Goal: Task Accomplishment & Management: Manage account settings

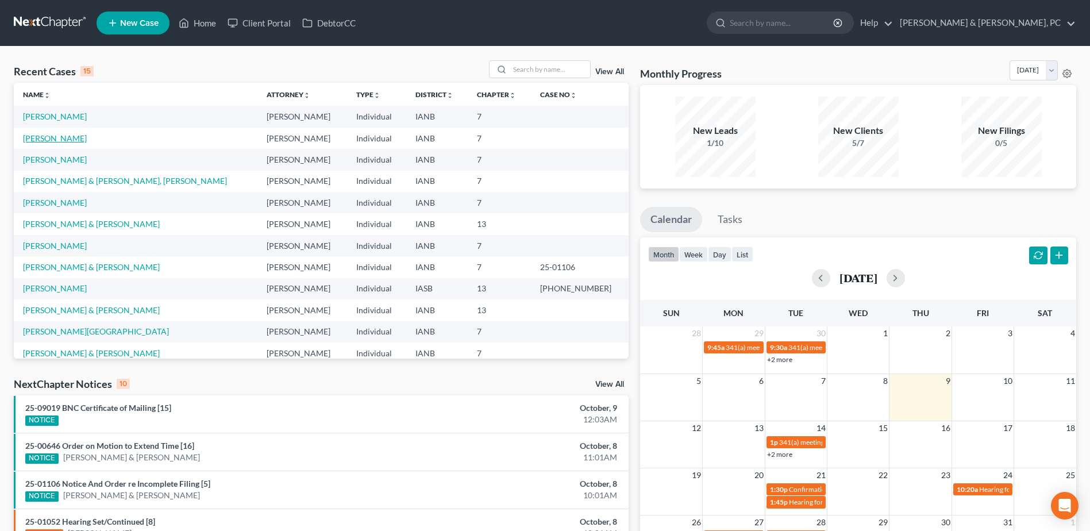
click at [54, 133] on link "[PERSON_NAME]" at bounding box center [55, 138] width 64 height 10
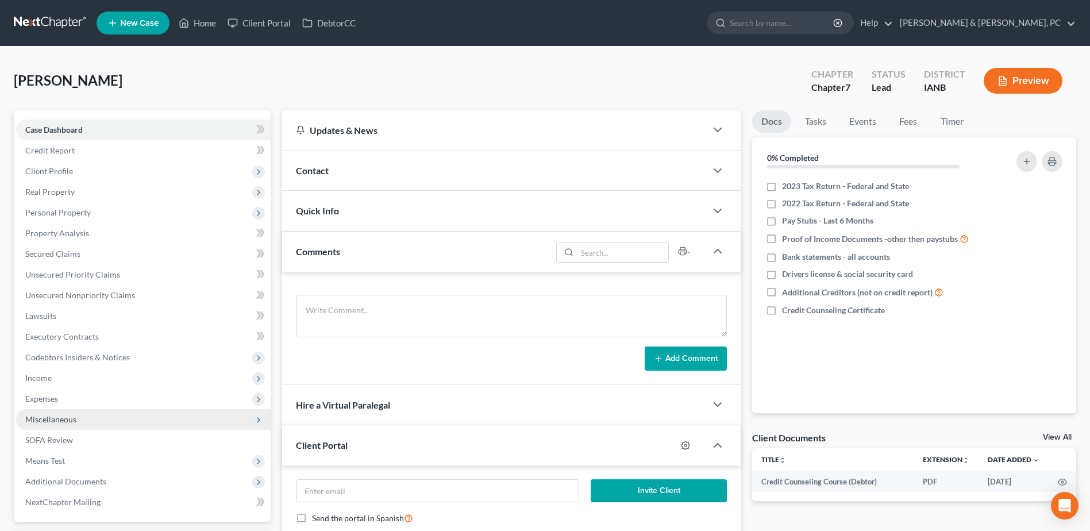
click at [76, 422] on span "Miscellaneous" at bounding box center [143, 419] width 255 height 21
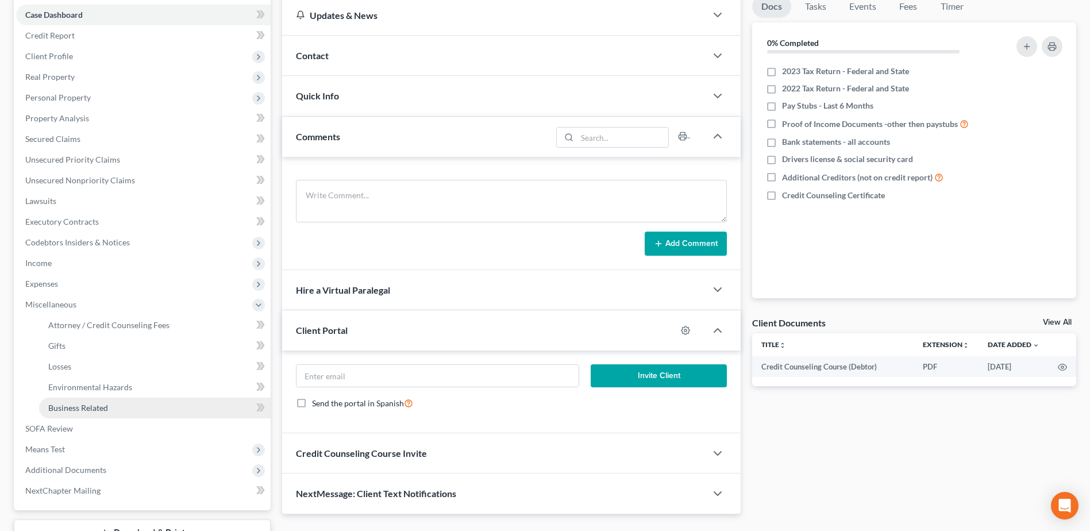
click at [103, 412] on span "Business Related" at bounding box center [78, 408] width 60 height 10
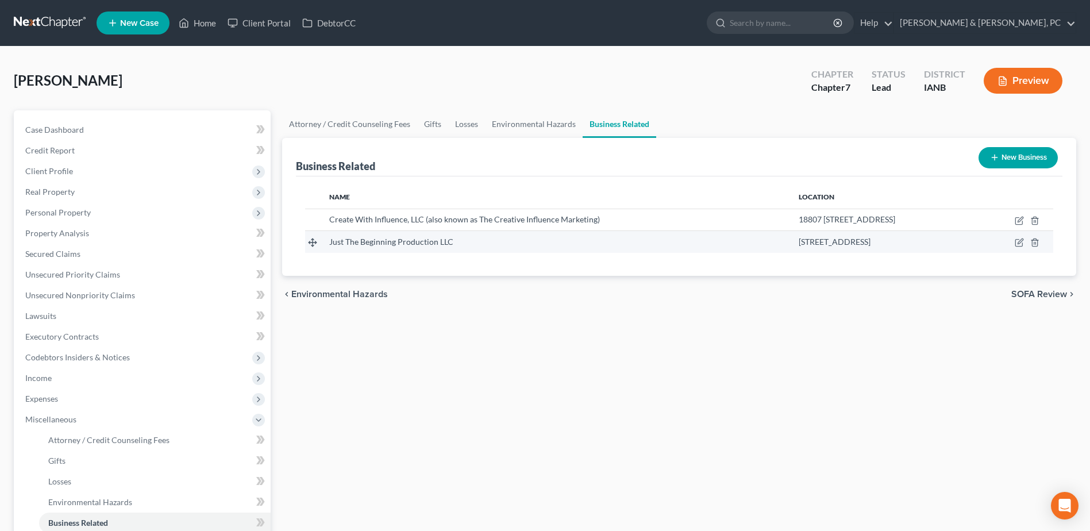
click at [1025, 238] on td at bounding box center [1015, 242] width 78 height 22
click at [1019, 241] on icon "button" at bounding box center [1020, 241] width 5 height 5
select select "member"
select select "16"
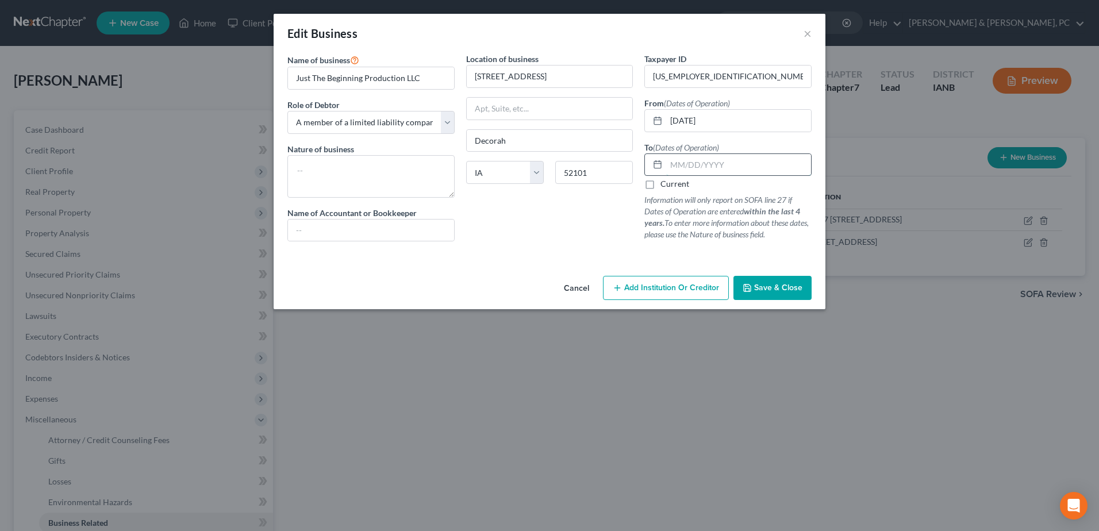
click at [756, 167] on input "text" at bounding box center [738, 165] width 145 height 22
type input "0"
drag, startPoint x: 432, startPoint y: 79, endPoint x: 178, endPoint y: 83, distance: 254.6
click at [178, 83] on div "Edit Business × Name of business * Just The Beginning Production LLC Role of De…" at bounding box center [549, 265] width 1099 height 531
click at [746, 65] on div "81-1918744" at bounding box center [727, 76] width 167 height 23
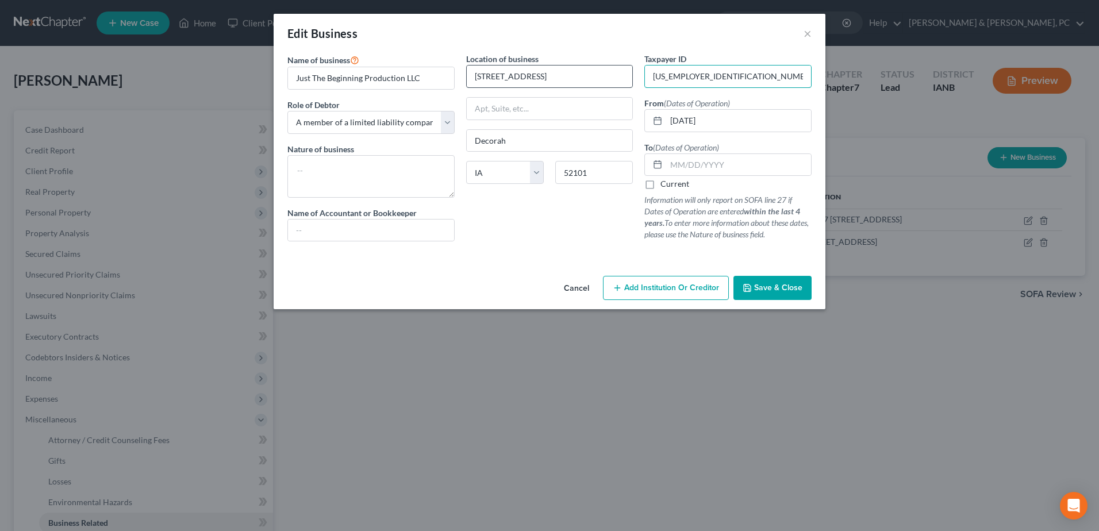
drag, startPoint x: 740, startPoint y: 73, endPoint x: 615, endPoint y: 70, distance: 124.7
click at [615, 70] on div "Name of business * Just The Beginning Production LLC Role of Debtor * Select A …" at bounding box center [550, 156] width 536 height 207
click at [598, 220] on div "Location of business 717 South Mill Street Decorah State AL AK AR AZ CA CO CT D…" at bounding box center [549, 152] width 179 height 198
click at [599, 228] on div "Location of business 717 South Mill Street Decorah State AL AK AR AZ CA CO CT D…" at bounding box center [549, 152] width 179 height 198
click at [709, 171] on input "text" at bounding box center [738, 165] width 145 height 22
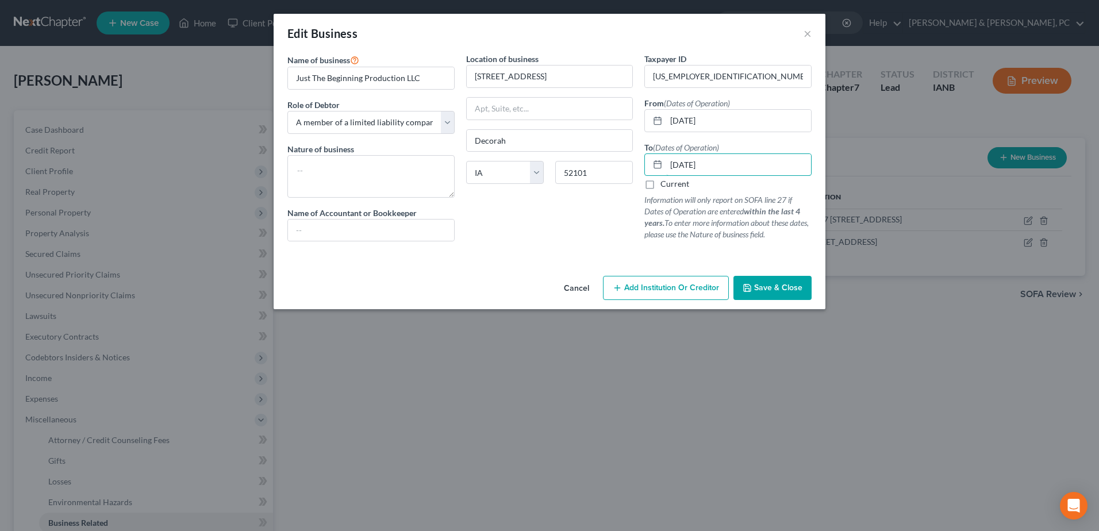
type input "07/01/2021"
click at [787, 284] on span "Save & Close" at bounding box center [778, 288] width 48 height 10
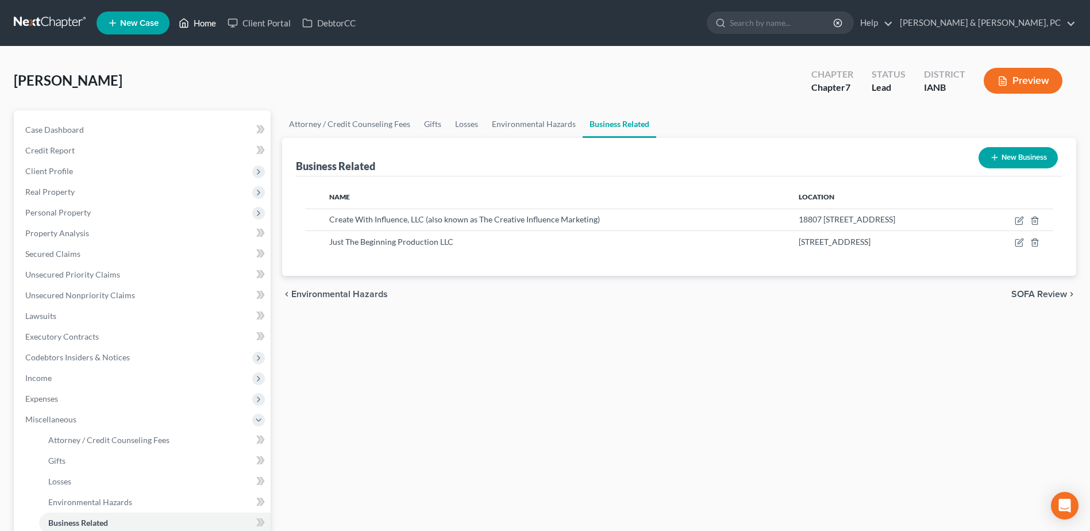
click at [194, 17] on link "Home" at bounding box center [197, 23] width 49 height 21
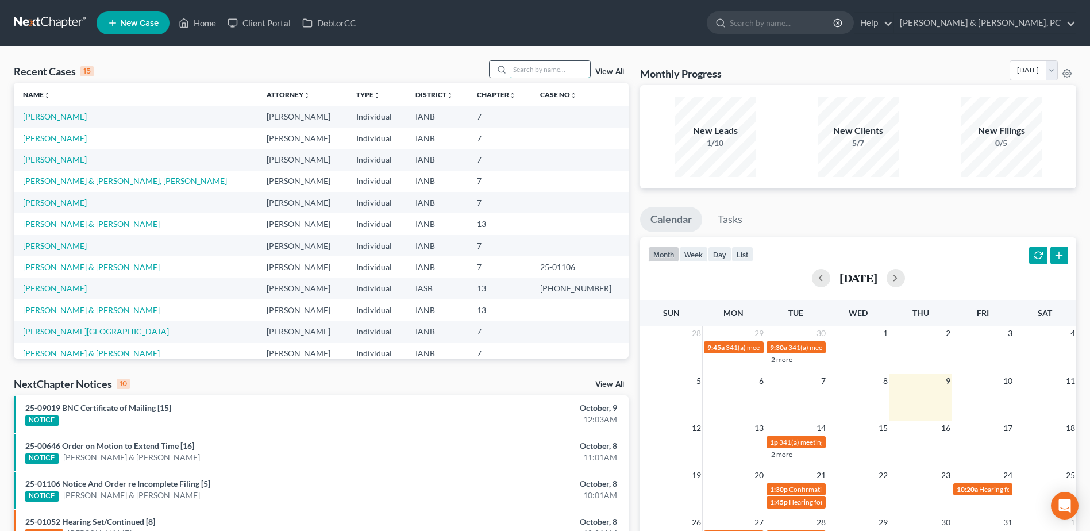
click at [526, 69] on input "search" at bounding box center [550, 69] width 80 height 17
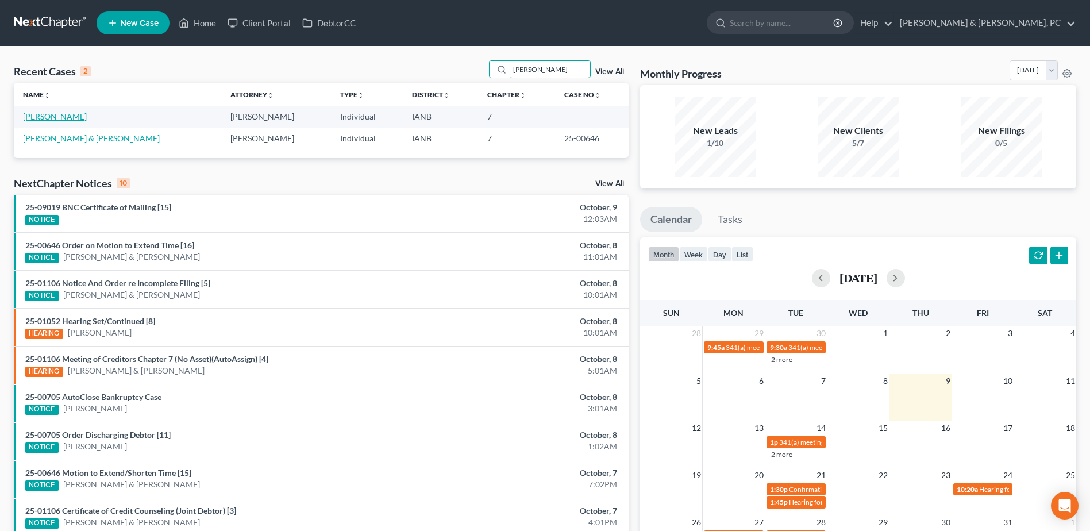
type input "walker"
click at [59, 114] on link "[PERSON_NAME]" at bounding box center [55, 116] width 64 height 10
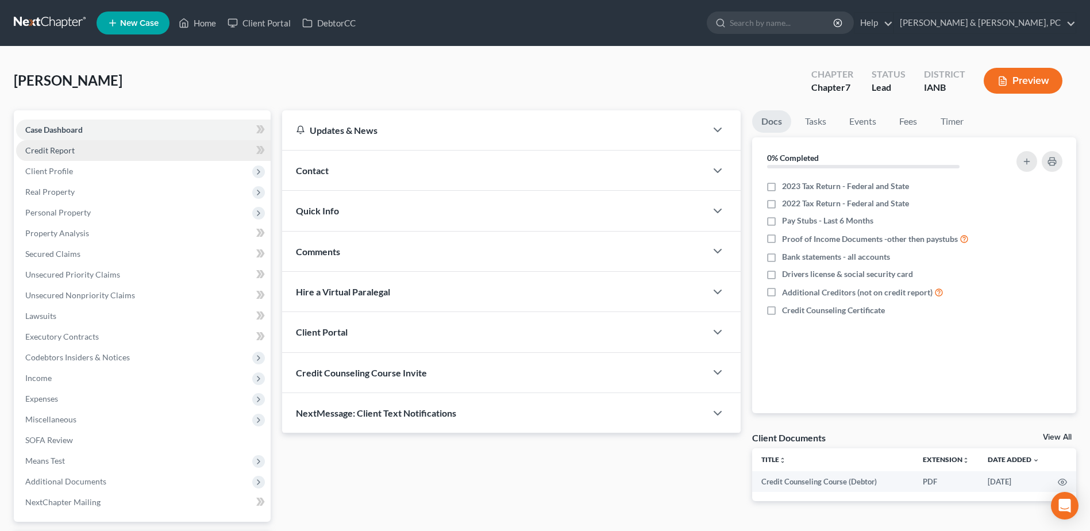
click at [123, 144] on link "Credit Report" at bounding box center [143, 150] width 255 height 21
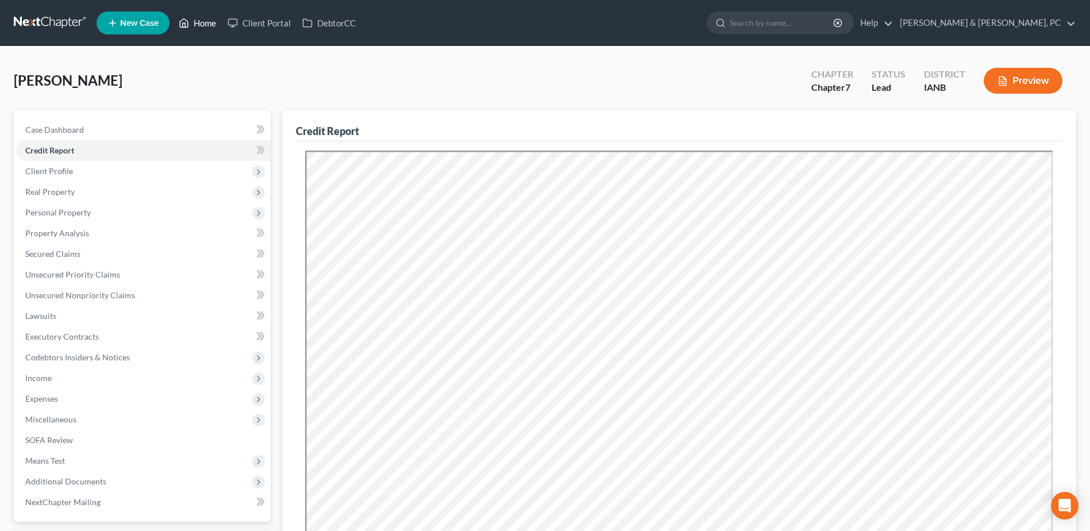
click at [194, 26] on link "Home" at bounding box center [197, 23] width 49 height 21
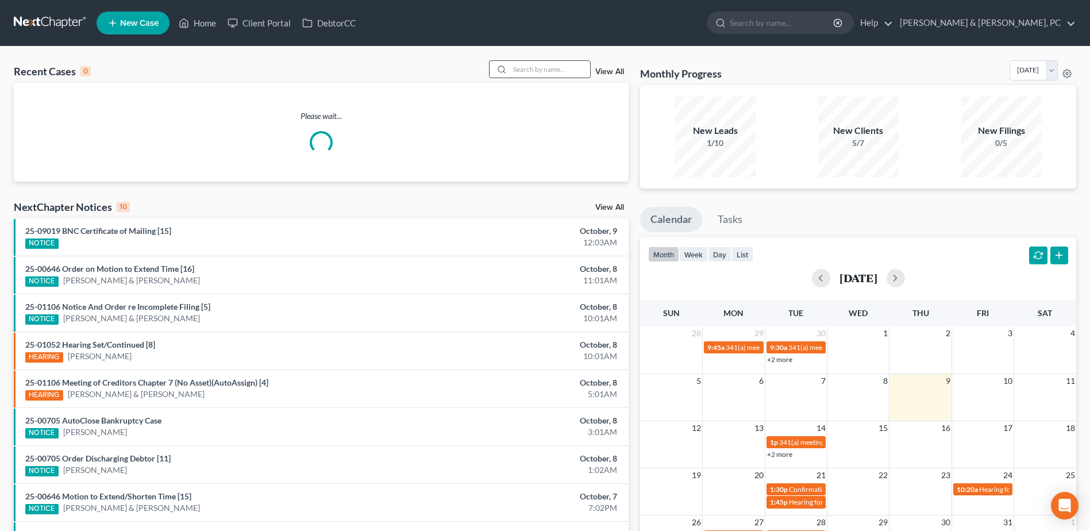
click at [544, 68] on input "search" at bounding box center [550, 69] width 80 height 17
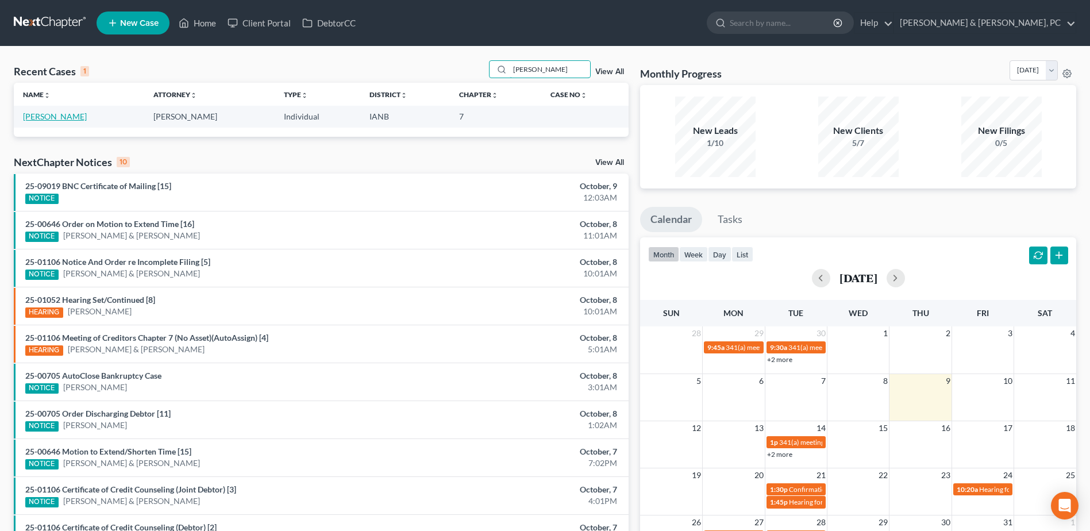
type input "hart"
click at [53, 120] on link "[PERSON_NAME]" at bounding box center [55, 116] width 64 height 10
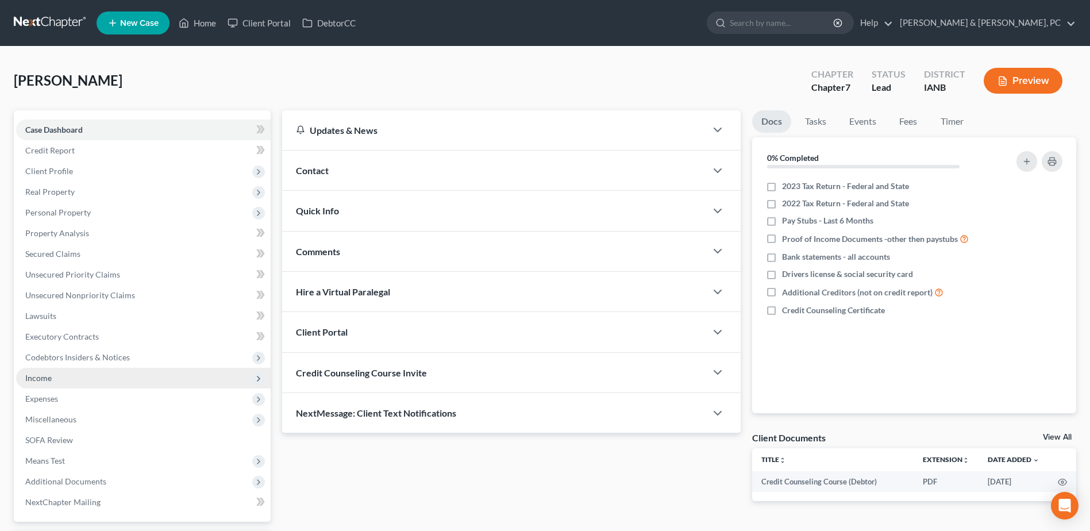
click at [77, 378] on span "Income" at bounding box center [143, 378] width 255 height 21
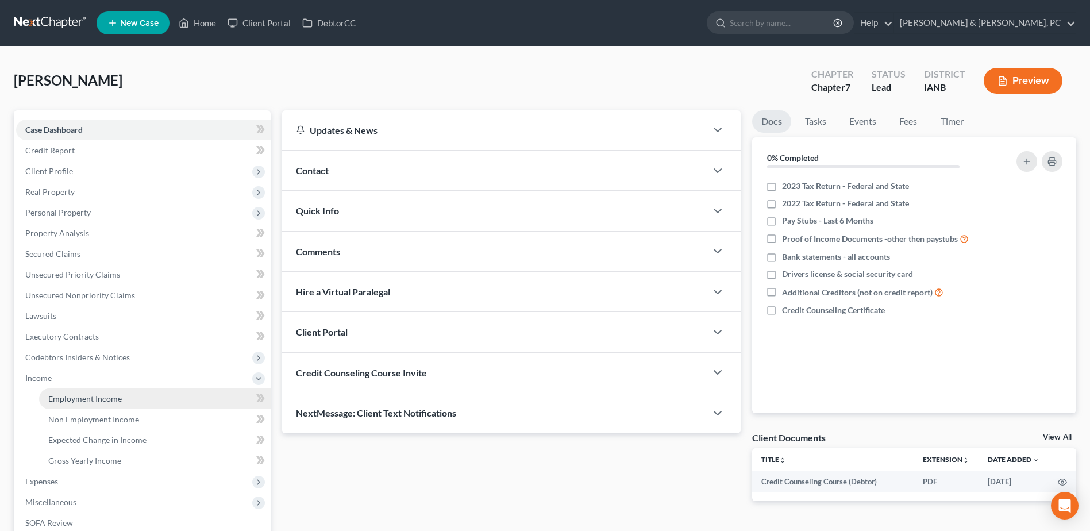
click at [67, 399] on span "Employment Income" at bounding box center [85, 399] width 74 height 10
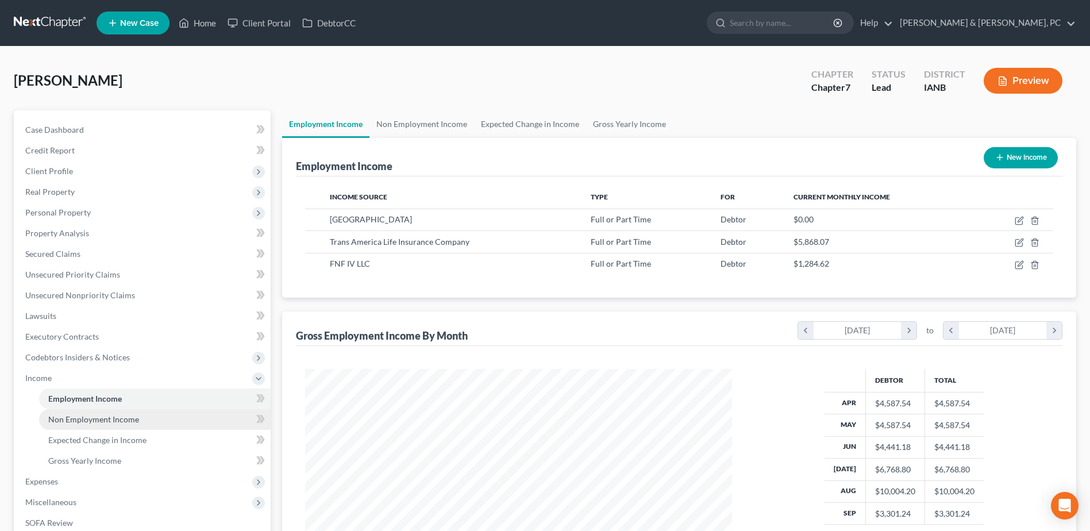
scroll to position [213, 449]
click at [117, 422] on span "Non Employment Income" at bounding box center [93, 419] width 91 height 10
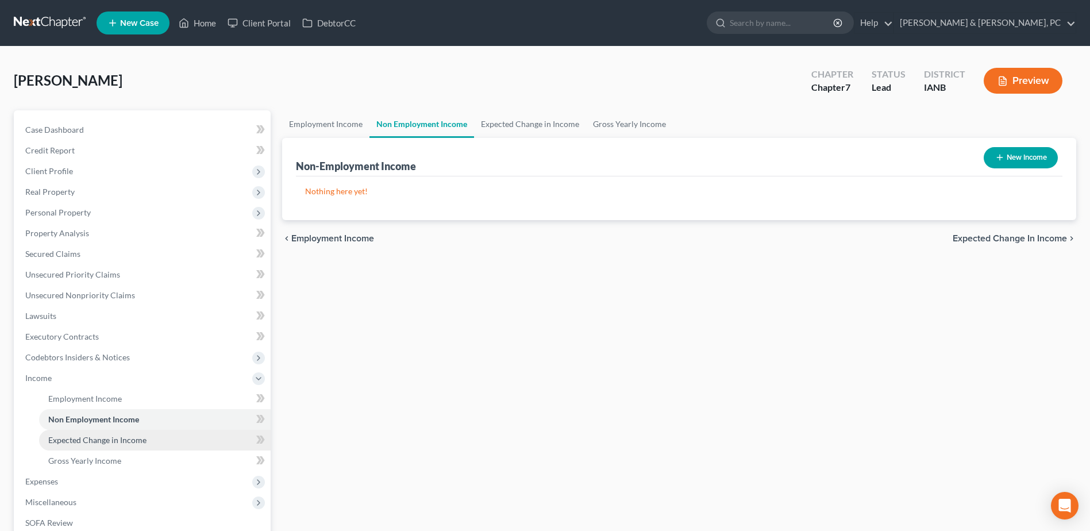
click at [119, 438] on span "Expected Change in Income" at bounding box center [97, 440] width 98 height 10
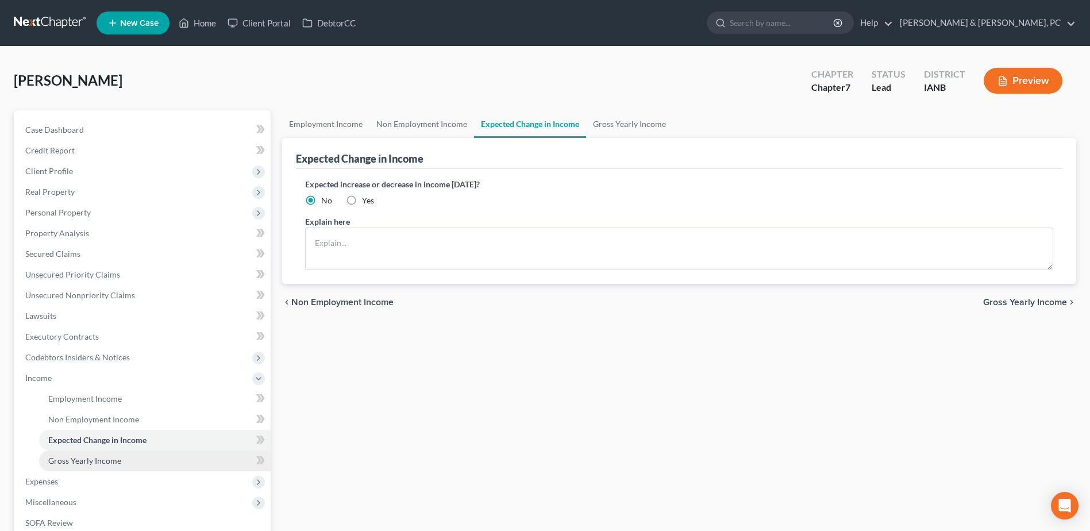
click at [124, 456] on link "Gross Yearly Income" at bounding box center [155, 461] width 232 height 21
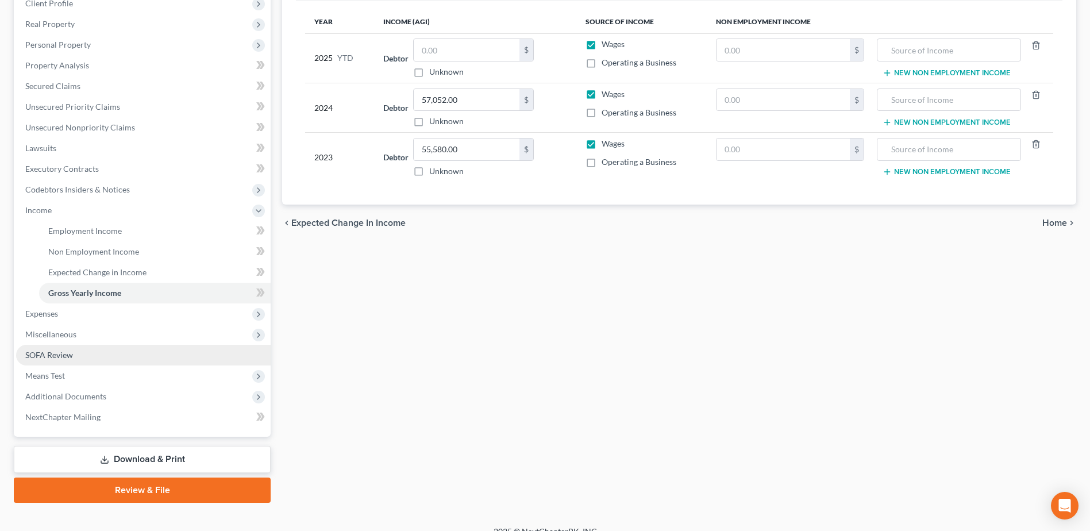
scroll to position [172, 0]
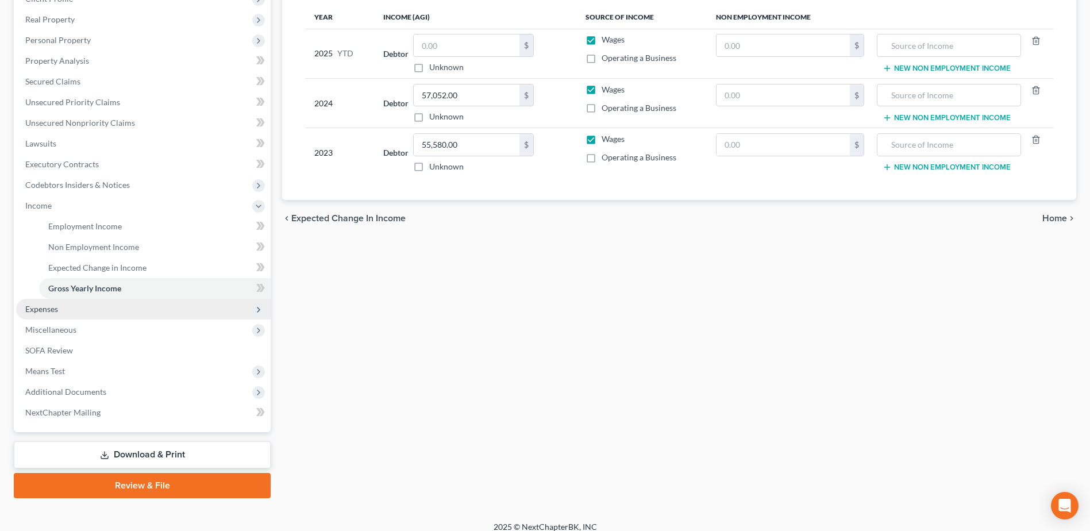
click at [91, 299] on span "Expenses" at bounding box center [143, 309] width 255 height 21
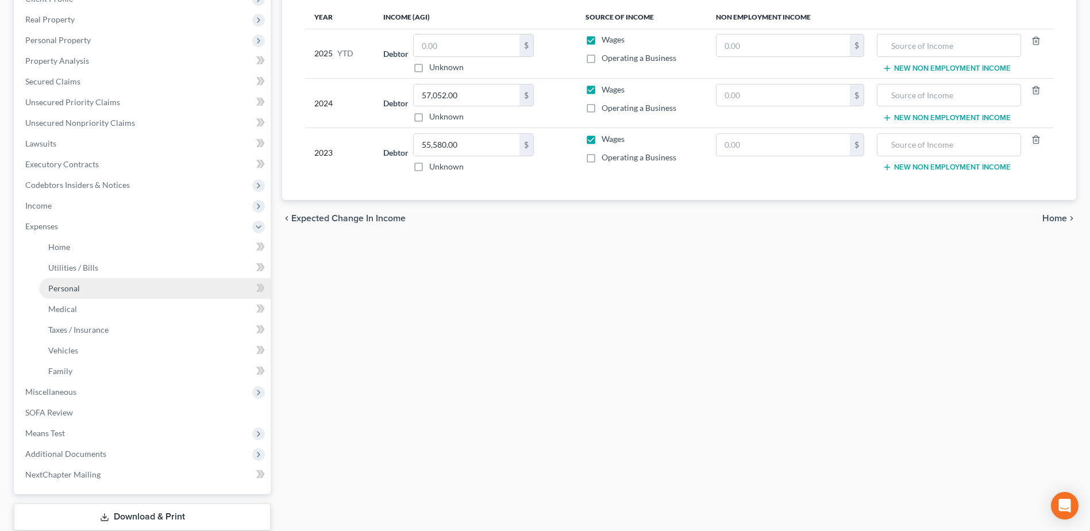
click at [91, 284] on link "Personal" at bounding box center [155, 288] width 232 height 21
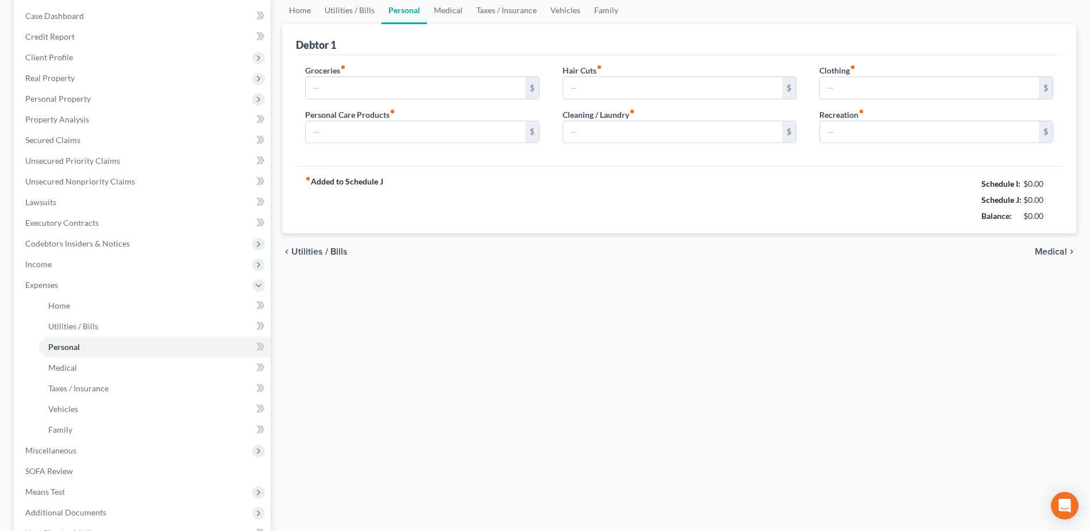
type input "800.00"
type input "50.00"
type input "15.00"
type input "40.00"
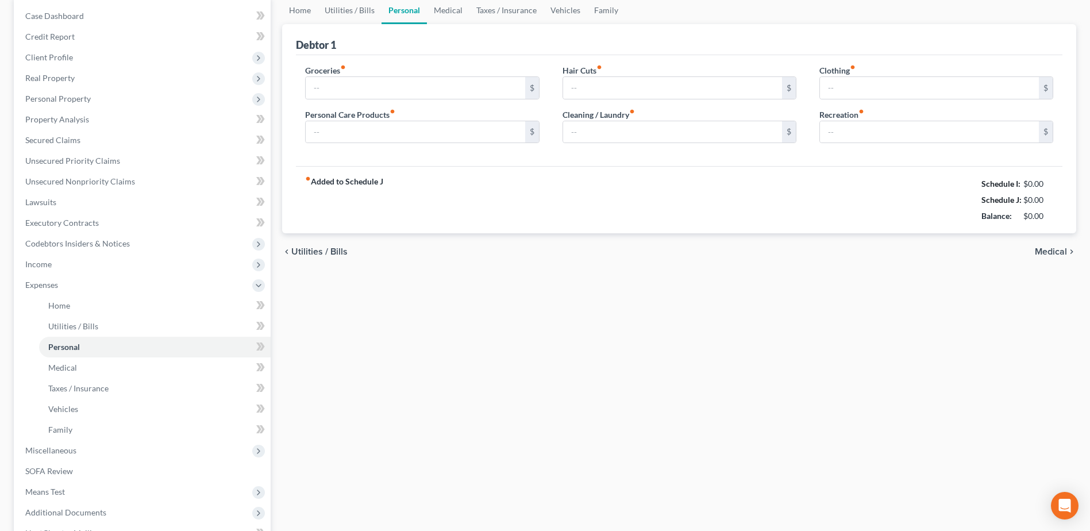
type input "150.00"
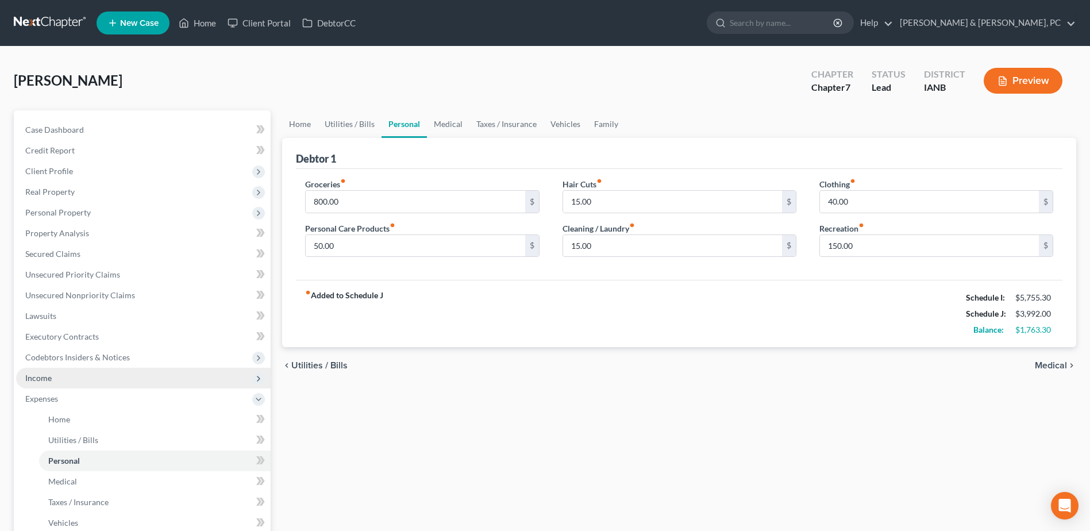
click at [76, 384] on span "Income" at bounding box center [143, 378] width 255 height 21
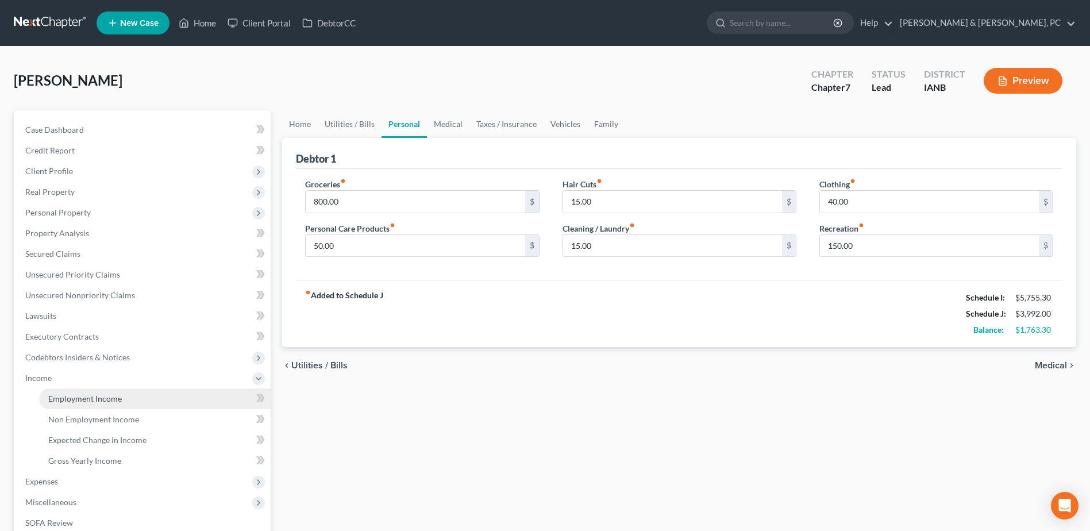
click at [78, 392] on link "Employment Income" at bounding box center [155, 398] width 232 height 21
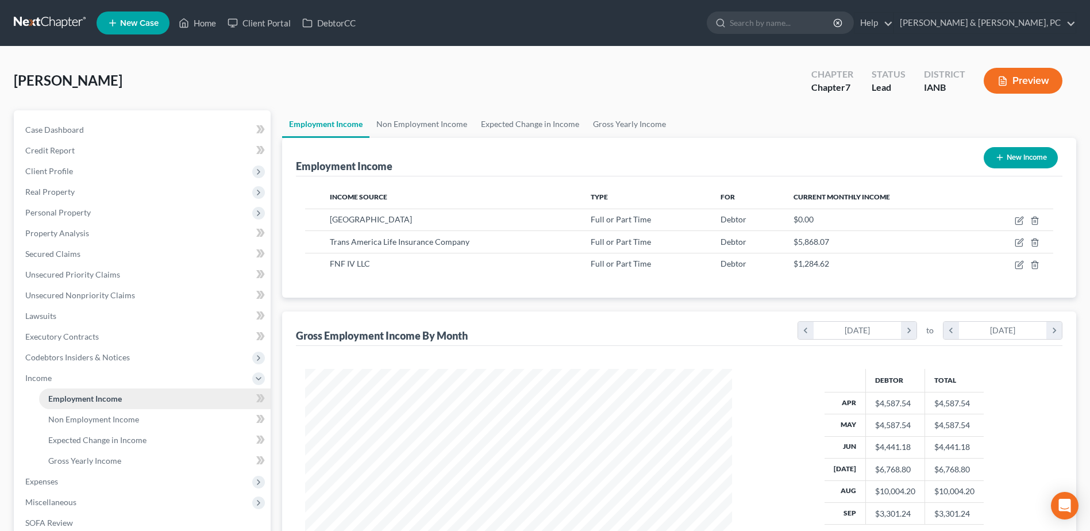
scroll to position [213, 449]
click at [71, 151] on span "Credit Report" at bounding box center [49, 150] width 49 height 10
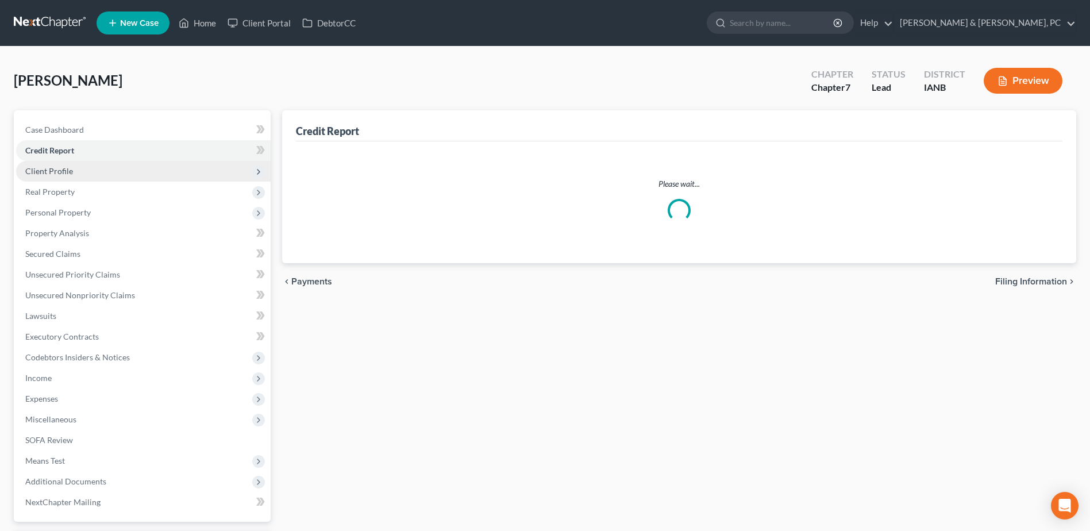
click at [68, 176] on span "Client Profile" at bounding box center [143, 171] width 255 height 21
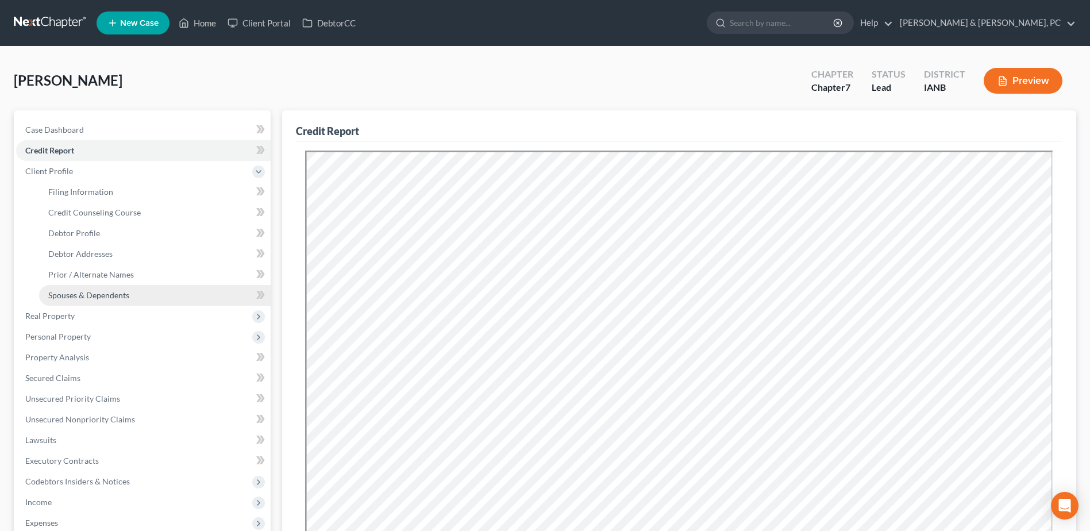
click at [94, 294] on span "Spouses & Dependents" at bounding box center [88, 295] width 81 height 10
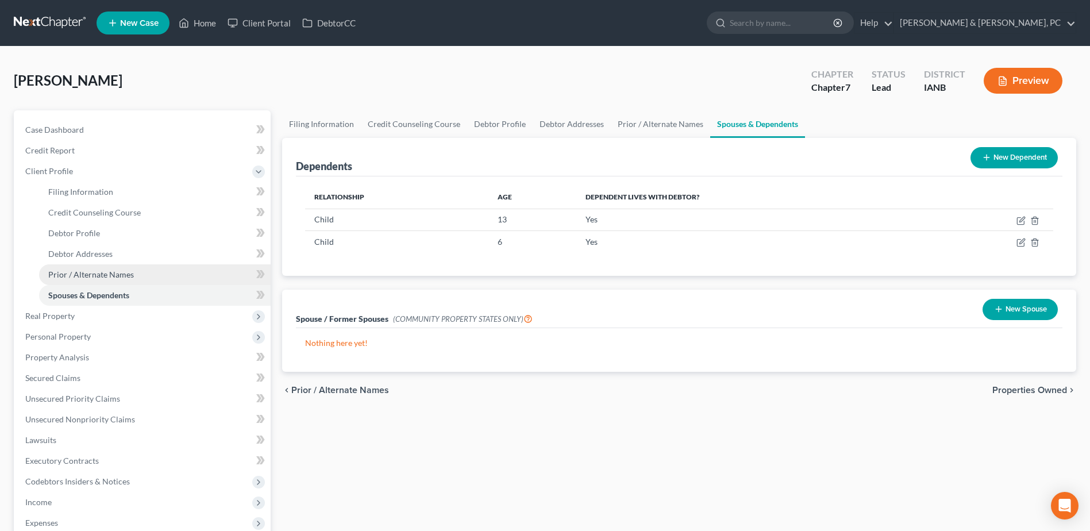
click at [98, 267] on link "Prior / Alternate Names" at bounding box center [155, 274] width 232 height 21
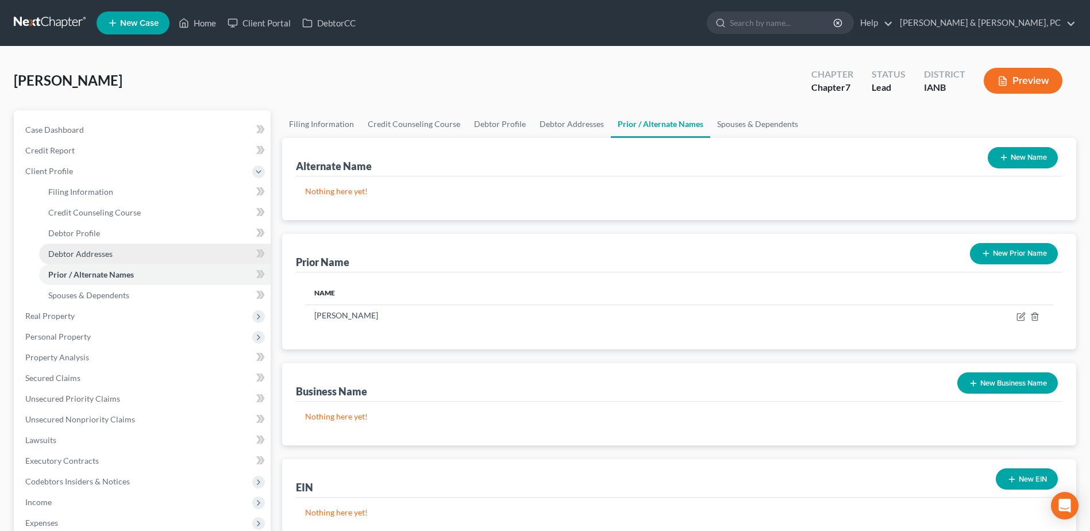
click at [98, 254] on span "Debtor Addresses" at bounding box center [80, 254] width 64 height 10
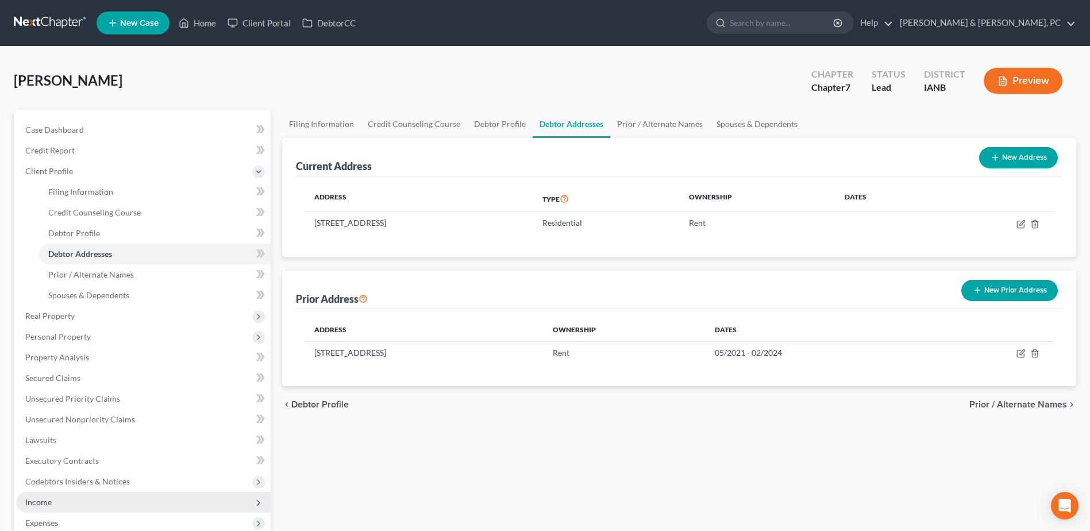
click at [55, 494] on span "Income" at bounding box center [143, 502] width 255 height 21
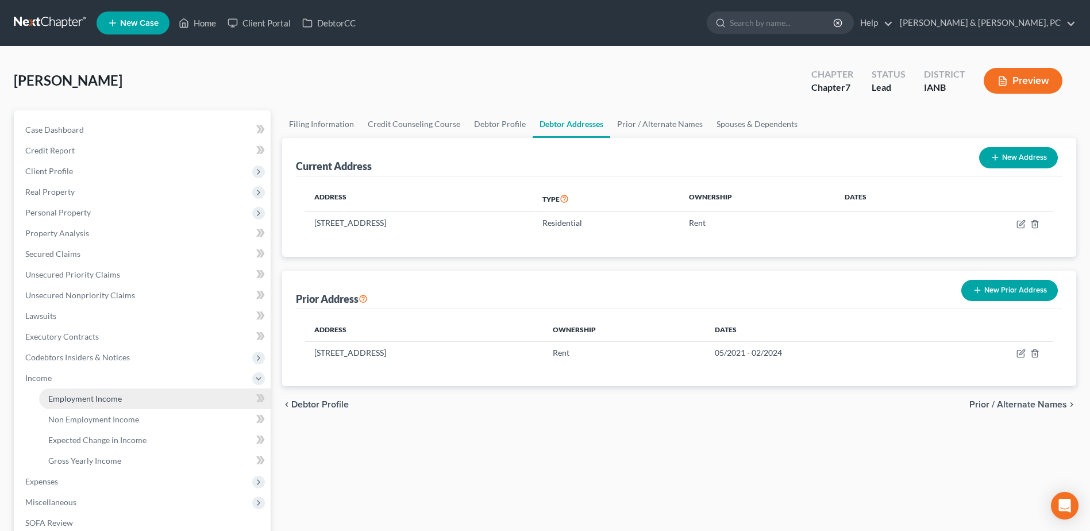
click at [137, 398] on link "Employment Income" at bounding box center [155, 398] width 232 height 21
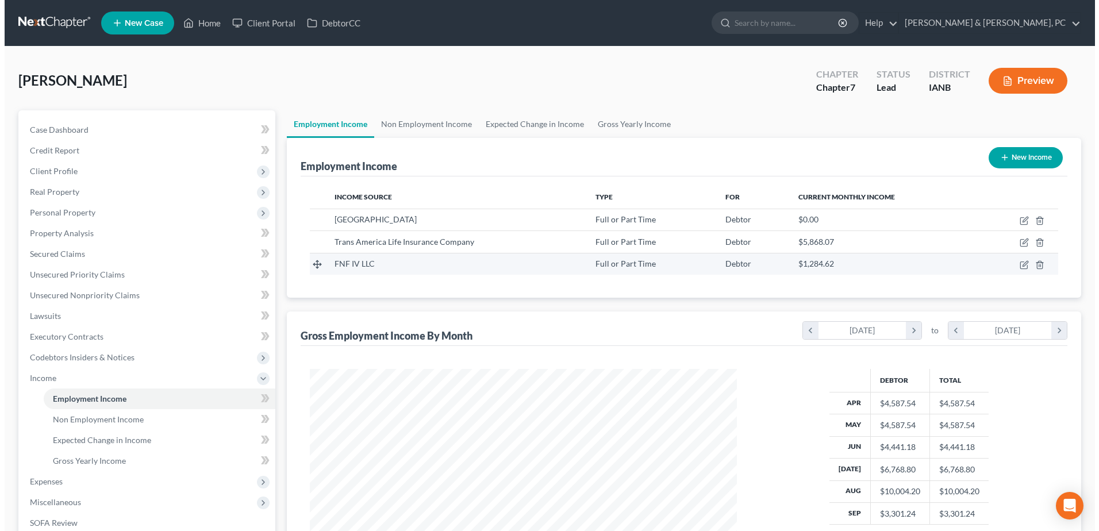
scroll to position [213, 449]
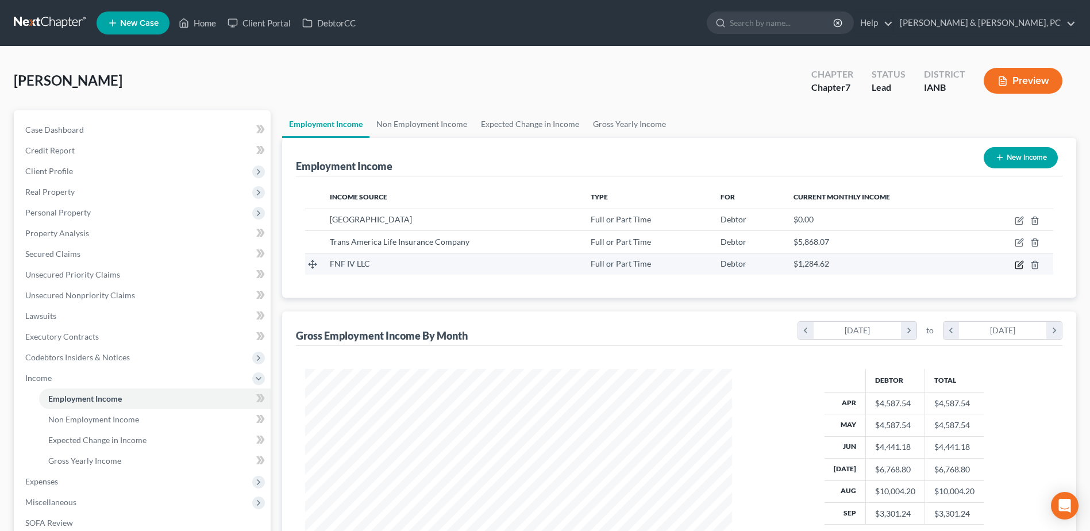
click at [1023, 263] on icon "button" at bounding box center [1019, 264] width 9 height 9
select select "0"
select select "16"
select select "2"
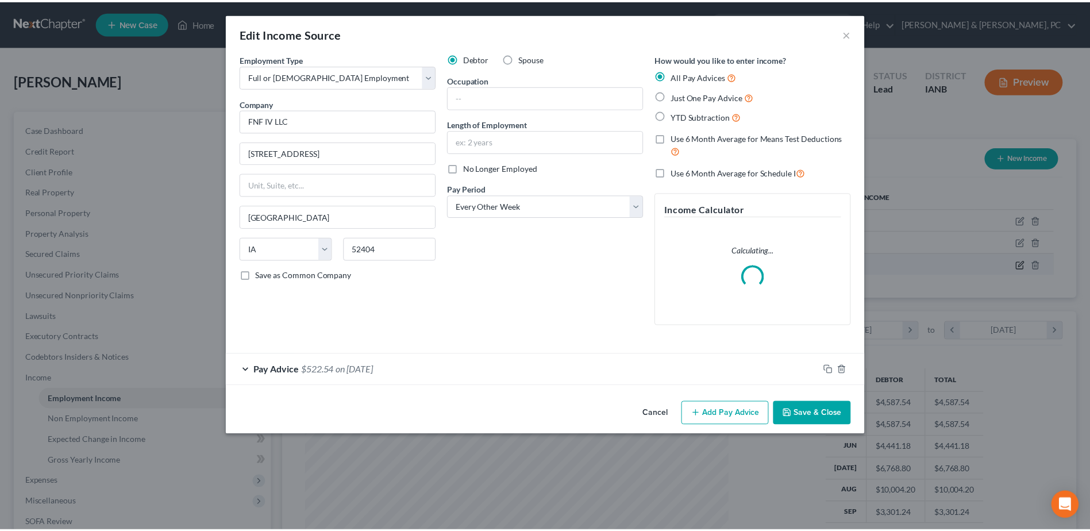
scroll to position [215, 454]
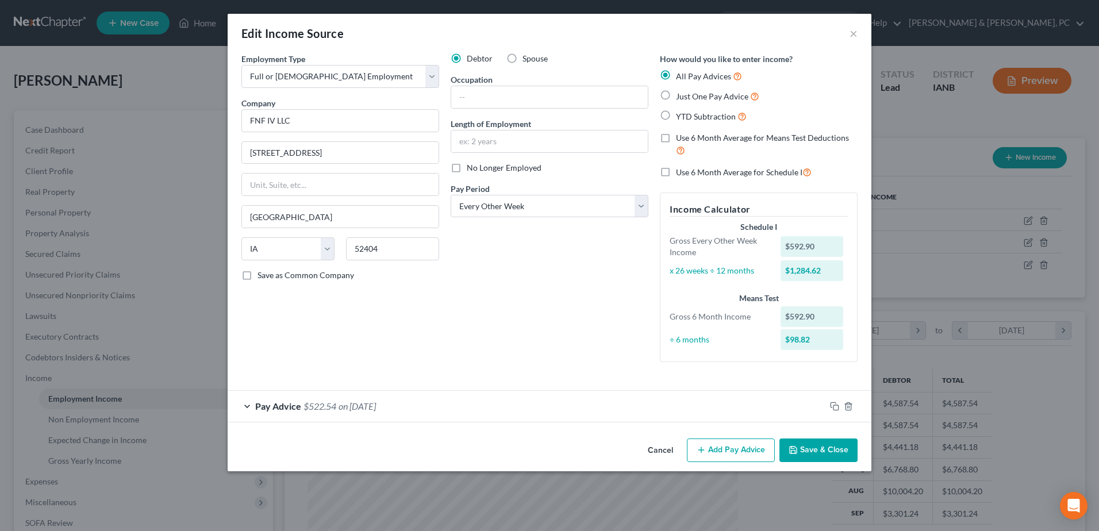
click at [653, 447] on button "Cancel" at bounding box center [660, 451] width 44 height 23
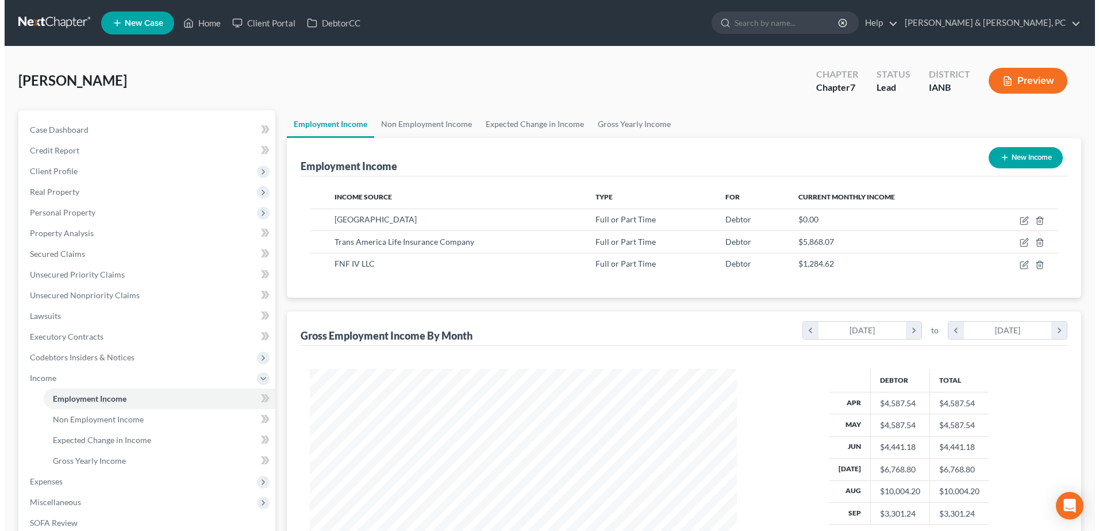
scroll to position [574428, 574191]
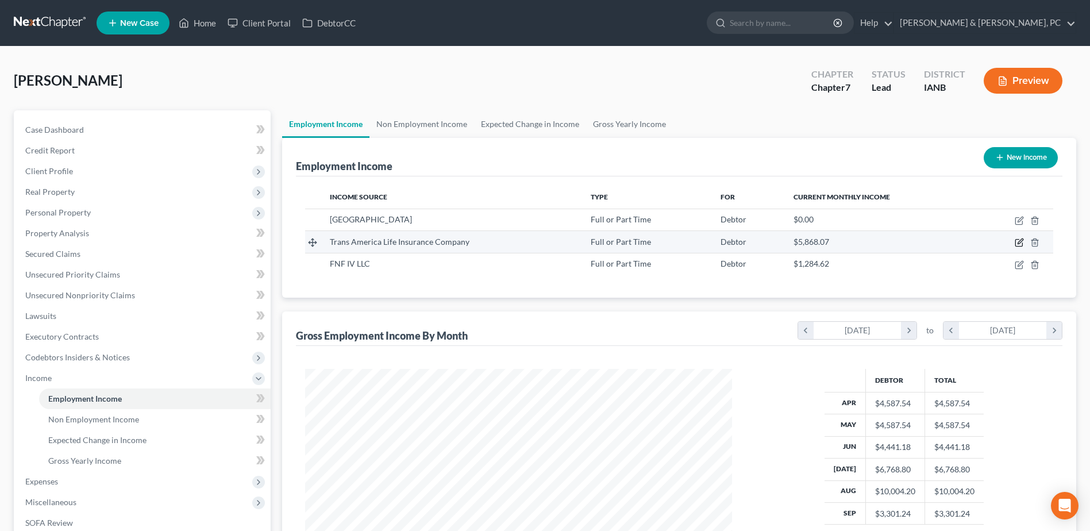
click at [1018, 242] on icon "button" at bounding box center [1019, 242] width 9 height 9
select select "0"
select select "16"
select select "2"
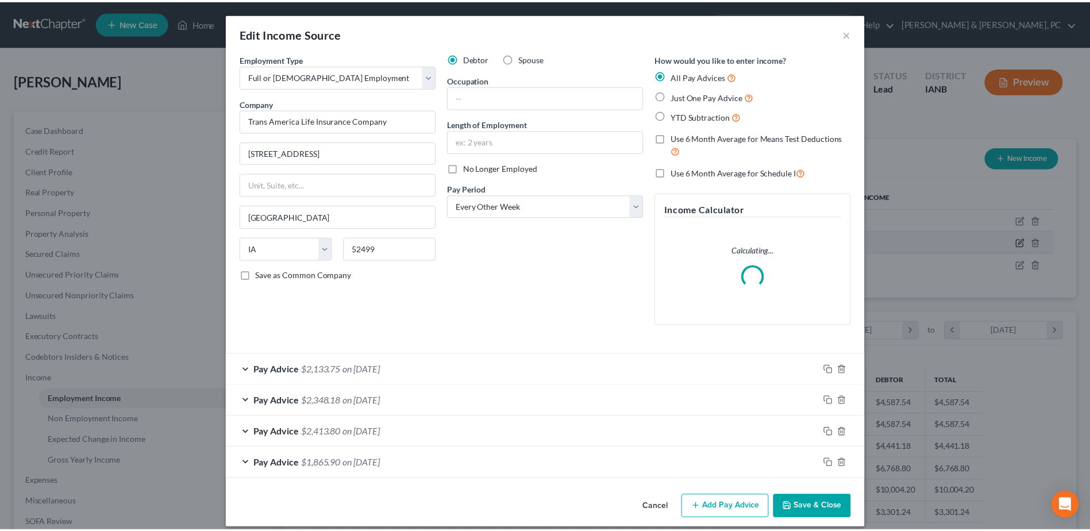
scroll to position [215, 454]
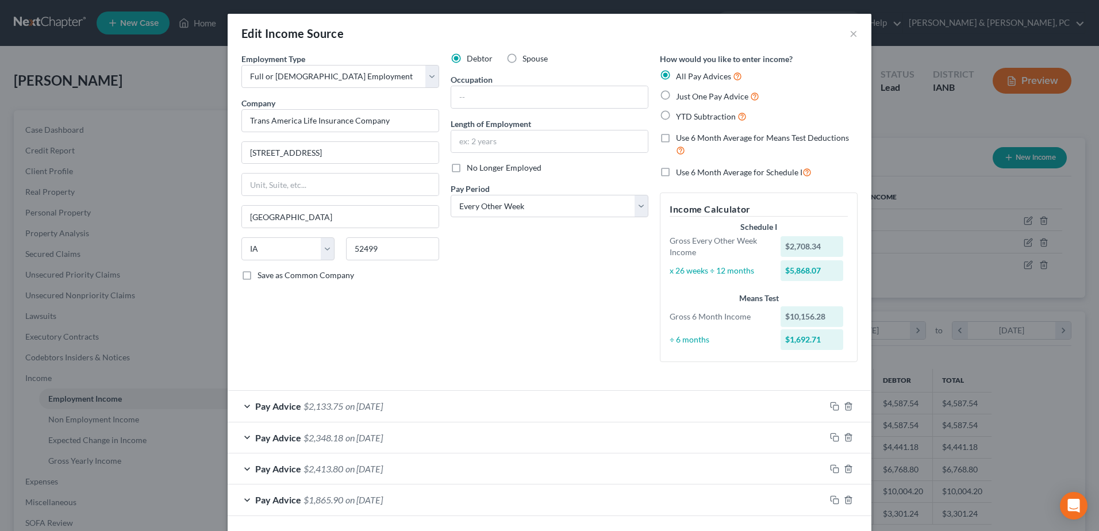
click at [853, 32] on div "Edit Income Source ×" at bounding box center [550, 33] width 644 height 39
click at [850, 32] on button "×" at bounding box center [853, 33] width 8 height 14
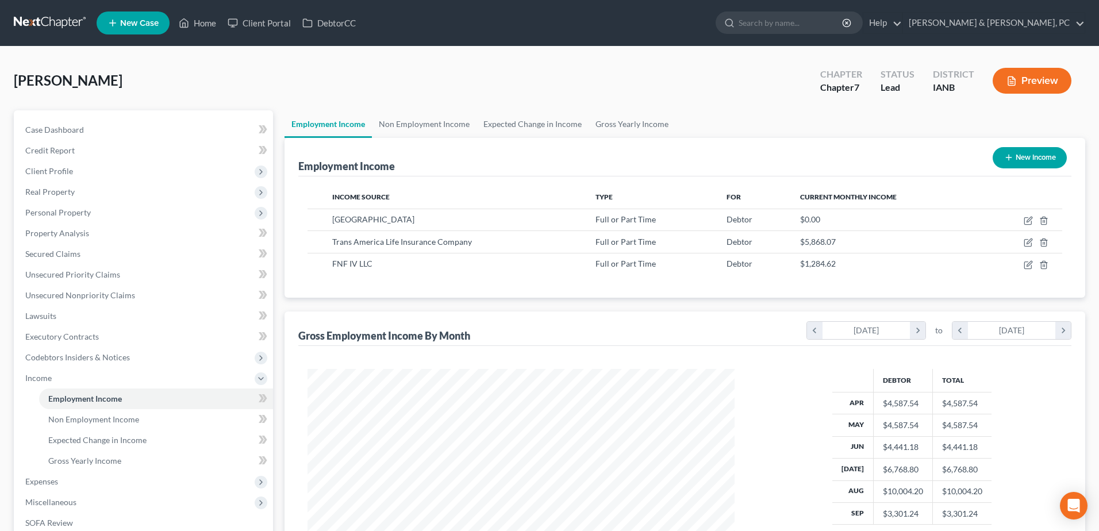
scroll to position [574428, 574191]
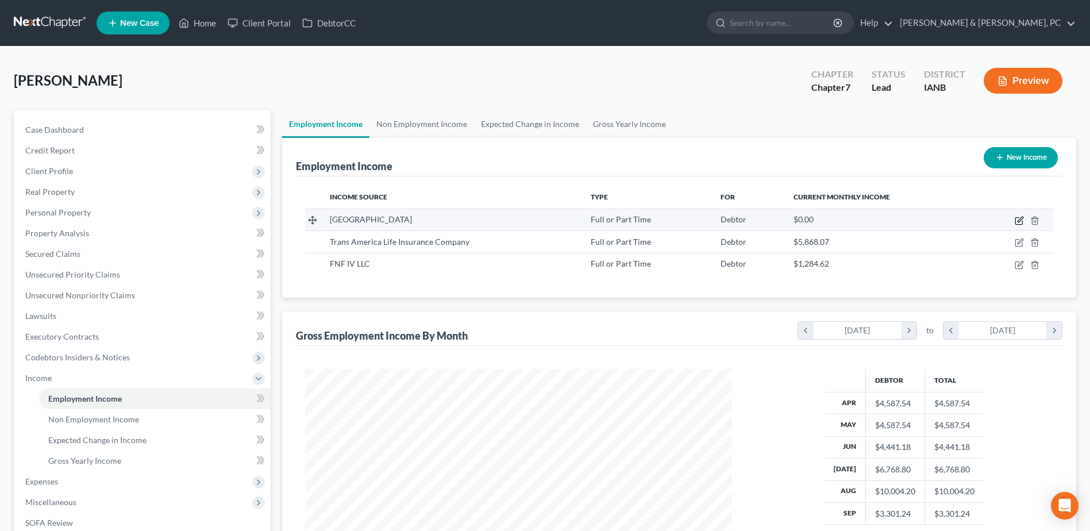
click at [1019, 220] on icon "button" at bounding box center [1020, 219] width 5 height 5
select select "0"
select select "16"
select select "2"
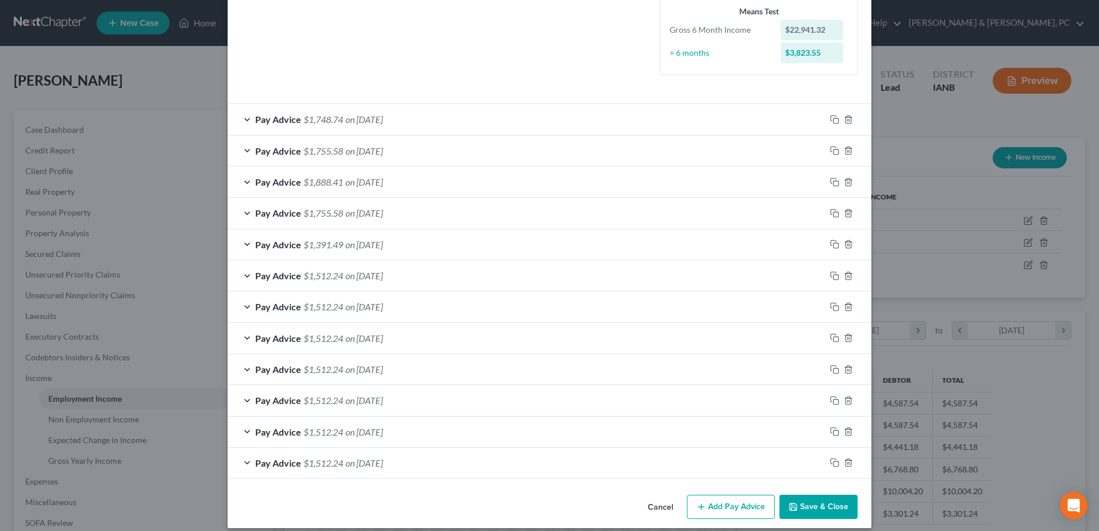
scroll to position [298, 0]
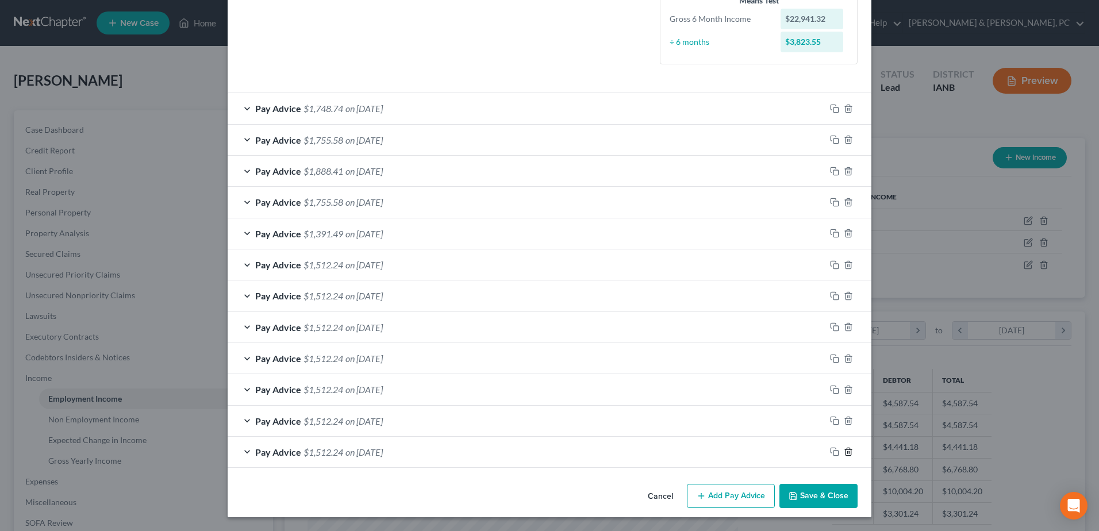
click at [845, 455] on icon "button" at bounding box center [847, 451] width 5 height 7
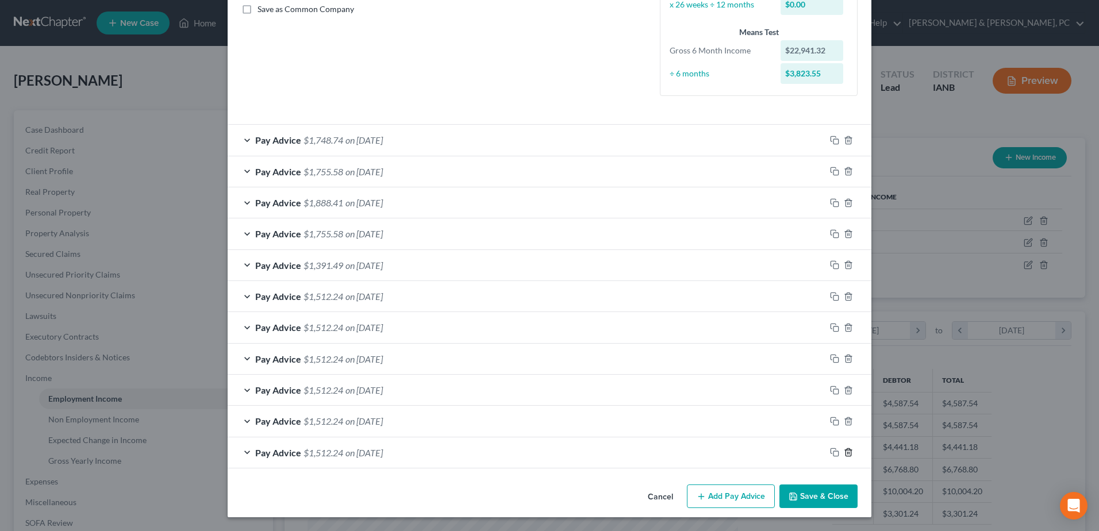
click at [845, 455] on icon "button" at bounding box center [847, 451] width 5 height 7
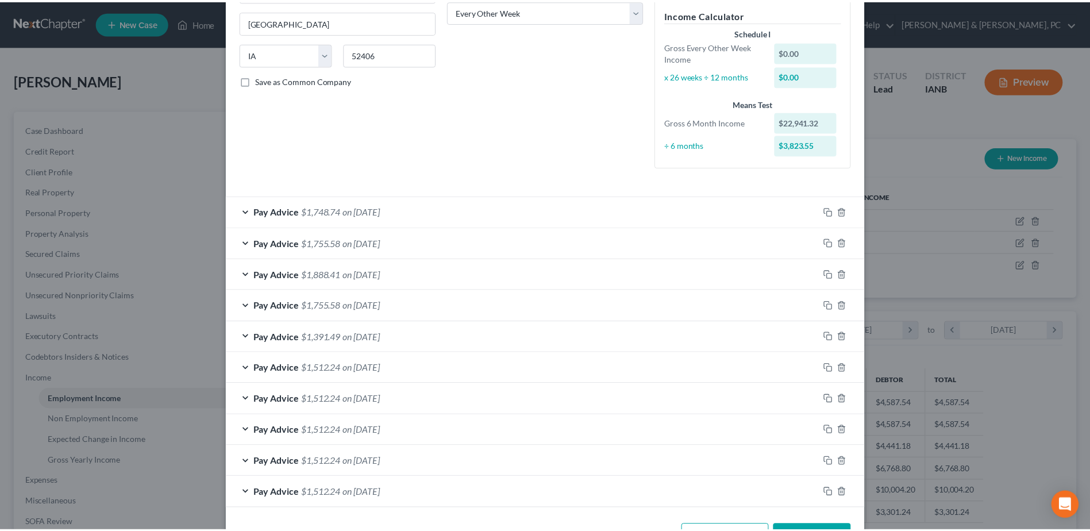
scroll to position [235, 0]
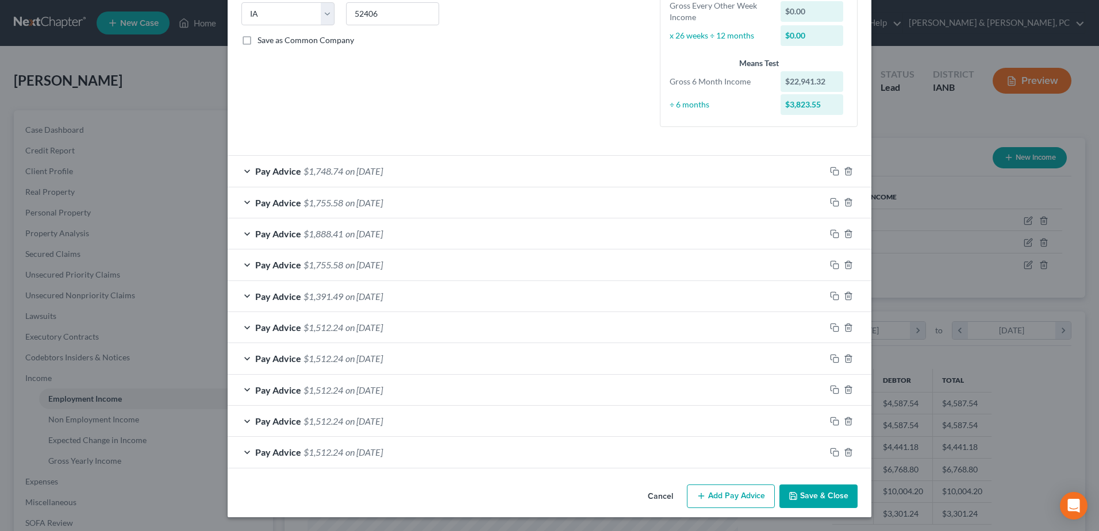
click at [807, 493] on button "Save & Close" at bounding box center [818, 496] width 78 height 24
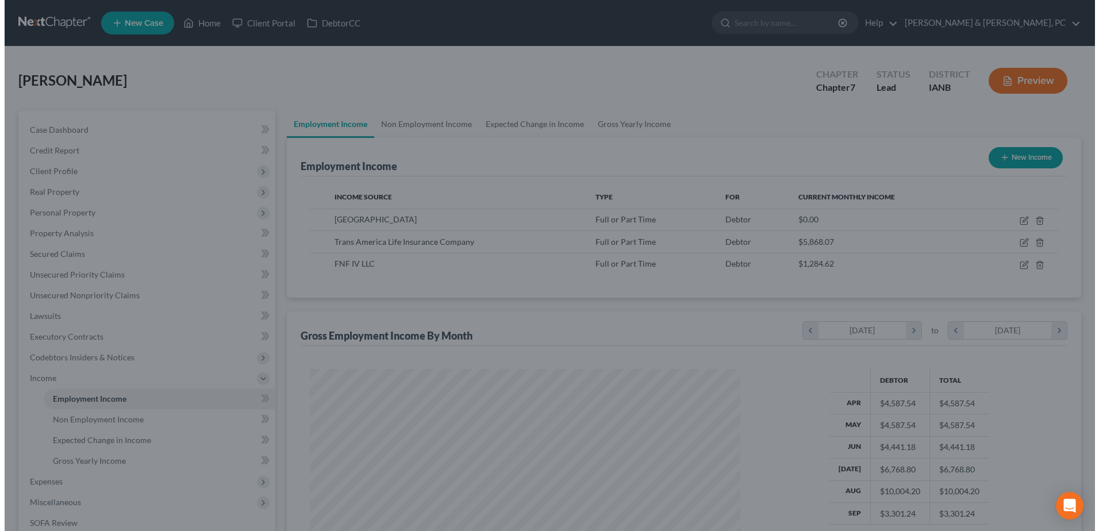
scroll to position [574428, 574191]
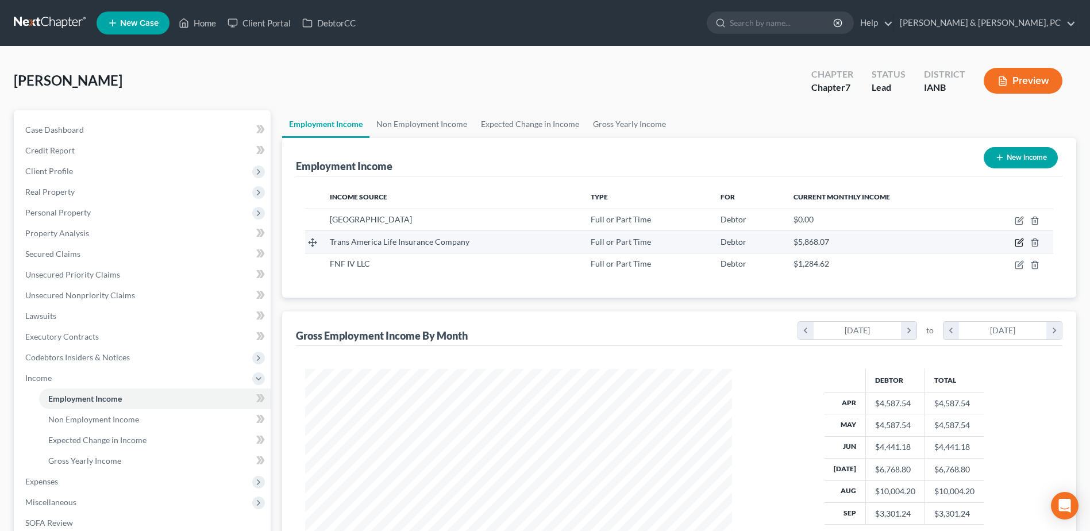
click at [1018, 242] on icon "button" at bounding box center [1019, 242] width 9 height 9
select select "0"
select select "16"
select select "2"
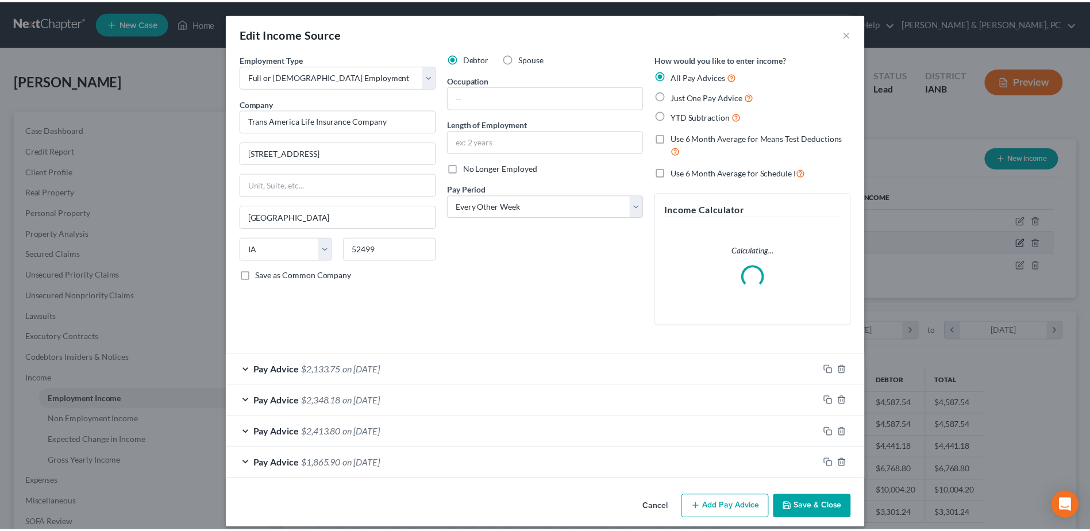
scroll to position [215, 454]
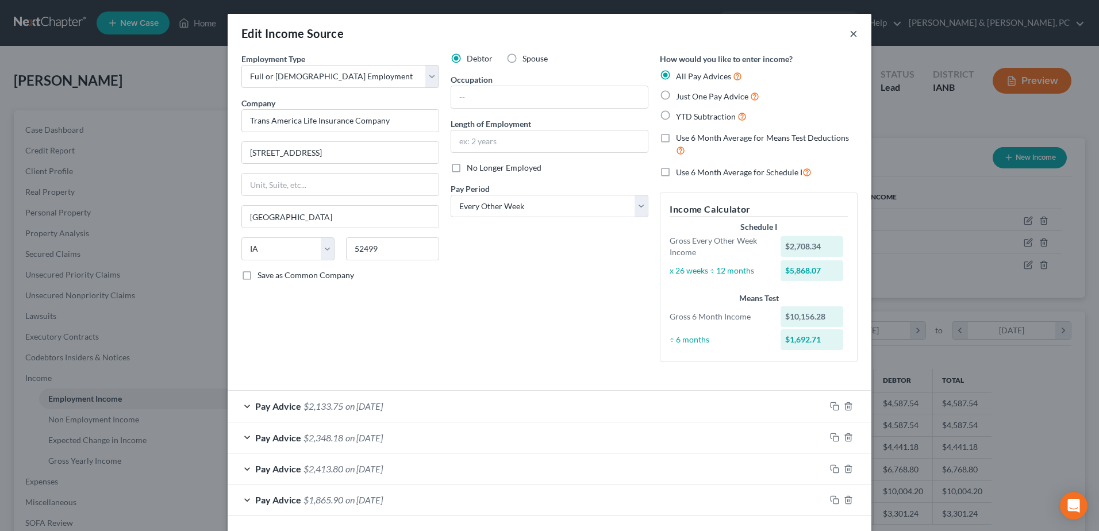
click at [850, 37] on button "×" at bounding box center [853, 33] width 8 height 14
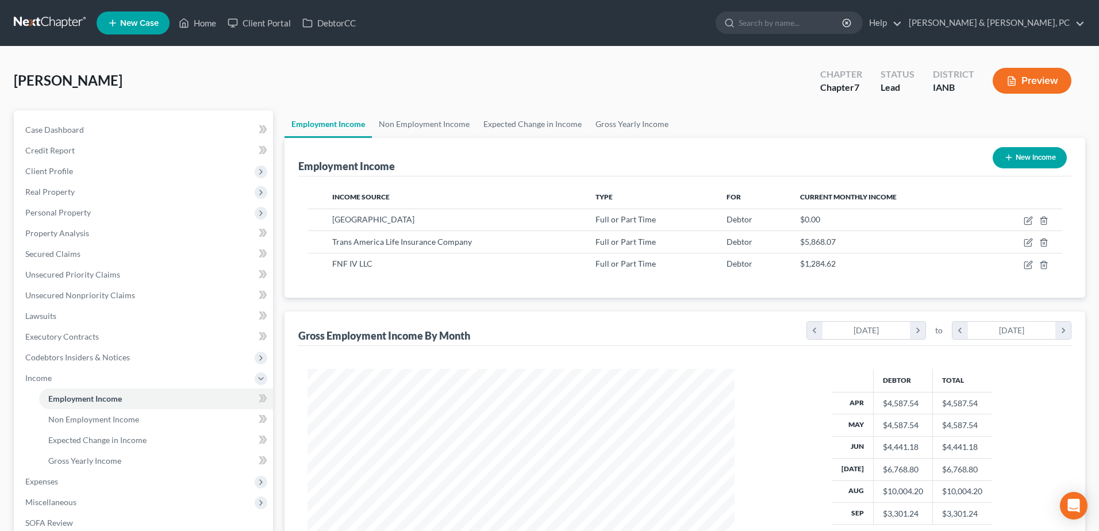
scroll to position [574428, 574191]
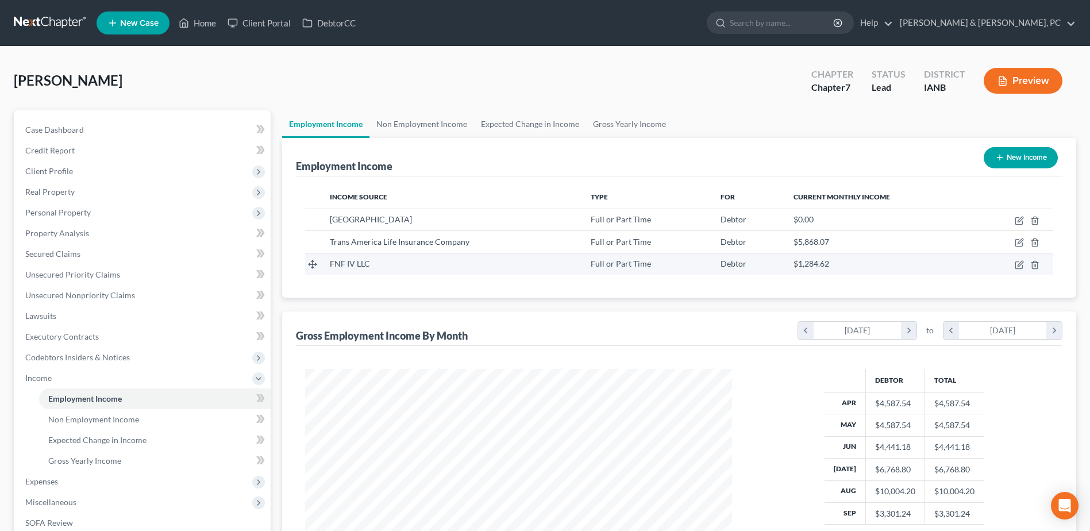
click at [1018, 255] on td at bounding box center [1014, 264] width 79 height 22
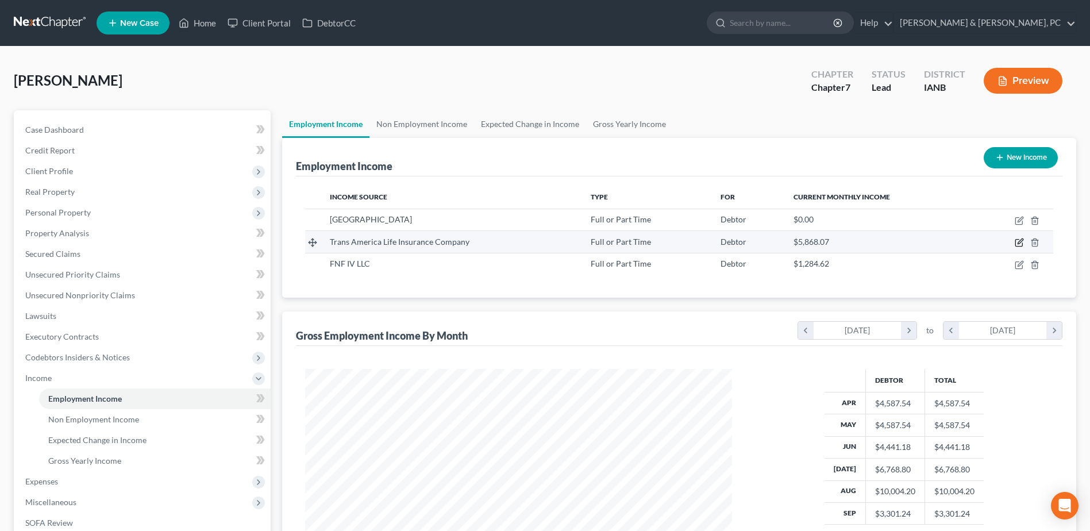
click at [1018, 244] on icon "button" at bounding box center [1019, 242] width 9 height 9
select select "0"
select select "16"
select select "2"
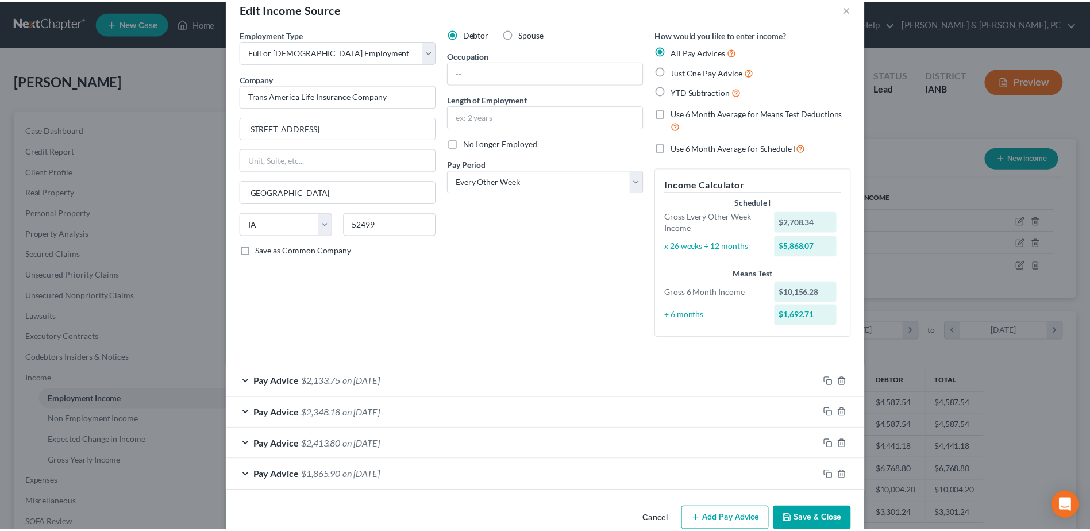
scroll to position [48, 0]
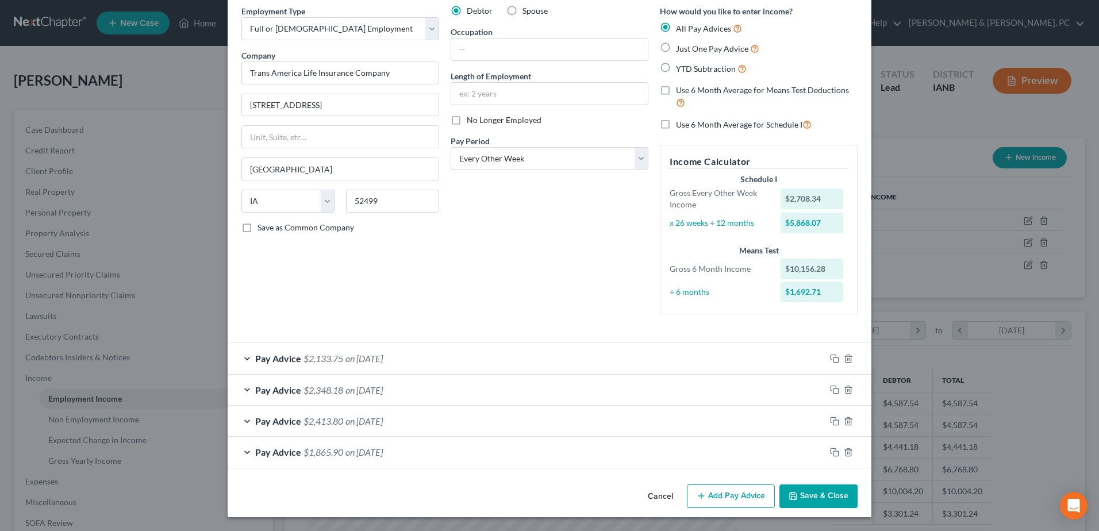
click at [819, 502] on button "Save & Close" at bounding box center [818, 496] width 78 height 24
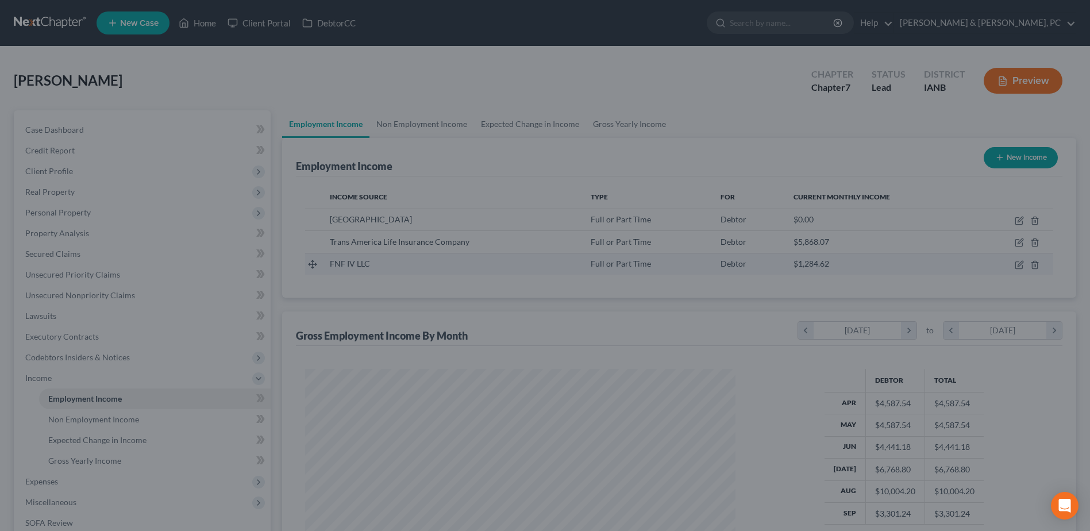
scroll to position [213, 449]
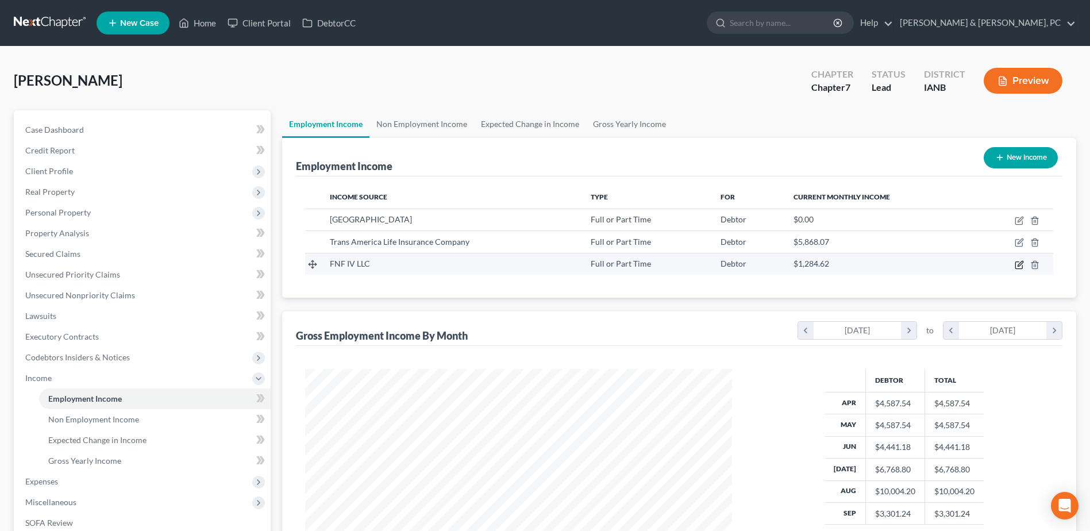
click at [1023, 263] on icon "button" at bounding box center [1020, 263] width 5 height 5
select select "0"
select select "16"
select select "2"
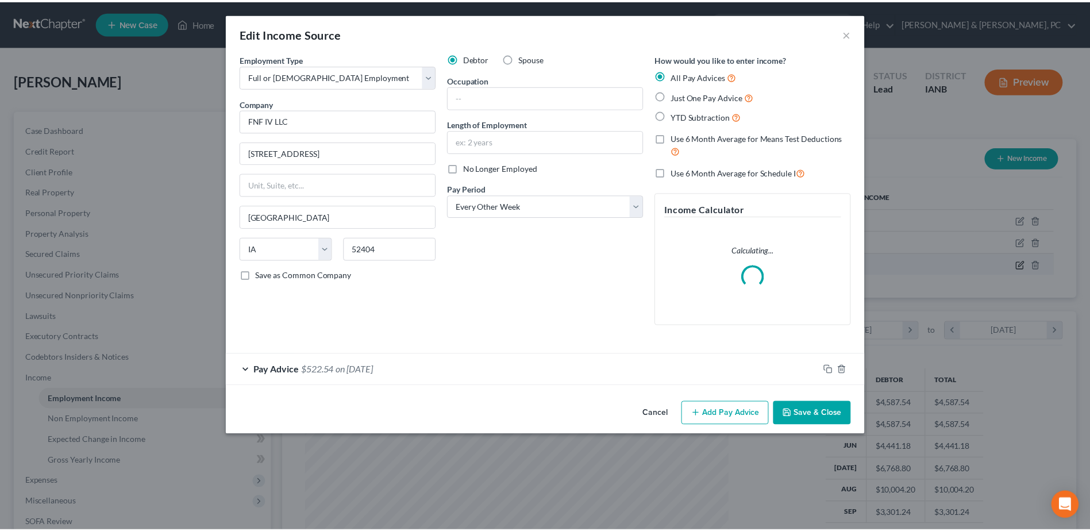
scroll to position [215, 454]
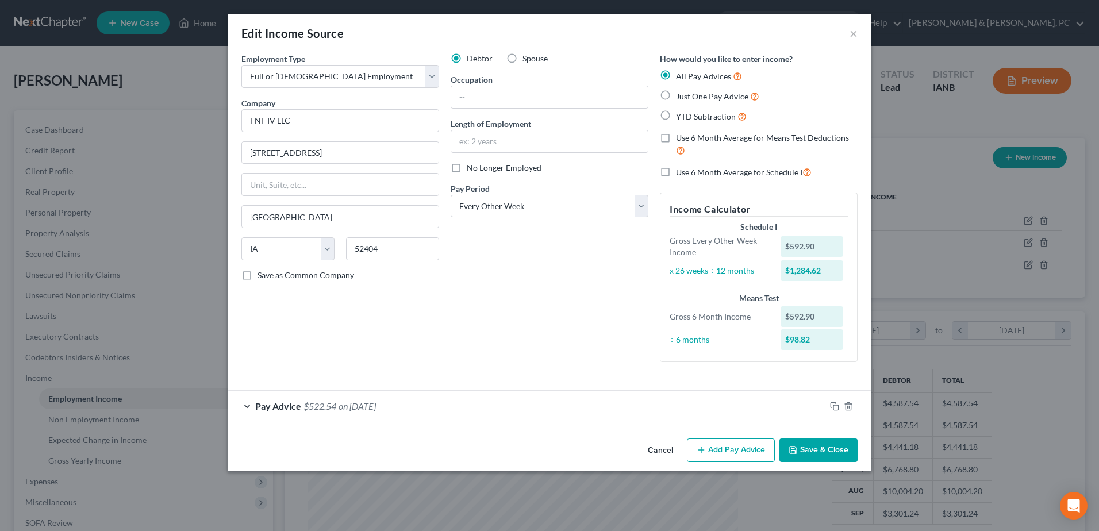
click at [817, 449] on button "Save & Close" at bounding box center [818, 450] width 78 height 24
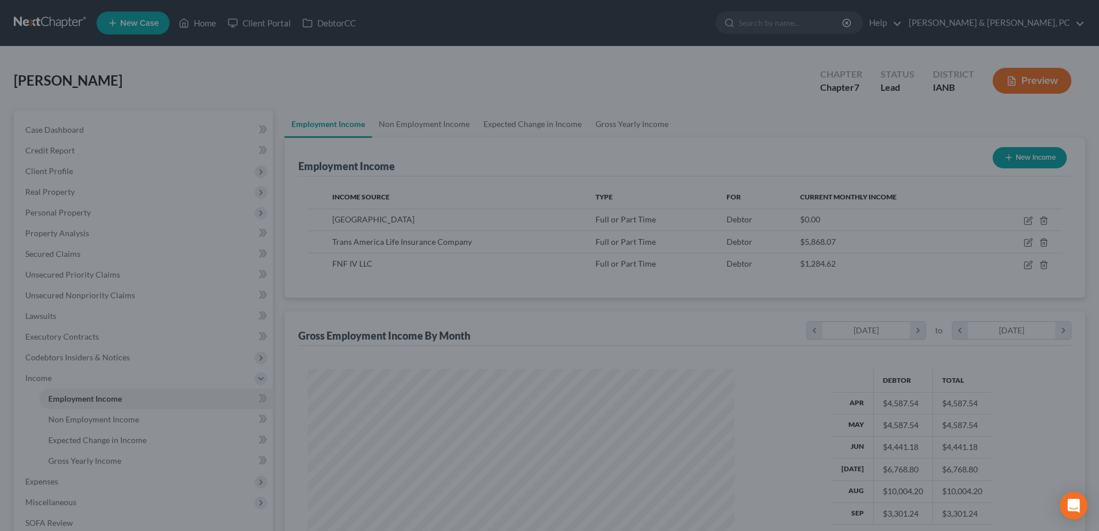
scroll to position [574428, 574191]
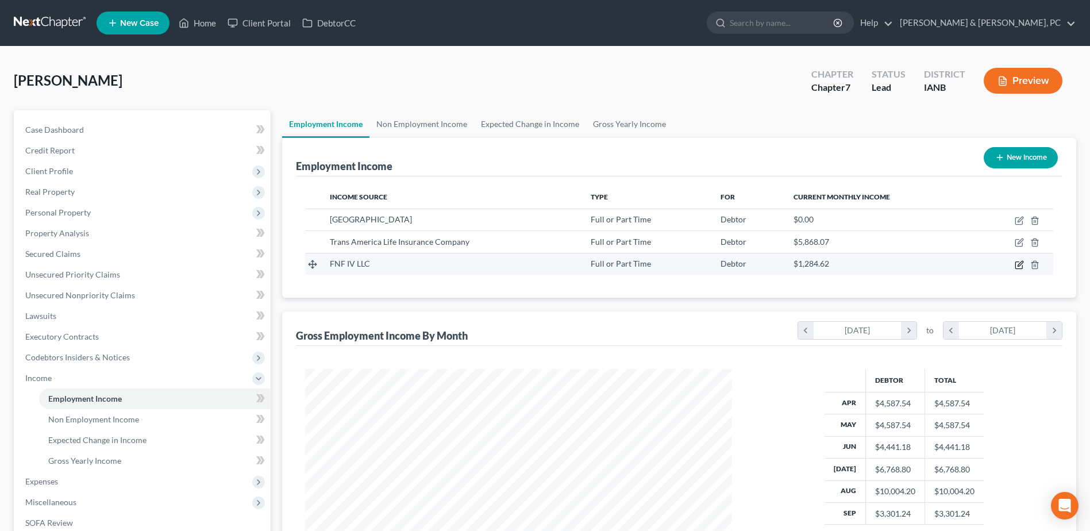
click at [1022, 265] on icon "button" at bounding box center [1019, 264] width 9 height 9
select select "0"
select select "16"
select select "2"
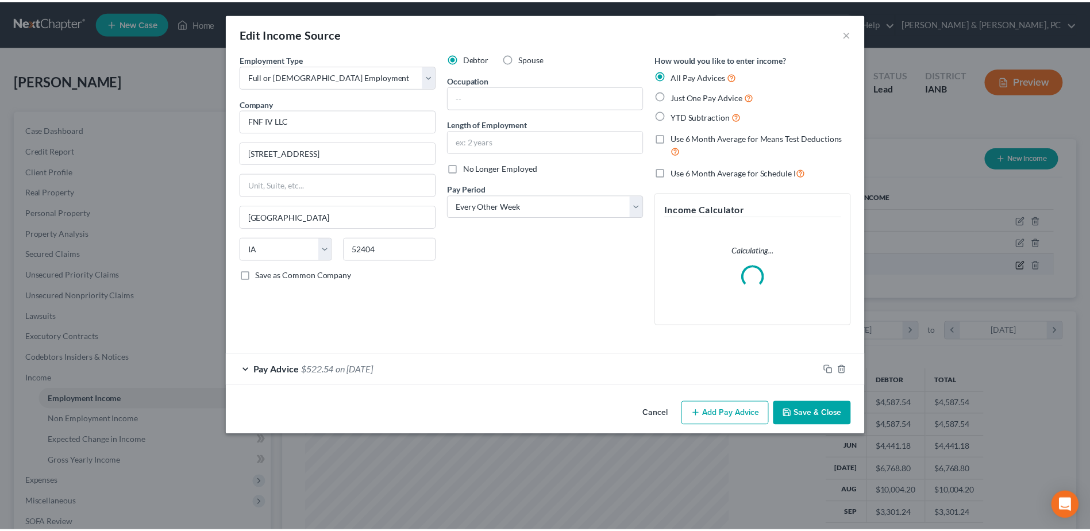
scroll to position [215, 454]
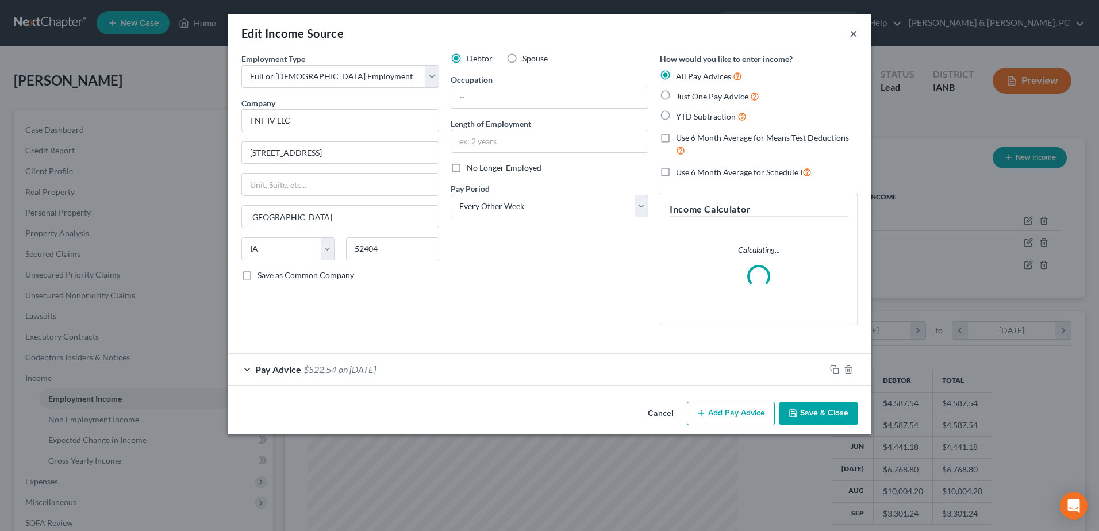
click at [854, 31] on button "×" at bounding box center [853, 33] width 8 height 14
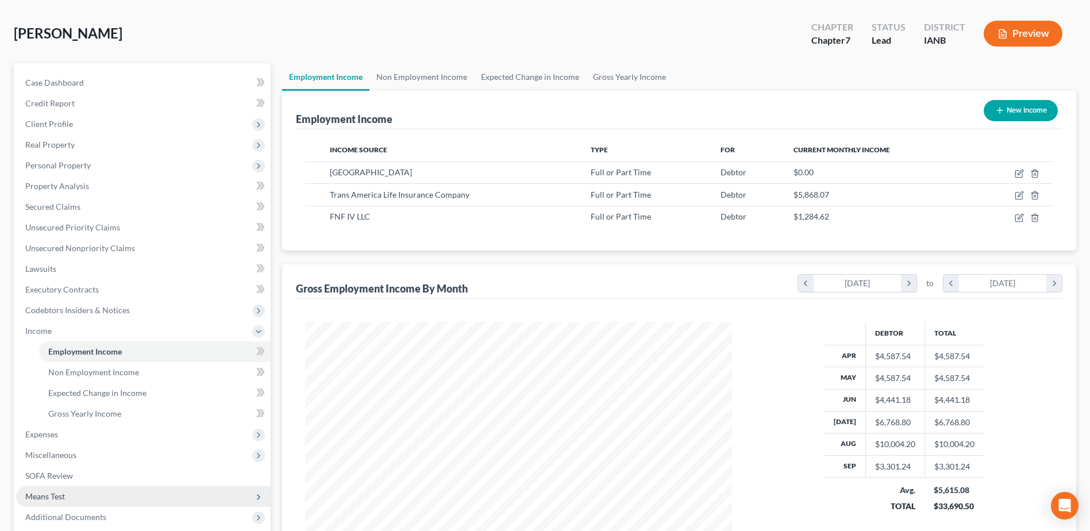
scroll to position [183, 0]
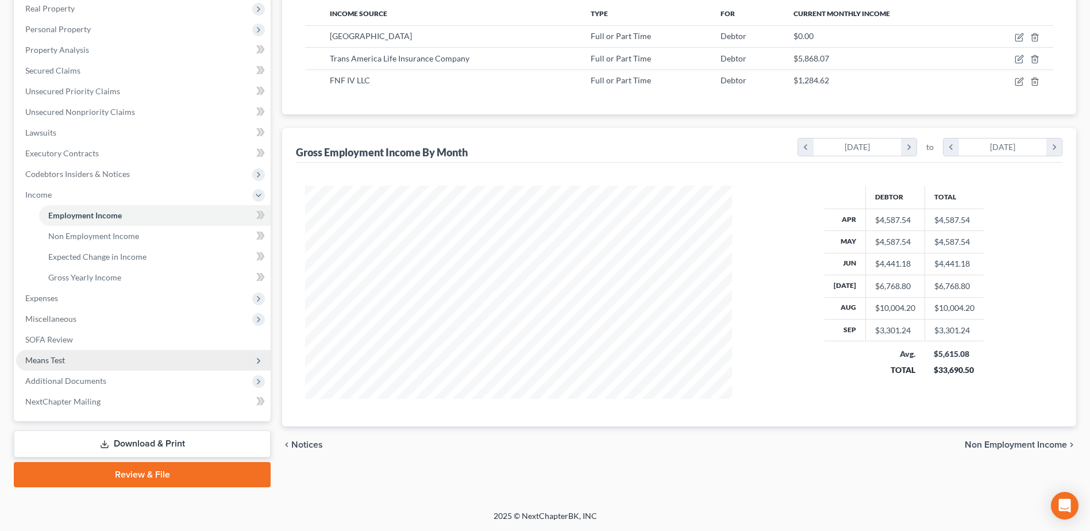
click at [60, 355] on span "Means Test" at bounding box center [45, 360] width 40 height 10
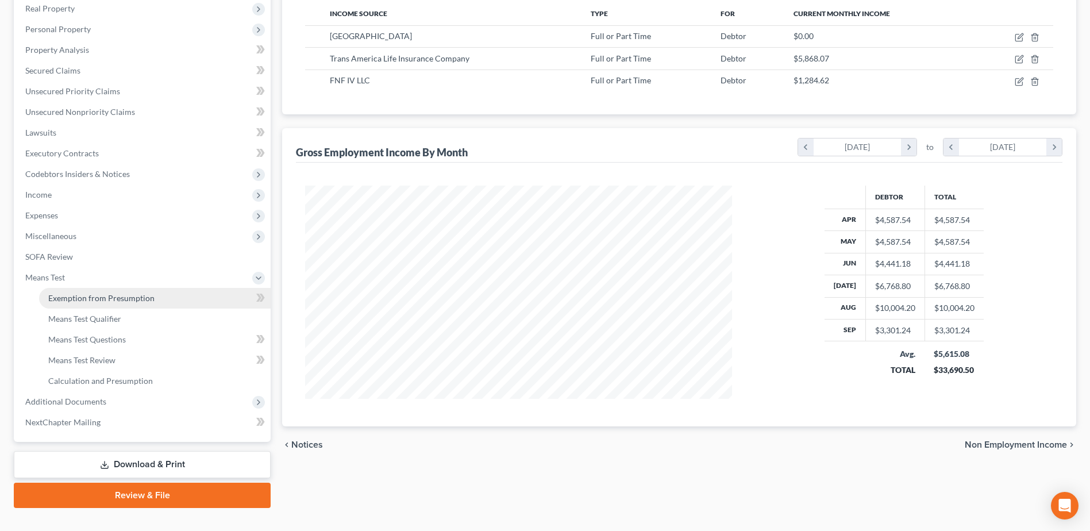
click at [82, 298] on span "Exemption from Presumption" at bounding box center [101, 298] width 106 height 10
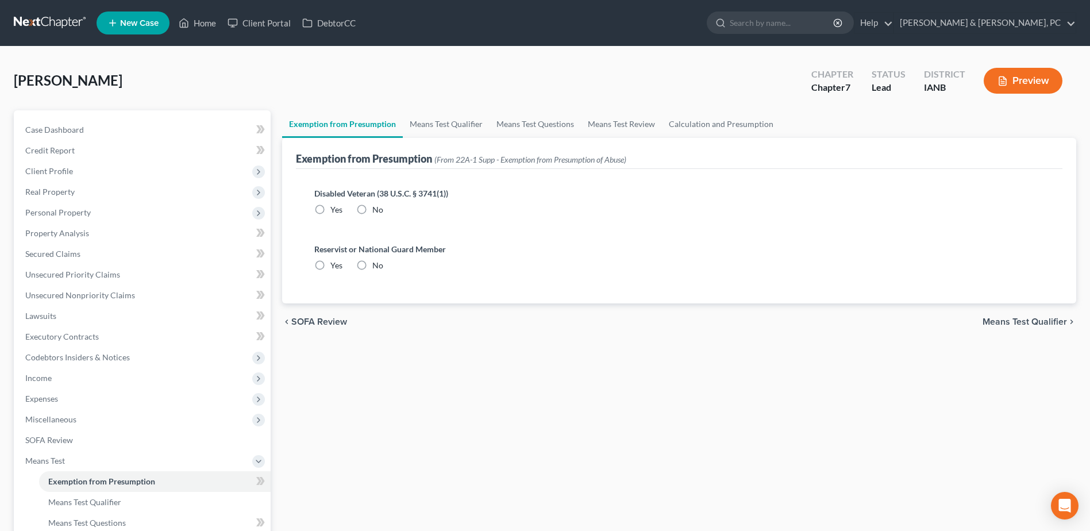
click at [372, 211] on label "No" at bounding box center [377, 209] width 11 height 11
click at [377, 211] on input "No" at bounding box center [380, 207] width 7 height 7
radio input "true"
click at [372, 268] on span "No" at bounding box center [377, 265] width 11 height 10
click at [377, 267] on input "No" at bounding box center [380, 263] width 7 height 7
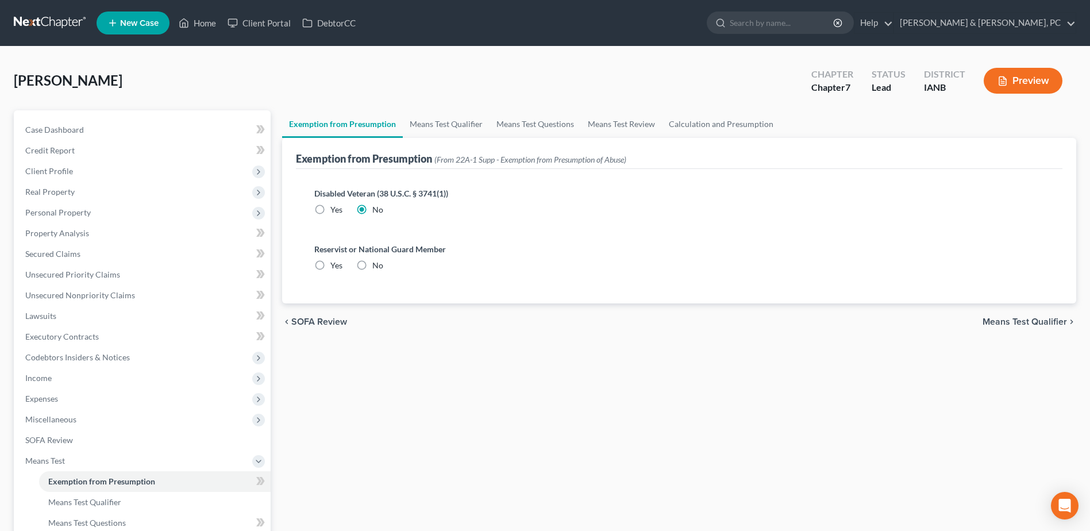
radio input "true"
click at [456, 138] on div "Exemption from Presumption (From 22A-1 Supp - Exemption from Presumption of Abu…" at bounding box center [679, 153] width 767 height 31
click at [459, 128] on link "Means Test Qualifier" at bounding box center [446, 124] width 87 height 28
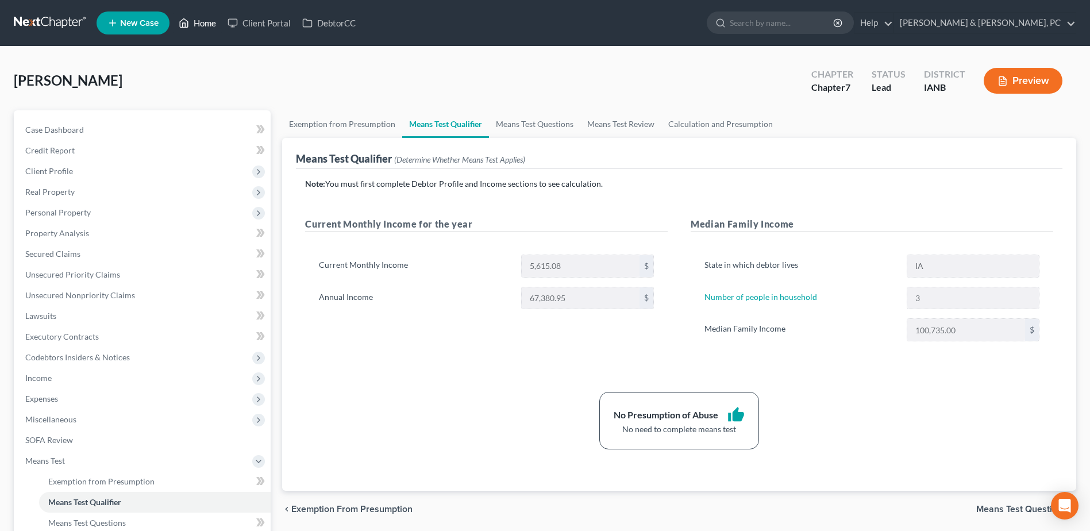
click at [193, 21] on link "Home" at bounding box center [197, 23] width 49 height 21
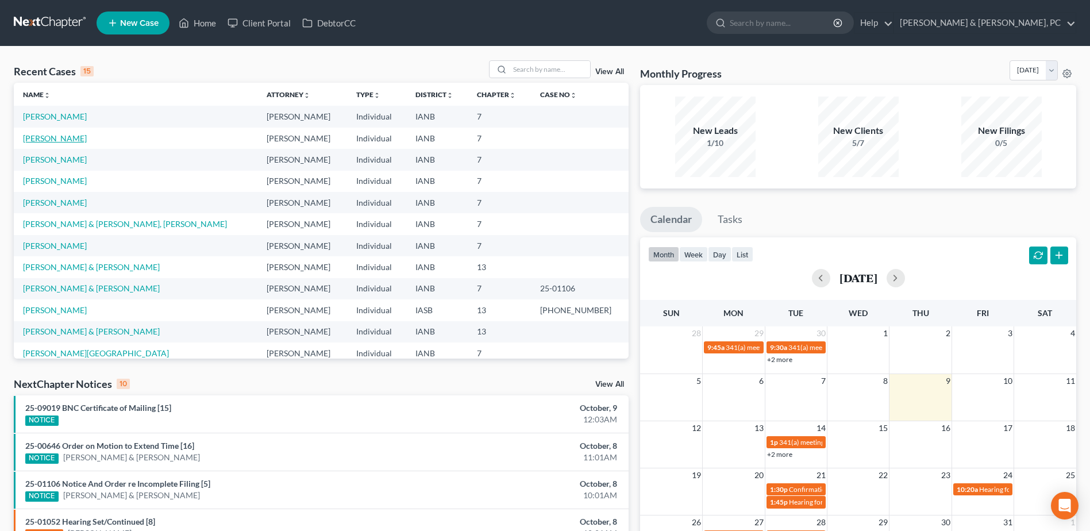
click at [57, 141] on link "[PERSON_NAME]" at bounding box center [55, 138] width 64 height 10
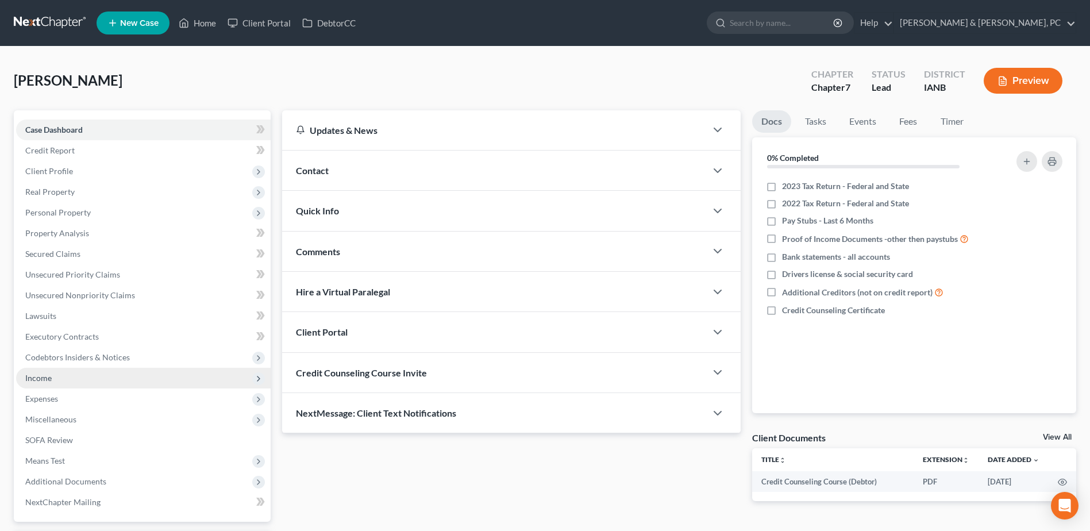
click at [93, 380] on span "Income" at bounding box center [143, 378] width 255 height 21
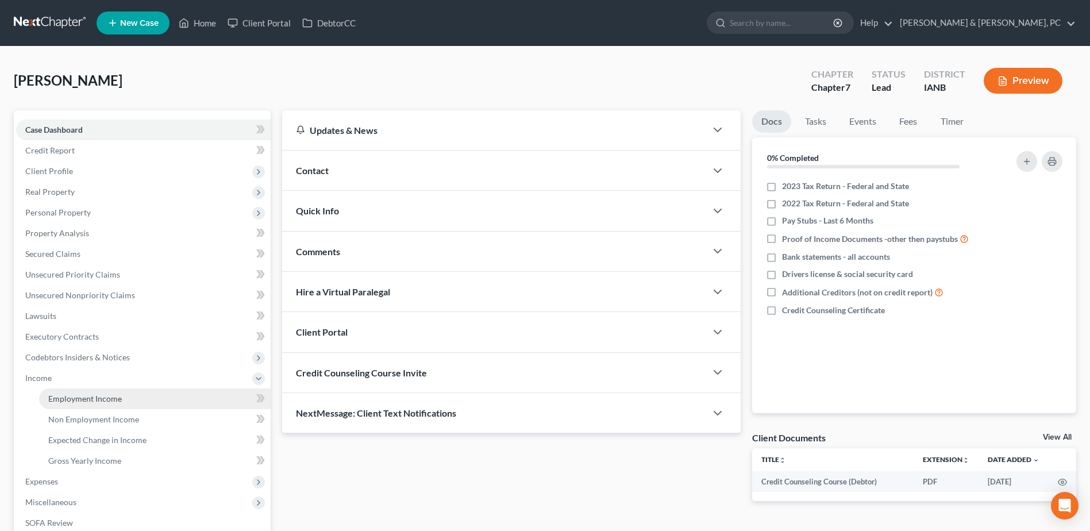
click at [91, 394] on span "Employment Income" at bounding box center [85, 399] width 74 height 10
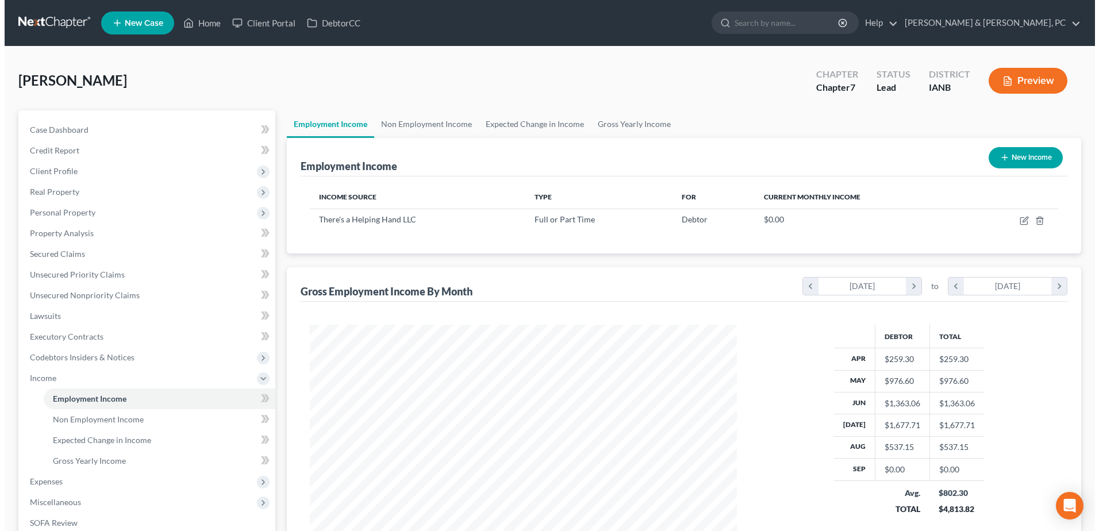
scroll to position [213, 449]
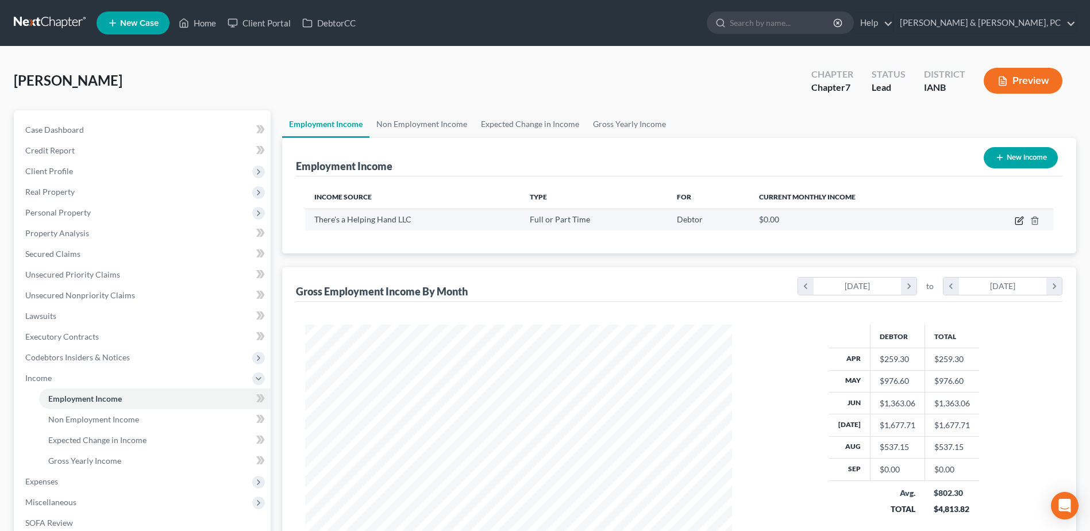
click at [1017, 220] on icon "button" at bounding box center [1019, 220] width 9 height 9
select select "0"
select select "16"
select select "1"
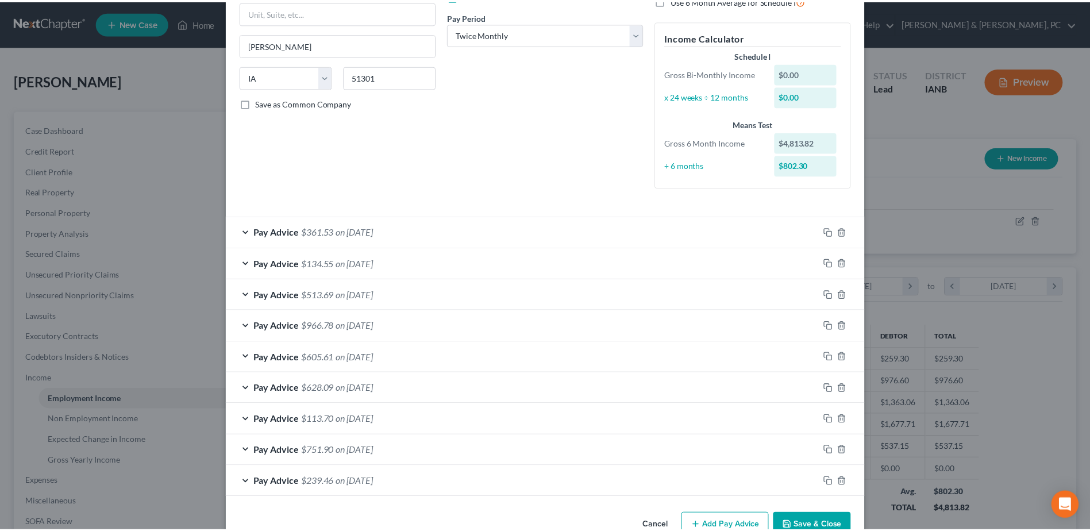
scroll to position [202, 0]
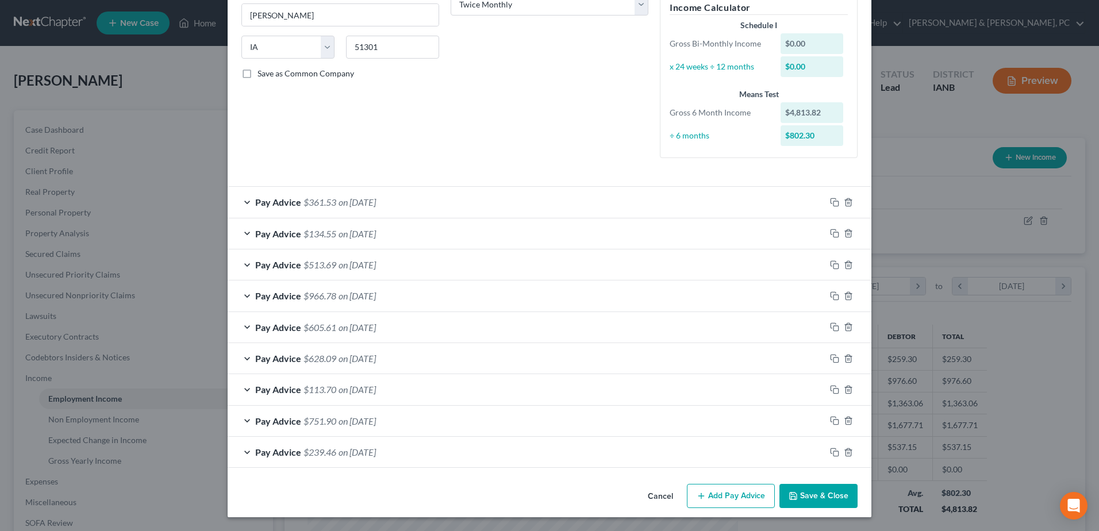
drag, startPoint x: 649, startPoint y: 492, endPoint x: 589, endPoint y: 474, distance: 62.7
click at [649, 492] on button "Cancel" at bounding box center [660, 496] width 44 height 23
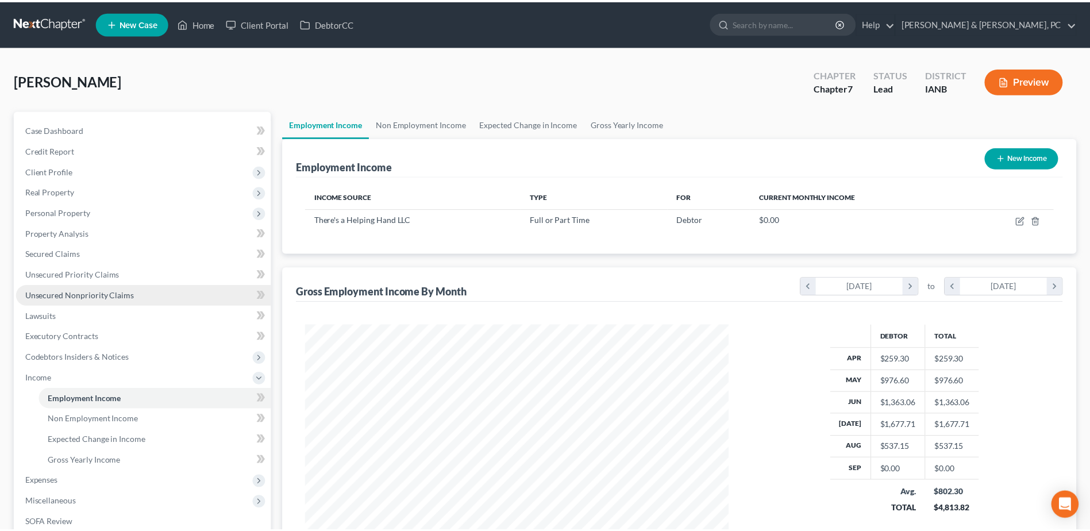
scroll to position [574428, 574191]
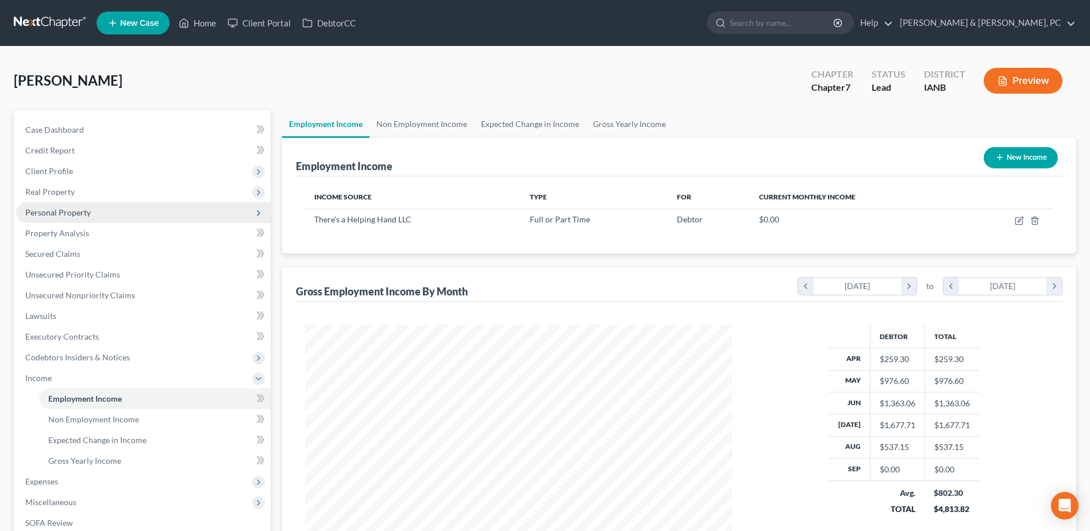
click at [79, 214] on span "Personal Property" at bounding box center [58, 212] width 66 height 10
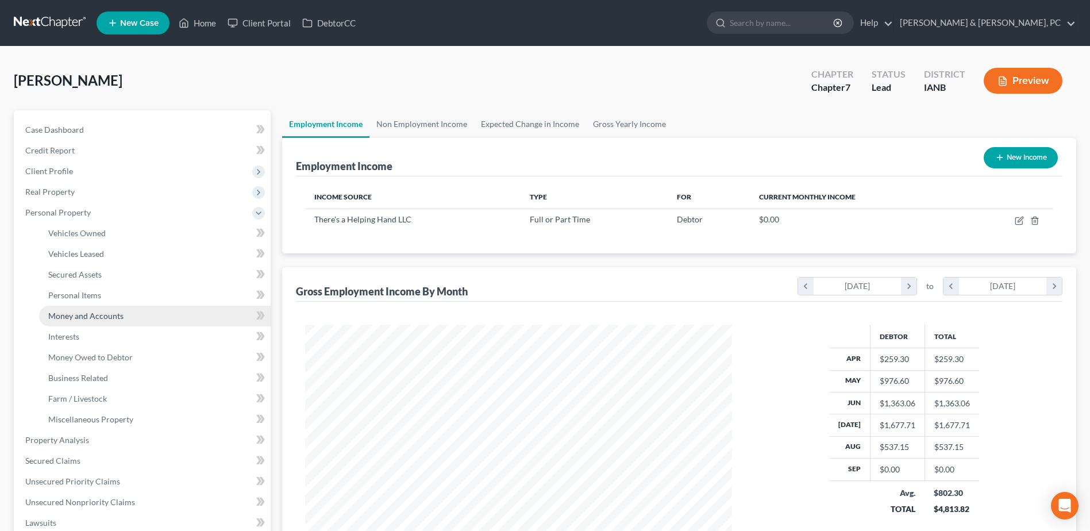
click at [91, 309] on link "Money and Accounts" at bounding box center [155, 316] width 232 height 21
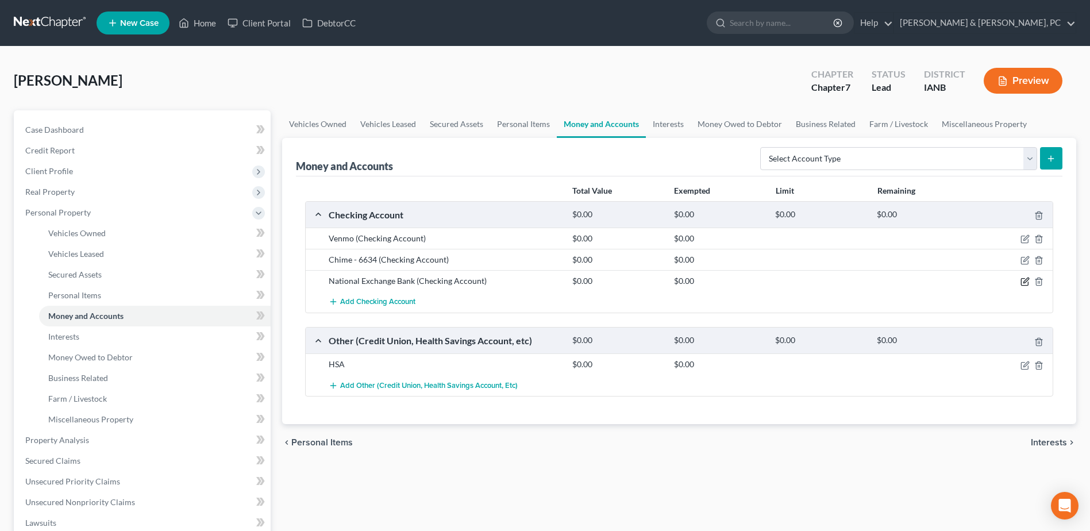
click at [1025, 282] on icon "button" at bounding box center [1025, 281] width 9 height 9
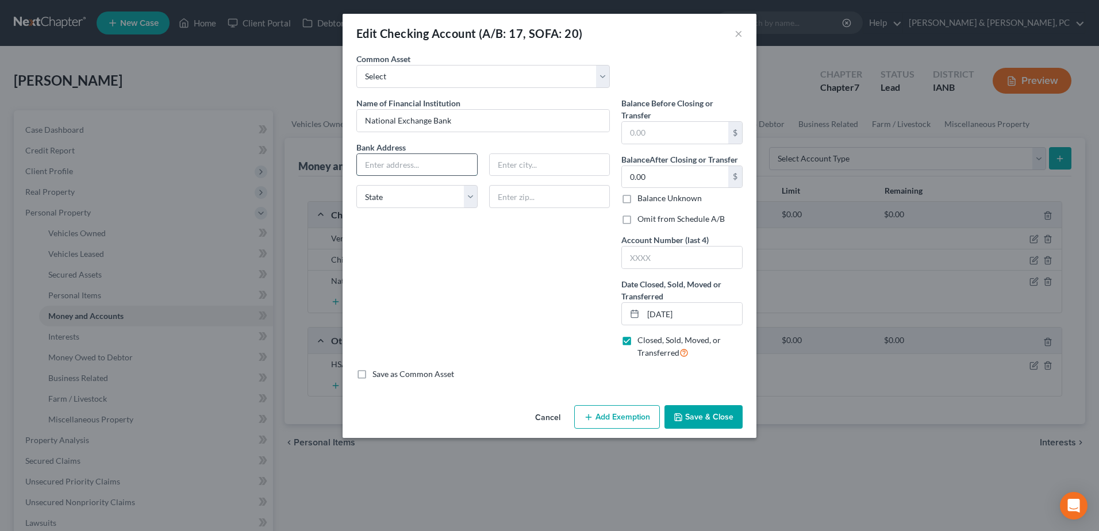
click at [443, 168] on input "text" at bounding box center [417, 165] width 120 height 22
paste input "705 W water s"
type input "705 W Water St."
type input "Princeton"
type input "54968"
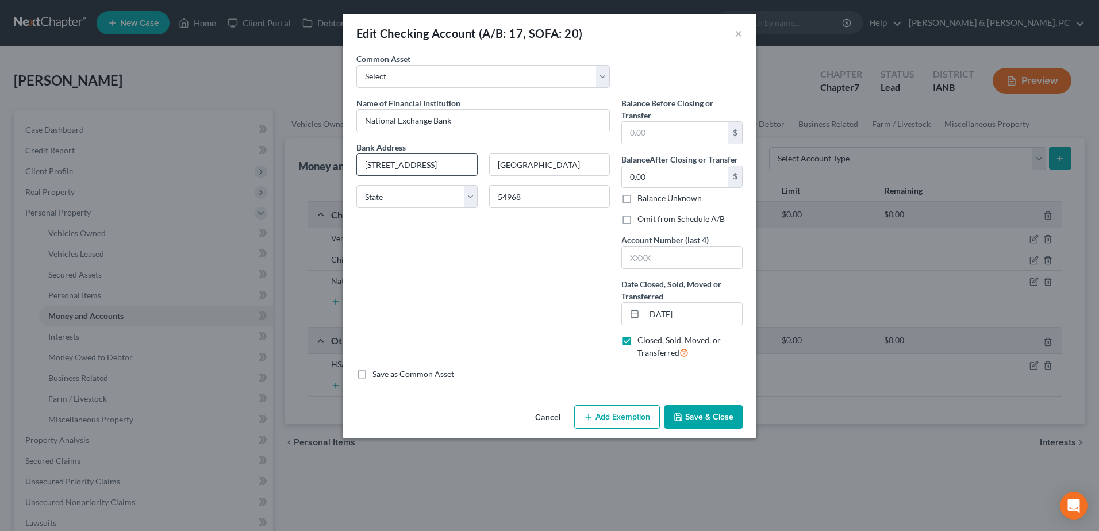
select select "52"
click at [467, 282] on div "Name of Financial Institution * National Exchange Bank Bank Address 705 W Water…" at bounding box center [483, 232] width 265 height 271
click at [708, 409] on button "Save & Close" at bounding box center [703, 417] width 78 height 24
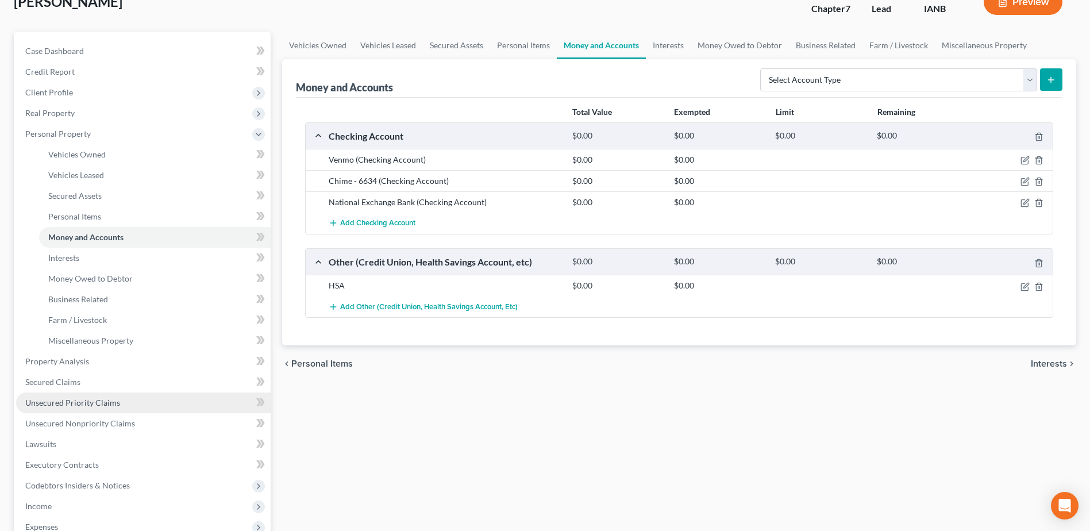
scroll to position [115, 0]
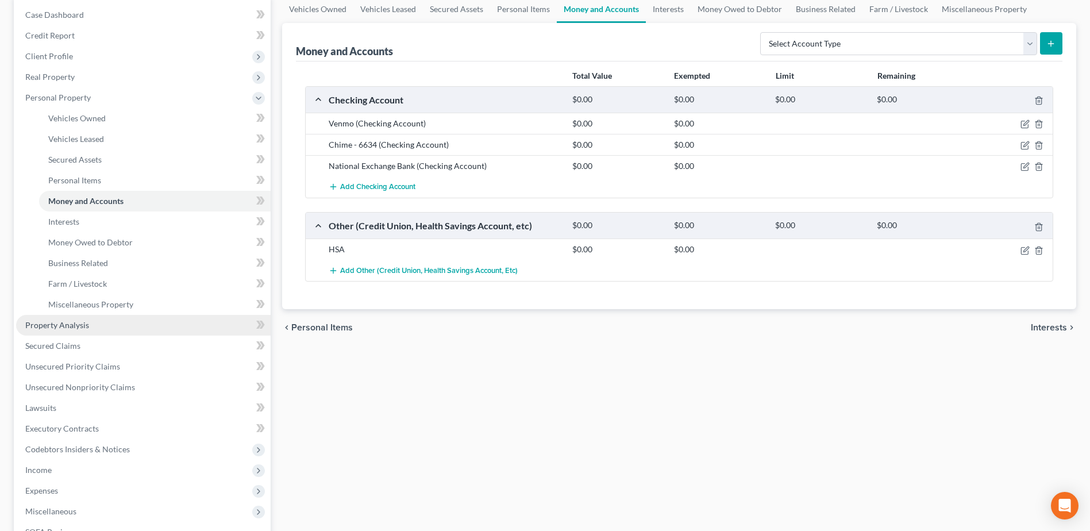
click at [95, 327] on link "Property Analysis" at bounding box center [143, 325] width 255 height 21
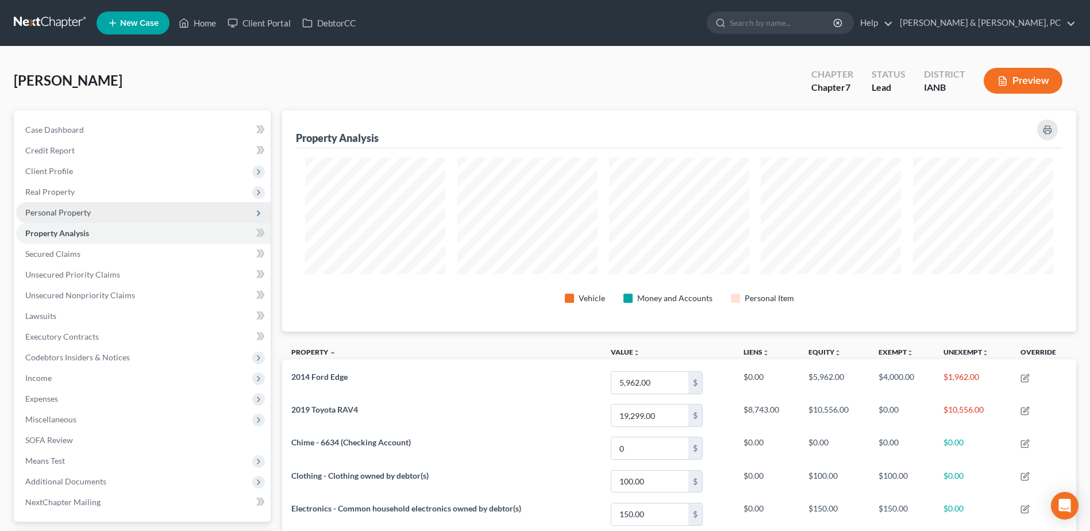
click at [97, 218] on span "Personal Property" at bounding box center [143, 212] width 255 height 21
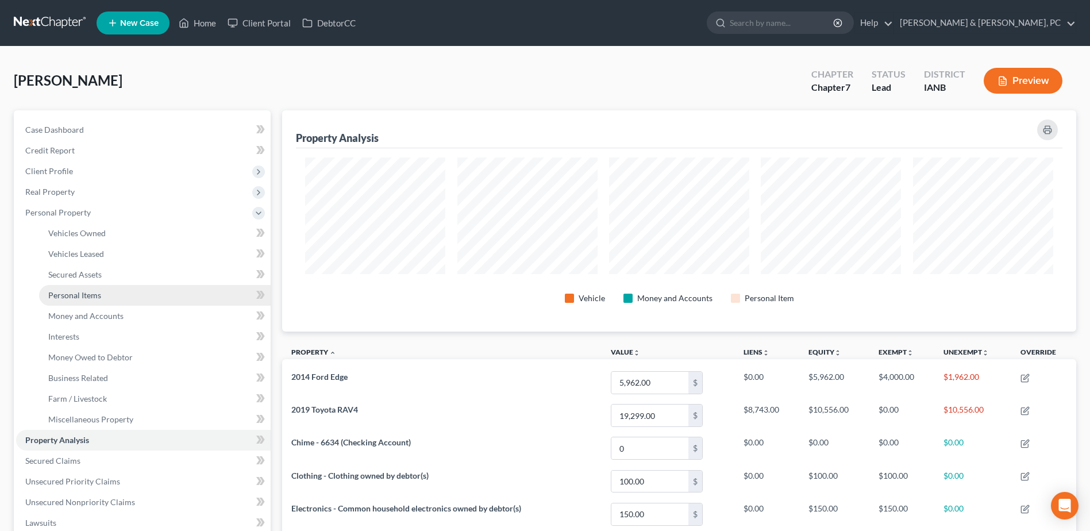
click at [97, 301] on link "Personal Items" at bounding box center [155, 295] width 232 height 21
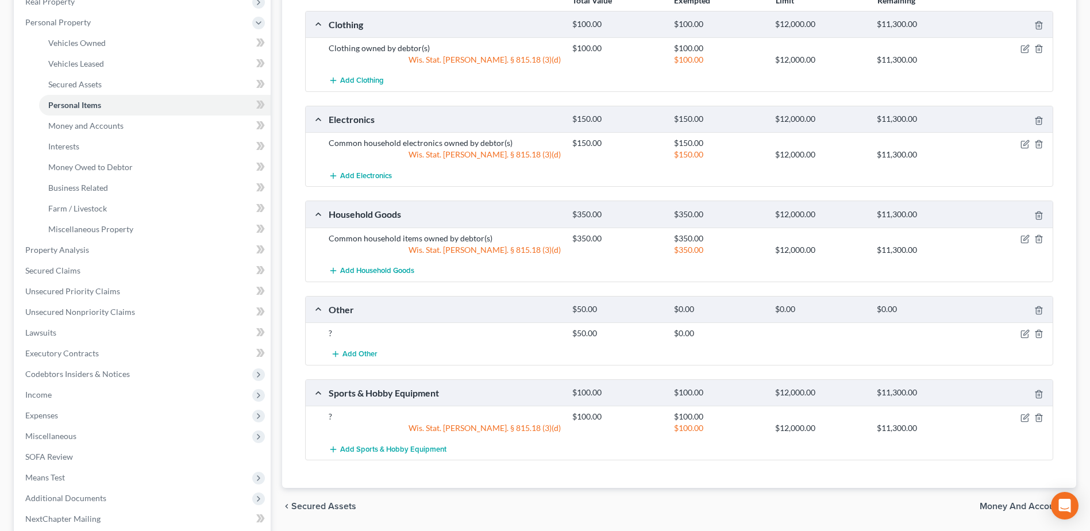
scroll to position [230, 0]
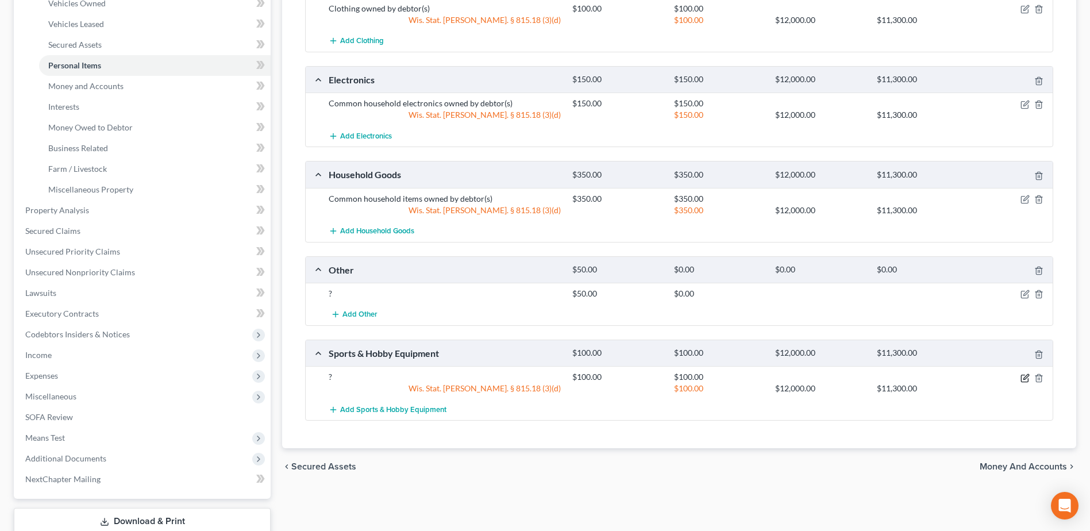
click at [1021, 377] on icon "button" at bounding box center [1025, 378] width 9 height 9
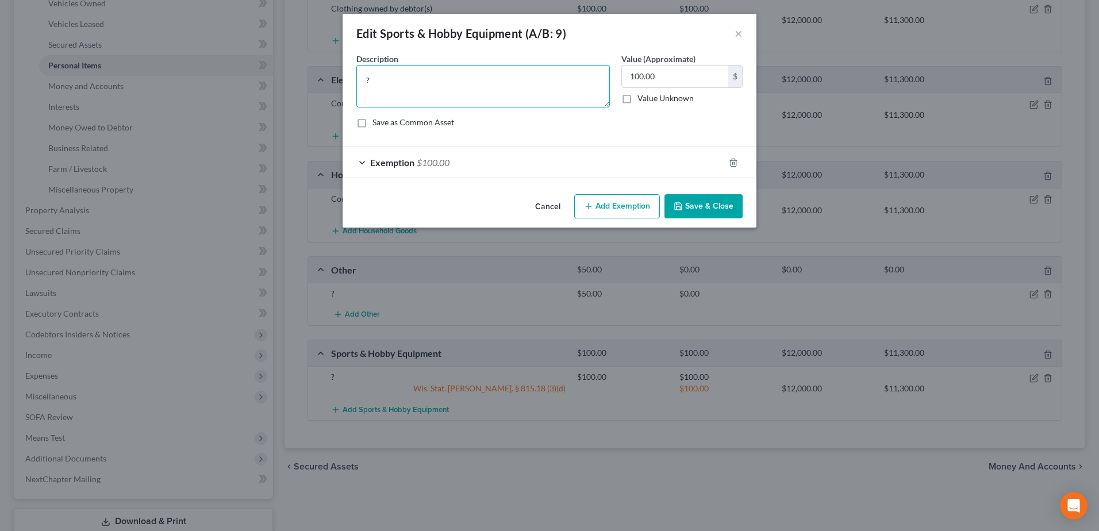
click at [488, 82] on textarea "?" at bounding box center [482, 86] width 253 height 43
paste textarea "Misc. personal and hobby items – horse tack, coloring supplies, and books"
type textarea "Misc. personal and hobby items – horse tack, coloring supplies, and books"
click at [707, 205] on button "Save & Close" at bounding box center [703, 206] width 78 height 24
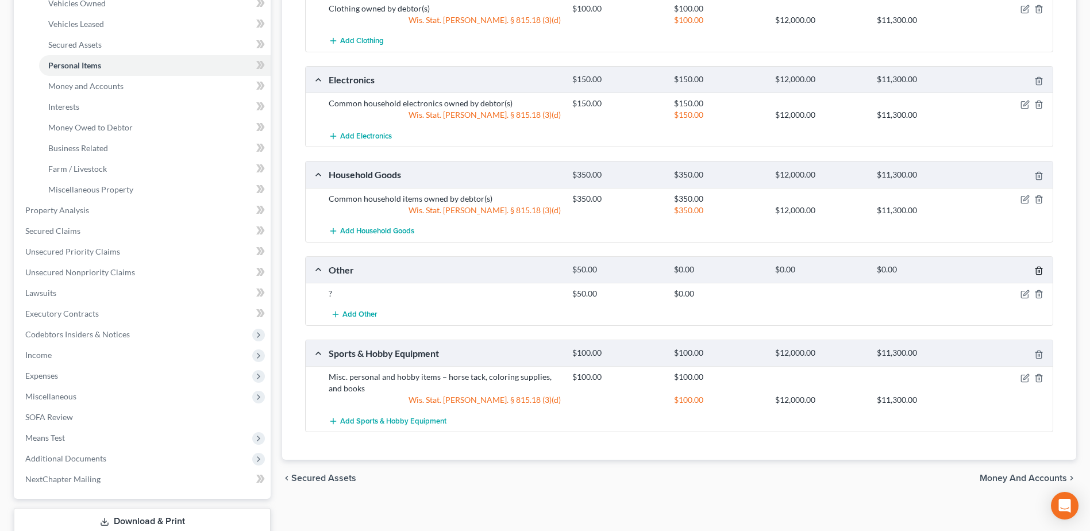
click at [1041, 272] on icon "button" at bounding box center [1038, 270] width 9 height 9
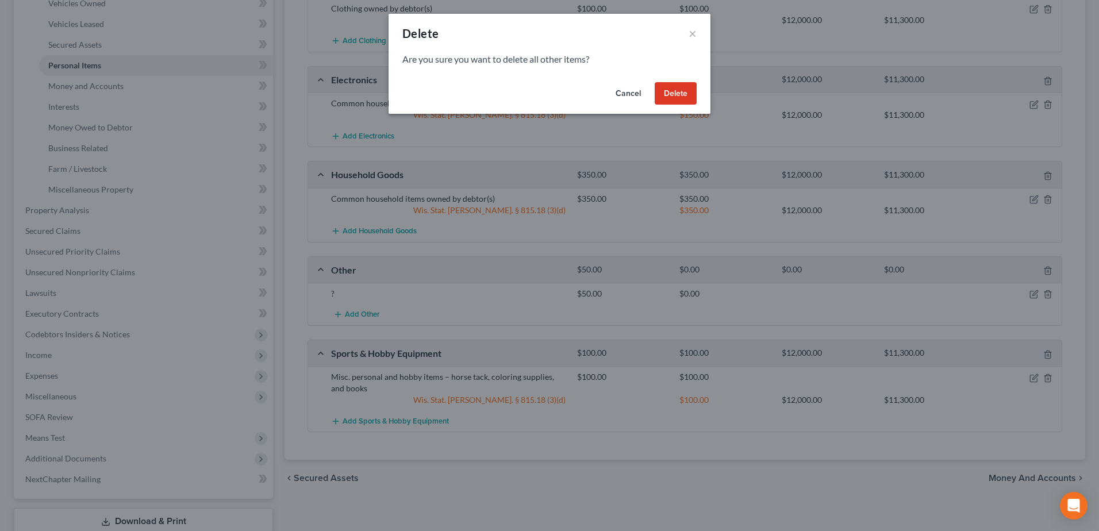
click at [665, 93] on button "Delete" at bounding box center [676, 93] width 42 height 23
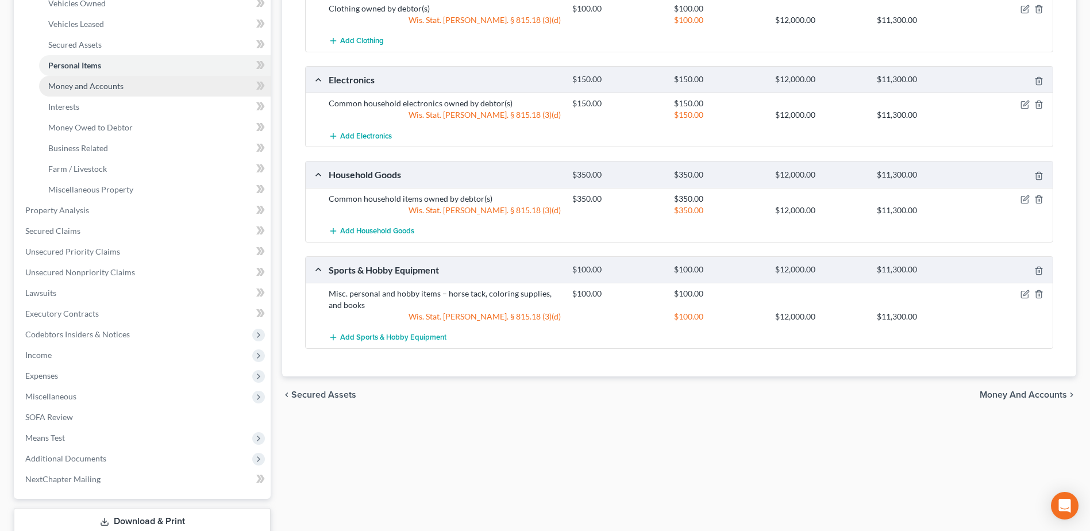
click at [97, 82] on span "Money and Accounts" at bounding box center [85, 86] width 75 height 10
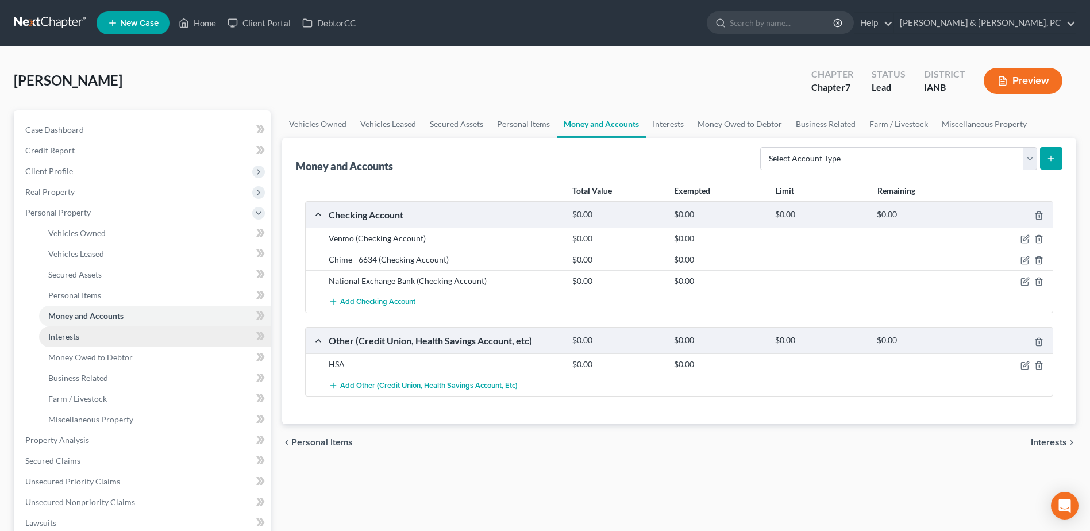
click at [102, 341] on link "Interests" at bounding box center [155, 336] width 232 height 21
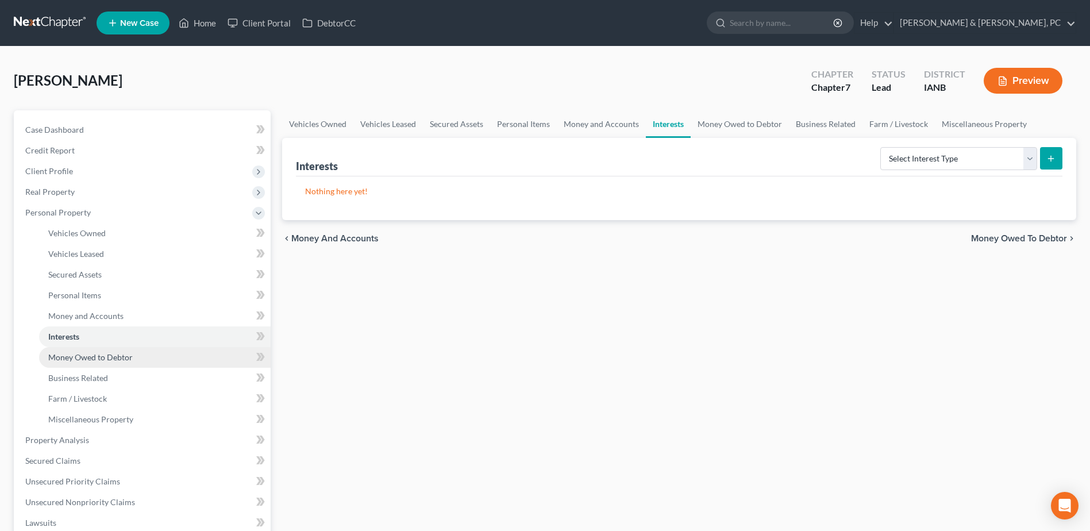
click at [105, 356] on span "Money Owed to Debtor" at bounding box center [90, 357] width 84 height 10
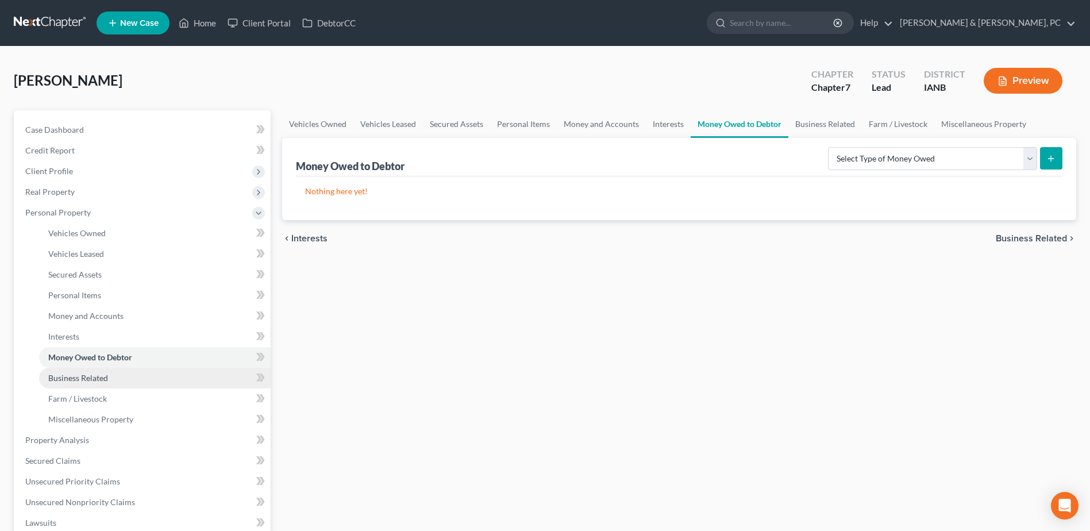
click at [99, 382] on span "Business Related" at bounding box center [78, 378] width 60 height 10
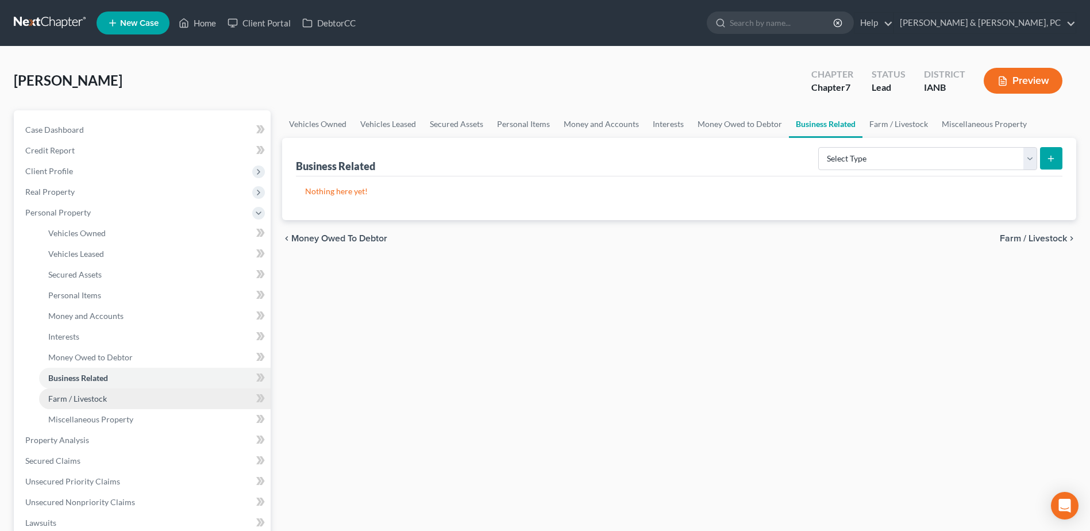
click at [102, 395] on span "Farm / Livestock" at bounding box center [77, 399] width 59 height 10
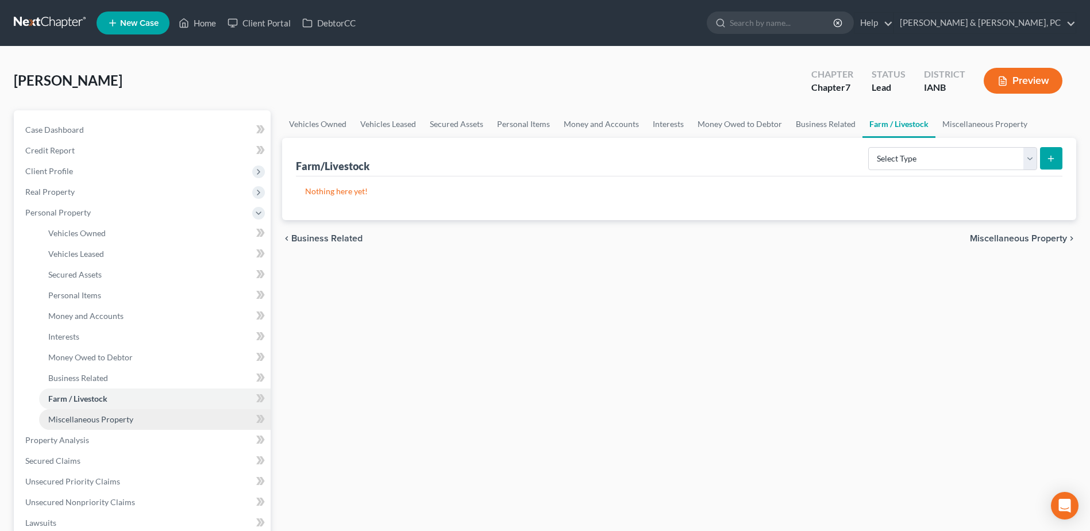
click at [104, 418] on span "Miscellaneous Property" at bounding box center [90, 419] width 85 height 10
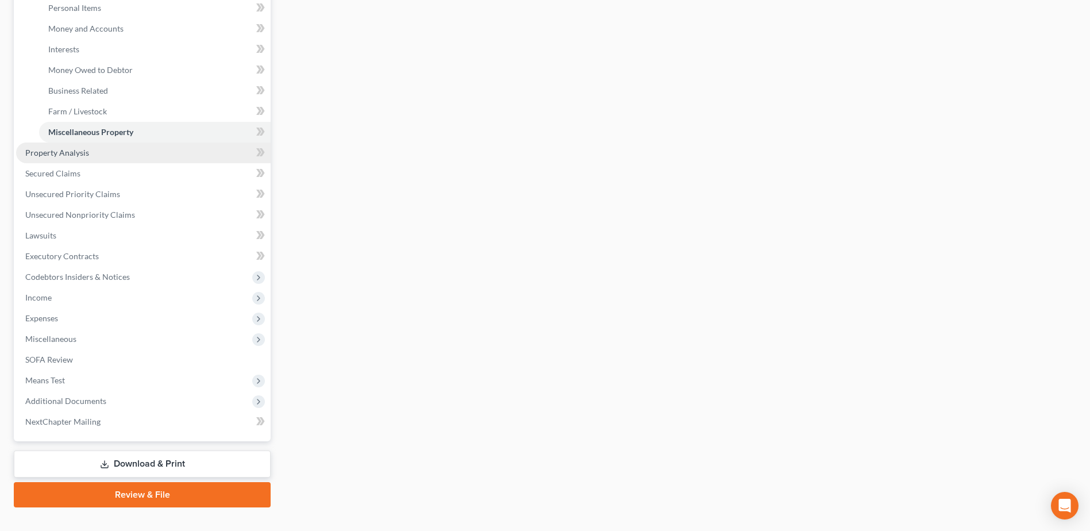
click at [99, 154] on link "Property Analysis" at bounding box center [143, 153] width 255 height 21
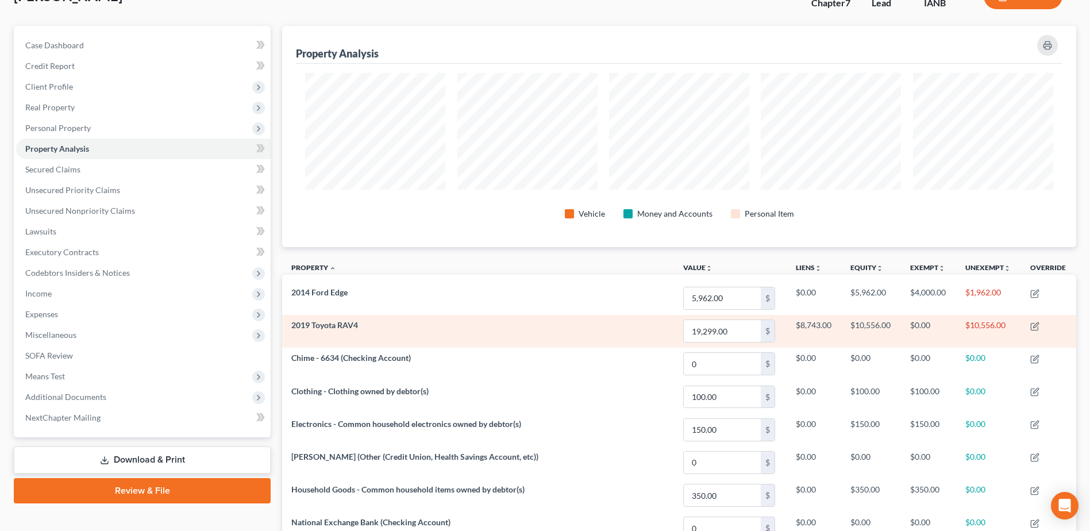
scroll to position [57, 0]
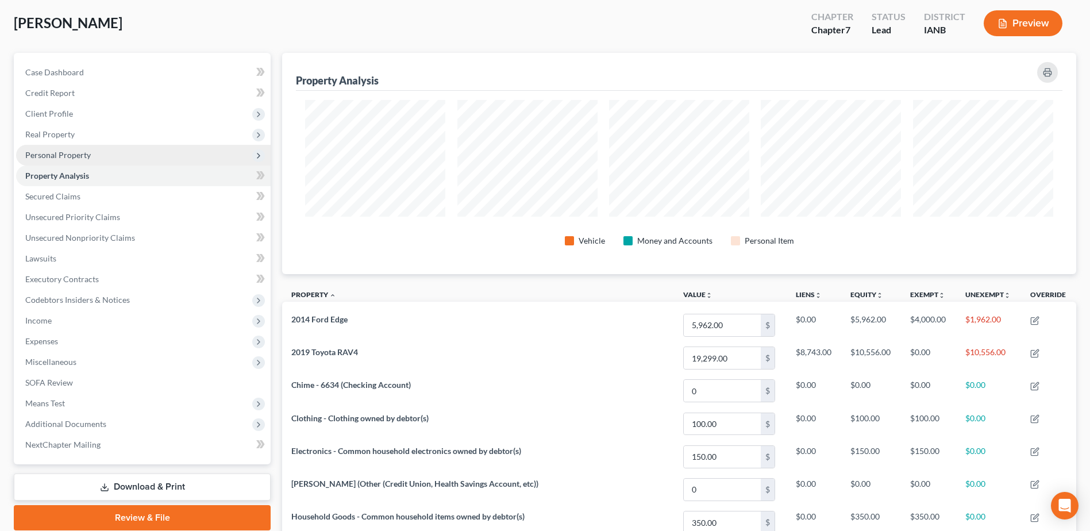
click at [99, 158] on span "Personal Property" at bounding box center [143, 155] width 255 height 21
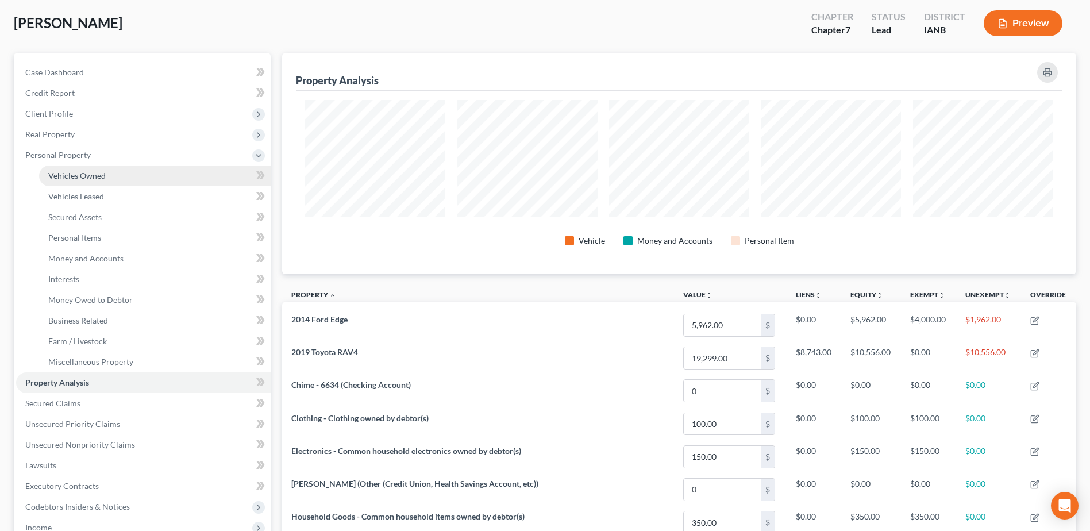
click at [99, 180] on span "Vehicles Owned" at bounding box center [76, 176] width 57 height 10
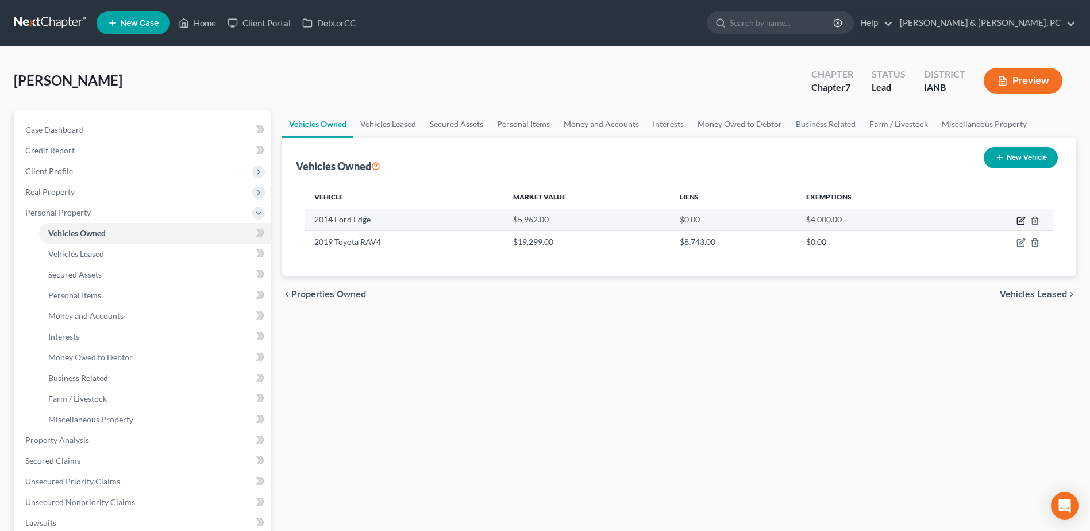
click at [1018, 221] on icon "button" at bounding box center [1020, 221] width 7 height 7
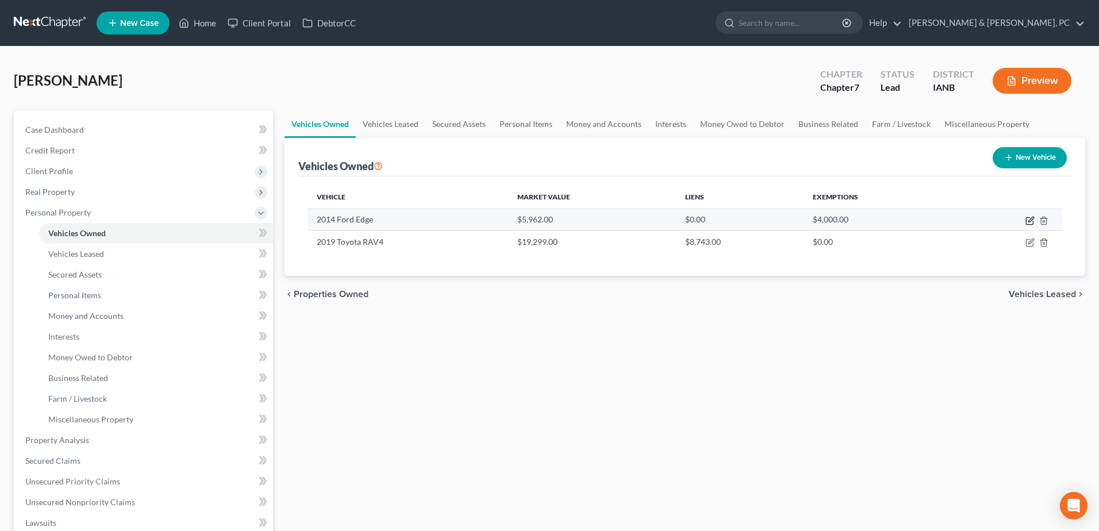
select select "0"
select select "12"
select select "2"
select select "3"
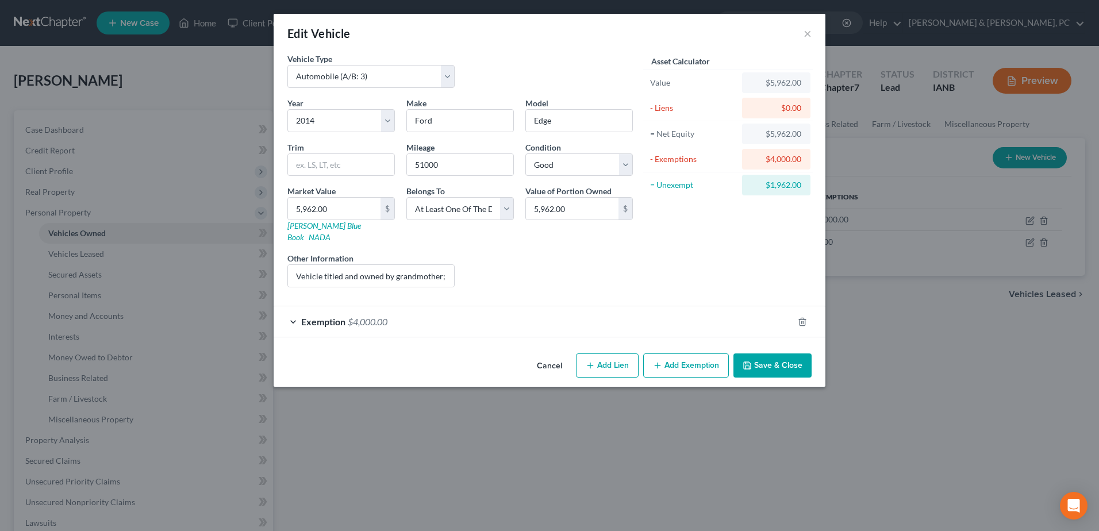
click at [507, 307] on div "Exemption $4,000.00" at bounding box center [533, 321] width 519 height 30
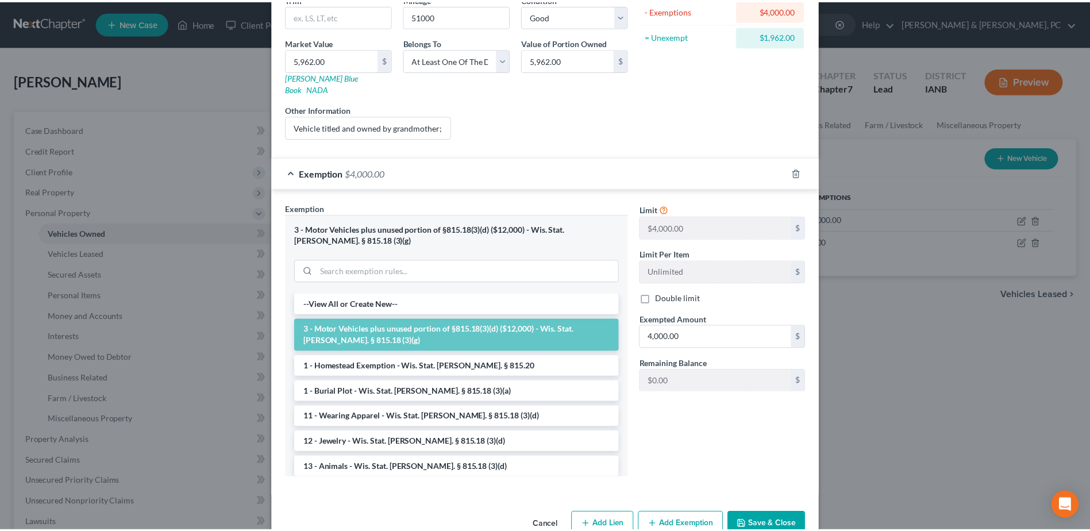
scroll to position [166, 0]
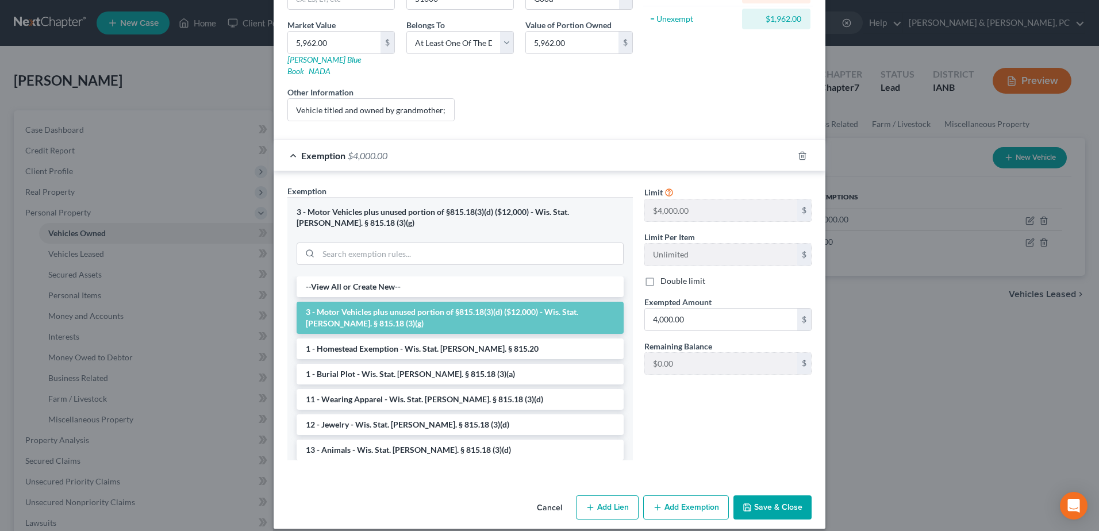
click at [773, 495] on button "Save & Close" at bounding box center [772, 507] width 78 height 24
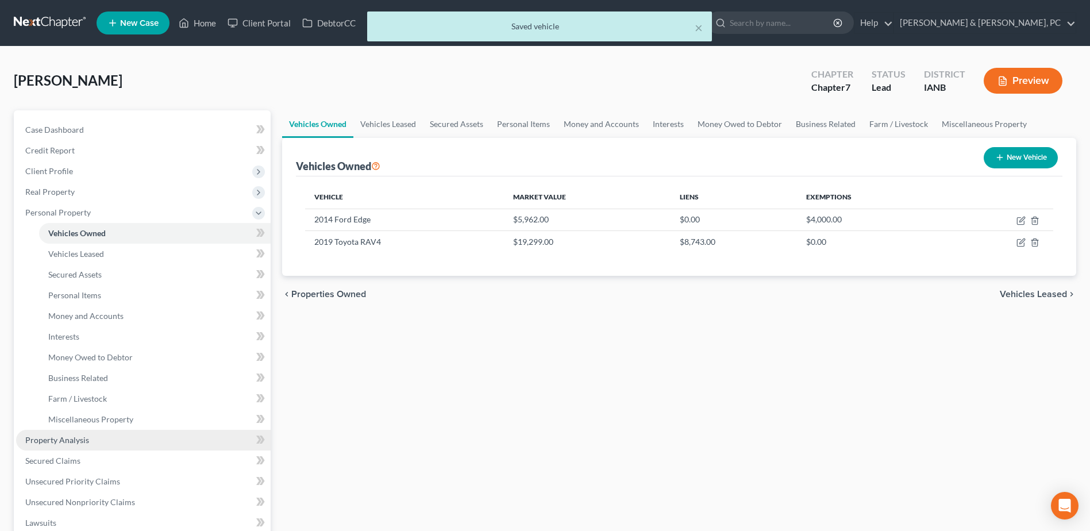
drag, startPoint x: 86, startPoint y: 444, endPoint x: 101, endPoint y: 442, distance: 15.0
click at [86, 444] on span "Property Analysis" at bounding box center [57, 440] width 64 height 10
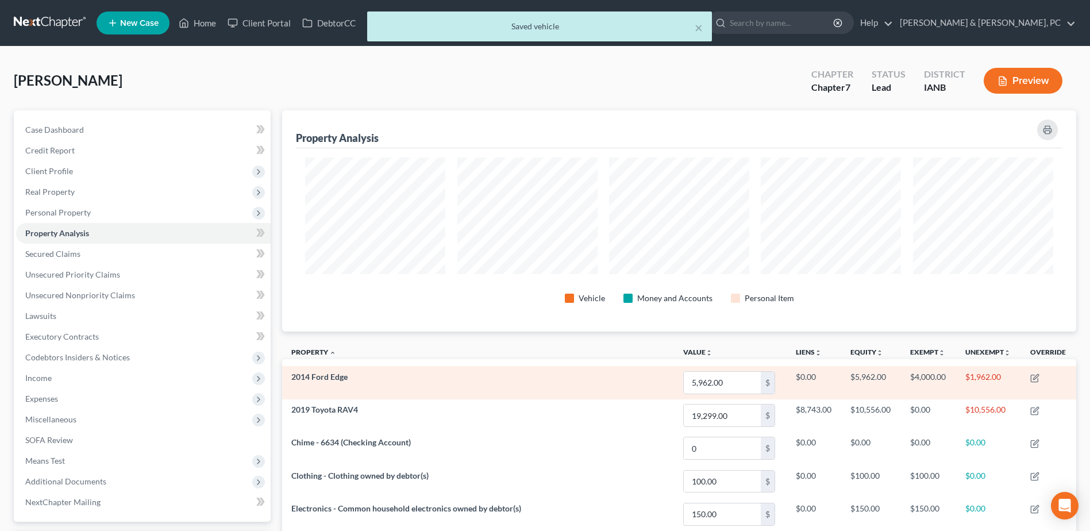
scroll to position [221, 794]
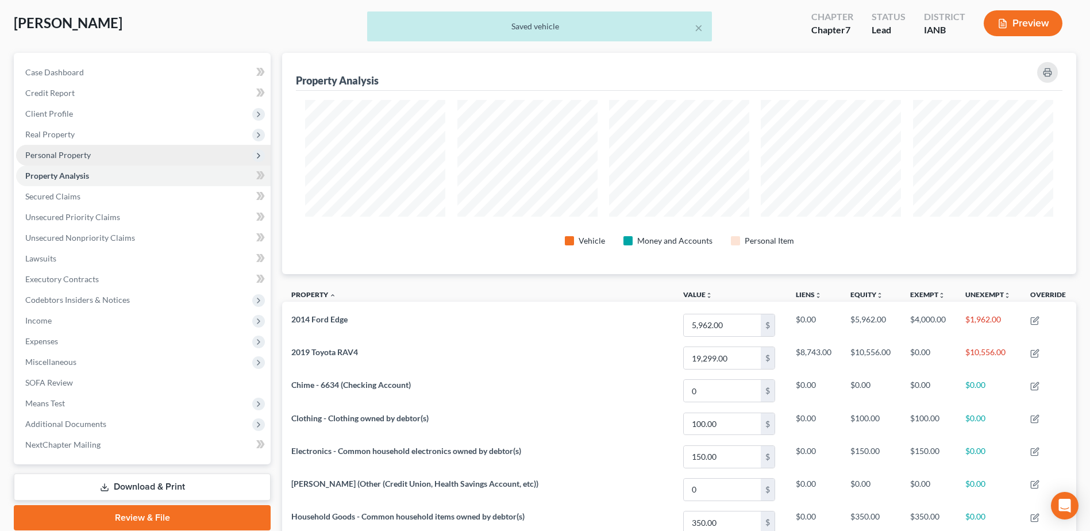
click at [91, 159] on span "Personal Property" at bounding box center [143, 155] width 255 height 21
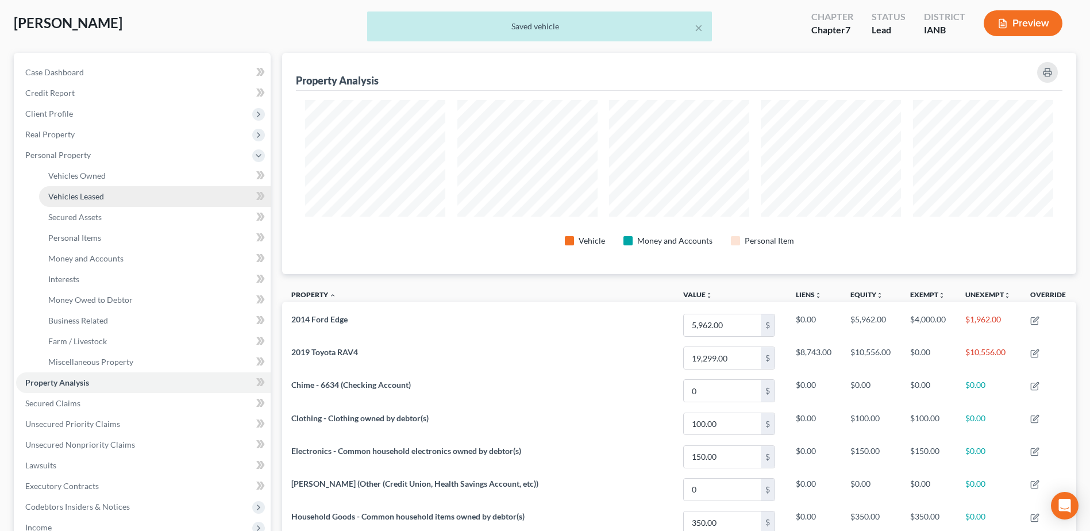
click at [90, 197] on span "Vehicles Leased" at bounding box center [76, 196] width 56 height 10
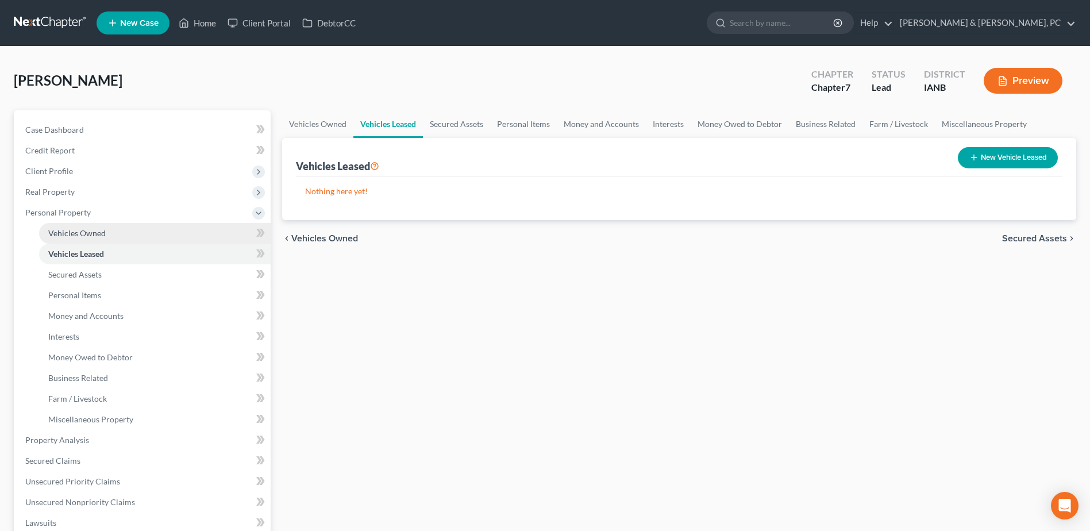
click at [105, 233] on link "Vehicles Owned" at bounding box center [155, 233] width 232 height 21
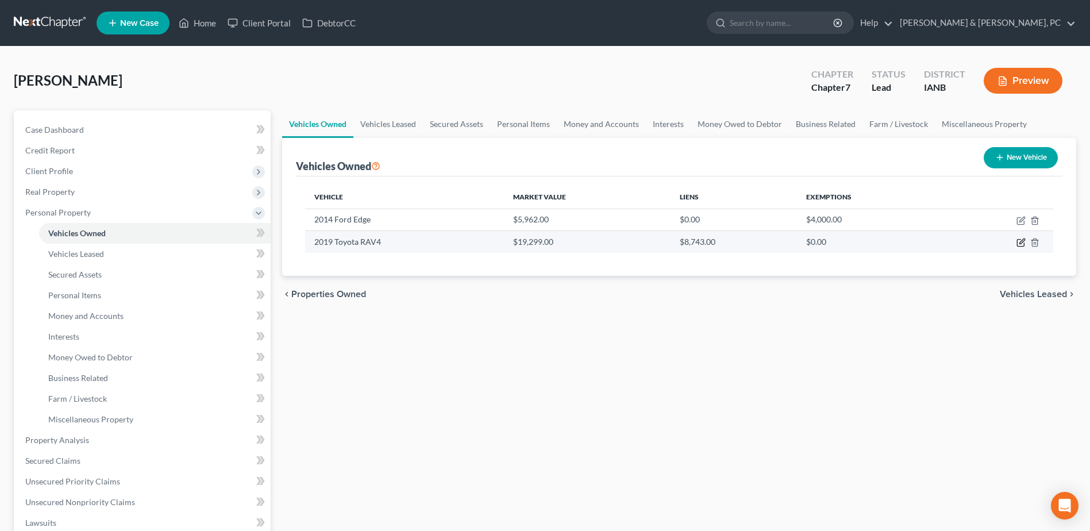
click at [1023, 238] on icon "button" at bounding box center [1021, 242] width 9 height 9
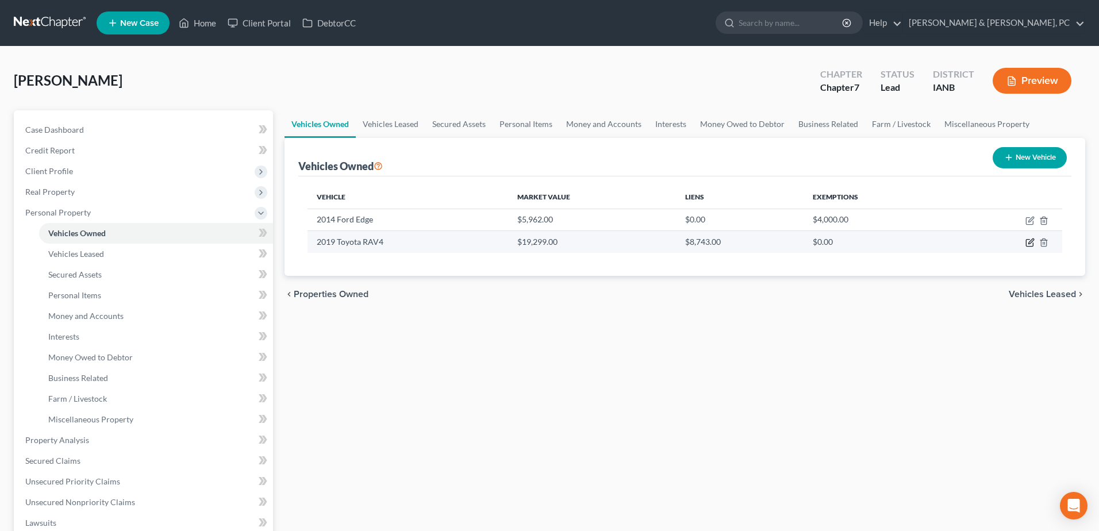
select select "0"
select select "7"
select select "2"
select select "0"
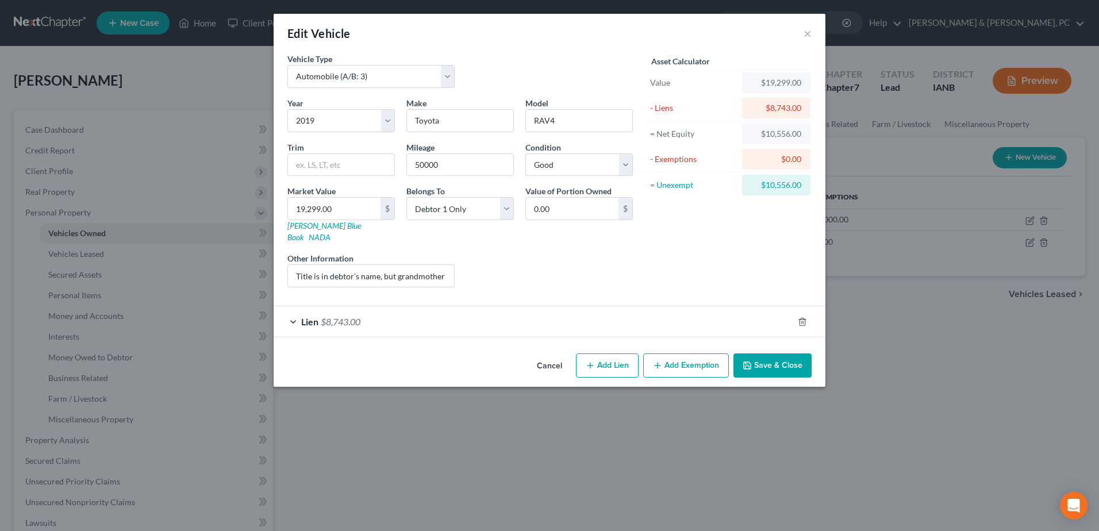
click at [761, 353] on button "Save & Close" at bounding box center [772, 365] width 78 height 24
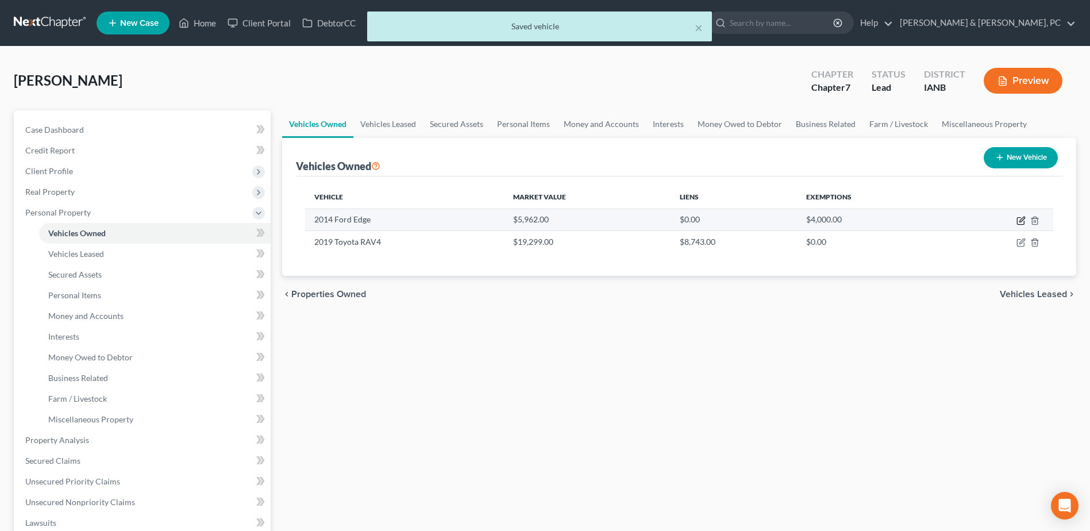
click at [1022, 223] on icon "button" at bounding box center [1021, 220] width 9 height 9
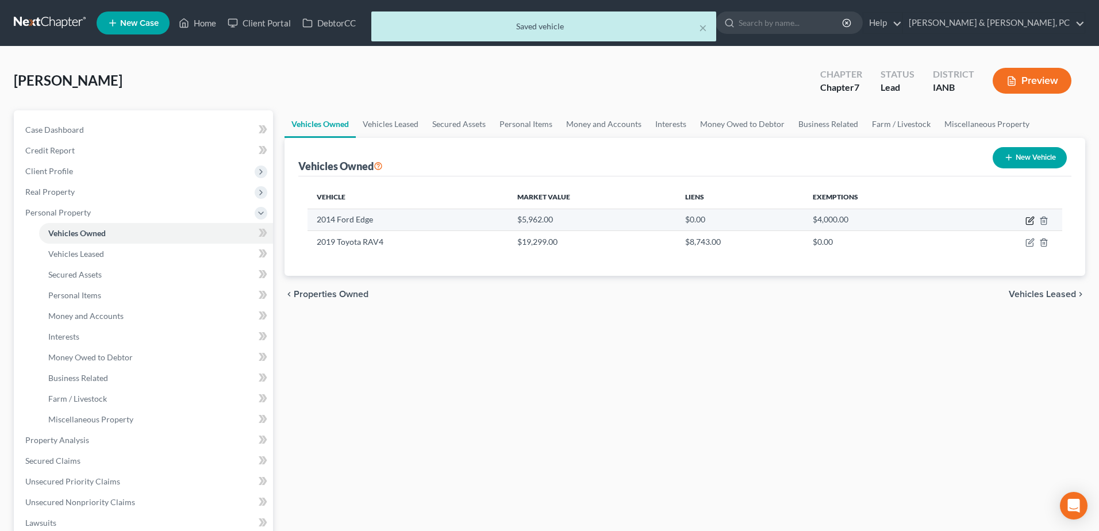
select select "0"
select select "12"
select select "2"
select select "3"
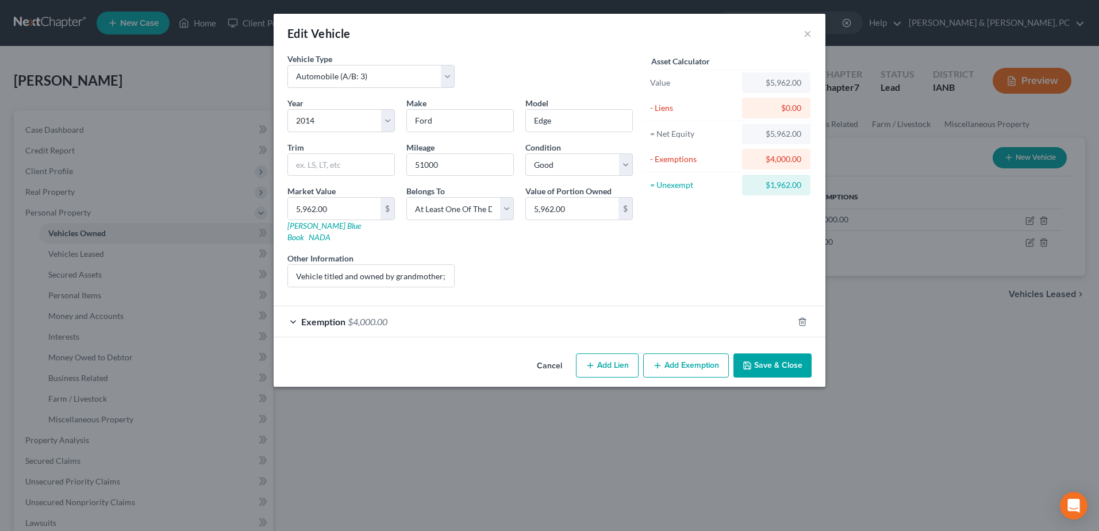
click at [551, 361] on button "Cancel" at bounding box center [550, 366] width 44 height 23
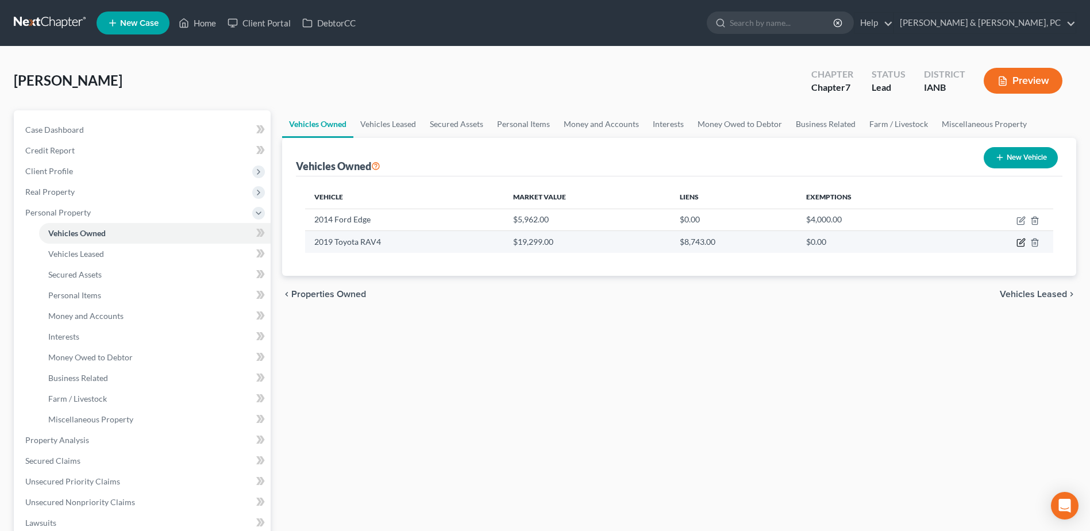
click at [1022, 244] on icon "button" at bounding box center [1021, 242] width 9 height 9
select select "0"
select select "7"
select select "2"
select select "0"
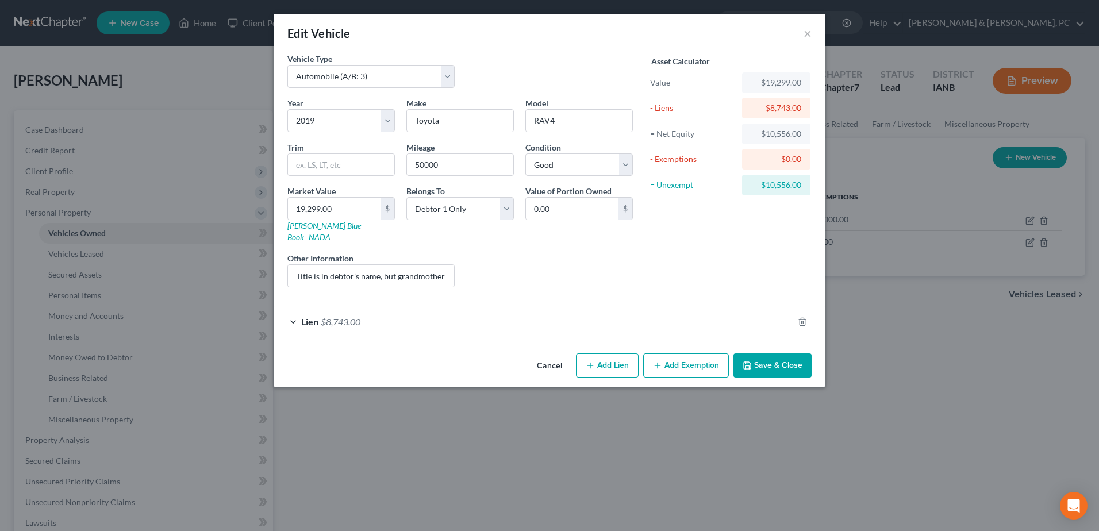
click at [768, 360] on button "Save & Close" at bounding box center [772, 365] width 78 height 24
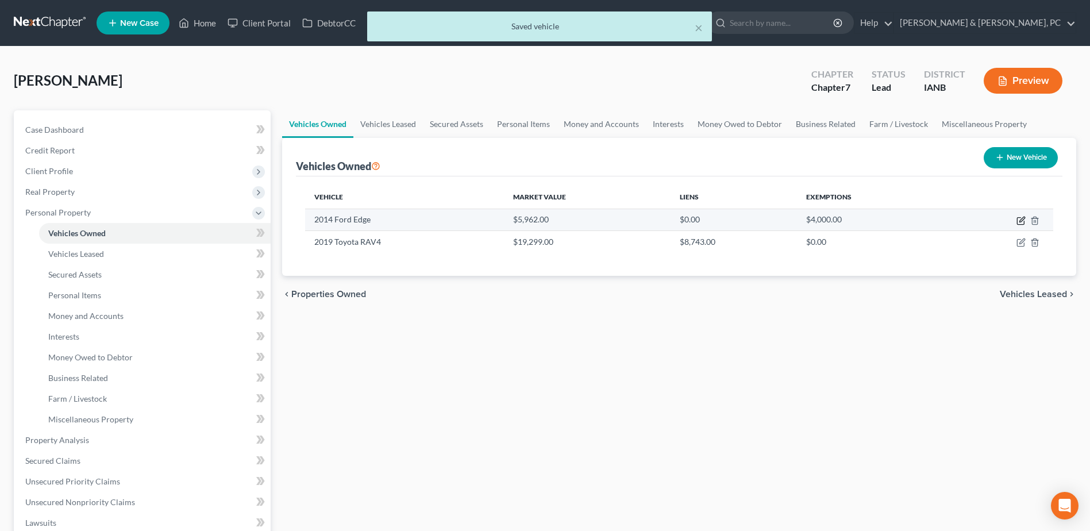
click at [1023, 220] on icon "button" at bounding box center [1021, 220] width 9 height 9
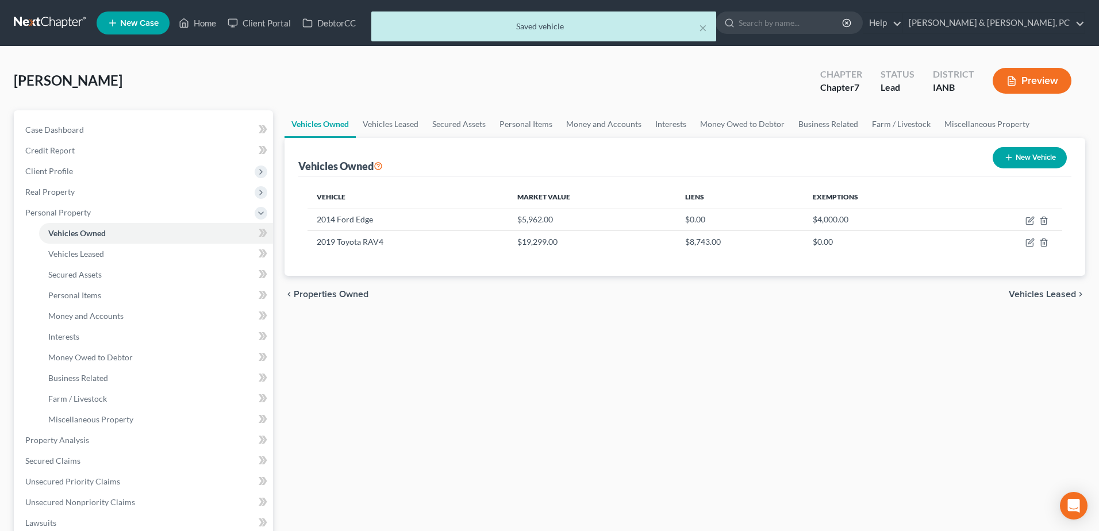
select select "0"
select select "12"
select select "2"
select select "3"
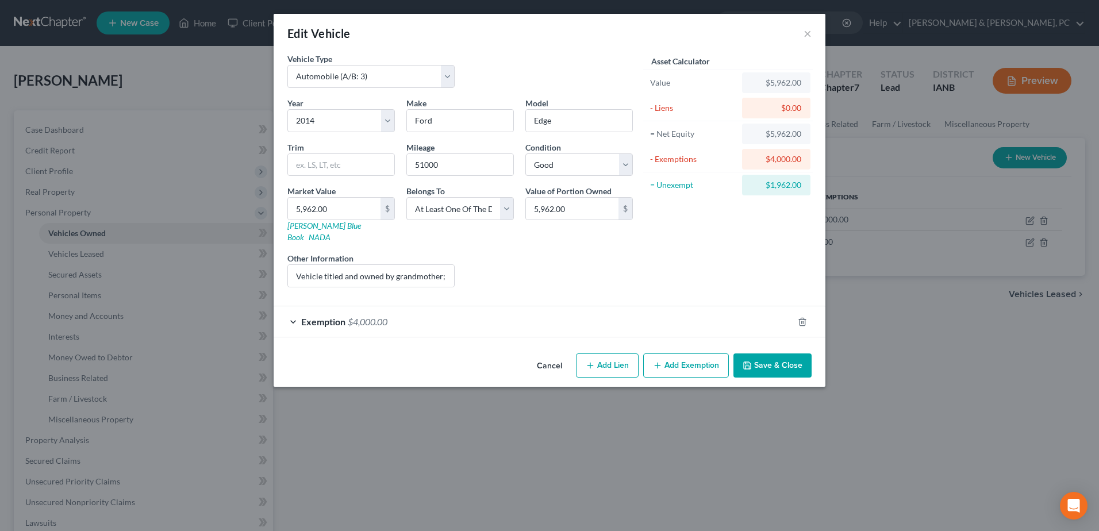
click at [773, 353] on button "Save & Close" at bounding box center [772, 365] width 78 height 24
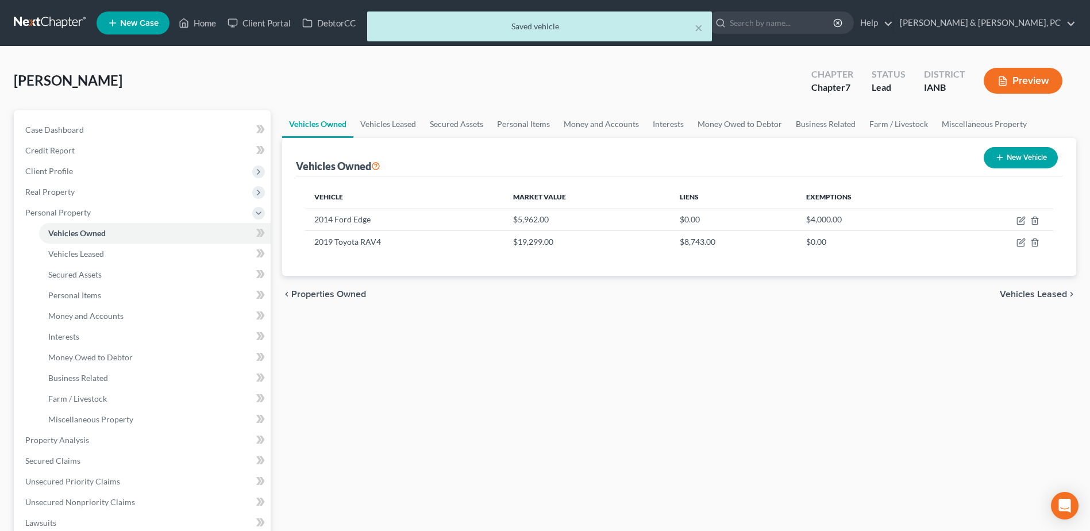
click at [999, 155] on icon "button" at bounding box center [999, 157] width 9 height 9
select select "0"
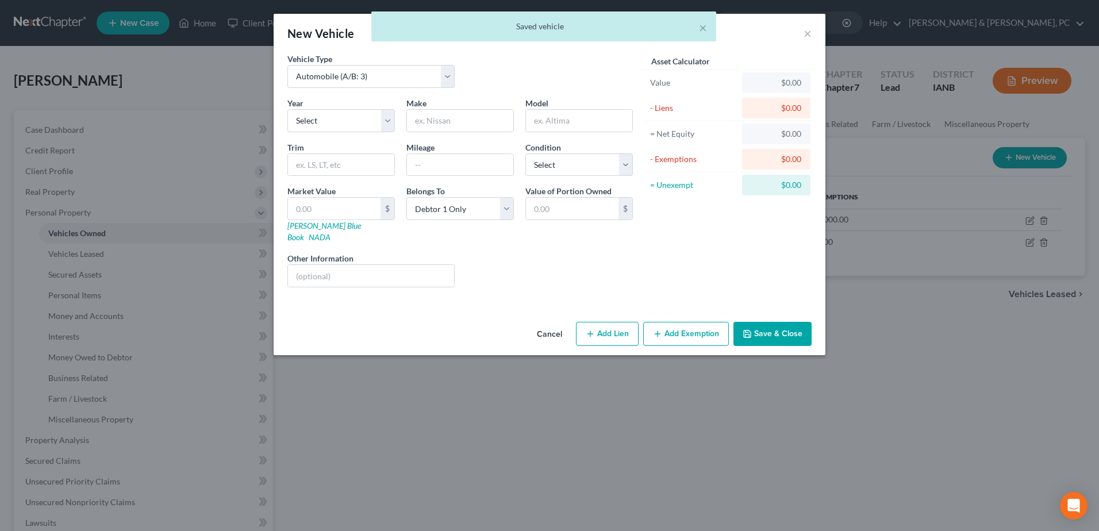
click at [683, 325] on button "Add Exemption" at bounding box center [686, 334] width 86 height 24
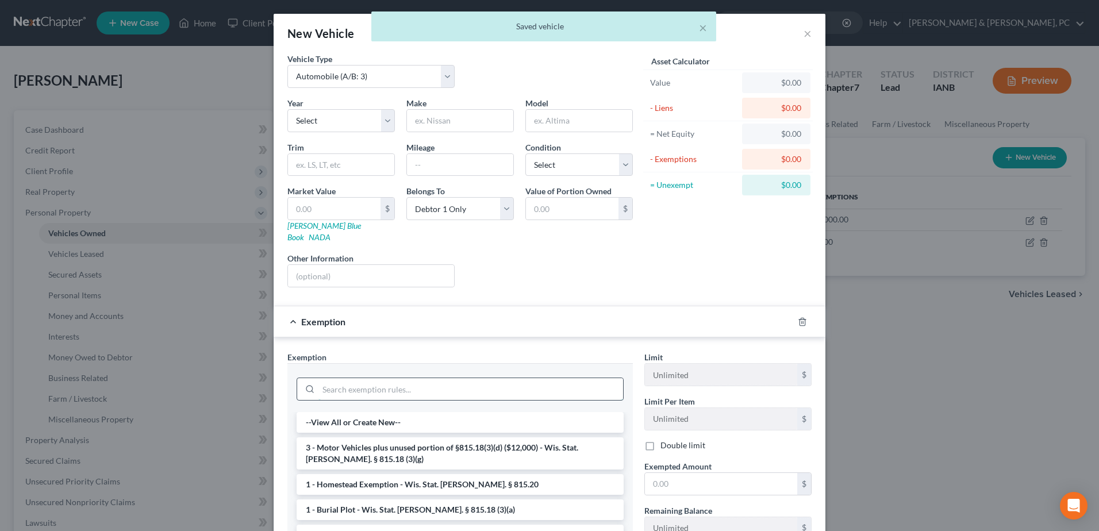
click at [468, 386] on input "search" at bounding box center [470, 389] width 305 height 22
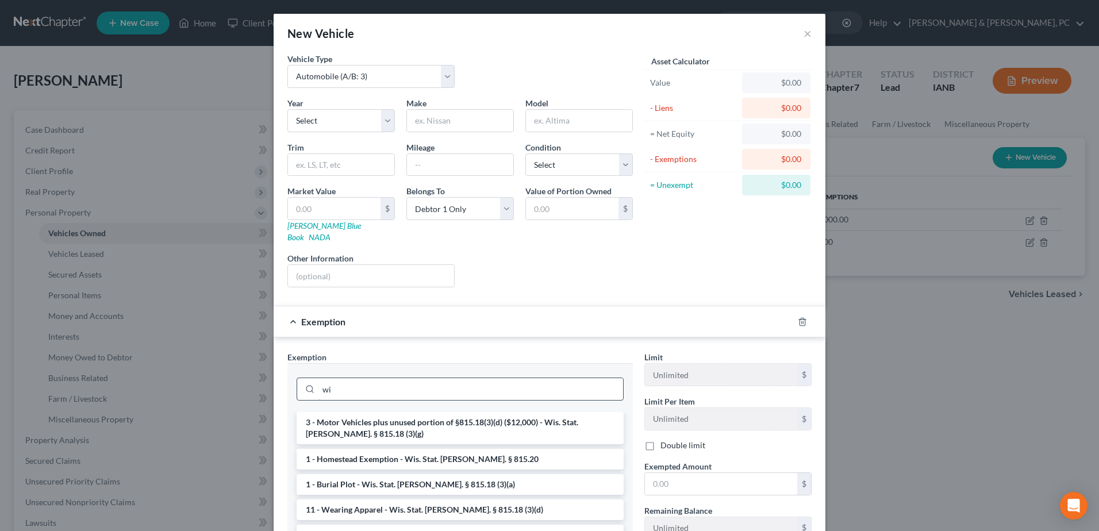
type input "w"
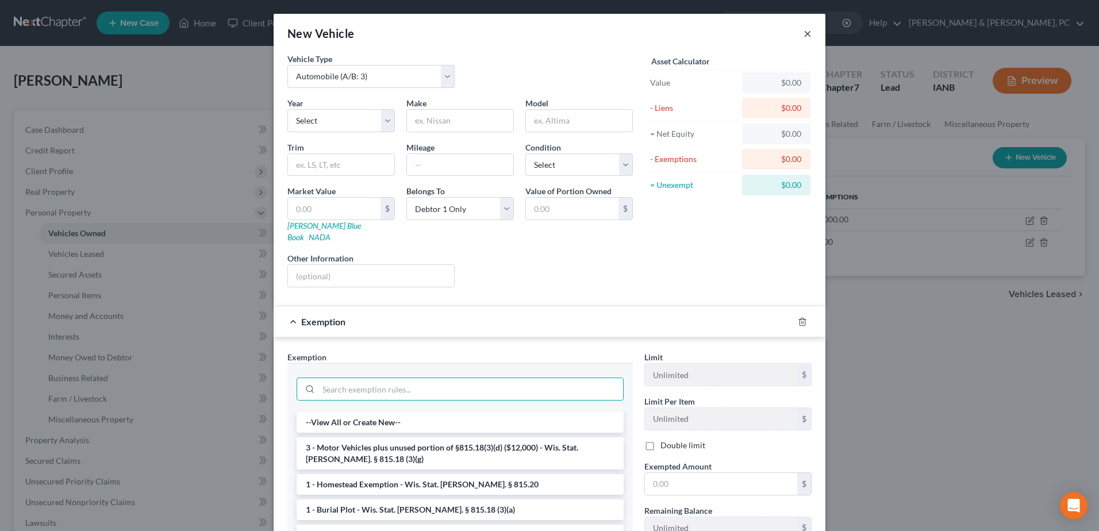
click at [803, 30] on button "×" at bounding box center [807, 33] width 8 height 14
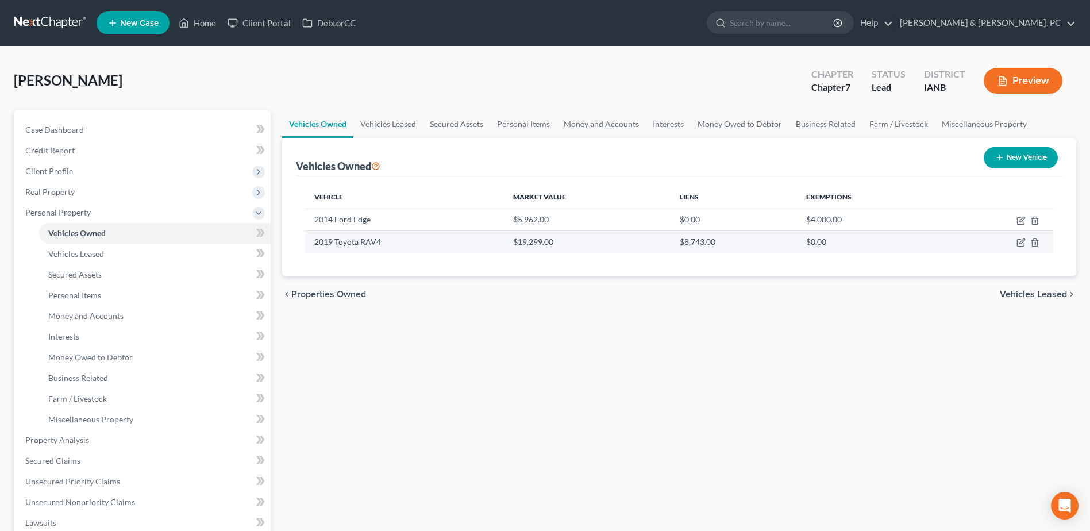
click at [1018, 237] on td at bounding box center [999, 242] width 107 height 22
click at [1021, 244] on icon "button" at bounding box center [1021, 241] width 5 height 5
select select "0"
select select "7"
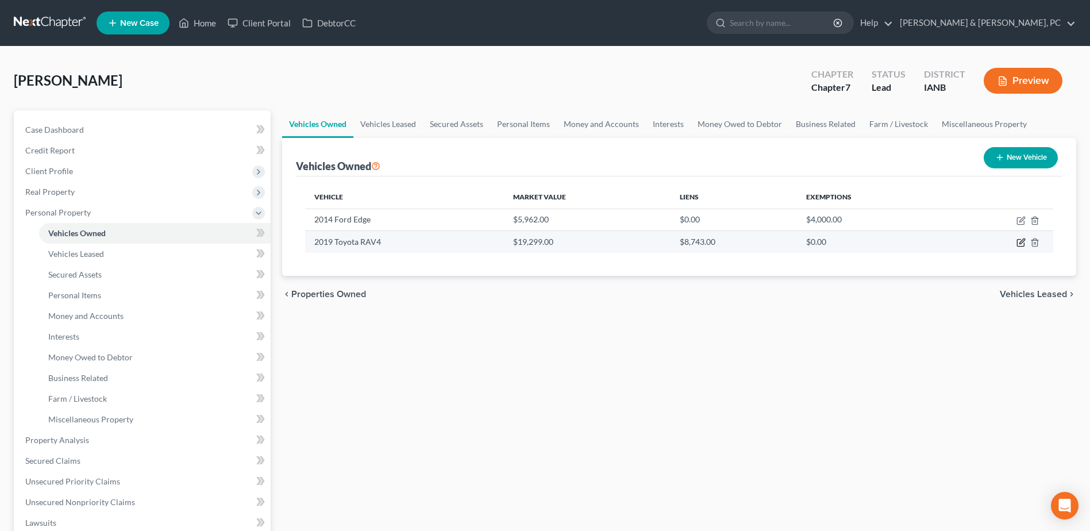
select select "2"
select select "0"
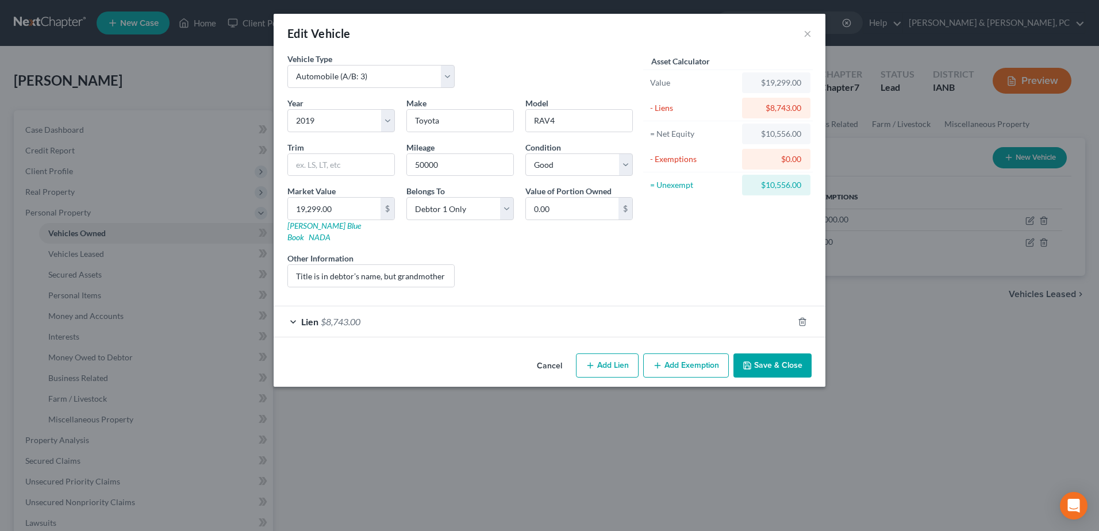
click at [758, 78] on div "$19,299.00" at bounding box center [776, 82] width 50 height 11
click at [777, 356] on button "Save & Close" at bounding box center [772, 365] width 78 height 24
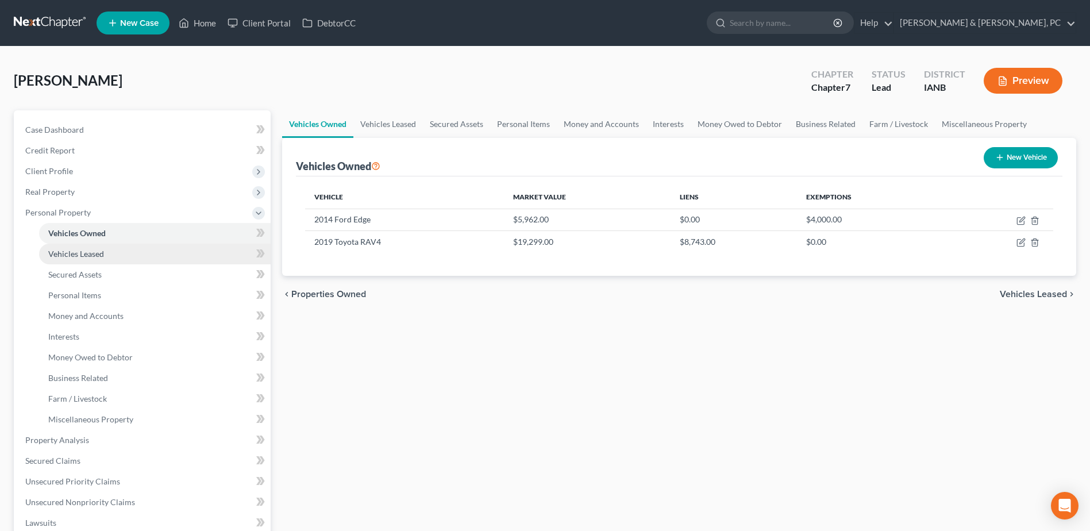
click at [114, 254] on link "Vehicles Leased" at bounding box center [155, 254] width 232 height 21
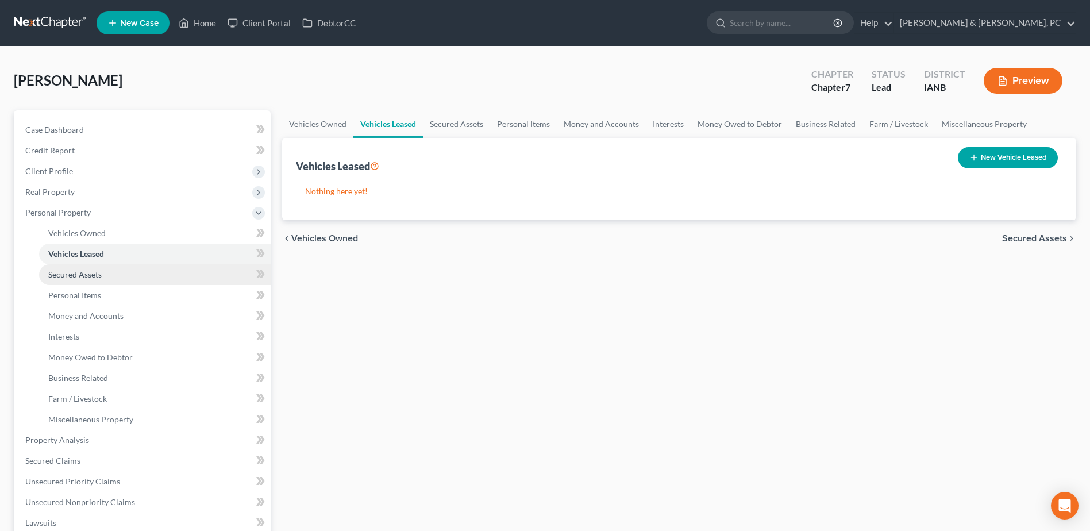
click at [109, 277] on link "Secured Assets" at bounding box center [155, 274] width 232 height 21
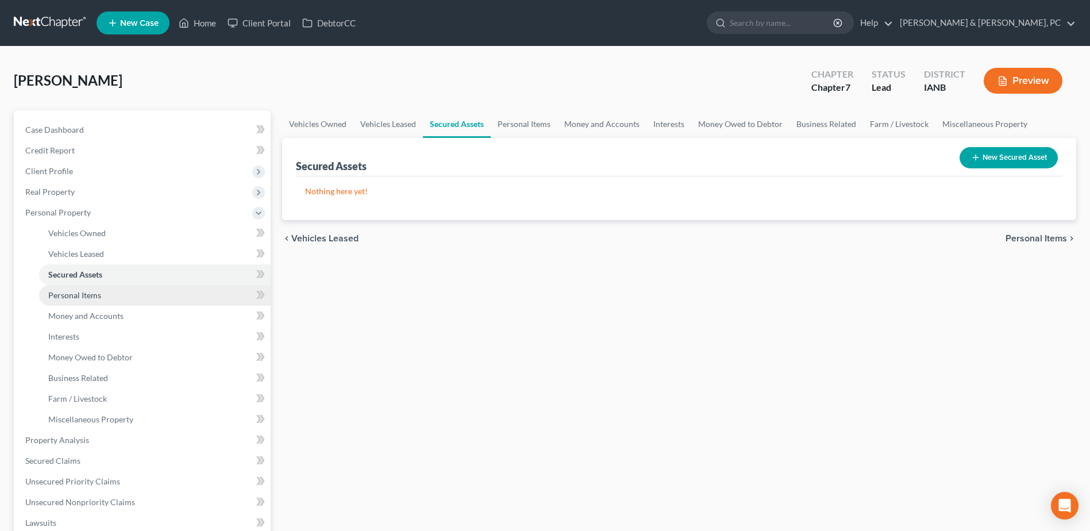
click at [113, 303] on link "Personal Items" at bounding box center [155, 295] width 232 height 21
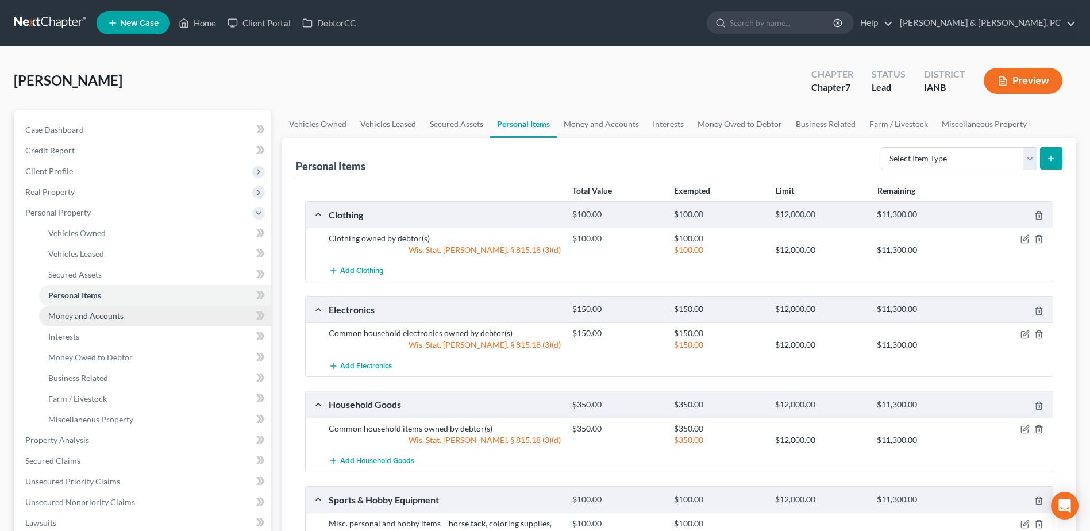
click at [113, 312] on span "Money and Accounts" at bounding box center [85, 316] width 75 height 10
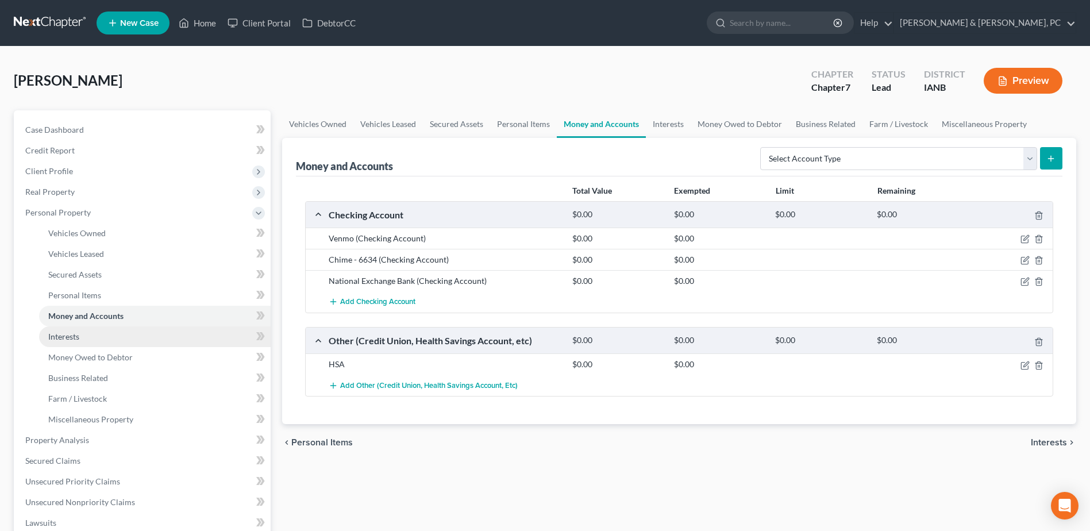
click at [104, 333] on link "Interests" at bounding box center [155, 336] width 232 height 21
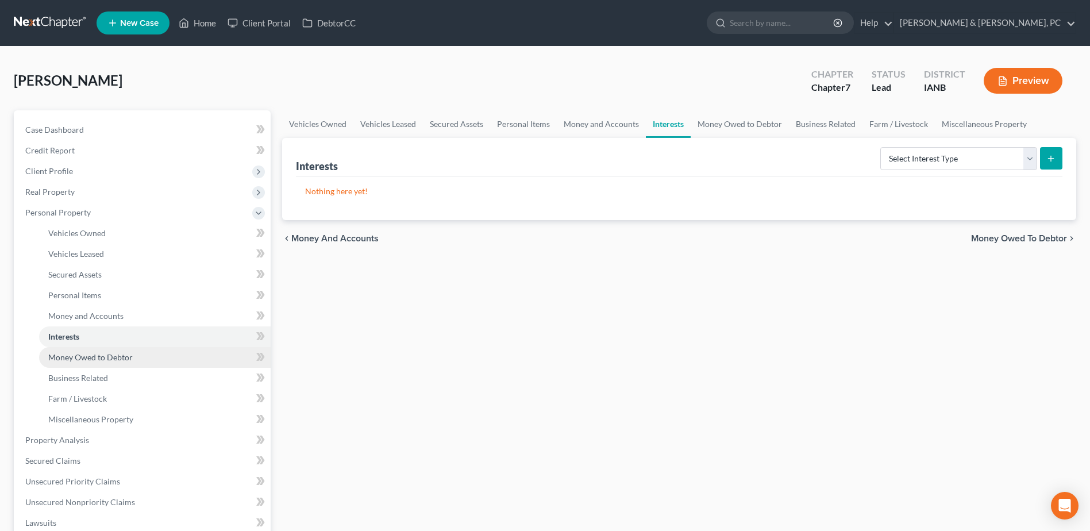
click at [104, 355] on span "Money Owed to Debtor" at bounding box center [90, 357] width 84 height 10
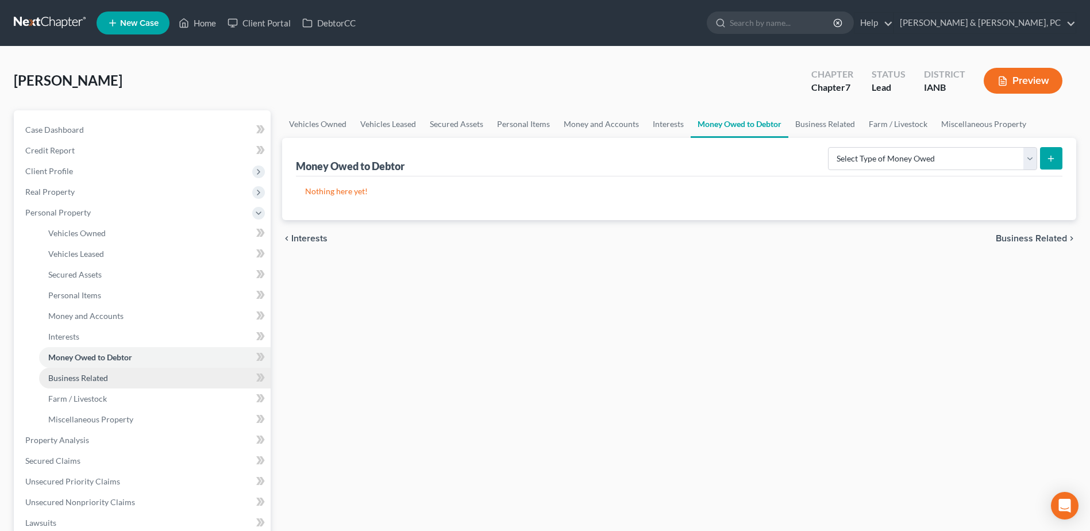
click at [100, 377] on span "Business Related" at bounding box center [78, 378] width 60 height 10
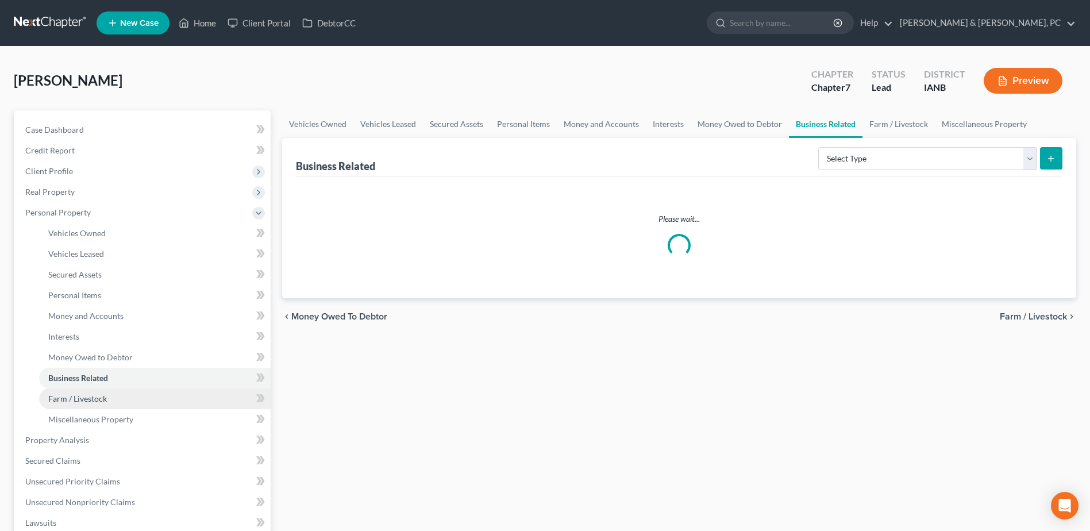
click at [102, 397] on span "Farm / Livestock" at bounding box center [77, 399] width 59 height 10
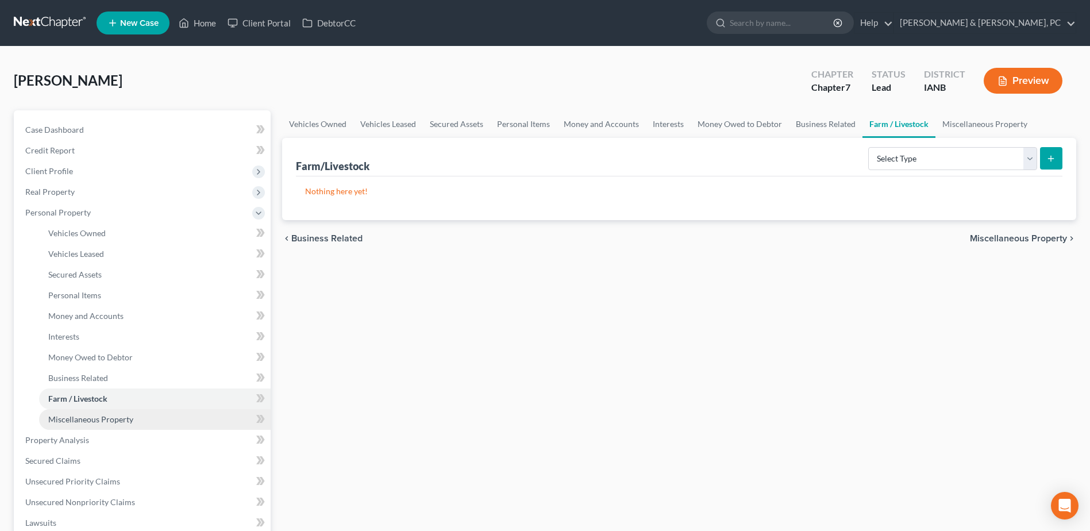
click at [116, 420] on span "Miscellaneous Property" at bounding box center [90, 419] width 85 height 10
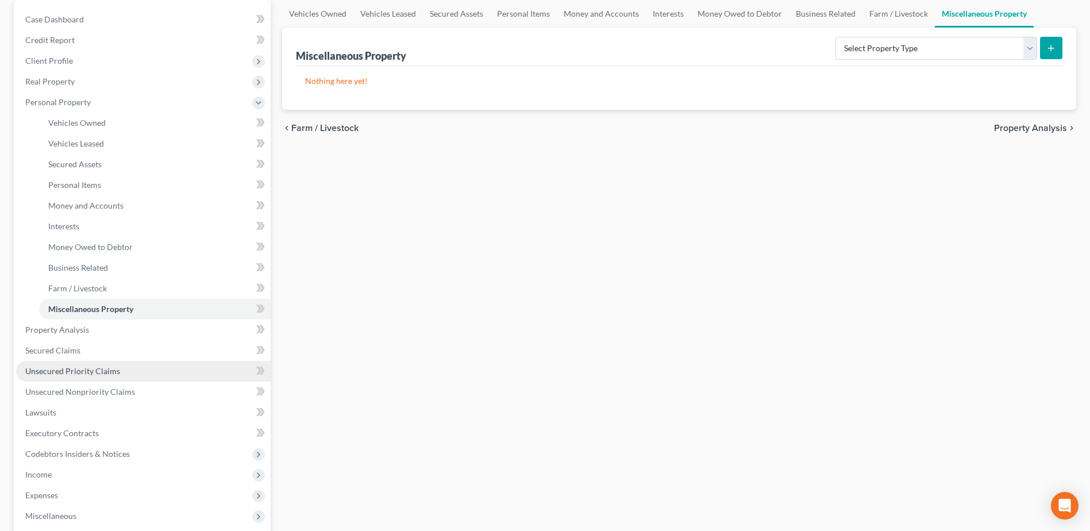
scroll to position [115, 0]
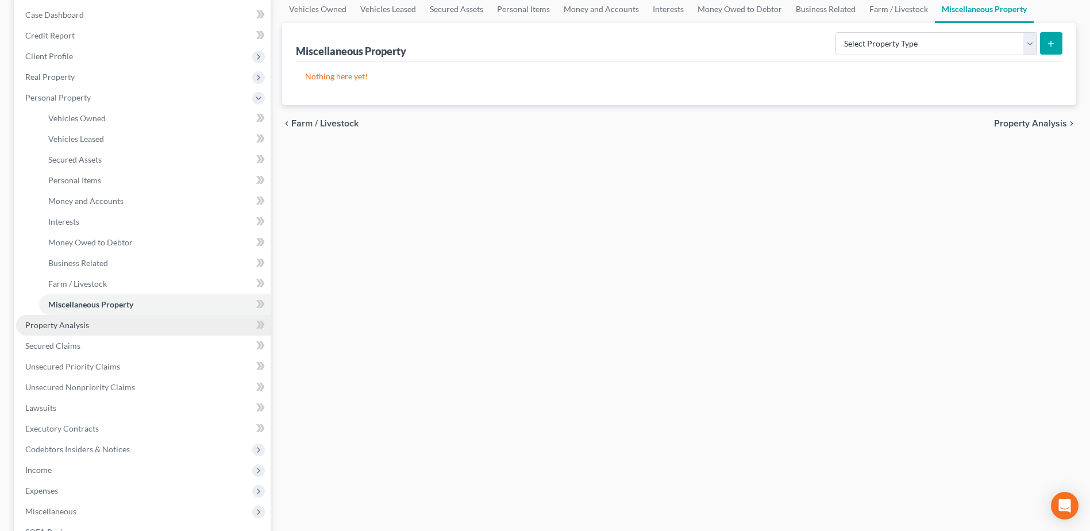
click at [101, 328] on link "Property Analysis" at bounding box center [143, 325] width 255 height 21
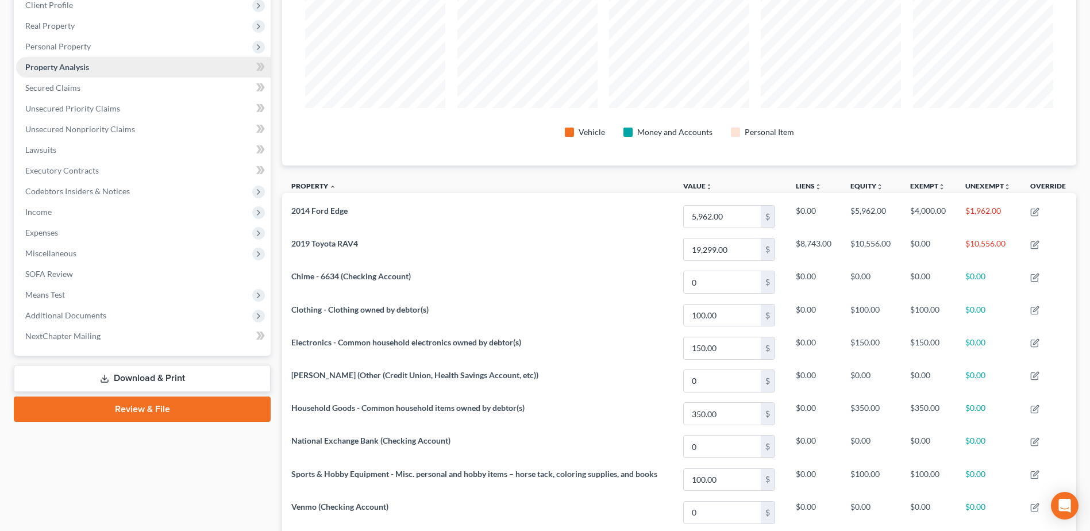
scroll to position [161, 0]
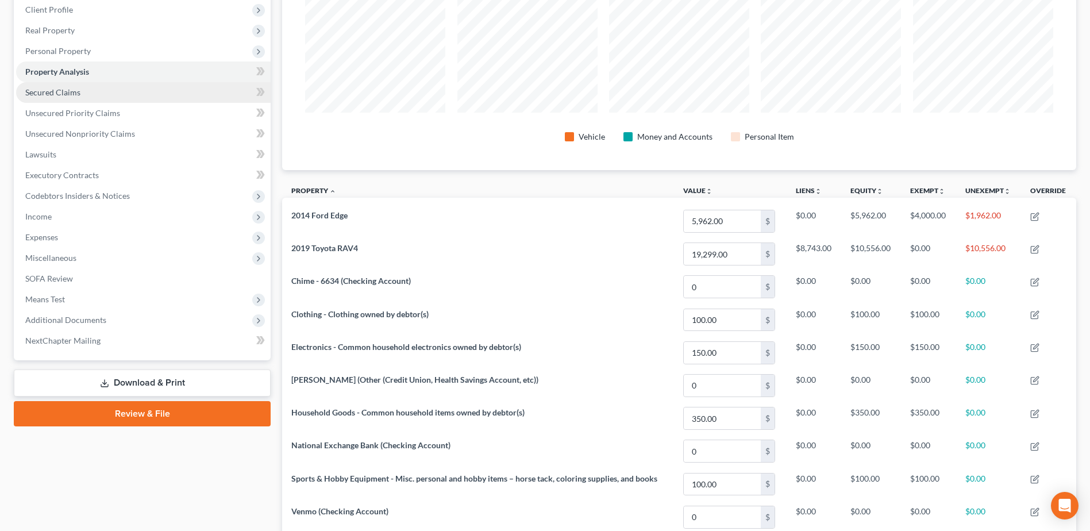
click at [82, 97] on link "Secured Claims" at bounding box center [143, 92] width 255 height 21
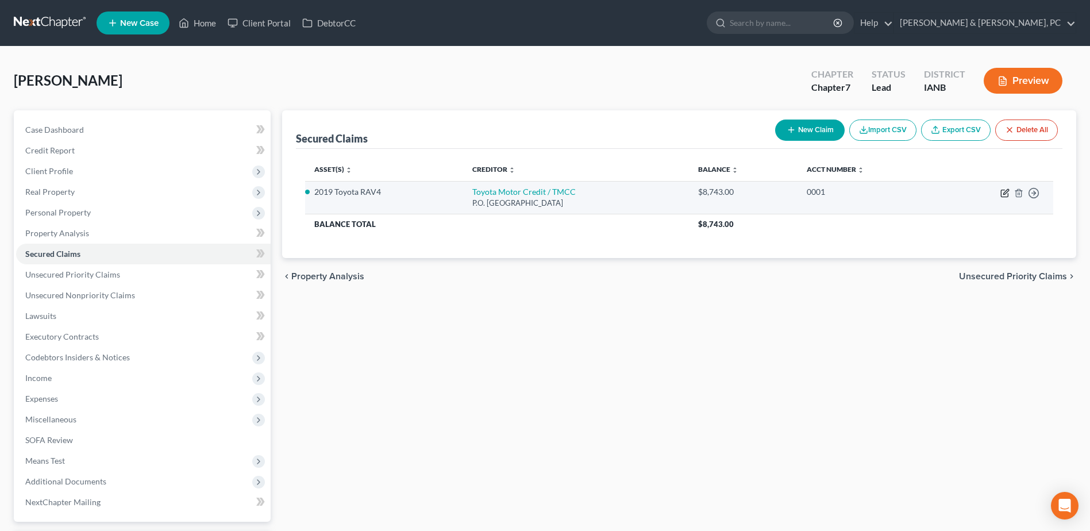
click at [1007, 189] on icon "button" at bounding box center [1004, 192] width 9 height 9
select select "10"
select select "4"
select select "0"
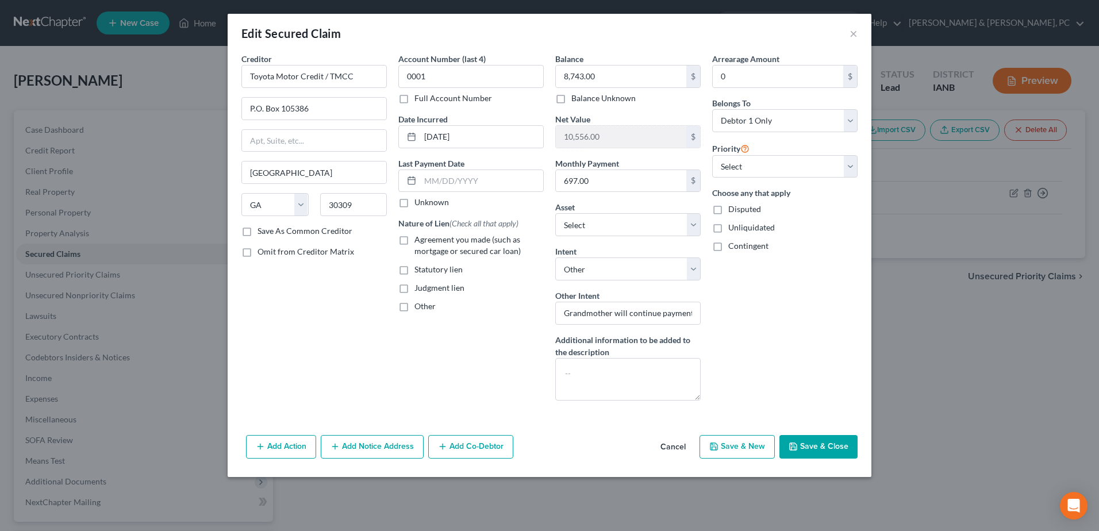
click at [823, 444] on button "Save & Close" at bounding box center [818, 447] width 78 height 24
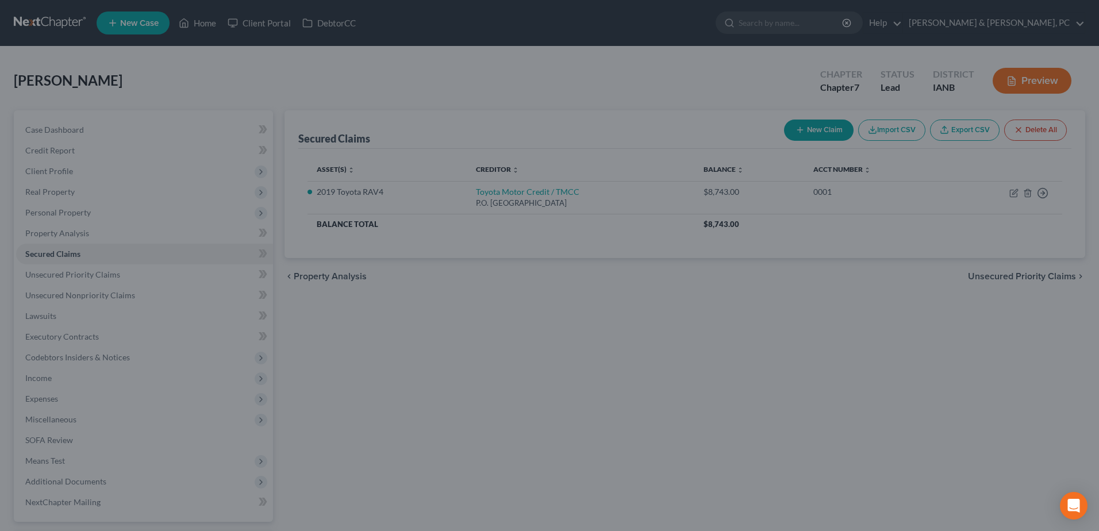
select select "10"
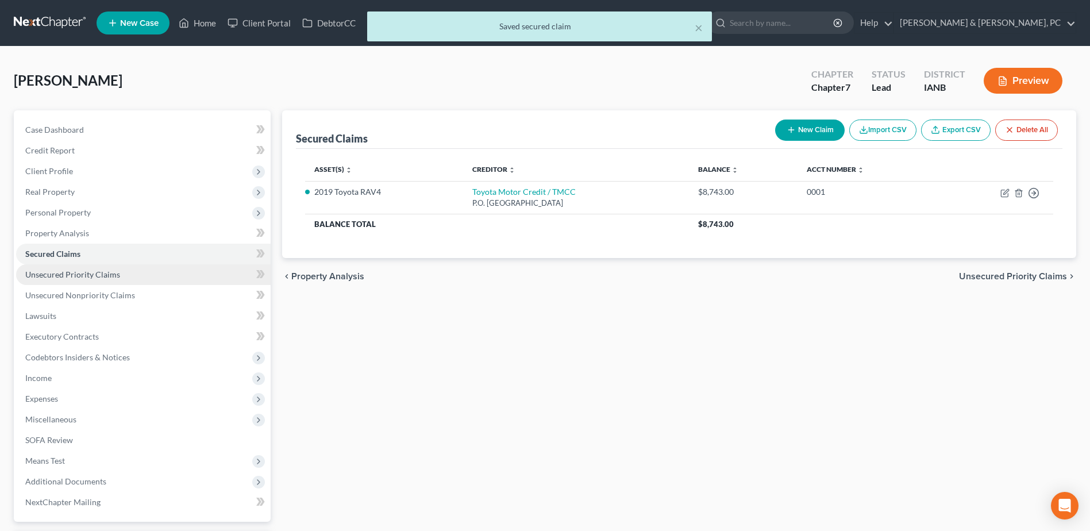
click at [126, 275] on link "Unsecured Priority Claims" at bounding box center [143, 274] width 255 height 21
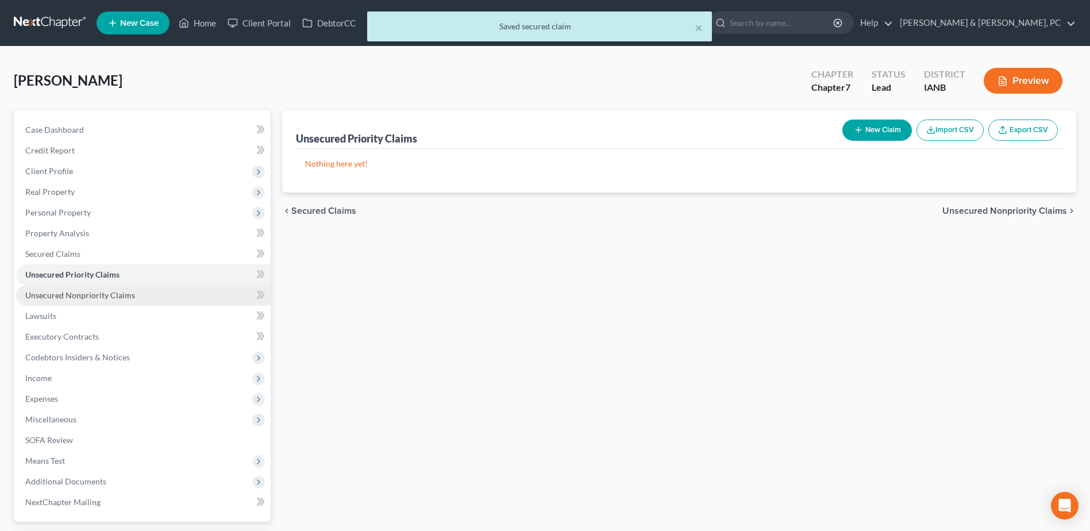
click at [125, 295] on span "Unsecured Nonpriority Claims" at bounding box center [80, 295] width 110 height 10
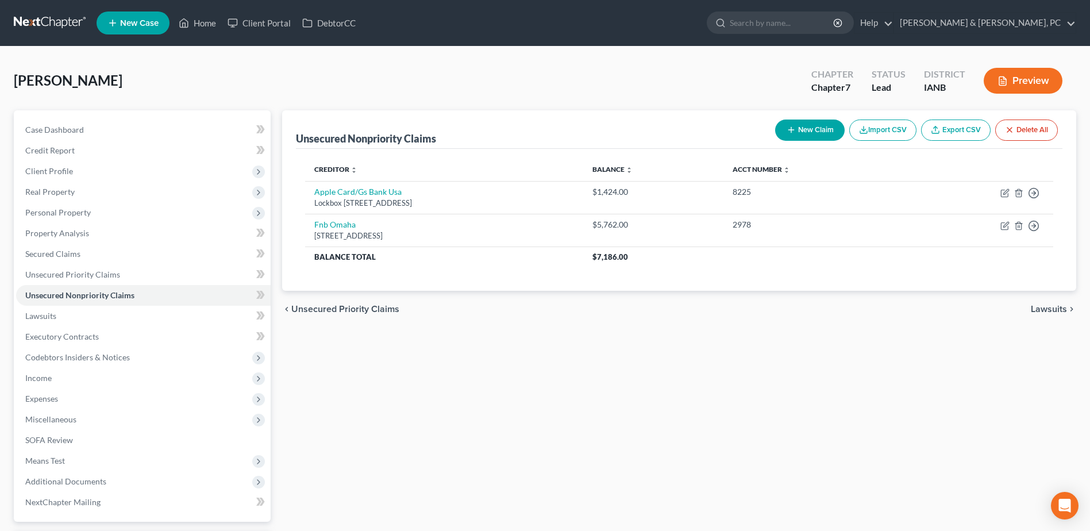
click at [813, 129] on button "New Claim" at bounding box center [810, 130] width 70 height 21
select select "0"
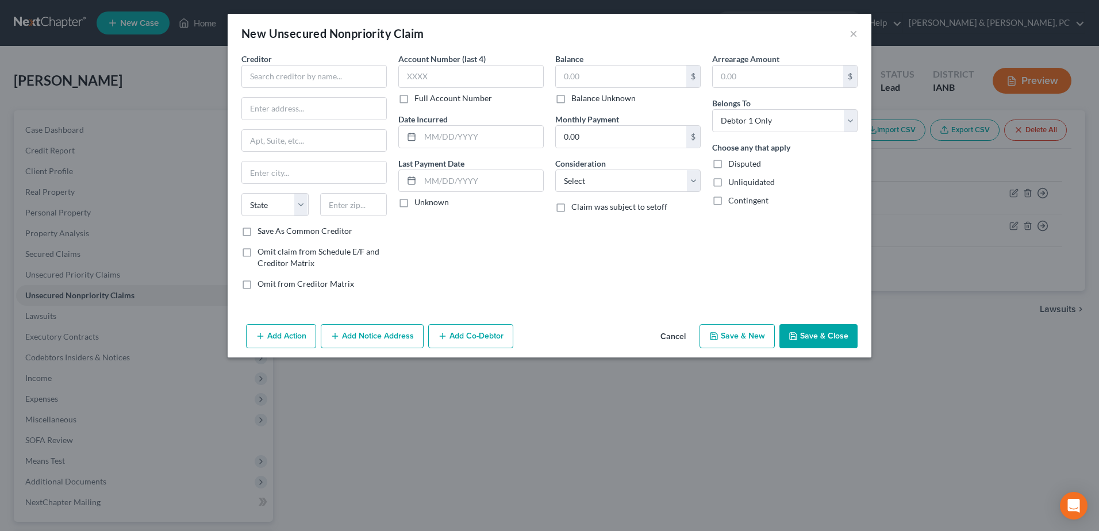
click at [372, 61] on div "Creditor *" at bounding box center [313, 70] width 145 height 35
click at [368, 70] on input "text" at bounding box center [313, 76] width 145 height 23
type input "SSM Health"
type input "PO Box 411997"
type input "63141"
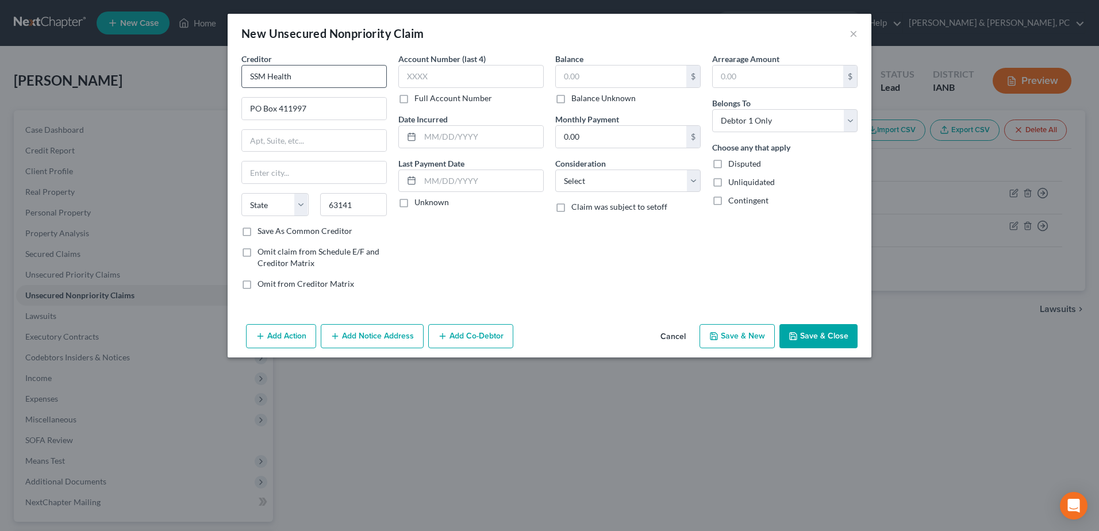
type input "Saint Louis"
select select "26"
click at [582, 93] on label "Balance Unknown" at bounding box center [603, 98] width 64 height 11
click at [582, 93] on input "Balance Unknown" at bounding box center [579, 96] width 7 height 7
checkbox input "true"
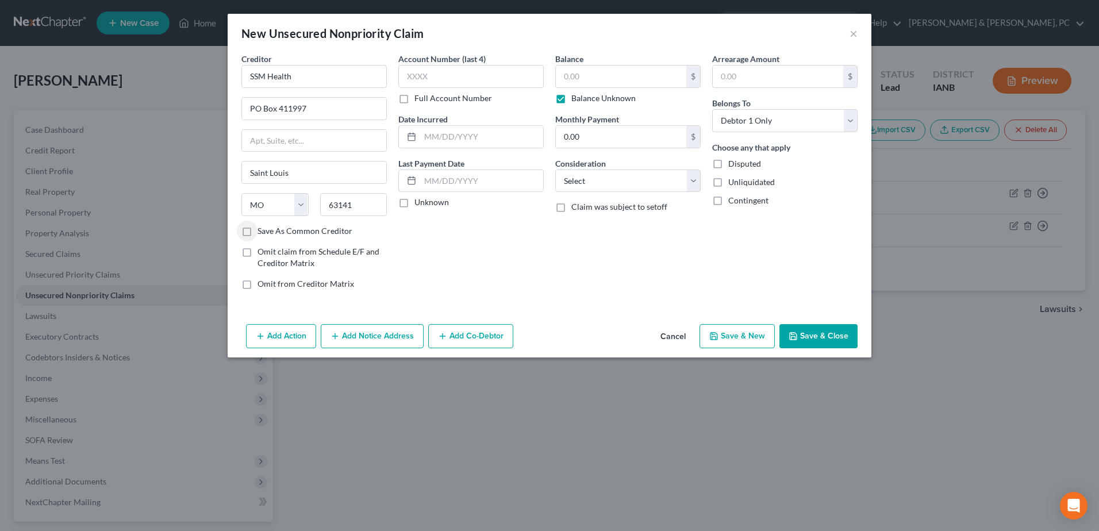
type input "0.00"
click at [805, 333] on button "Save & Close" at bounding box center [818, 336] width 78 height 24
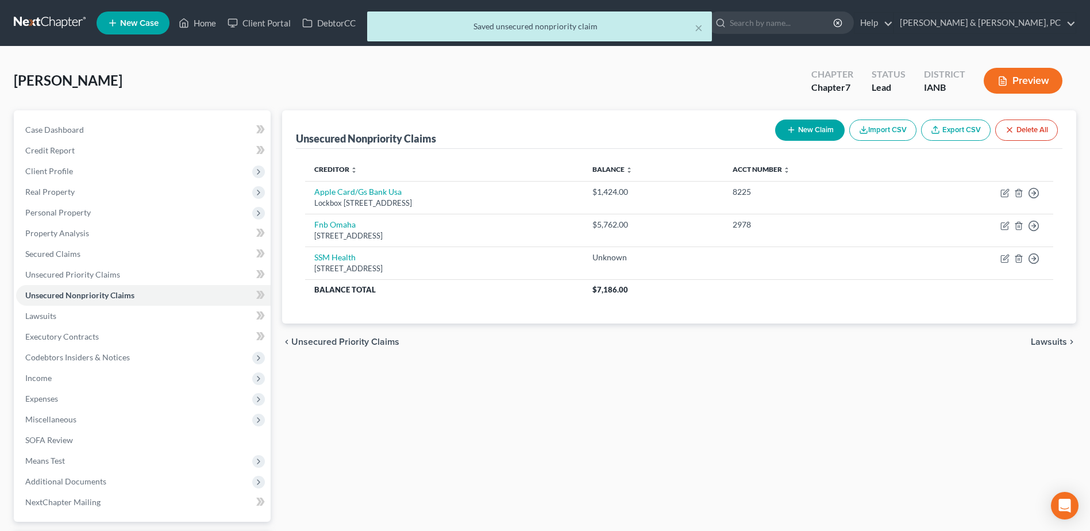
click at [791, 120] on button "New Claim" at bounding box center [810, 130] width 70 height 21
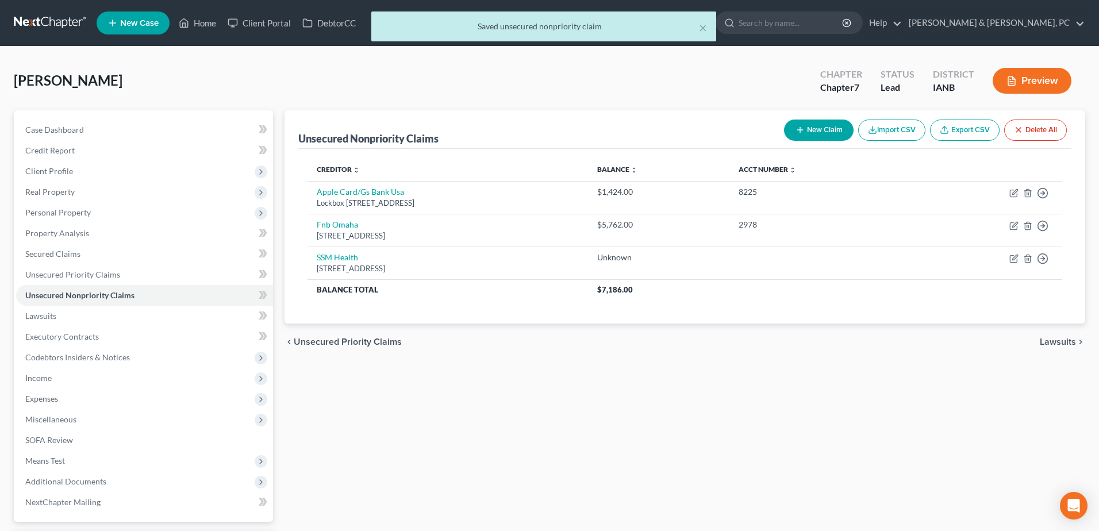
select select "0"
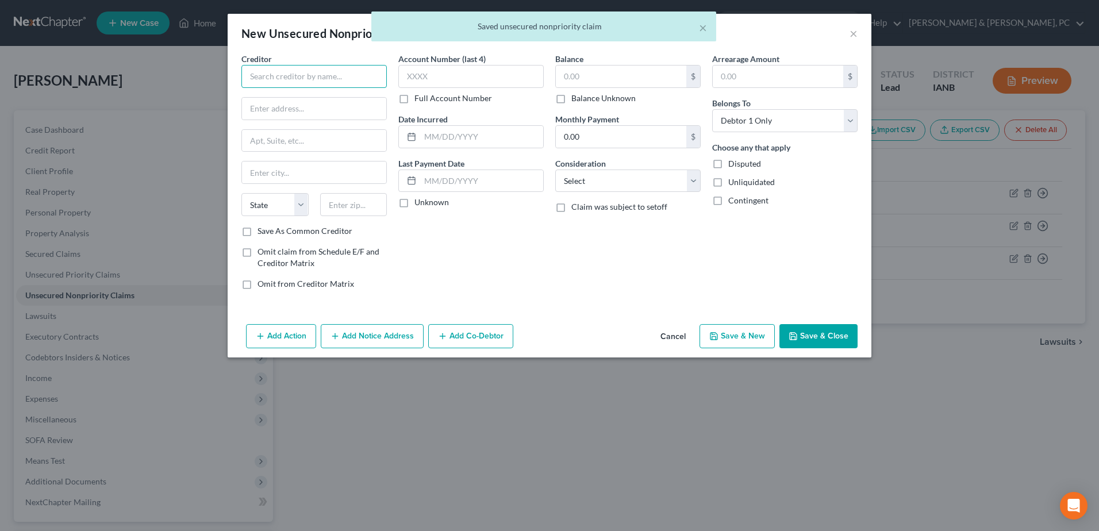
click at [298, 75] on input "text" at bounding box center [313, 76] width 145 height 23
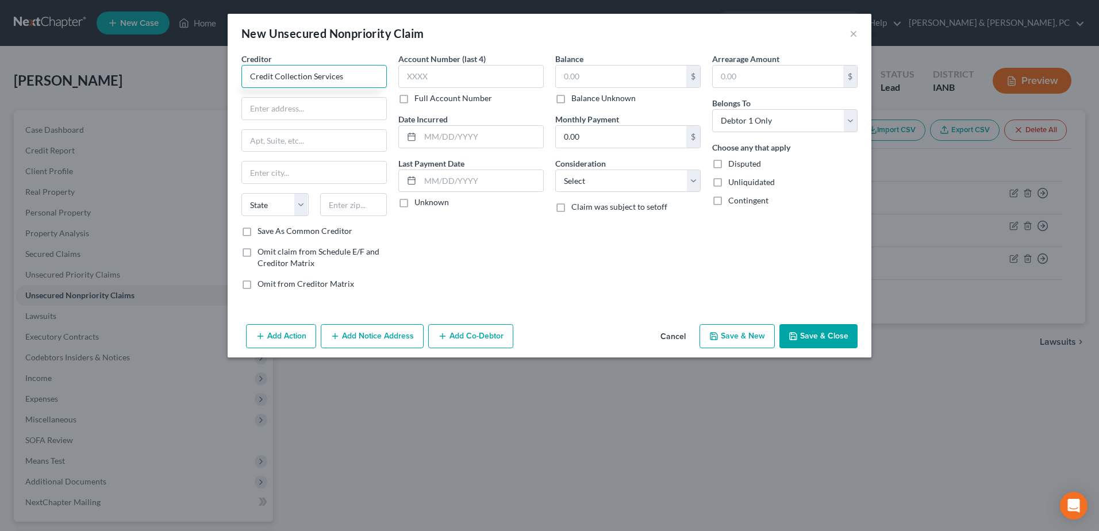
type input "Credit Collection Services"
type input "725 Canton St"
type input "Norwood"
select select "22"
type input "02062"
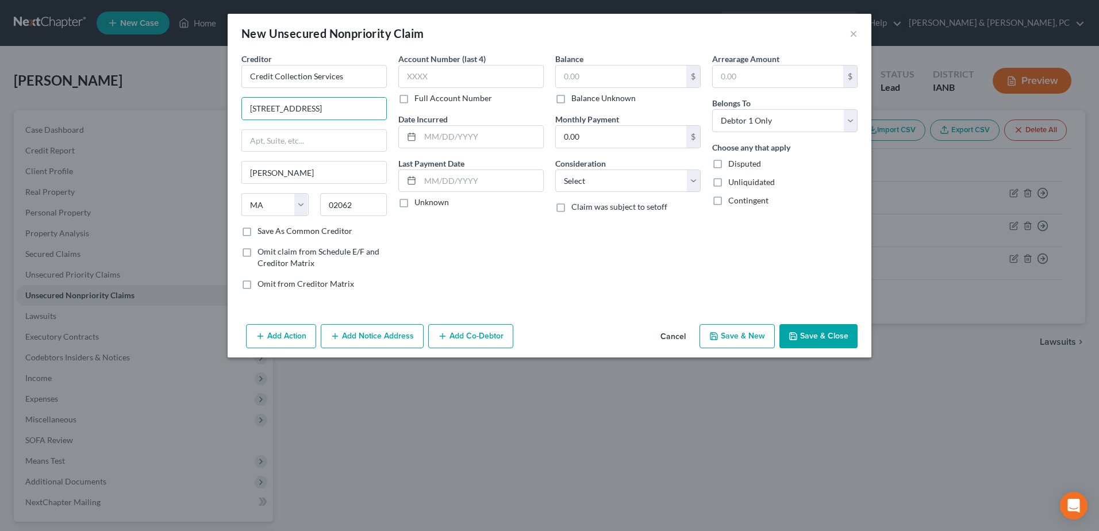
click at [615, 103] on label "Balance Unknown" at bounding box center [603, 98] width 64 height 11
click at [583, 100] on input "Balance Unknown" at bounding box center [579, 96] width 7 height 7
checkbox input "true"
type input "0.00"
click at [814, 344] on button "Save & Close" at bounding box center [818, 336] width 78 height 24
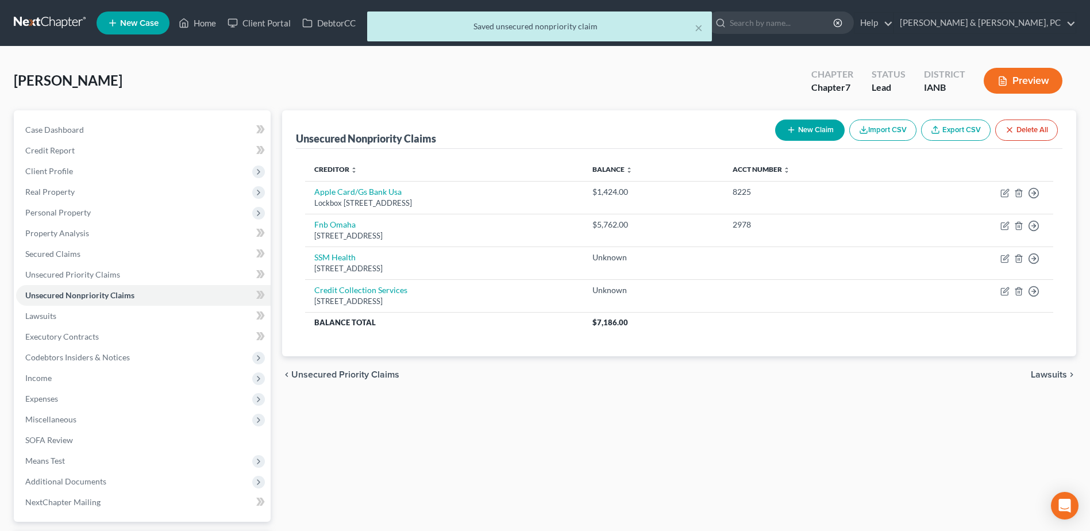
click at [824, 133] on button "New Claim" at bounding box center [810, 130] width 70 height 21
select select "0"
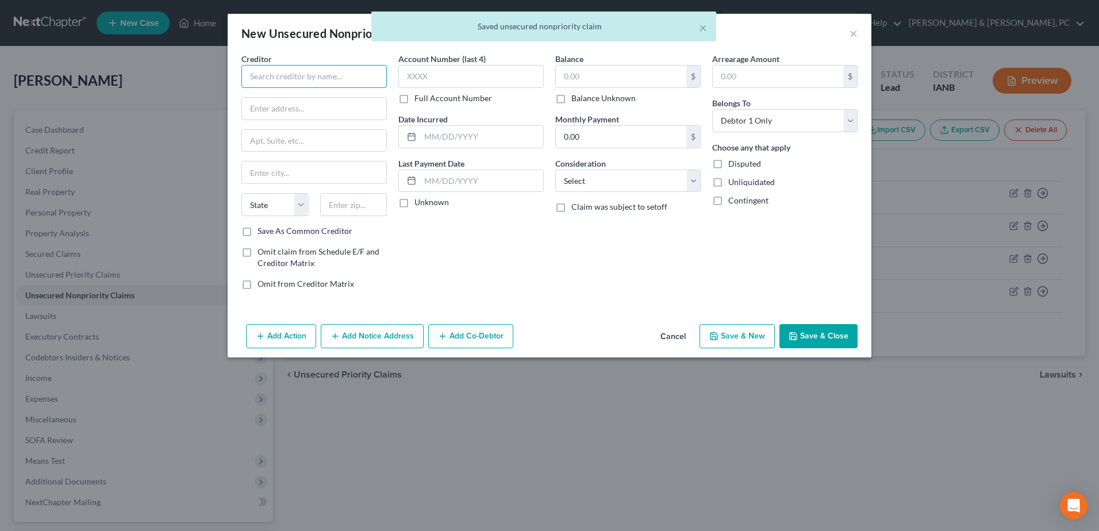
click at [358, 76] on input "text" at bounding box center [313, 76] width 145 height 23
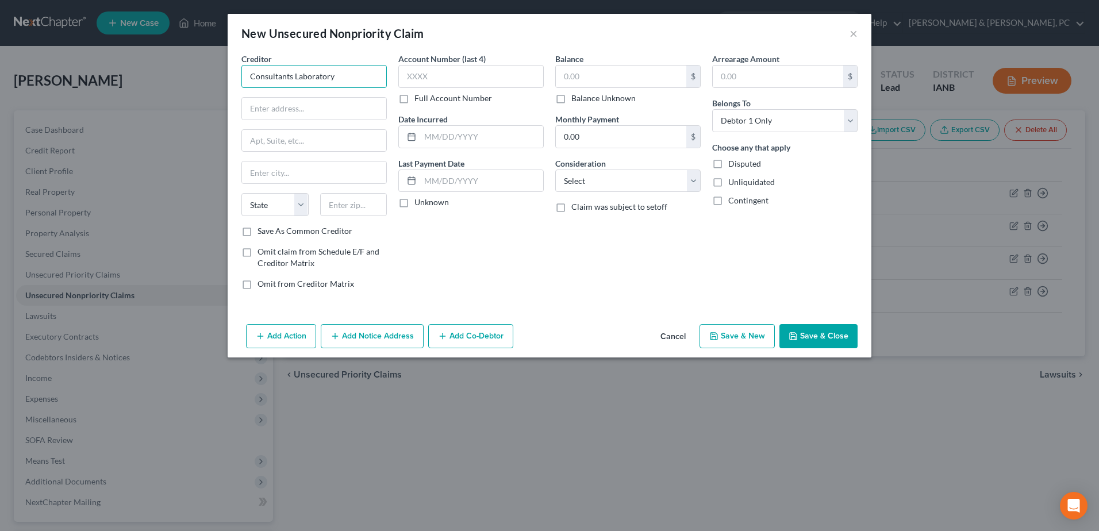
click at [358, 76] on input "Consultants Laboratory" at bounding box center [313, 76] width 145 height 23
type input "Consultants Laboratory or WI"
type input "430 E Division St."
type input "Fond Du Lac"
select select "52"
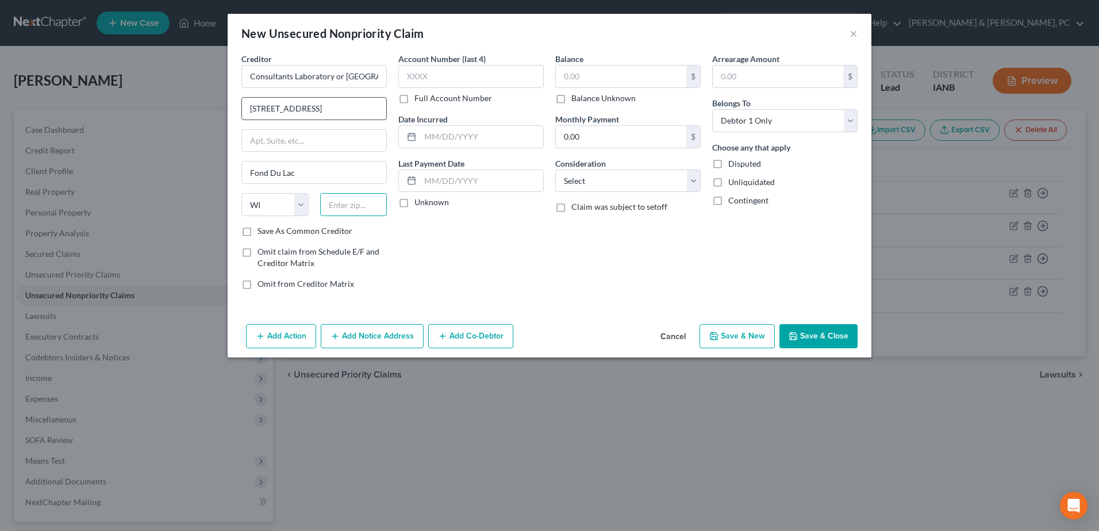
type input "54935"
click at [583, 102] on label "Balance Unknown" at bounding box center [603, 98] width 64 height 11
click at [583, 100] on input "Balance Unknown" at bounding box center [579, 96] width 7 height 7
checkbox input "true"
type input "0.00"
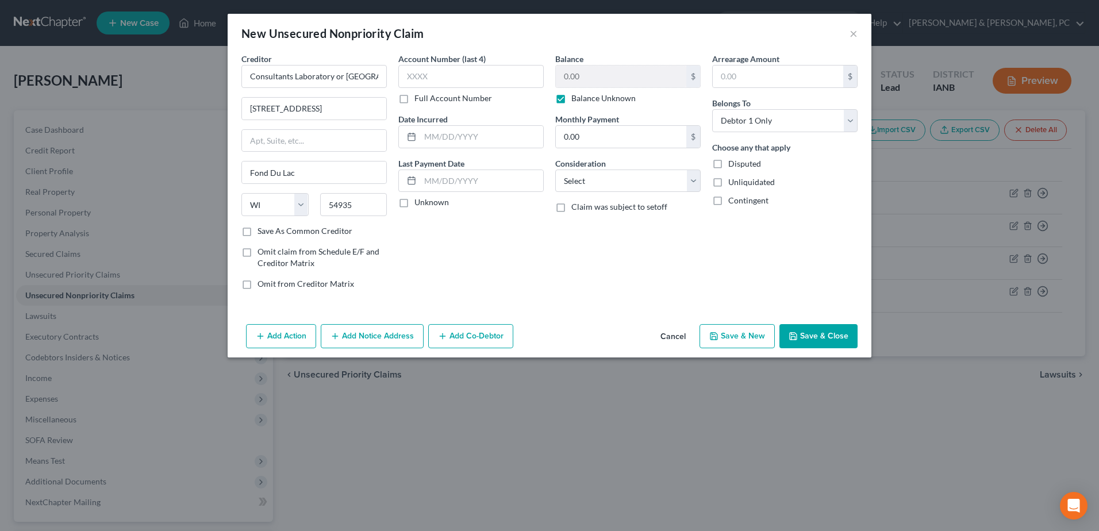
click at [831, 325] on button "Save & Close" at bounding box center [818, 336] width 78 height 24
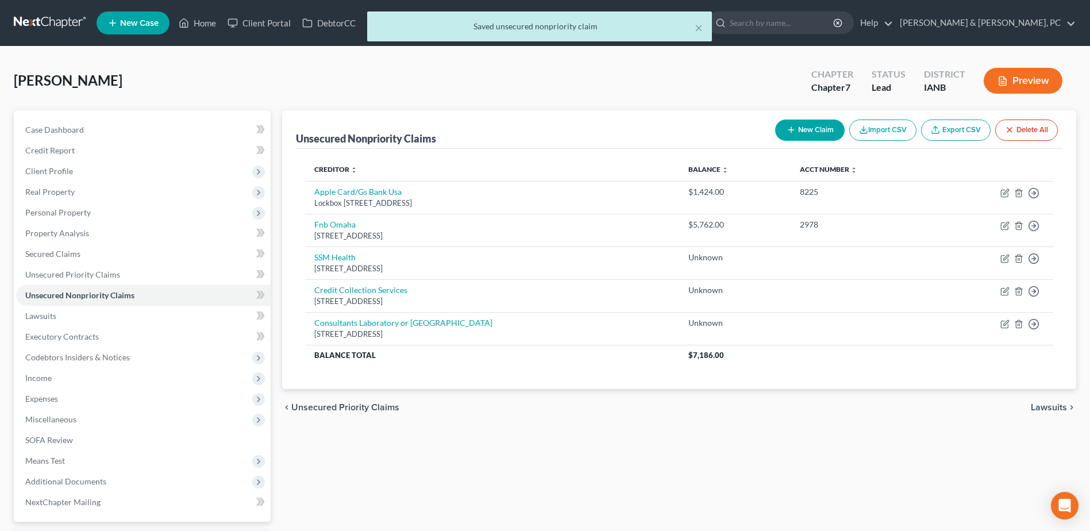
click at [806, 134] on button "New Claim" at bounding box center [810, 130] width 70 height 21
select select "0"
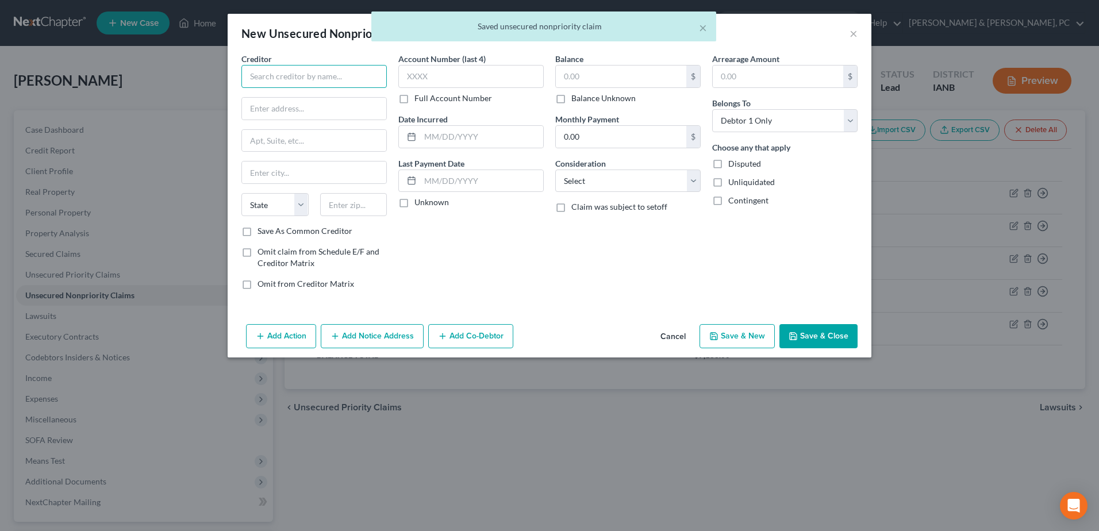
click at [267, 75] on input "text" at bounding box center [313, 76] width 145 height 23
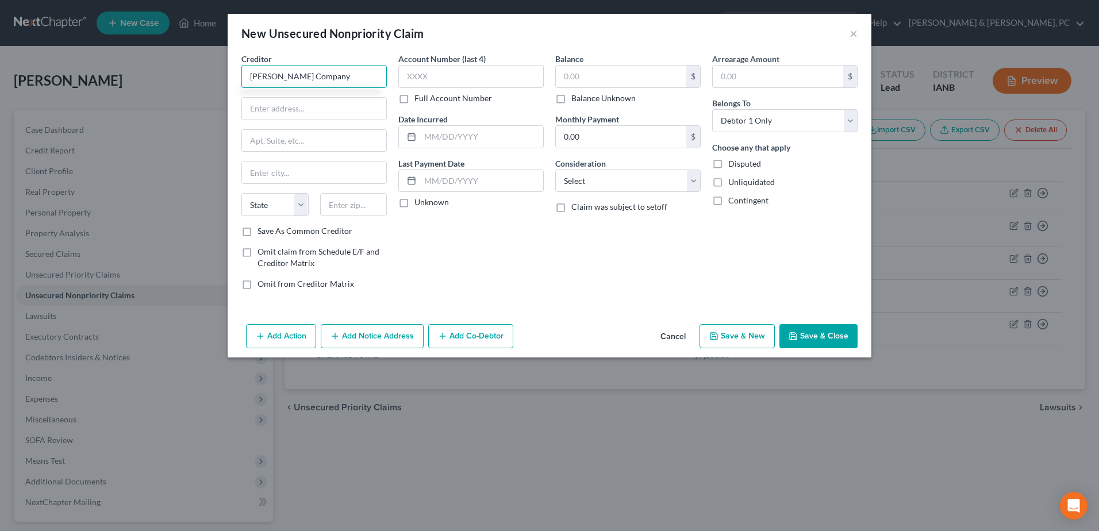
type input "Frost-Arnett Company"
type input "PO Box 198988"
click at [358, 205] on input "text" at bounding box center [353, 204] width 67 height 23
type input "37219"
type input "Nashville"
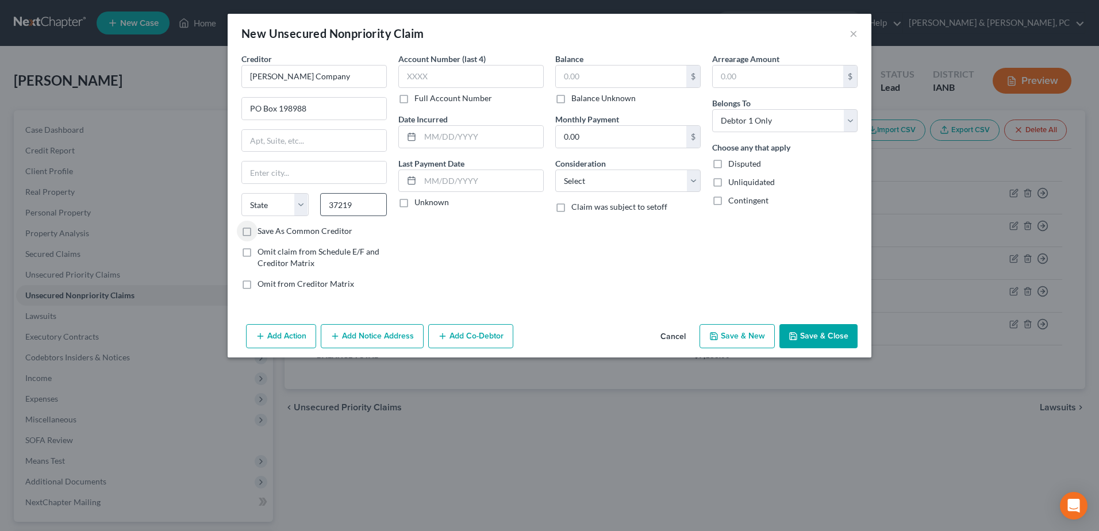
select select "44"
click at [576, 95] on label "Balance Unknown" at bounding box center [603, 98] width 64 height 11
click at [576, 95] on input "Balance Unknown" at bounding box center [579, 96] width 7 height 7
checkbox input "true"
type input "0.00"
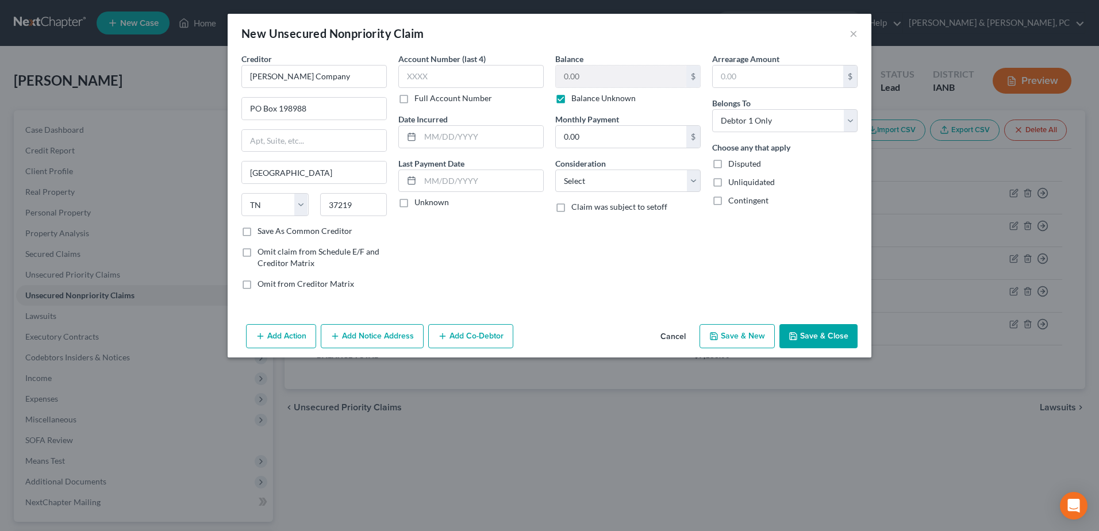
click at [819, 334] on button "Save & Close" at bounding box center [818, 336] width 78 height 24
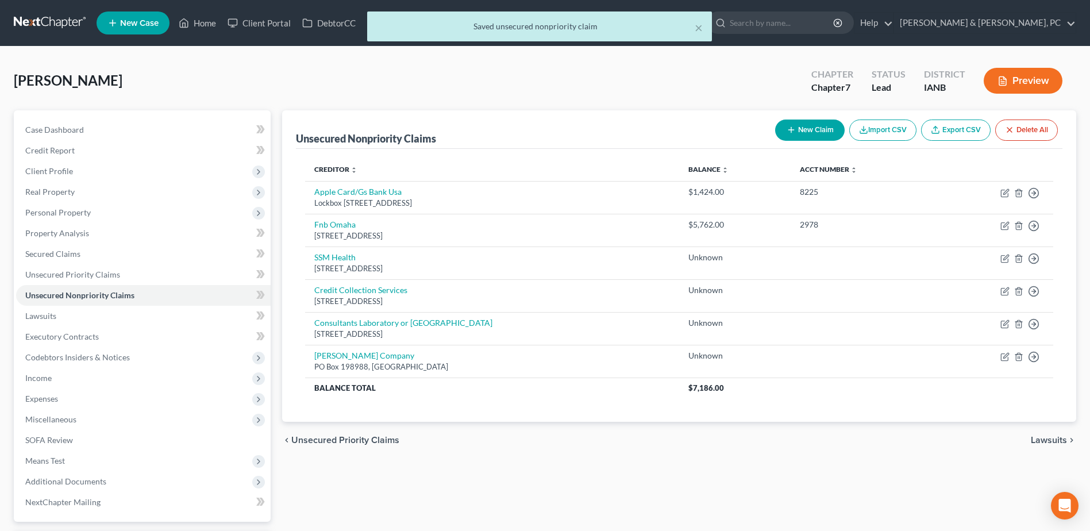
click at [816, 128] on button "New Claim" at bounding box center [810, 130] width 70 height 21
select select "0"
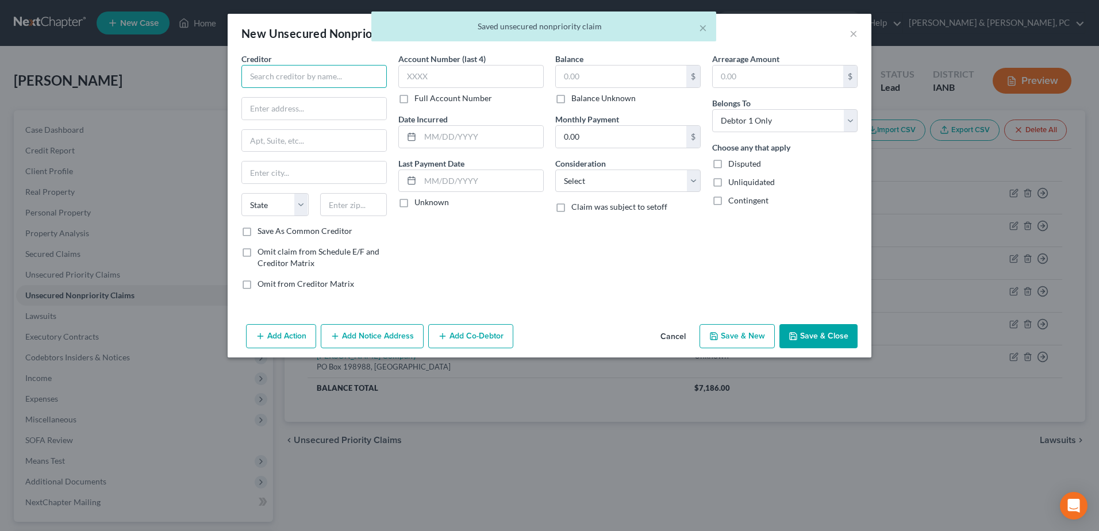
click at [306, 78] on input "text" at bounding box center [313, 76] width 145 height 23
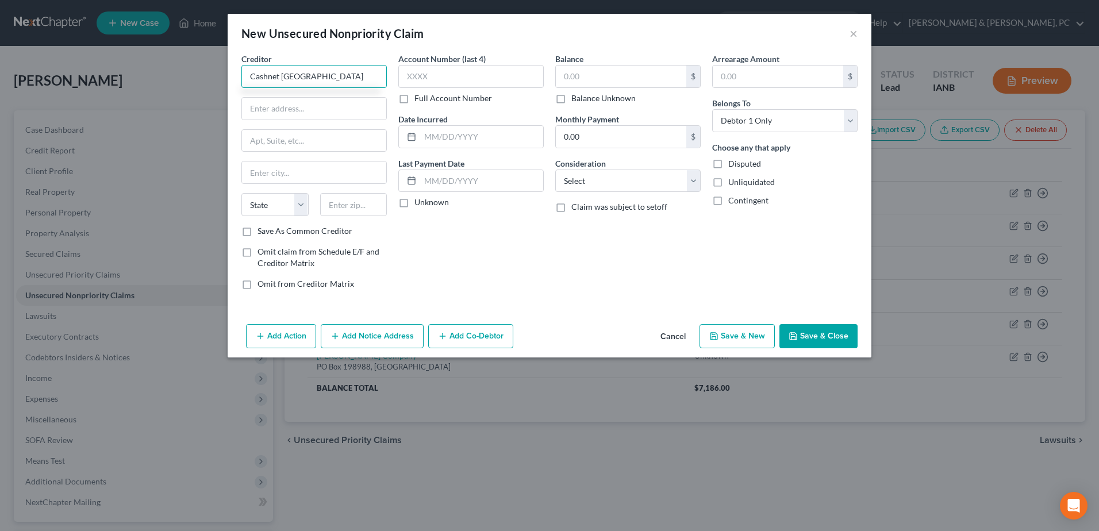
type input "Cashnet USA"
type input "PO Box 206739"
click at [359, 208] on input "text" at bounding box center [353, 204] width 67 height 23
type input "75320"
type input "Dallas"
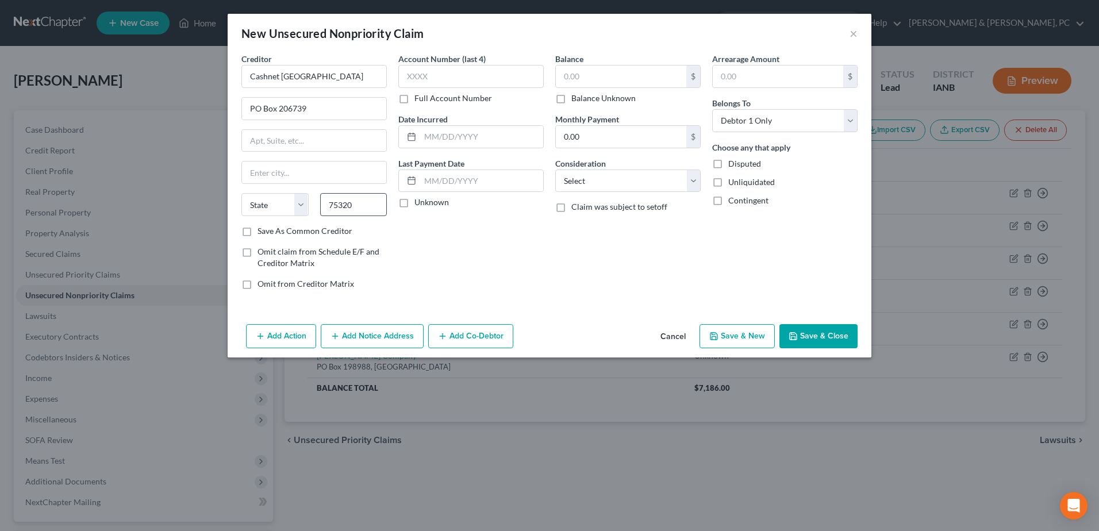
select select "45"
click at [602, 99] on label "Balance Unknown" at bounding box center [603, 98] width 64 height 11
click at [583, 99] on input "Balance Unknown" at bounding box center [579, 96] width 7 height 7
checkbox input "true"
type input "0.00"
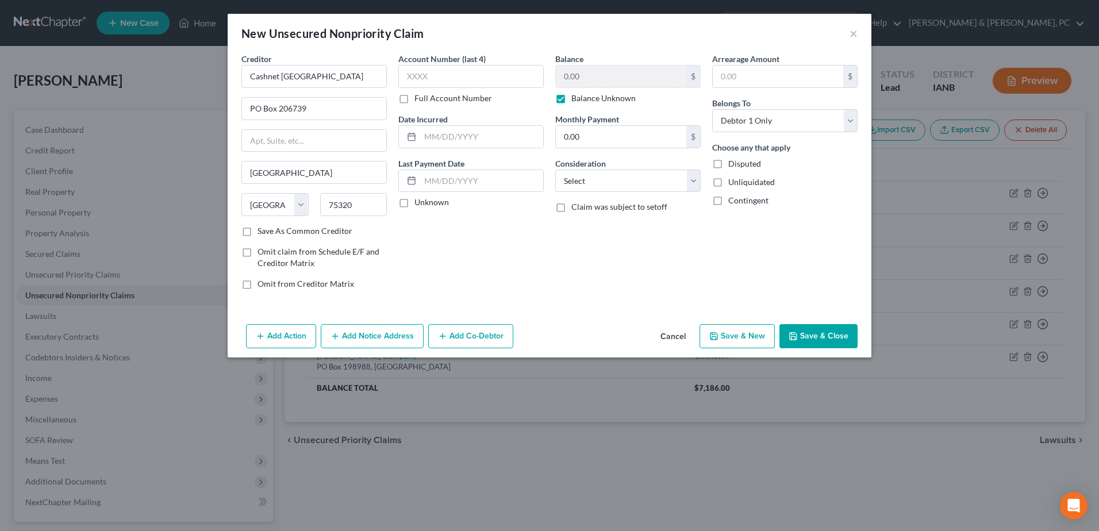
click at [811, 345] on button "Save & Close" at bounding box center [818, 336] width 78 height 24
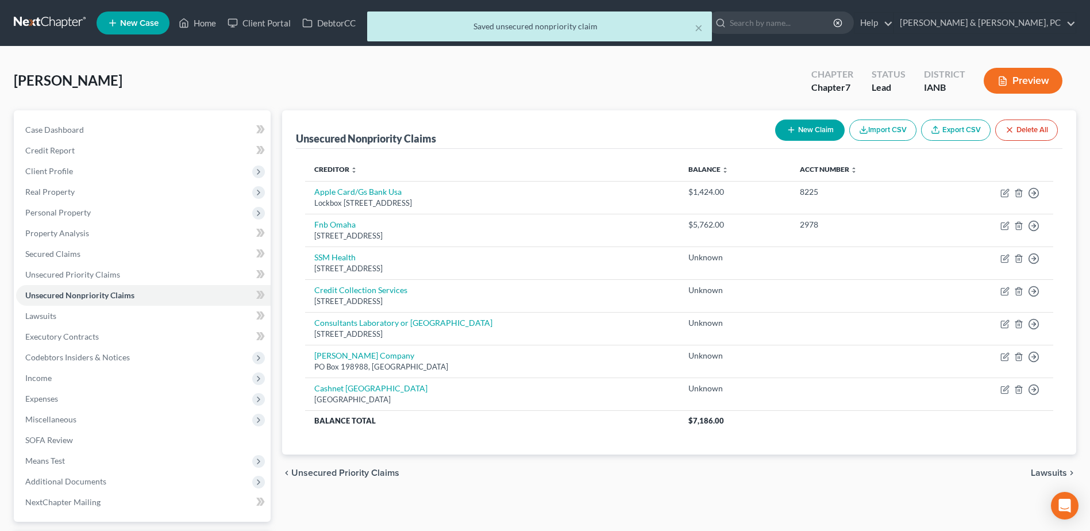
click at [799, 130] on button "New Claim" at bounding box center [810, 130] width 70 height 21
select select "0"
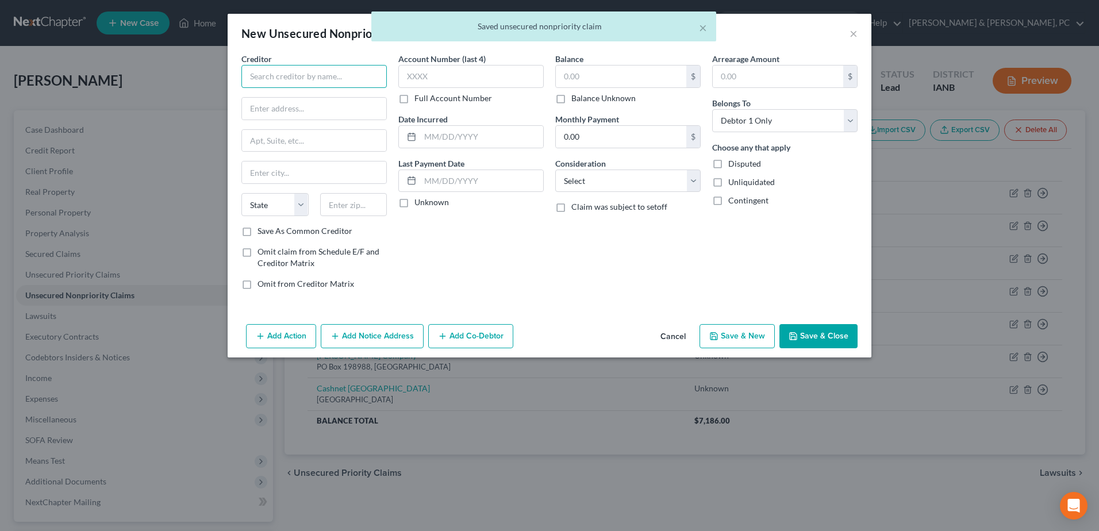
click at [353, 74] on input "text" at bounding box center [313, 76] width 145 height 23
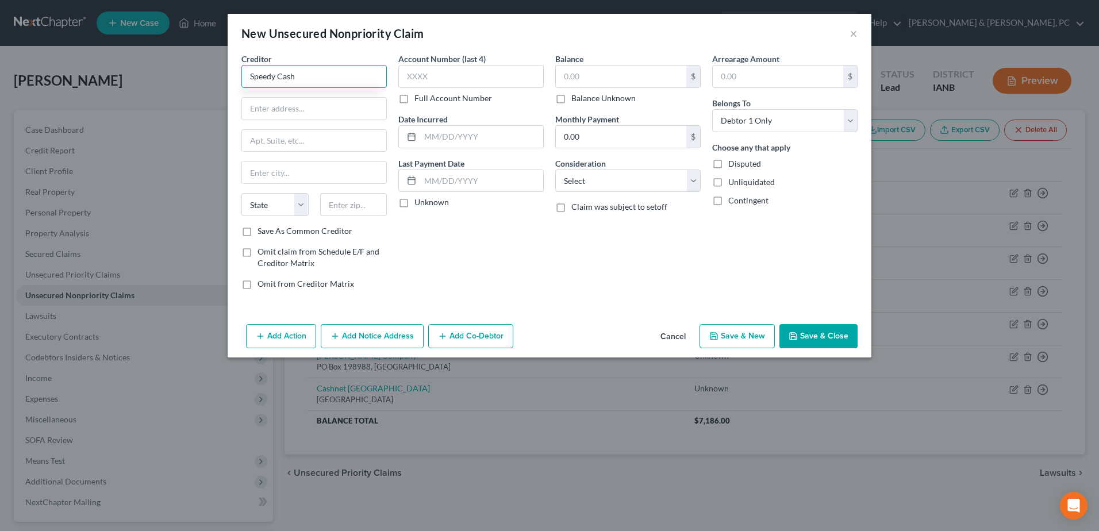
type input "Speedy Cash"
type input "PO Box 535"
drag, startPoint x: 738, startPoint y: 250, endPoint x: 741, endPoint y: 263, distance: 13.7
click at [738, 250] on div "Arrearage Amount $ Belongs To * Select Debtor 1 Only Debtor 2 Only Debtor 1 And…" at bounding box center [784, 176] width 157 height 246
click at [821, 342] on button "Save & Close" at bounding box center [818, 336] width 78 height 24
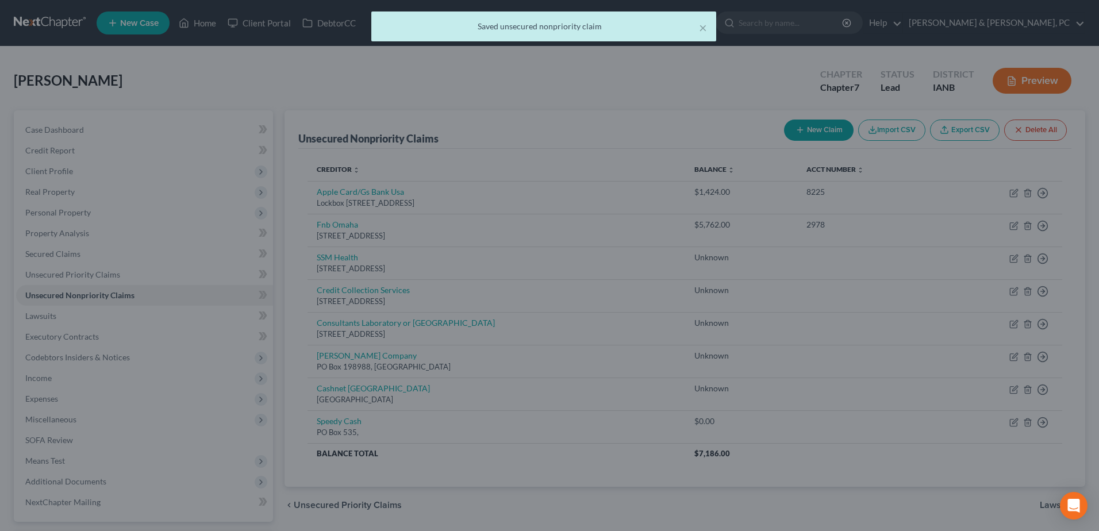
type input "0.00"
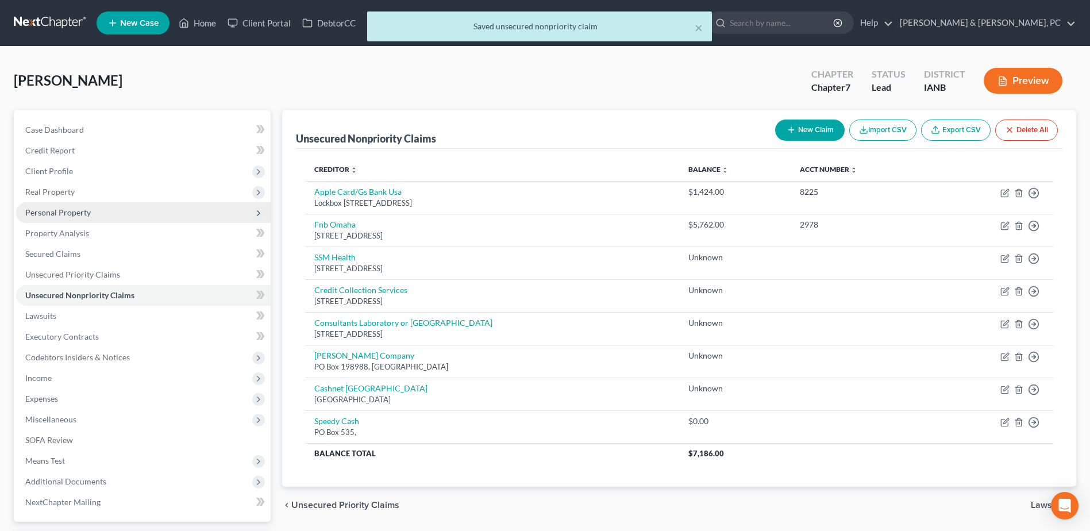
click at [82, 207] on span "Personal Property" at bounding box center [58, 212] width 66 height 10
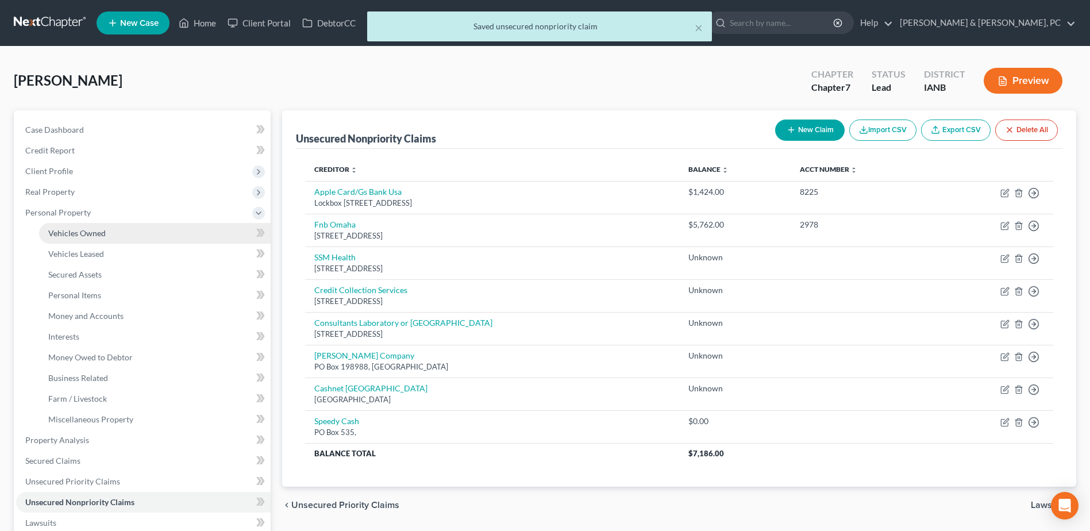
click at [82, 229] on span "Vehicles Owned" at bounding box center [76, 233] width 57 height 10
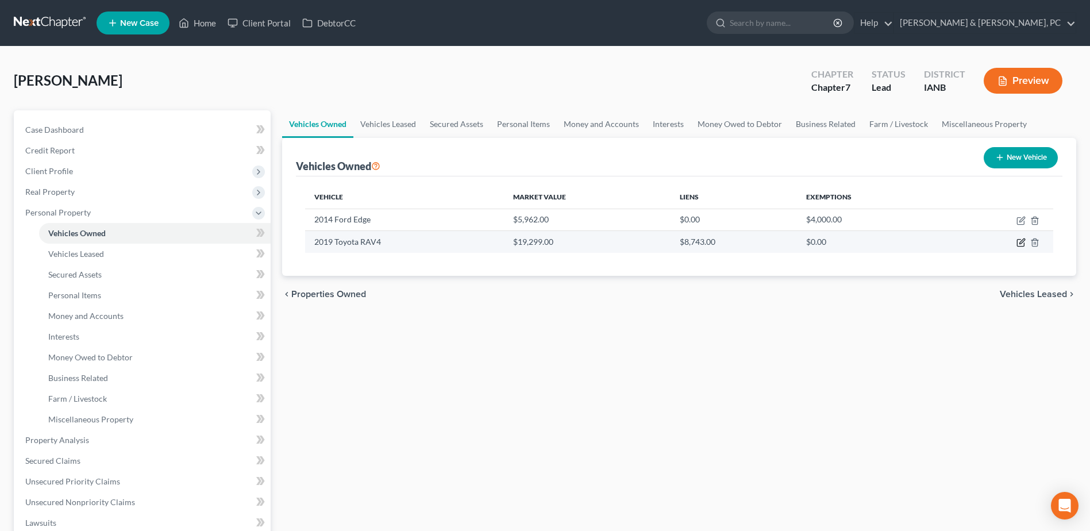
click at [1021, 240] on icon "button" at bounding box center [1020, 243] width 7 height 7
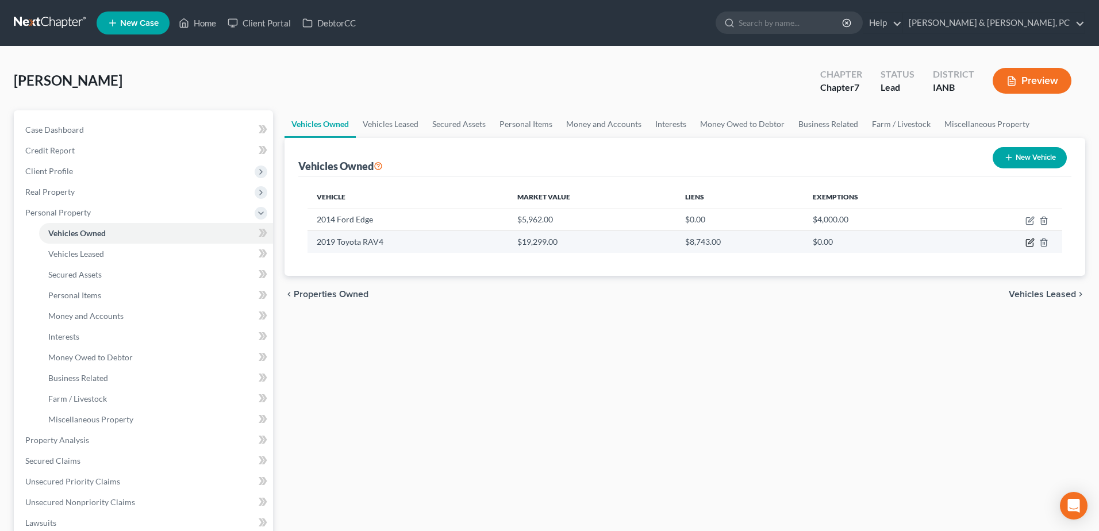
select select "0"
select select "7"
select select "2"
select select "0"
select select "10"
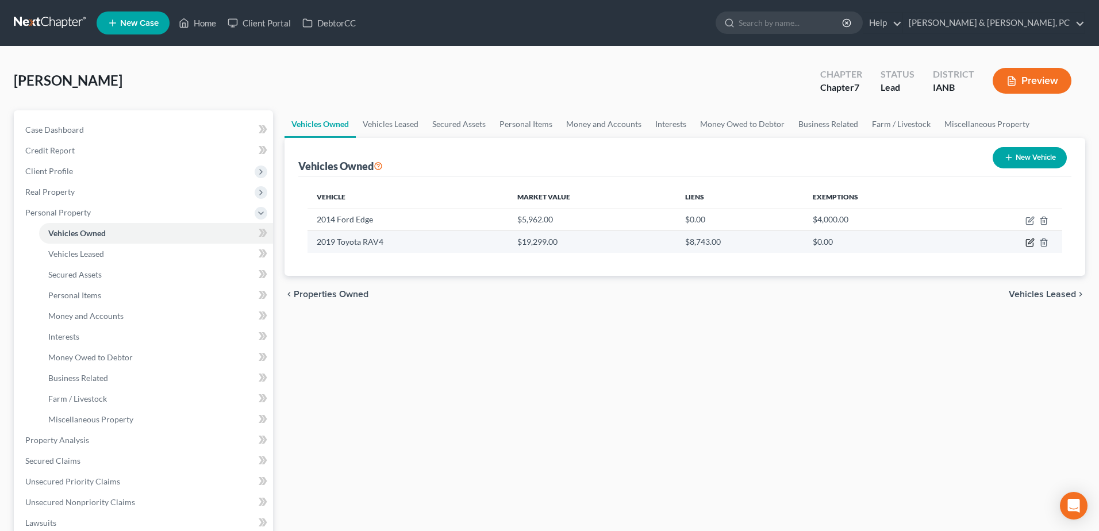
select select "0"
select select "4"
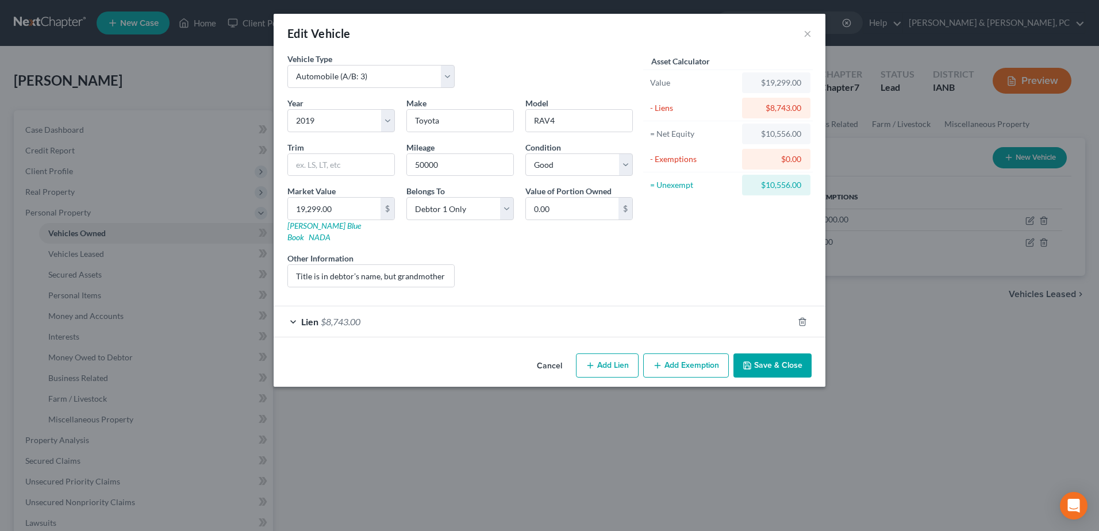
click at [661, 291] on form "Vehicle Type Select Automobile (A/B: 3) Truck (A/B: 3) Trailer (A/B: 4) Watercr…" at bounding box center [549, 195] width 524 height 284
click at [660, 306] on div "Lien $8,743.00" at bounding box center [533, 321] width 519 height 30
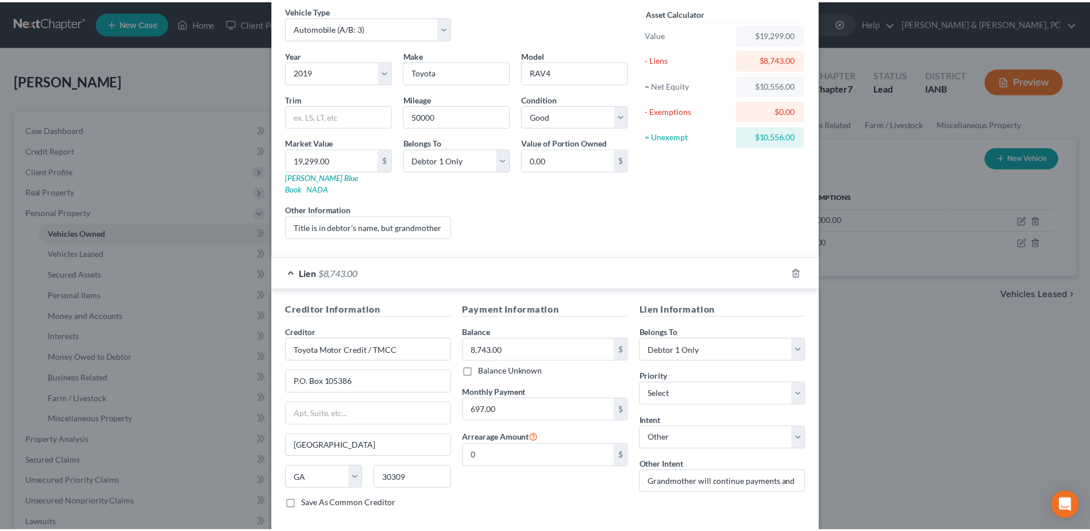
scroll to position [98, 0]
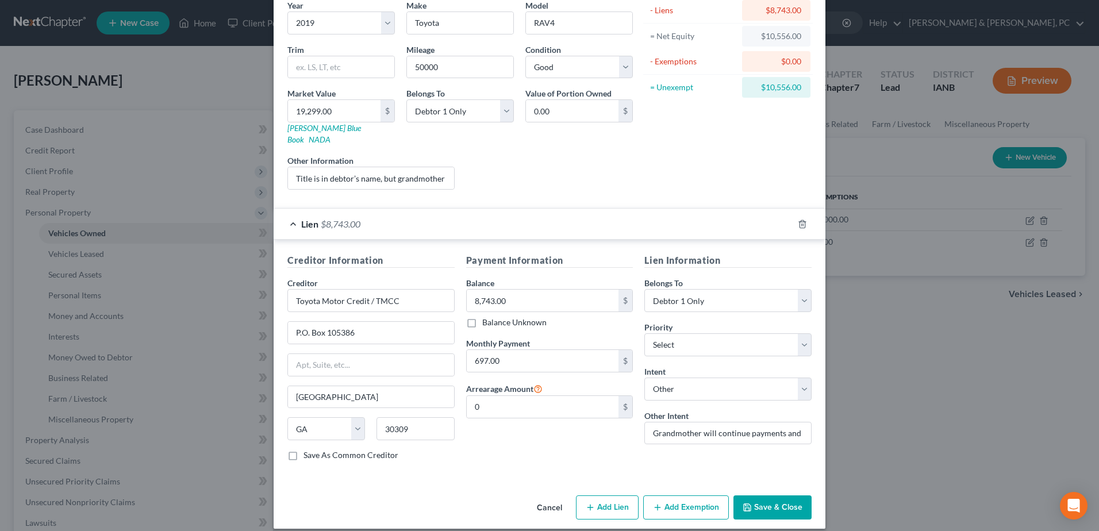
click at [755, 495] on button "Save & Close" at bounding box center [772, 507] width 78 height 24
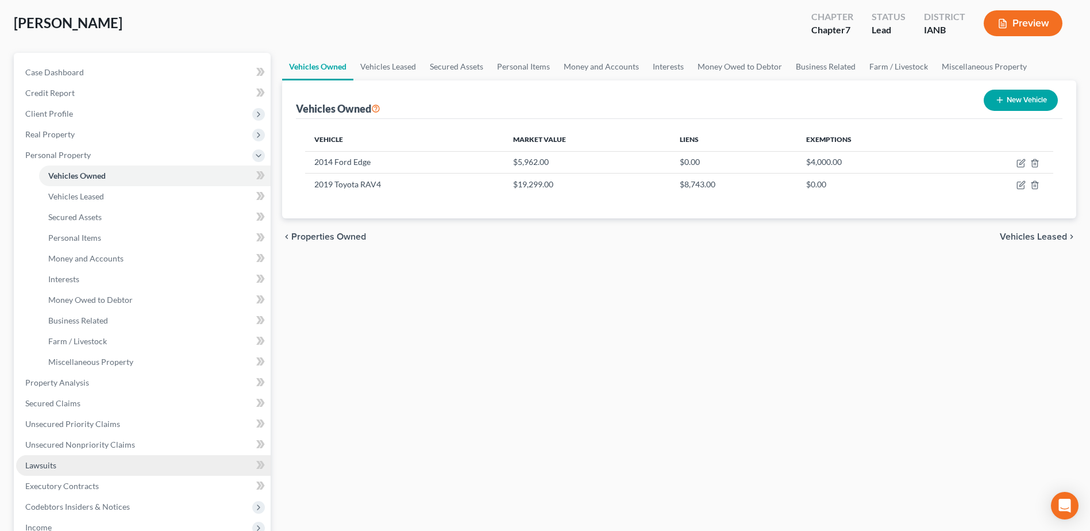
click at [97, 457] on link "Lawsuits" at bounding box center [143, 465] width 255 height 21
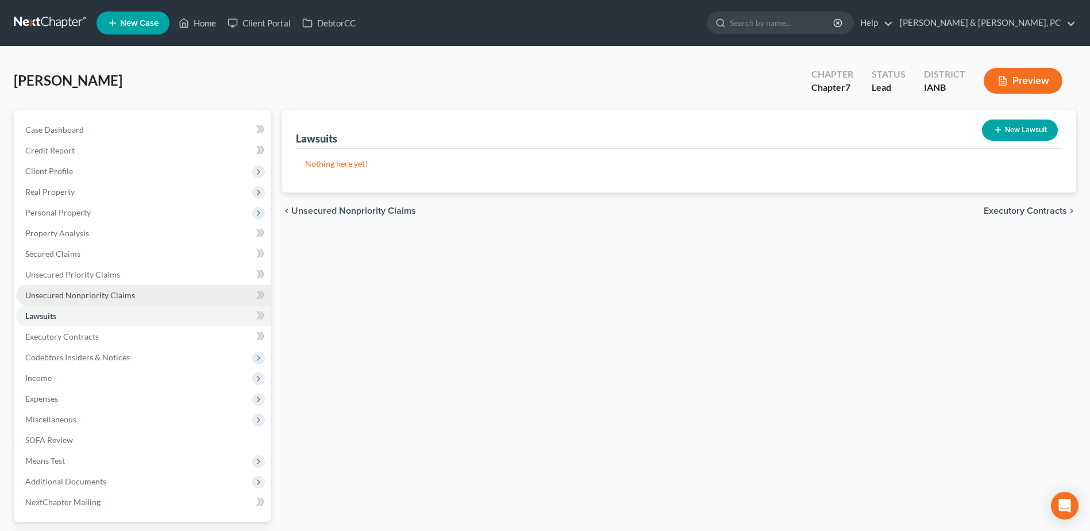
click at [63, 290] on span "Unsecured Nonpriority Claims" at bounding box center [80, 295] width 110 height 10
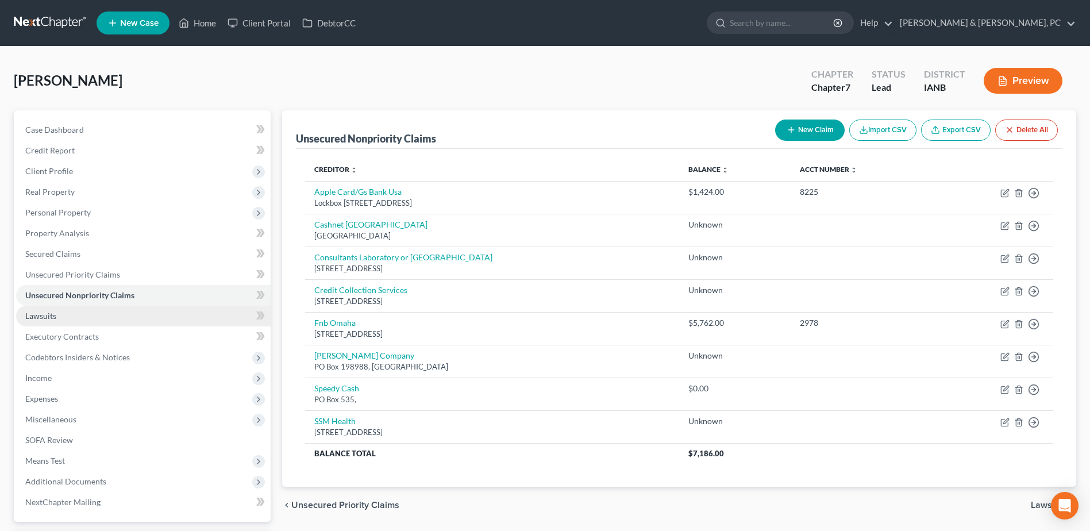
click at [49, 320] on span "Lawsuits" at bounding box center [40, 316] width 31 height 10
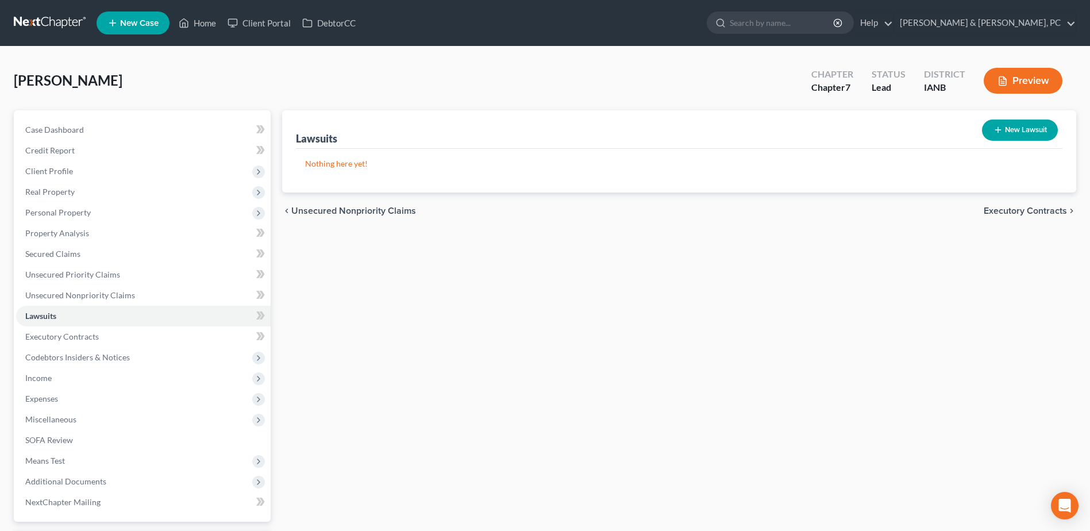
click at [1015, 135] on button "New Lawsuit" at bounding box center [1020, 130] width 76 height 21
select select "0"
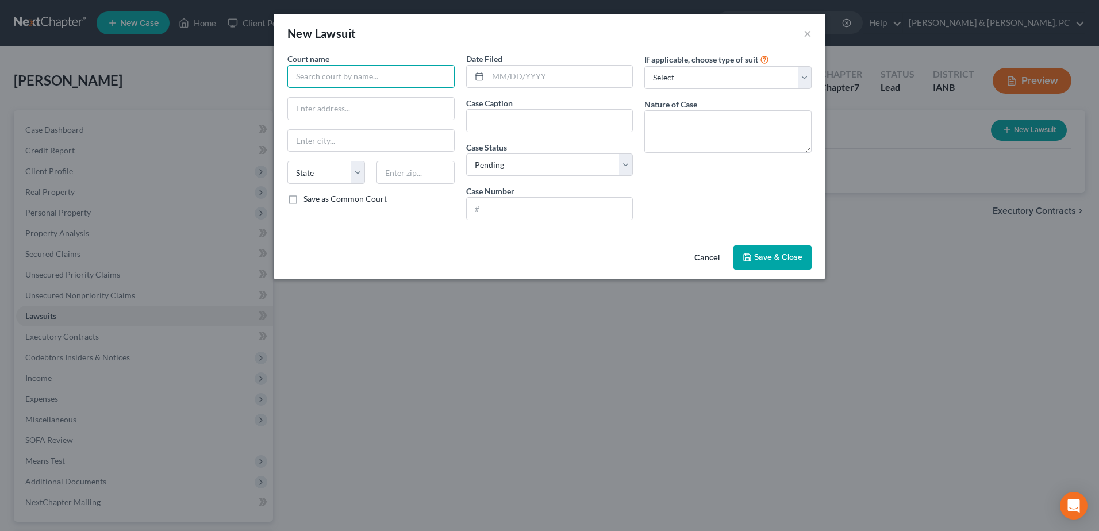
click at [313, 79] on input "text" at bounding box center [370, 76] width 167 height 23
paste input "Iowa District Court for Buena Vista County"
type input "Iowa District Court for Buena Vista County"
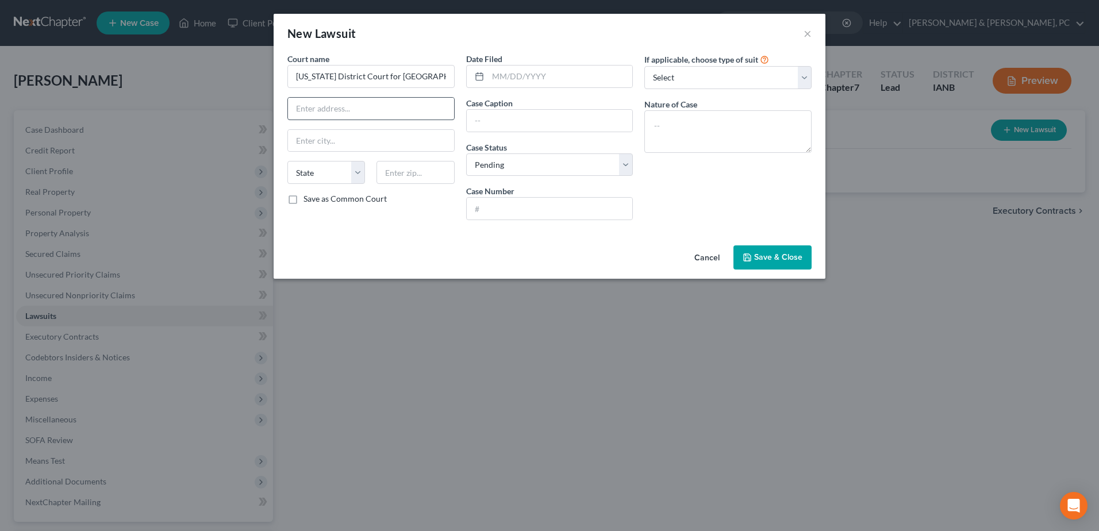
drag, startPoint x: 399, startPoint y: 89, endPoint x: 395, endPoint y: 99, distance: 10.6
click at [399, 89] on div "Court name * Iowa District Court for Buena Vista County State AL AK AR AZ CA CO…" at bounding box center [371, 141] width 179 height 176
drag, startPoint x: 395, startPoint y: 99, endPoint x: 391, endPoint y: 107, distance: 9.5
click at [395, 99] on input "text" at bounding box center [371, 109] width 166 height 22
paste input "215 E 5th St"
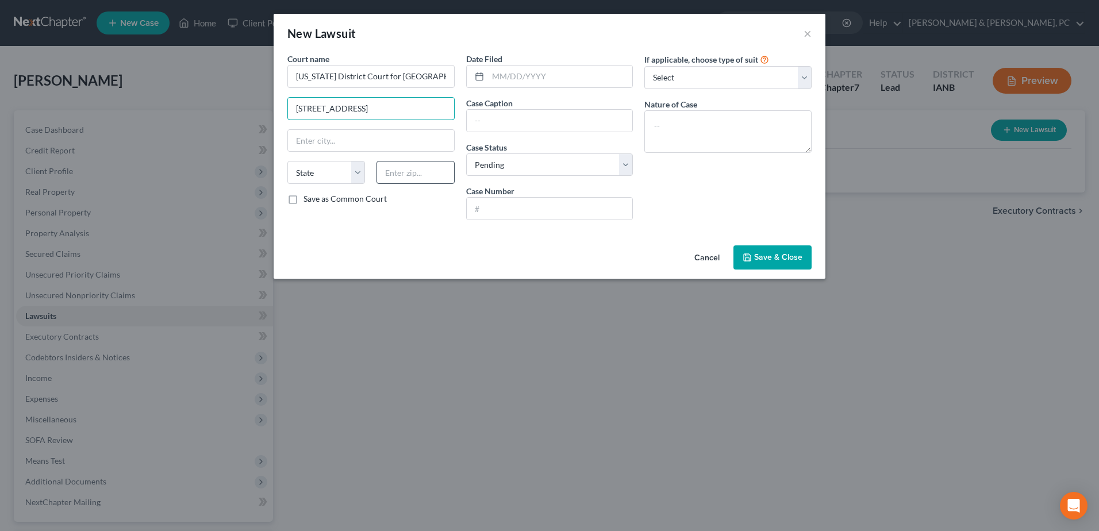
type input "215 E 5th St"
click at [427, 174] on input "text" at bounding box center [415, 172] width 78 height 23
type input "50588"
type input "Storm Lake"
select select "16"
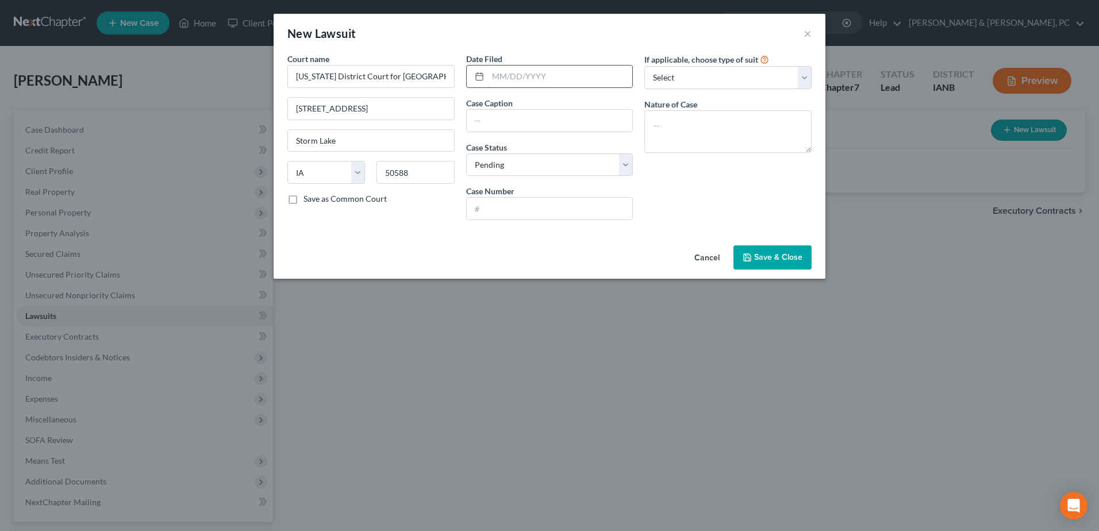
click at [532, 67] on input "text" at bounding box center [560, 77] width 145 height 22
type input "06/26/2025"
click at [596, 128] on input "text" at bounding box center [550, 121] width 166 height 22
paste input "First National Bank of Omaha v. Hali Walker"
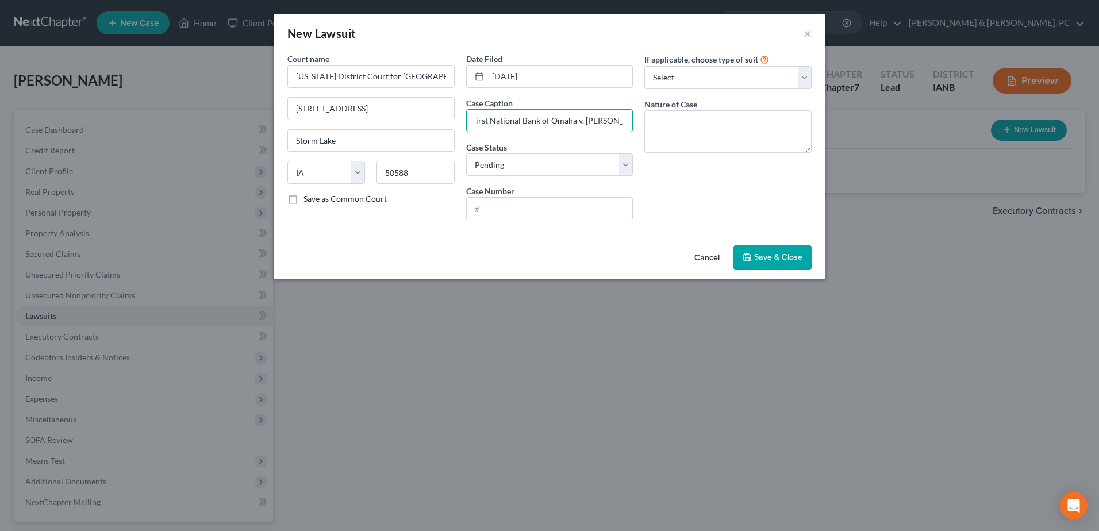
type input "First National Bank of Omaha v. Hali Walker"
click at [511, 224] on div "Date Filed 06/26/2025 Case Caption First National Bank of Omaha v. Hali Walker …" at bounding box center [549, 141] width 179 height 176
click at [522, 211] on input "text" at bounding box center [550, 209] width 166 height 22
paste input "SCCV037106"
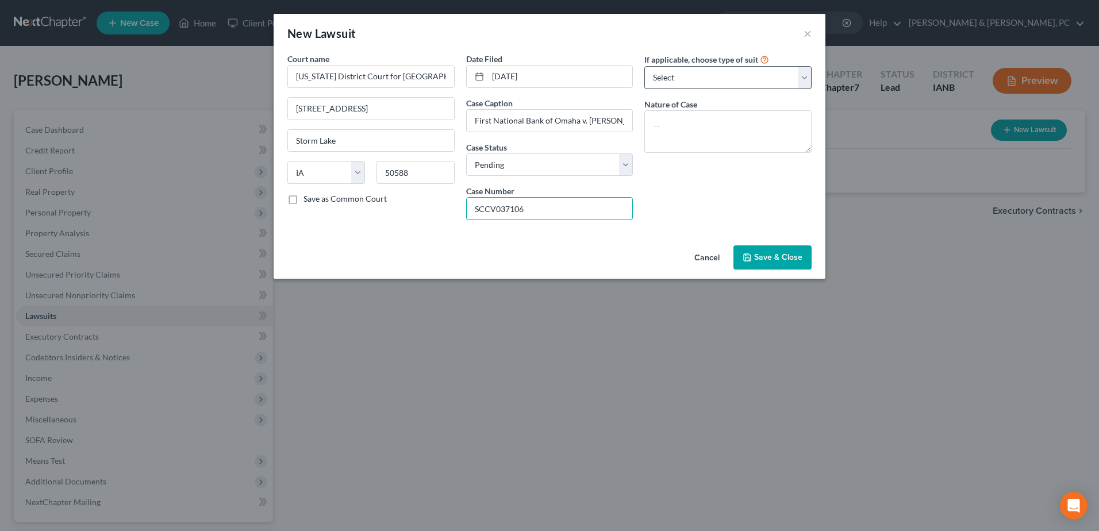
type input "SCCV037106"
click at [786, 74] on select "Select Repossession Garnishment Foreclosure Attached, Seized, Or Levied Other" at bounding box center [727, 77] width 167 height 23
drag, startPoint x: 786, startPoint y: 75, endPoint x: 826, endPoint y: 63, distance: 42.5
click at [786, 75] on select "Select Repossession Garnishment Foreclosure Attached, Seized, Or Levied Other" at bounding box center [727, 77] width 167 height 23
click at [686, 83] on select "Select Repossession Garnishment Foreclosure Attached, Seized, Or Levied Other" at bounding box center [727, 77] width 167 height 23
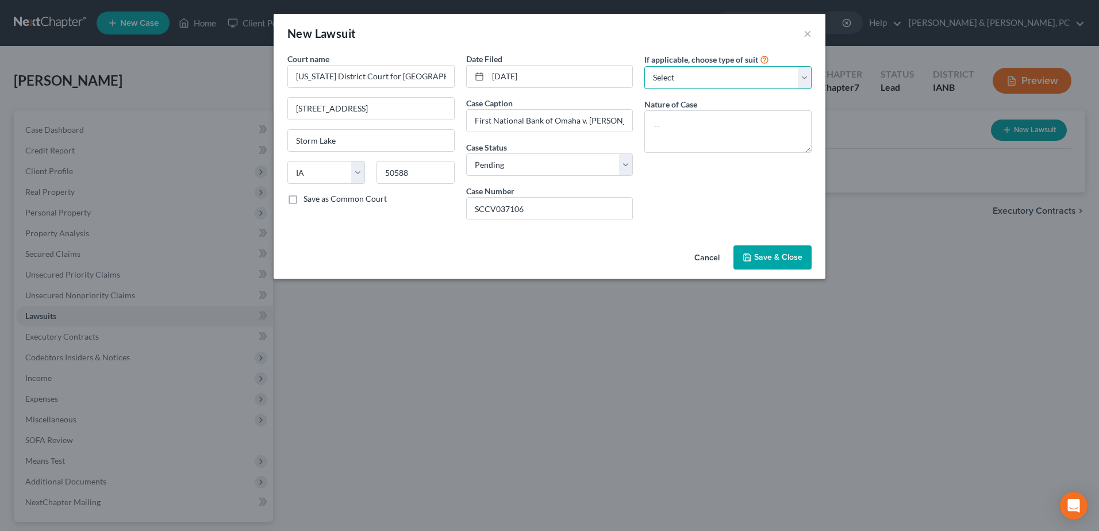
drag, startPoint x: 723, startPoint y: 71, endPoint x: 712, endPoint y: 86, distance: 18.8
click at [723, 71] on select "Select Repossession Garnishment Foreclosure Attached, Seized, Or Levied Other" at bounding box center [727, 77] width 167 height 23
select select "4"
click at [644, 66] on select "Select Repossession Garnishment Foreclosure Attached, Seized, Or Levied Other" at bounding box center [727, 77] width 167 height 23
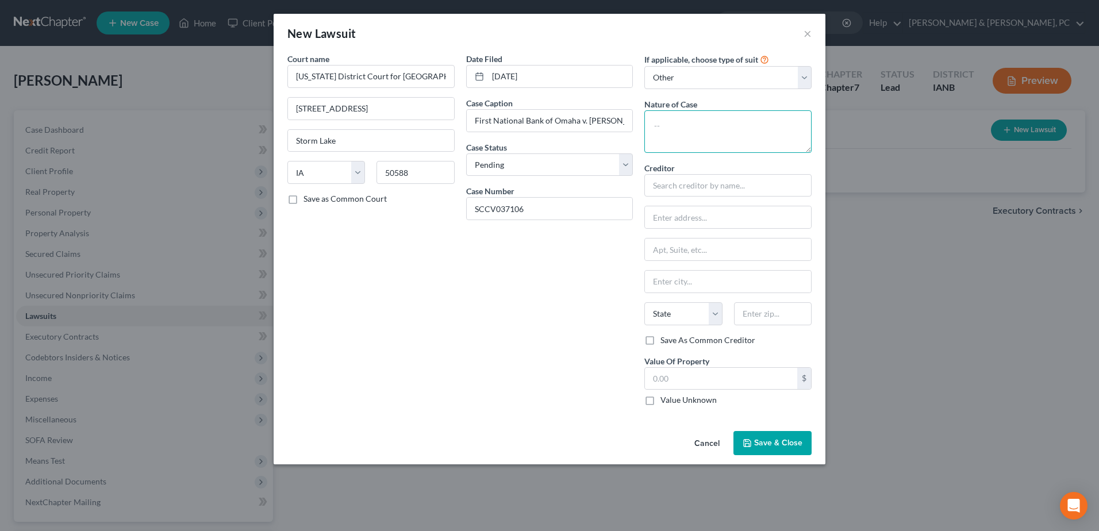
click at [772, 140] on textarea at bounding box center [727, 131] width 167 height 43
paste textarea "Collection action for credit card debt – Original Notice and Petition for Money…"
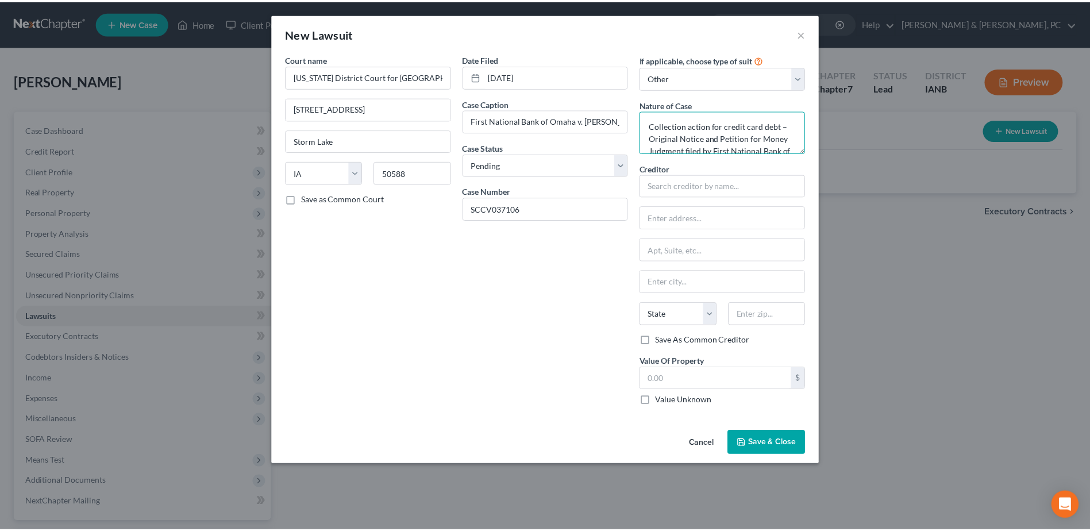
scroll to position [14, 0]
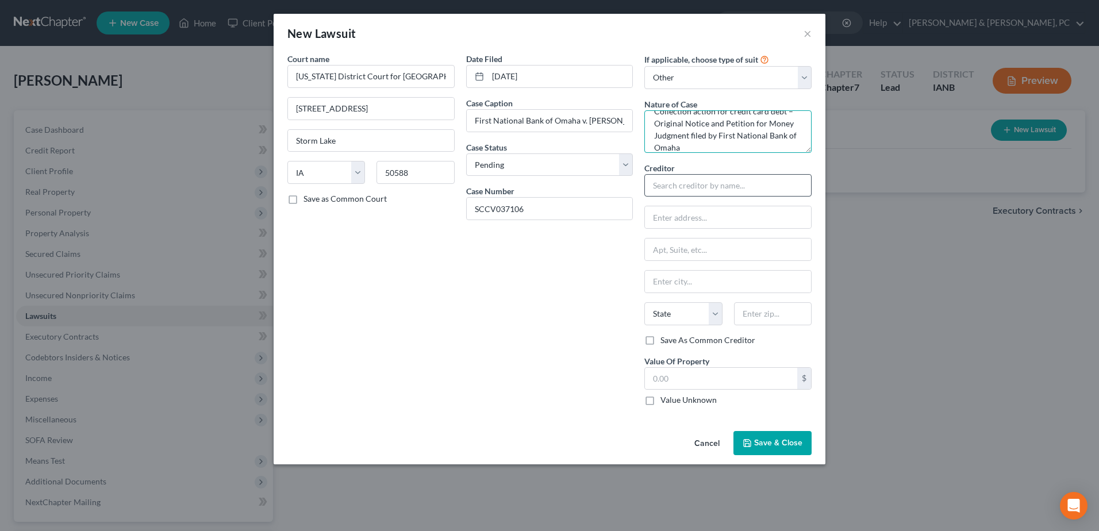
type textarea "Collection action for credit card debt – Original Notice and Petition for Money…"
click at [748, 179] on input "text" at bounding box center [727, 185] width 167 height 23
click at [694, 207] on div "Fnb Omaha" at bounding box center [713, 204] width 120 height 11
type input "Fnb Omaha"
type input "1620 Dodge Street"
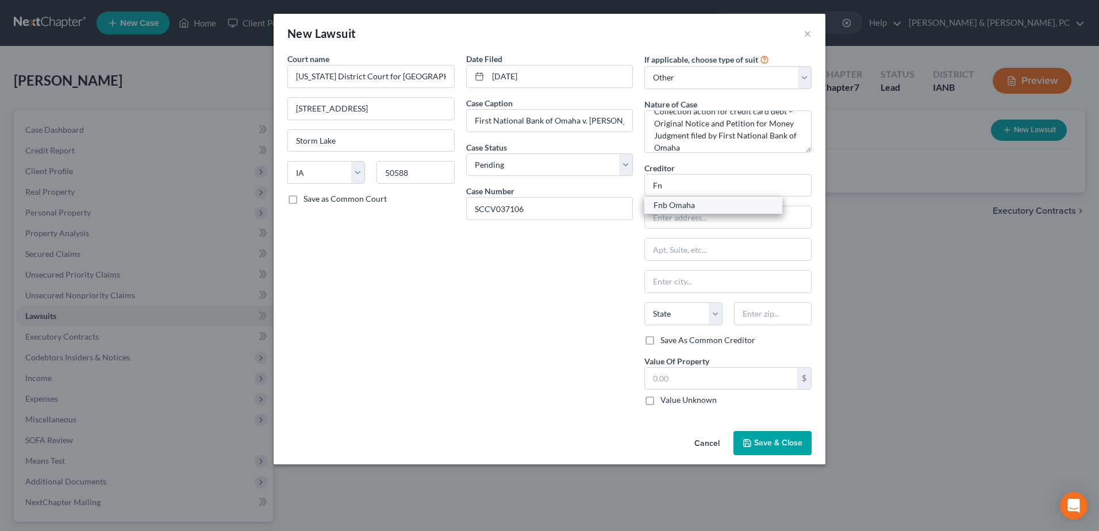
type input "Omaha"
select select "30"
type input "68197"
click at [741, 374] on input "text" at bounding box center [721, 379] width 152 height 22
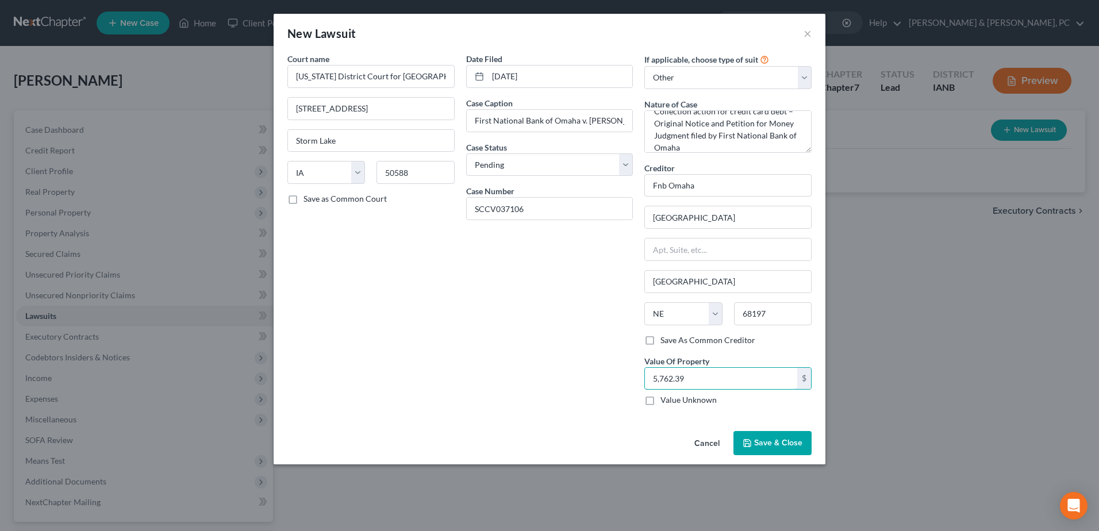
type input "5,762.39"
click at [758, 449] on button "Save & Close" at bounding box center [772, 443] width 78 height 24
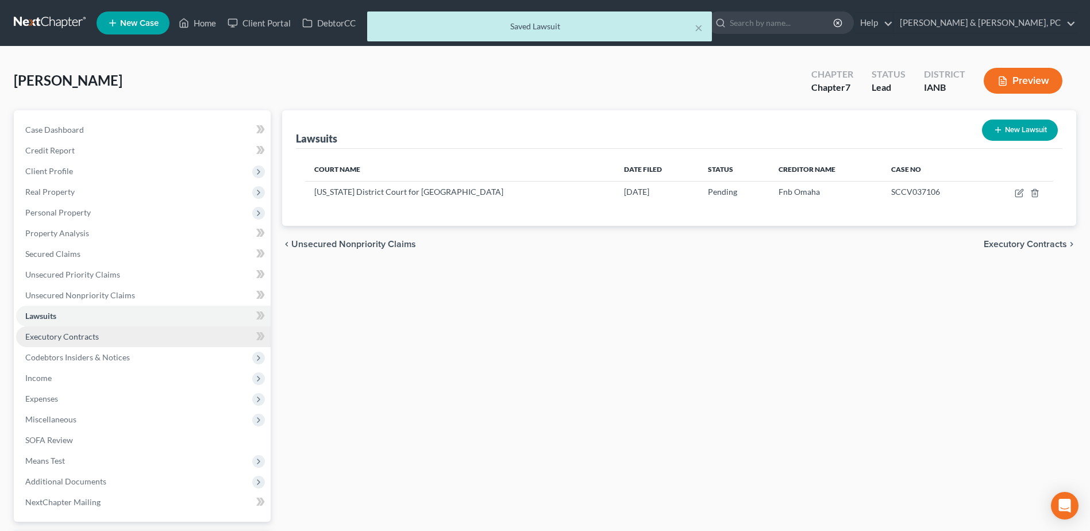
click at [117, 343] on link "Executory Contracts" at bounding box center [143, 336] width 255 height 21
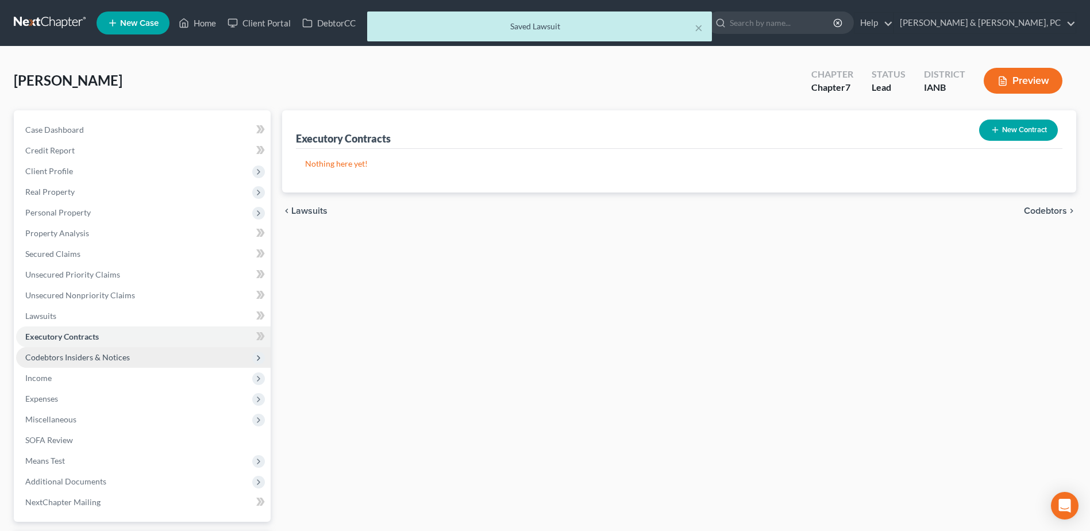
click at [113, 357] on span "Codebtors Insiders & Notices" at bounding box center [77, 357] width 105 height 10
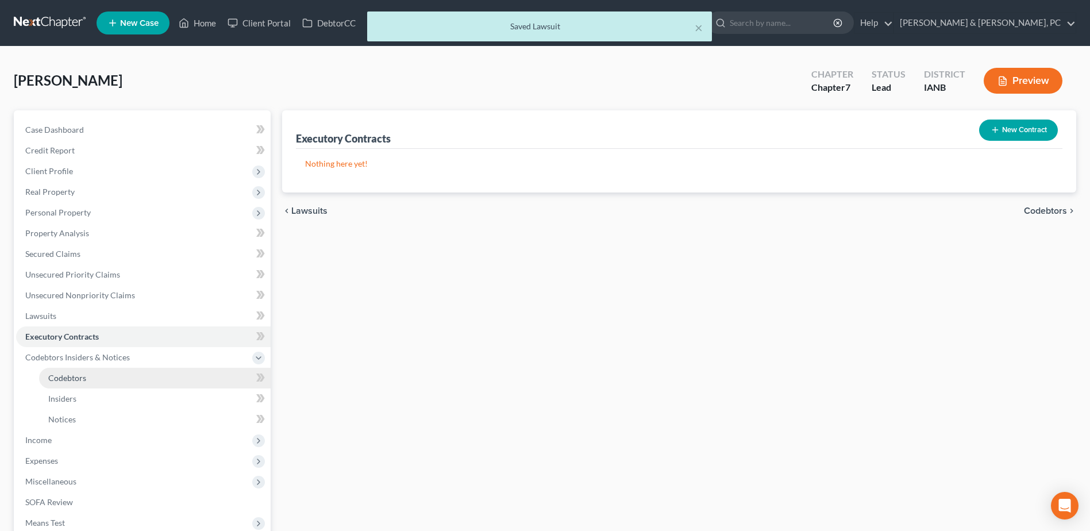
click at [110, 376] on link "Codebtors" at bounding box center [155, 378] width 232 height 21
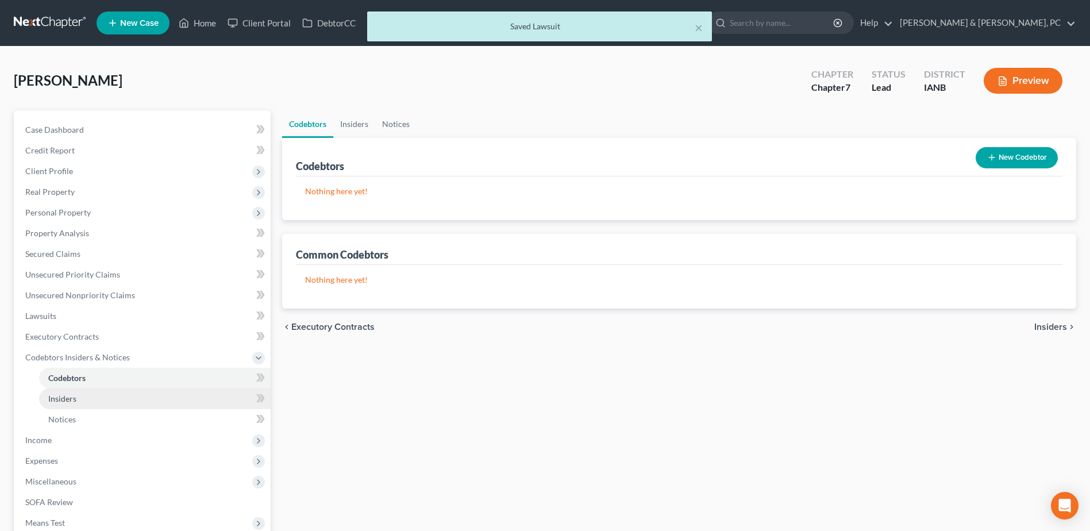
drag, startPoint x: 95, startPoint y: 394, endPoint x: 95, endPoint y: 402, distance: 8.0
click at [95, 395] on link "Insiders" at bounding box center [155, 398] width 232 height 21
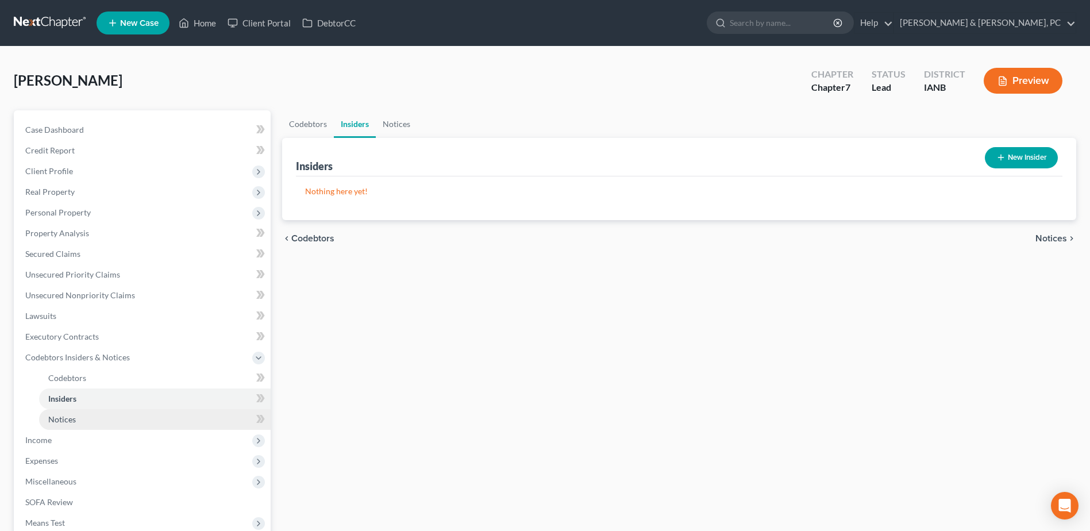
click at [95, 416] on link "Notices" at bounding box center [155, 419] width 232 height 21
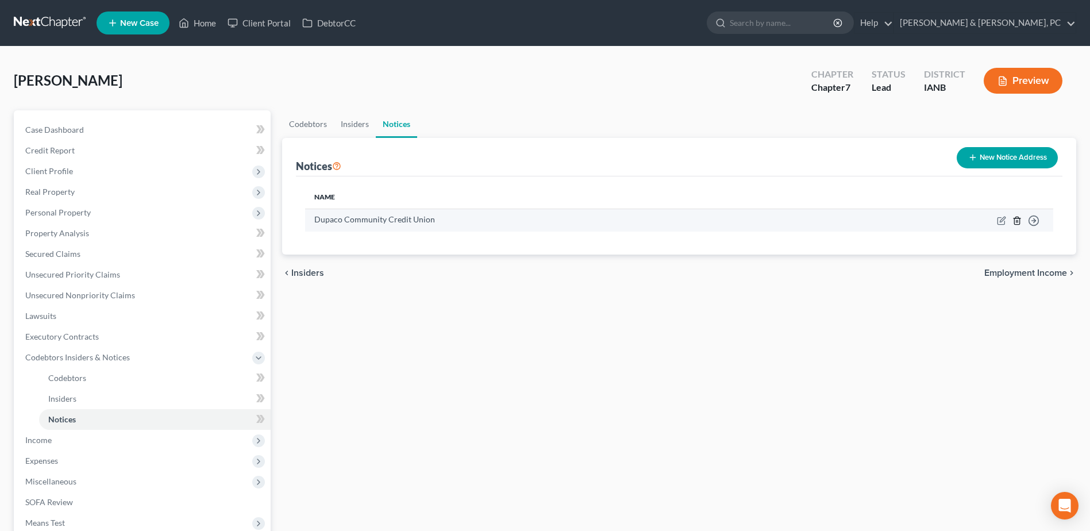
click at [1016, 221] on icon "button" at bounding box center [1017, 220] width 9 height 9
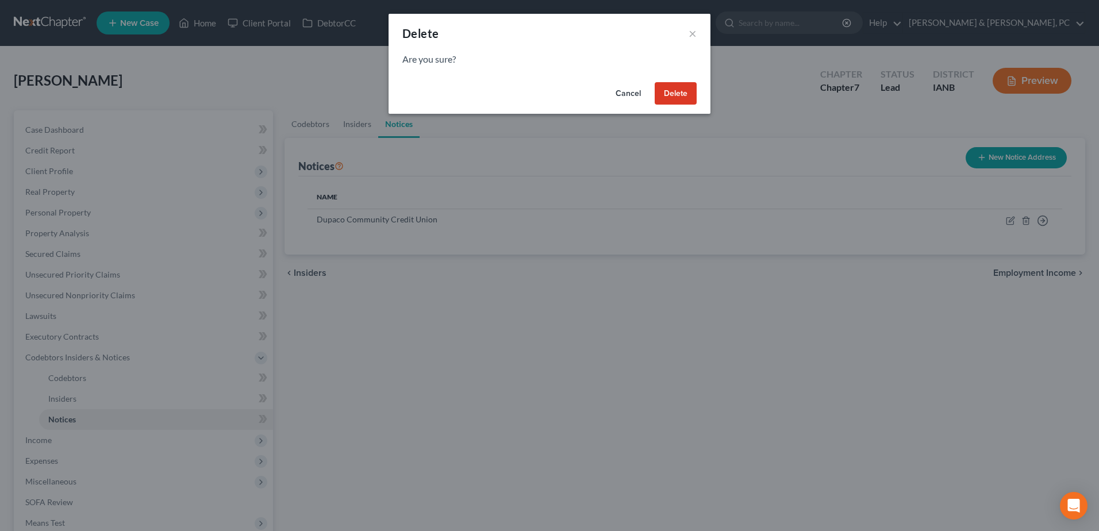
click at [673, 93] on button "Delete" at bounding box center [676, 93] width 42 height 23
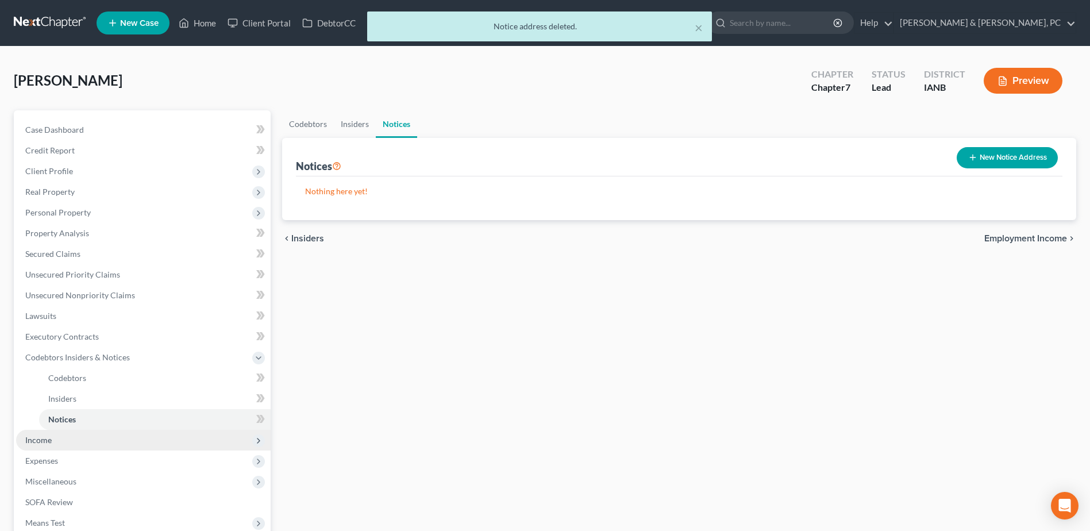
click at [101, 441] on span "Income" at bounding box center [143, 440] width 255 height 21
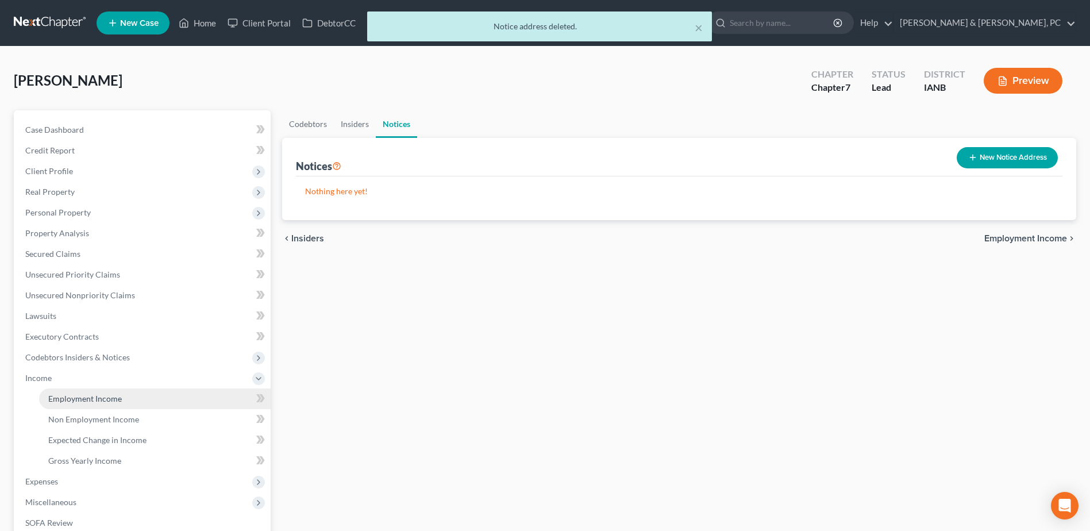
click at [102, 406] on link "Employment Income" at bounding box center [155, 398] width 232 height 21
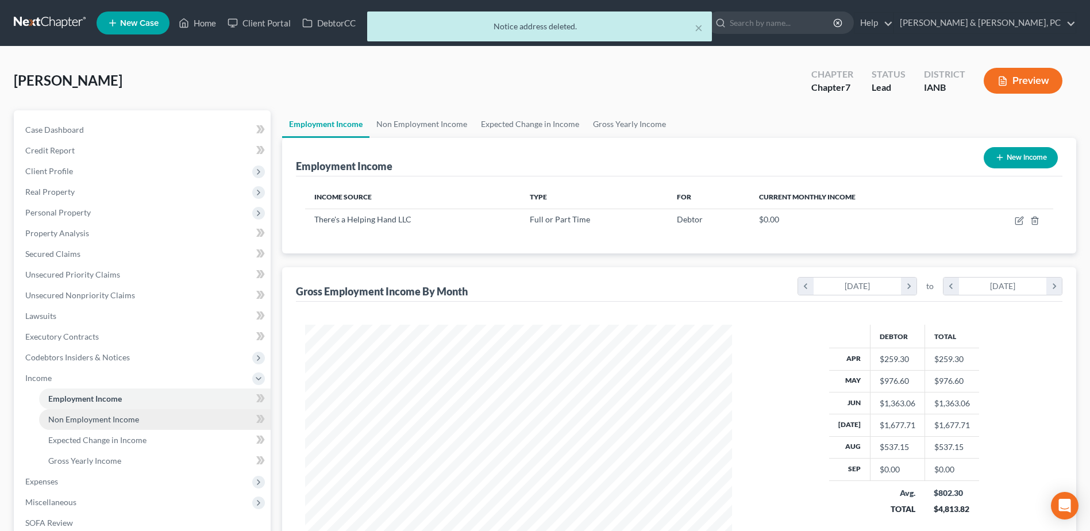
scroll to position [213, 449]
click at [121, 418] on span "Non Employment Income" at bounding box center [93, 419] width 91 height 10
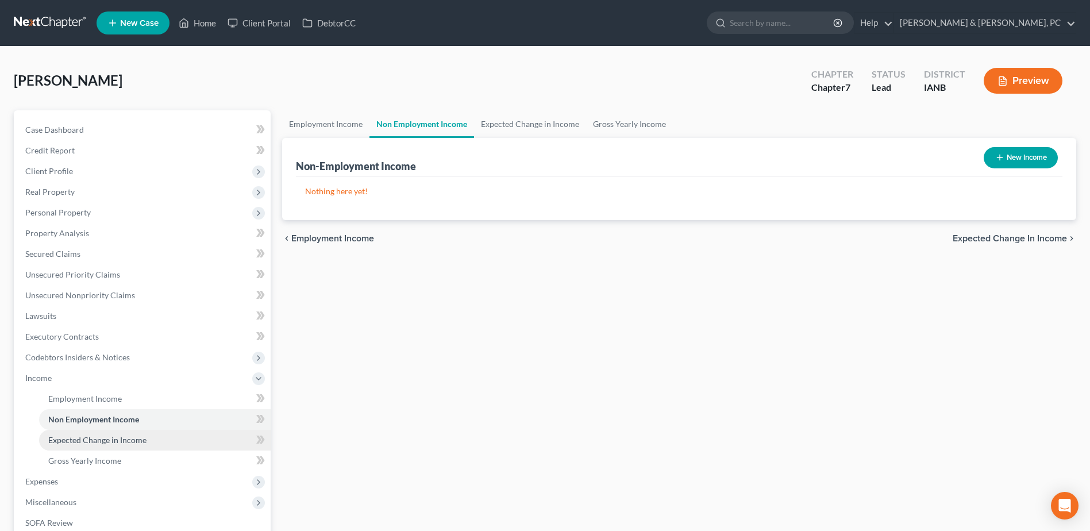
click at [121, 441] on span "Expected Change in Income" at bounding box center [97, 440] width 98 height 10
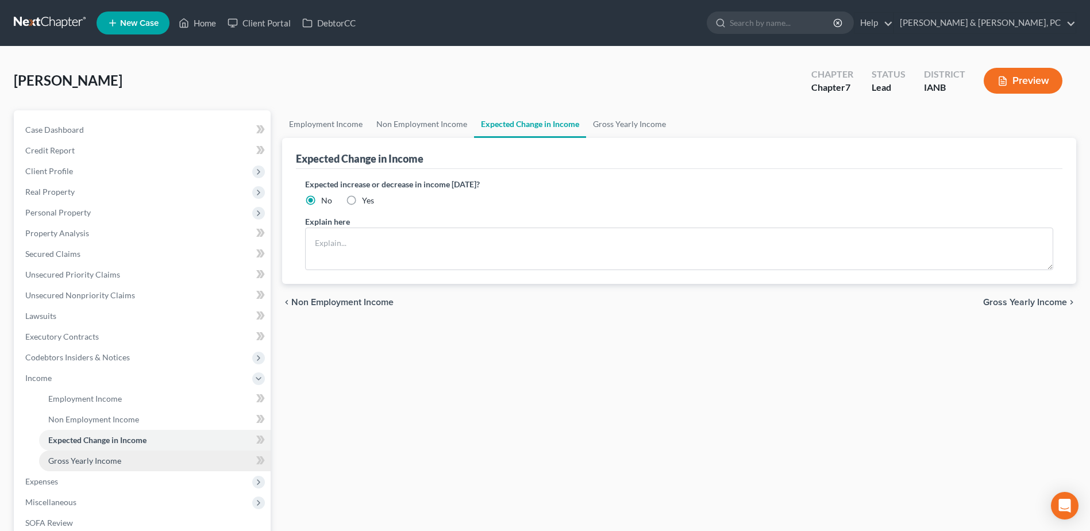
click at [119, 457] on span "Gross Yearly Income" at bounding box center [84, 461] width 73 height 10
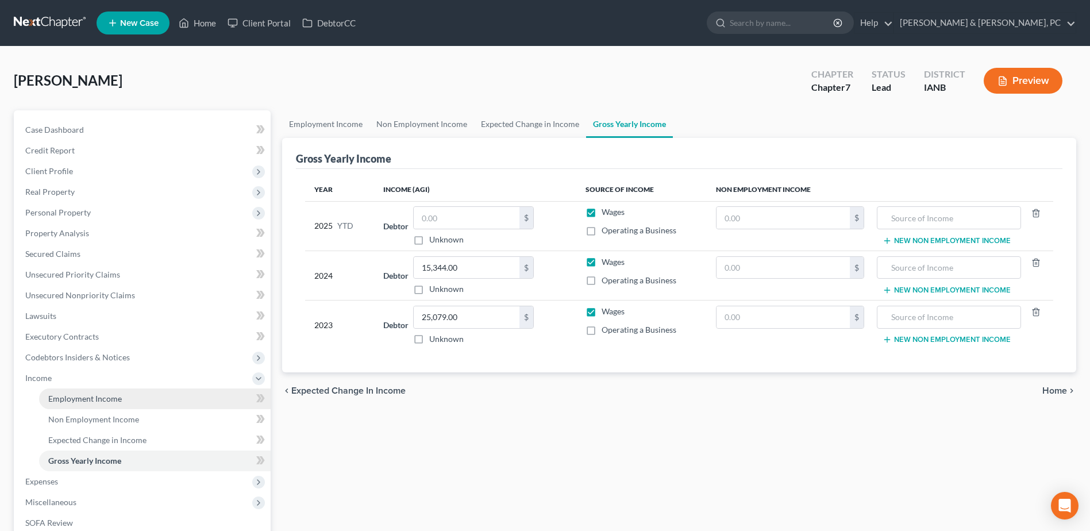
click at [149, 402] on link "Employment Income" at bounding box center [155, 398] width 232 height 21
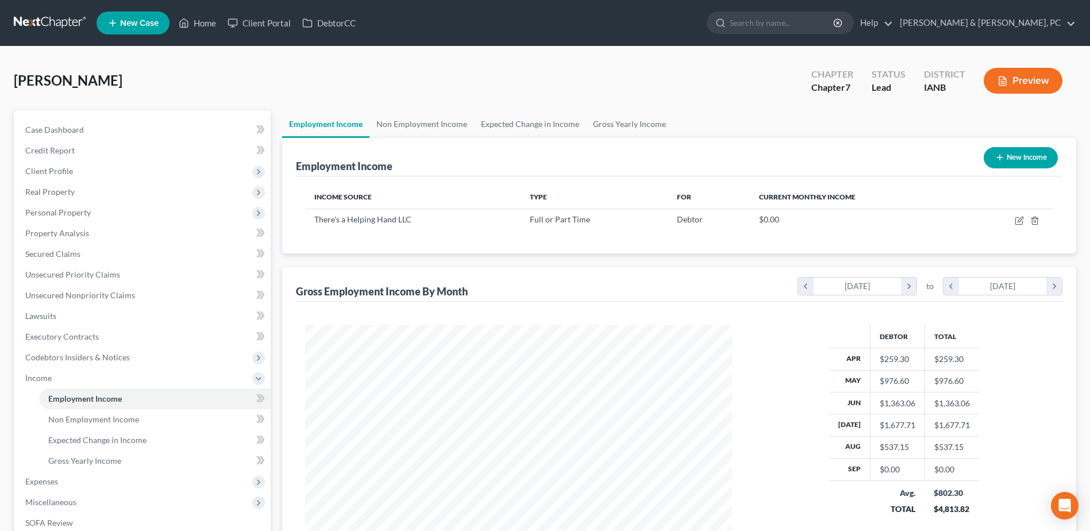
scroll to position [213, 449]
click at [80, 215] on span "Personal Property" at bounding box center [58, 212] width 66 height 10
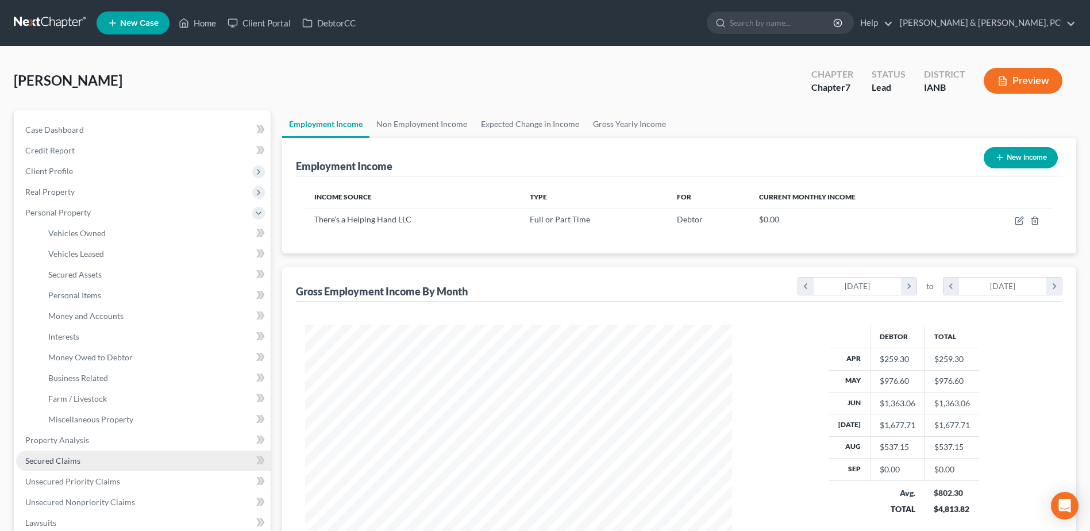
click at [68, 463] on span "Secured Claims" at bounding box center [52, 461] width 55 height 10
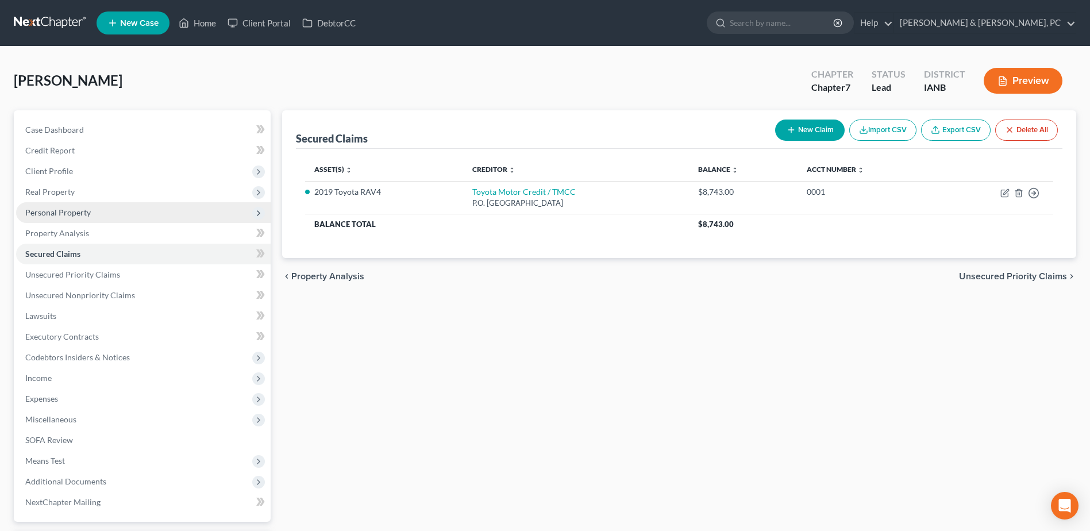
click at [163, 215] on span "Personal Property" at bounding box center [143, 212] width 255 height 21
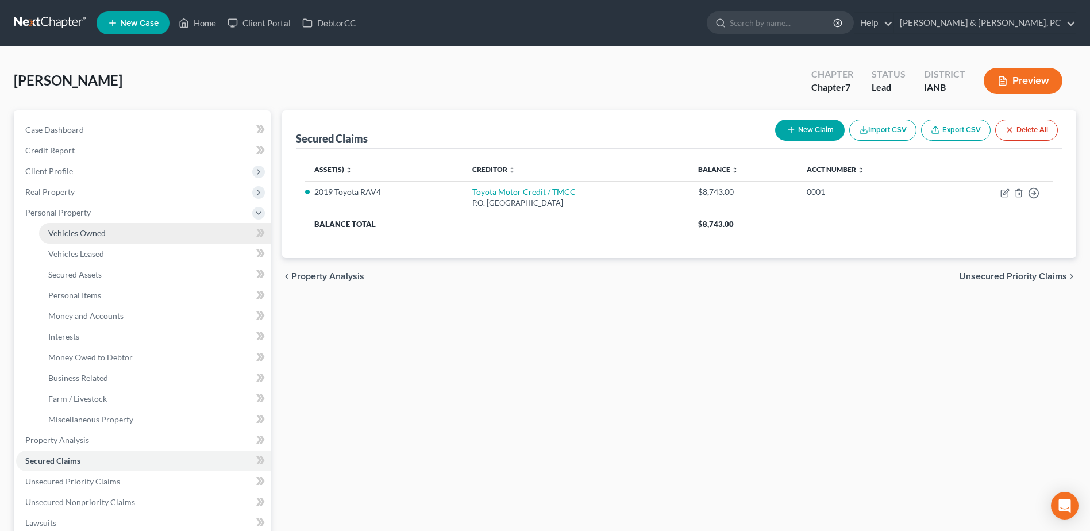
click at [137, 236] on link "Vehicles Owned" at bounding box center [155, 233] width 232 height 21
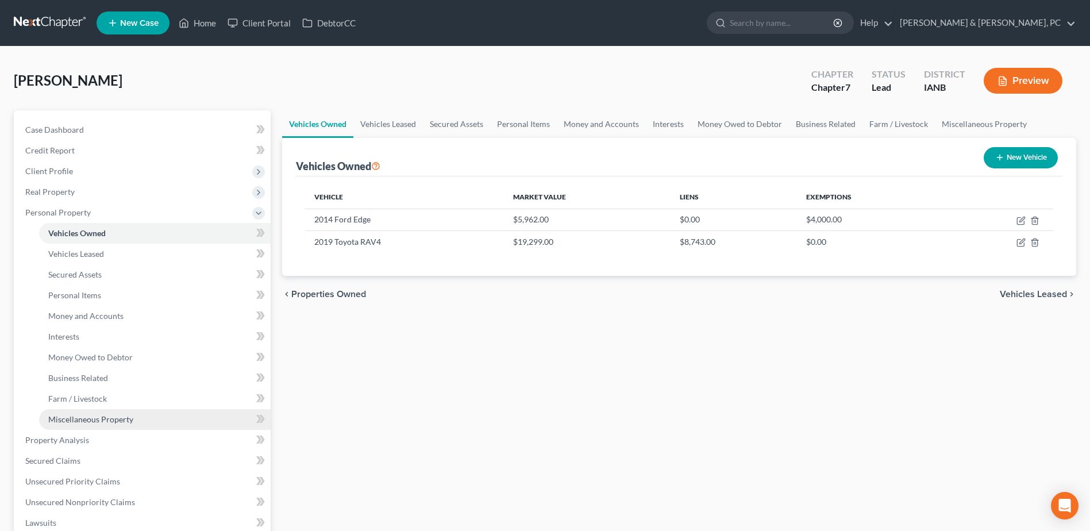
click at [93, 424] on link "Miscellaneous Property" at bounding box center [155, 419] width 232 height 21
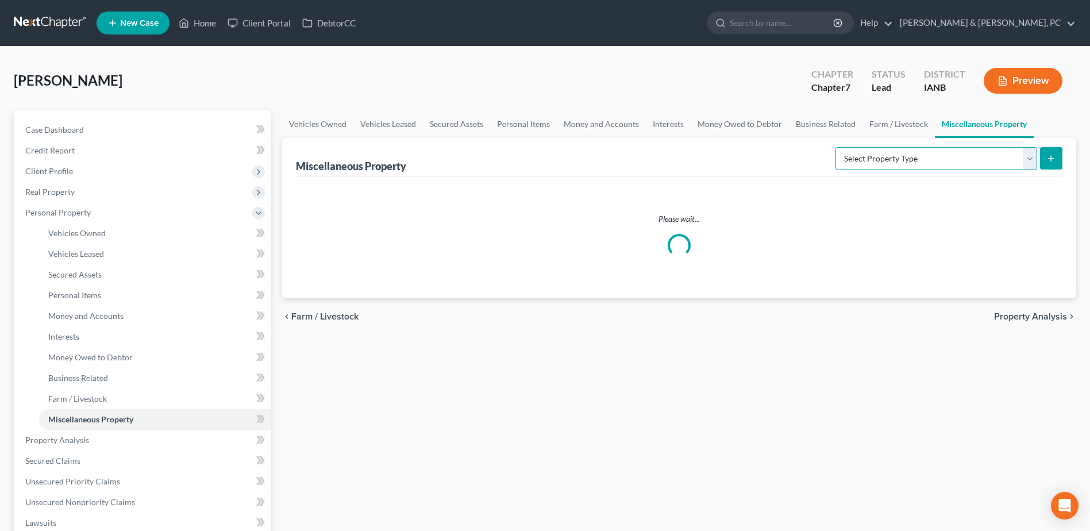
click at [910, 161] on select "Select Property Type Assigned for Creditor Benefit Within 1 Year (SOFA: 12) Hol…" at bounding box center [937, 158] width 202 height 23
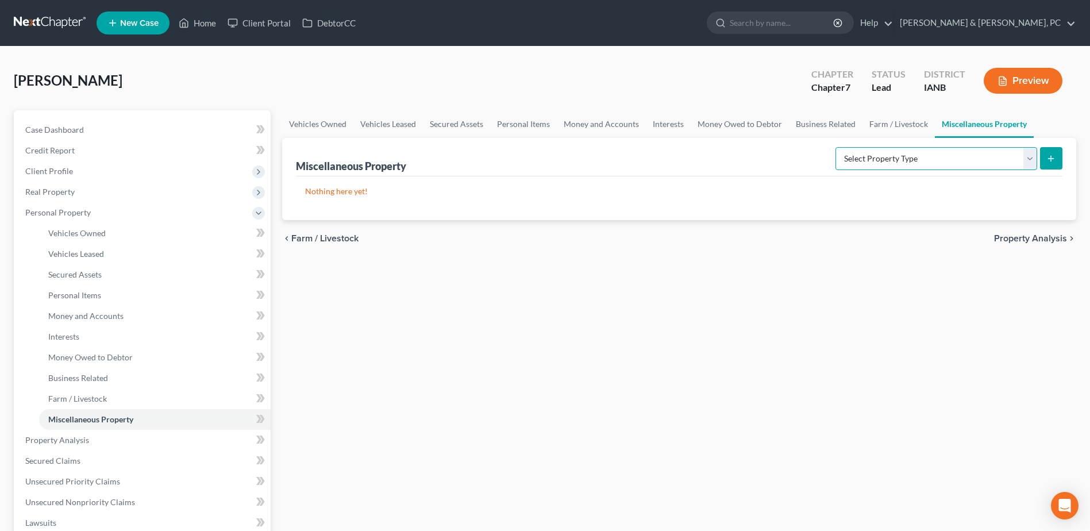
select select "holding_for_another"
click at [836, 147] on select "Select Property Type Assigned for Creditor Benefit Within 1 Year (SOFA: 12) Hol…" at bounding box center [937, 158] width 202 height 23
click at [1058, 159] on button "submit" at bounding box center [1051, 158] width 22 height 22
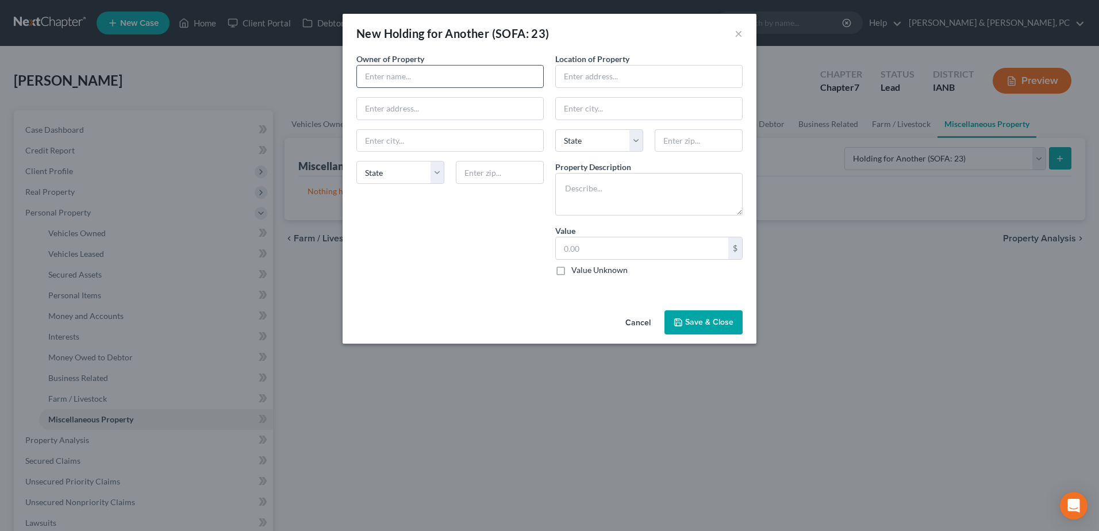
click at [461, 80] on input "text" at bounding box center [450, 77] width 186 height 22
type input "Debtor's Grandma"
click at [579, 77] on input "text" at bounding box center [649, 77] width 186 height 22
type input "2327 440th St"
type input "50565"
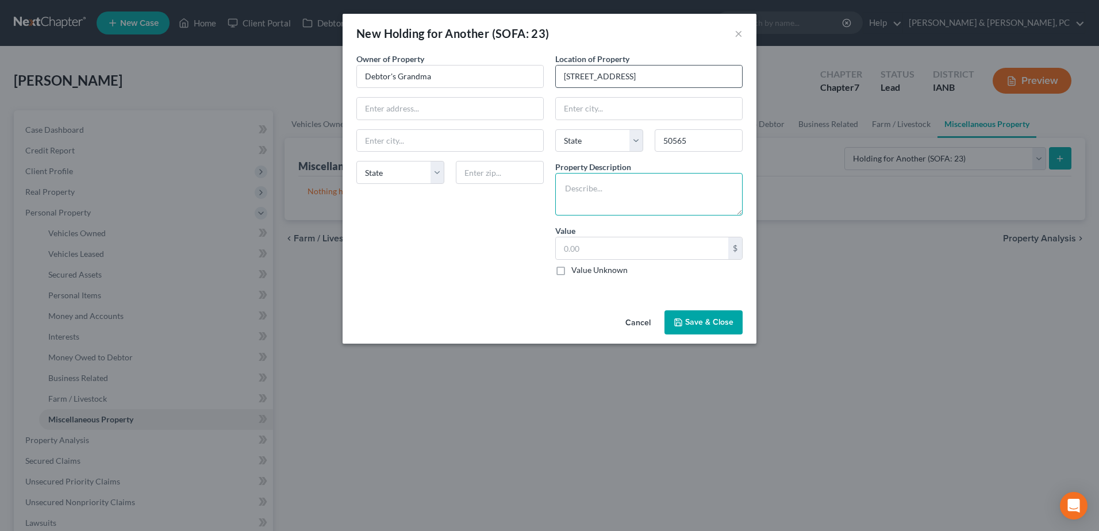
type input "Marathon"
select select "16"
type textarea "2014 Ford Edge"
click at [618, 253] on input "text" at bounding box center [642, 248] width 172 height 22
click at [696, 324] on button "Save & Close" at bounding box center [703, 322] width 78 height 24
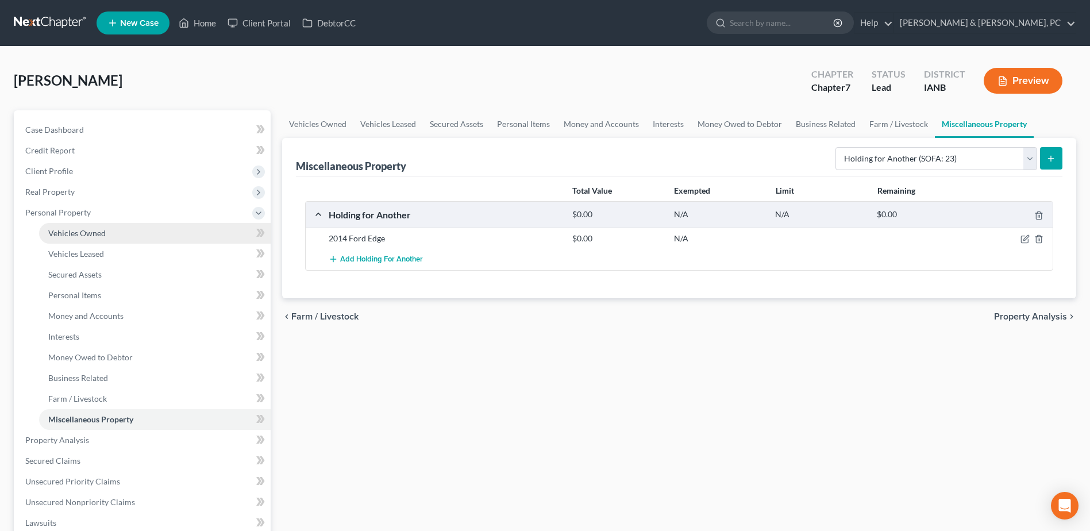
click at [88, 238] on link "Vehicles Owned" at bounding box center [155, 233] width 232 height 21
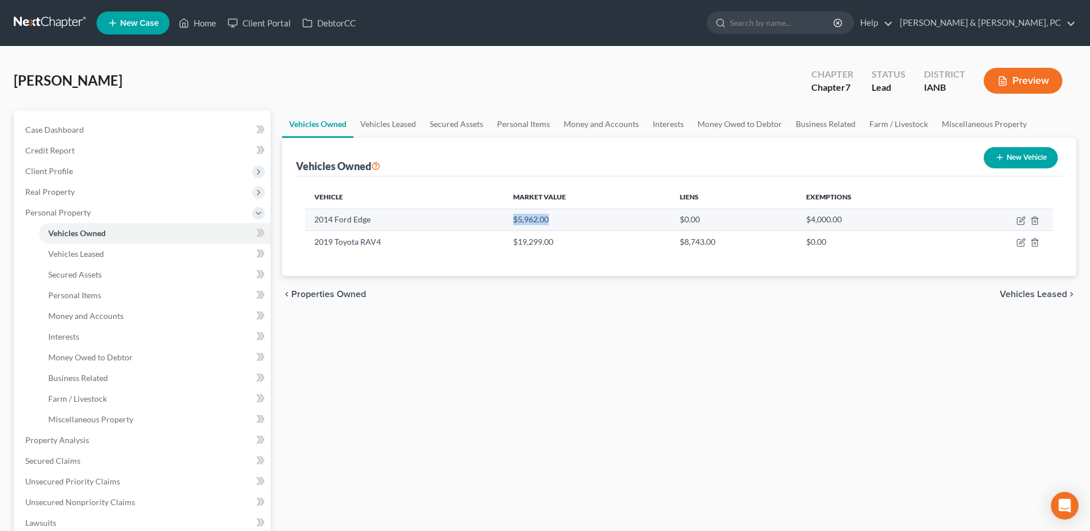
drag, startPoint x: 567, startPoint y: 221, endPoint x: 498, endPoint y: 209, distance: 70.0
click at [498, 209] on tr "2014 Ford Edge $5,962.00 $0.00 $4,000.00" at bounding box center [679, 220] width 748 height 22
copy tr "$5,962.00"
click at [1032, 222] on icon "button" at bounding box center [1034, 220] width 9 height 9
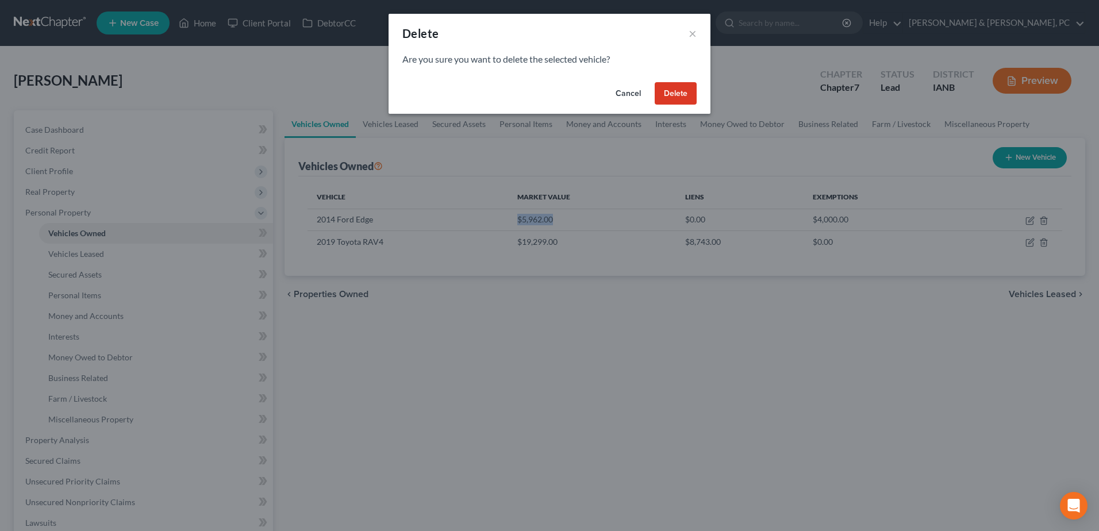
click at [673, 94] on button "Delete" at bounding box center [676, 93] width 42 height 23
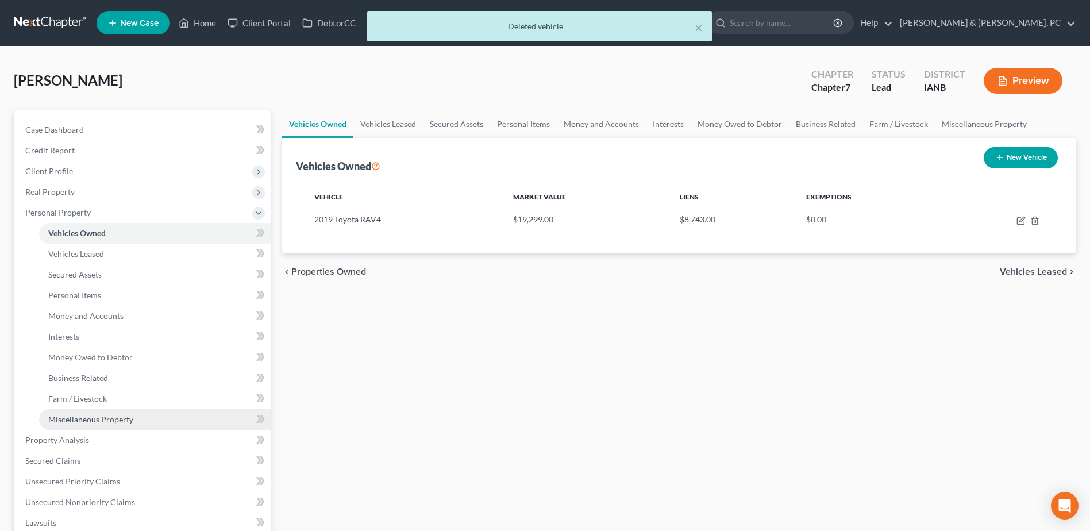
click at [109, 417] on span "Miscellaneous Property" at bounding box center [90, 419] width 85 height 10
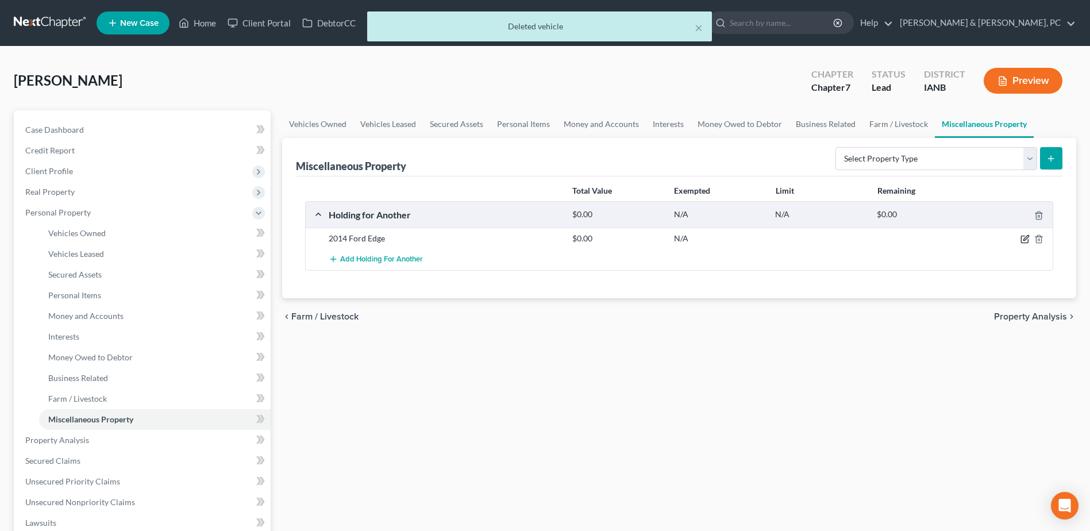
click at [1025, 236] on icon "button" at bounding box center [1025, 238] width 9 height 9
select select "16"
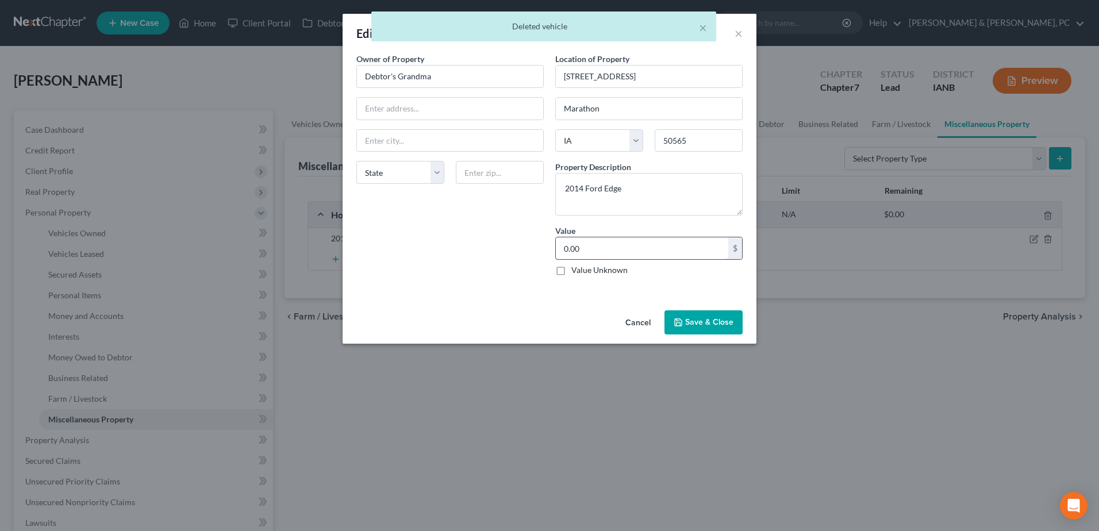
click at [624, 242] on input "0.00" at bounding box center [642, 248] width 172 height 22
paste input "$5,962"
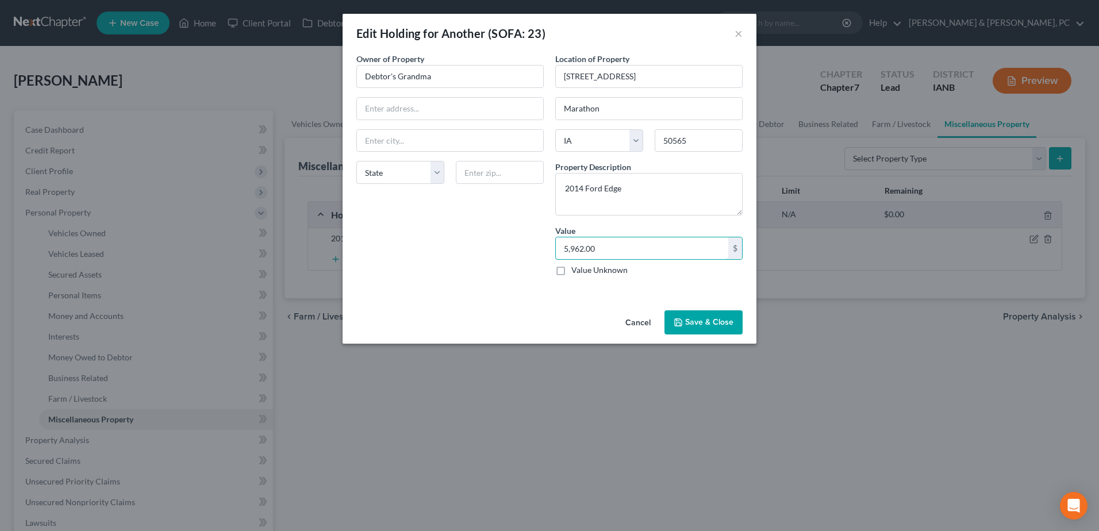
type input "5,962.00"
click at [504, 262] on div "Owner of Property * Debtor's Grandma State AL AK AR AZ CA CO CT DE DC FL GA GU …" at bounding box center [450, 169] width 199 height 232
click at [702, 320] on button "Save & Close" at bounding box center [703, 322] width 78 height 24
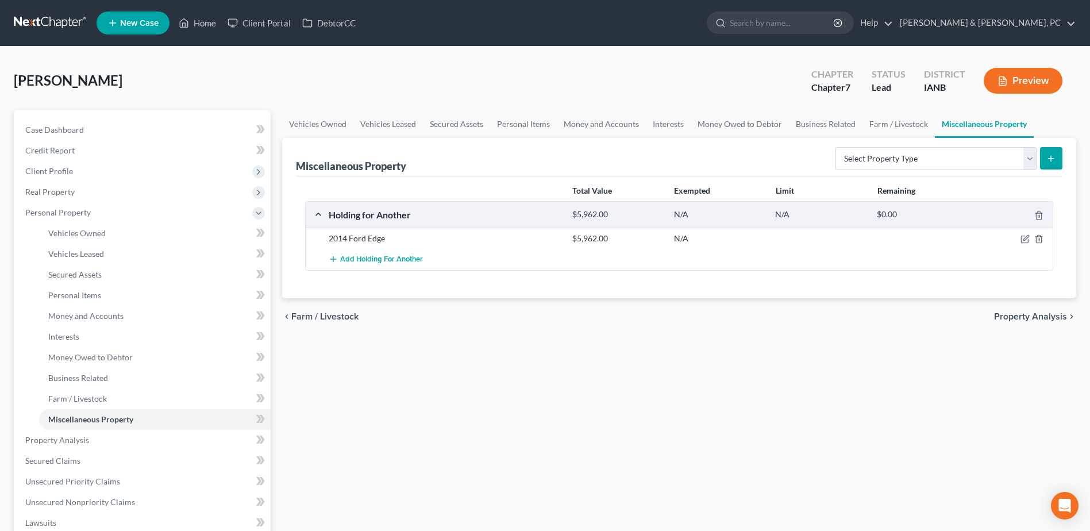
click at [484, 406] on div "Vehicles Owned Vehicles Leased Secured Assets Personal Items Money and Accounts…" at bounding box center [679, 452] width 806 height 684
click at [109, 236] on link "Vehicles Owned" at bounding box center [155, 233] width 232 height 21
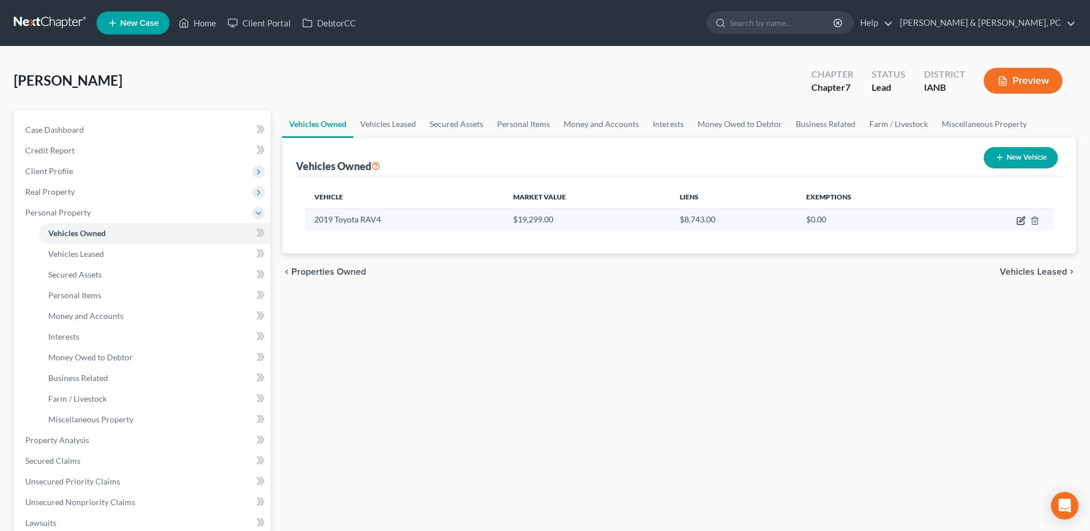
click at [1017, 224] on icon "button" at bounding box center [1020, 221] width 7 height 7
select select "0"
select select "7"
select select "2"
select select "0"
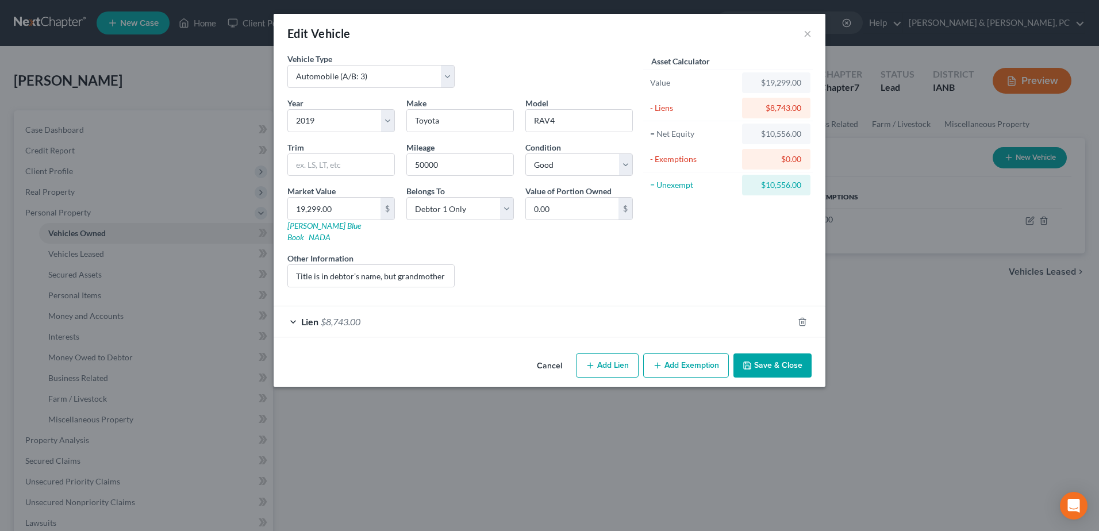
click at [784, 353] on button "Save & Close" at bounding box center [772, 365] width 78 height 24
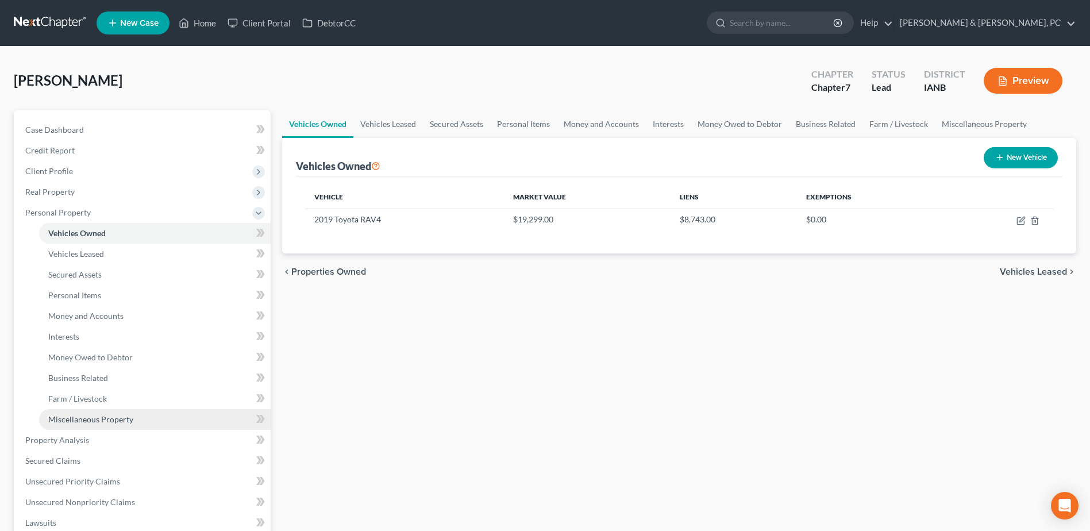
click at [133, 424] on link "Miscellaneous Property" at bounding box center [155, 419] width 232 height 21
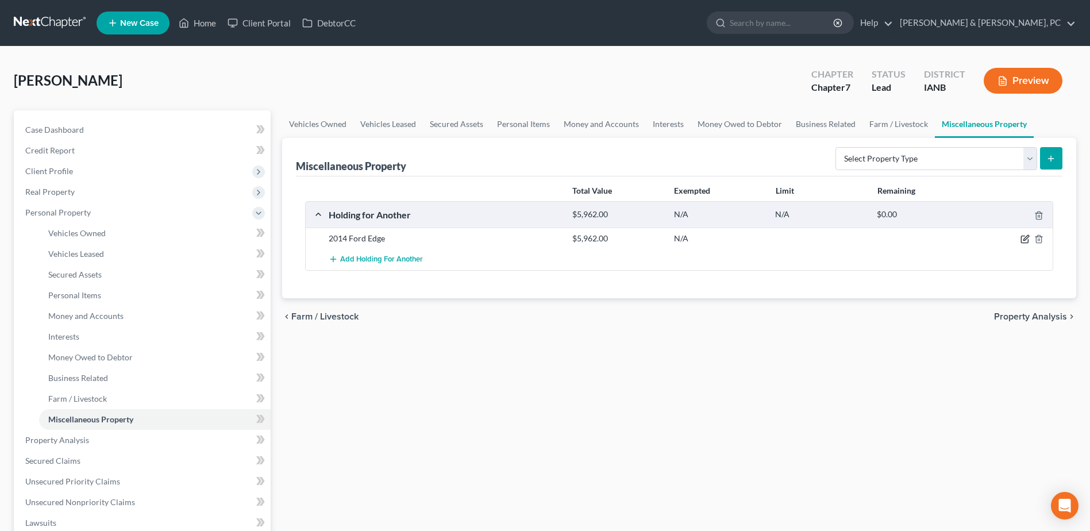
click at [1025, 240] on icon "button" at bounding box center [1025, 238] width 5 height 5
select select "16"
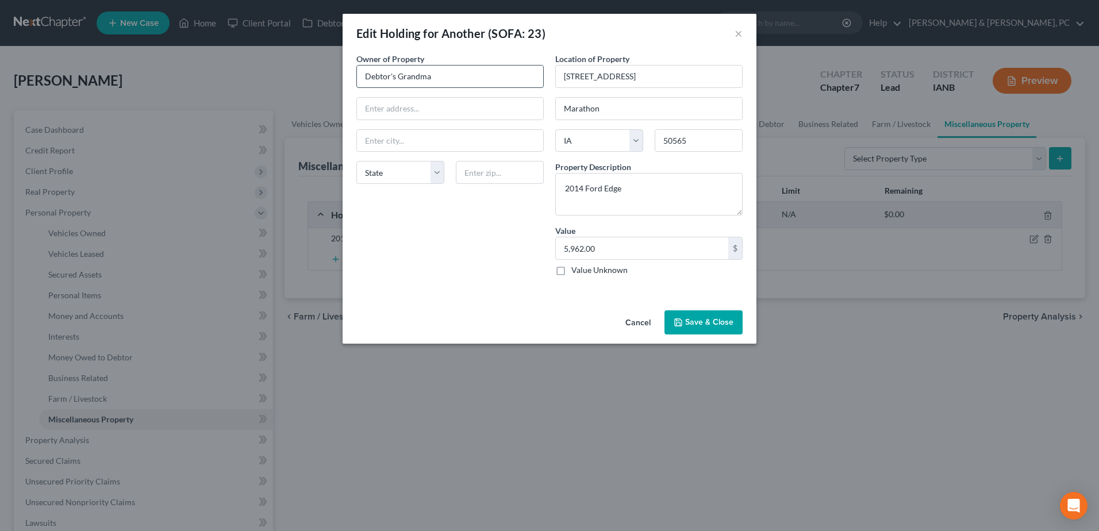
click at [457, 76] on input "Debtor's Grandma" at bounding box center [450, 77] width 186 height 22
drag, startPoint x: 457, startPoint y: 76, endPoint x: 297, endPoint y: 83, distance: 160.5
click at [297, 83] on div "Edit Holding for Another (SOFA: 23) × An exemption set must first be selected f…" at bounding box center [549, 265] width 1099 height 531
type input "Rebecca Wagner"
click at [734, 328] on button "Save & Close" at bounding box center [703, 322] width 78 height 24
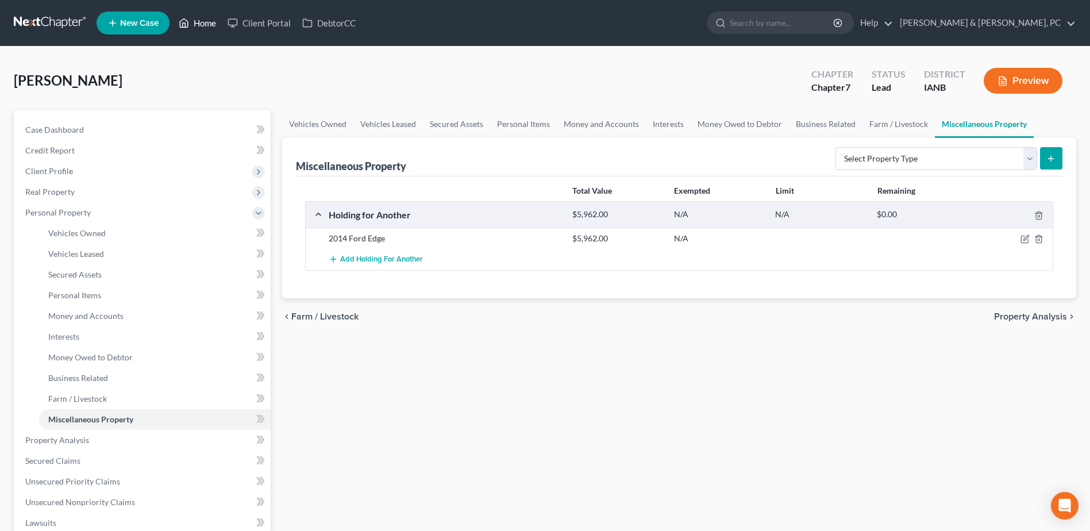
drag, startPoint x: 187, startPoint y: 17, endPoint x: 204, endPoint y: 36, distance: 25.2
click at [187, 17] on icon at bounding box center [184, 23] width 10 height 14
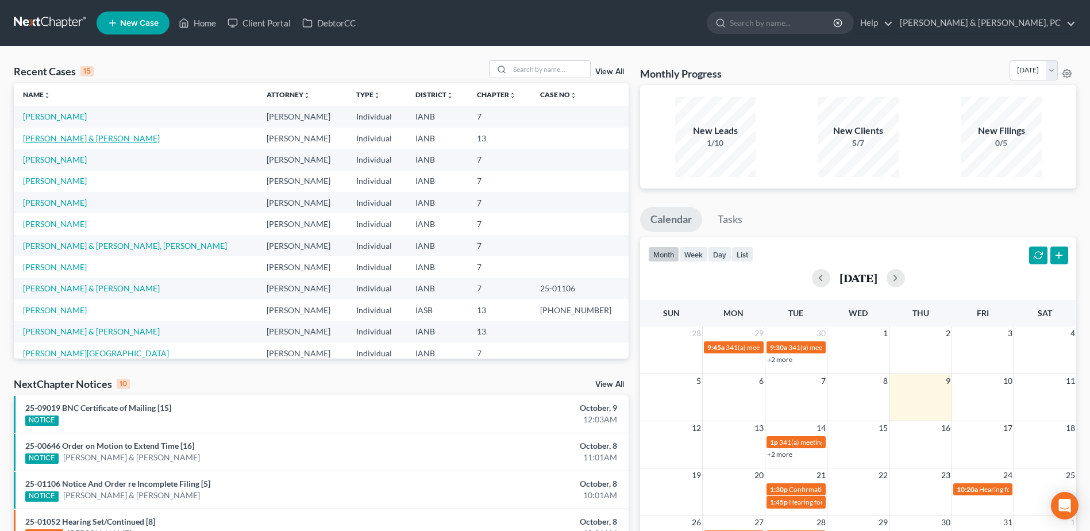
click at [58, 138] on link "[PERSON_NAME] & [PERSON_NAME]" at bounding box center [91, 138] width 137 height 10
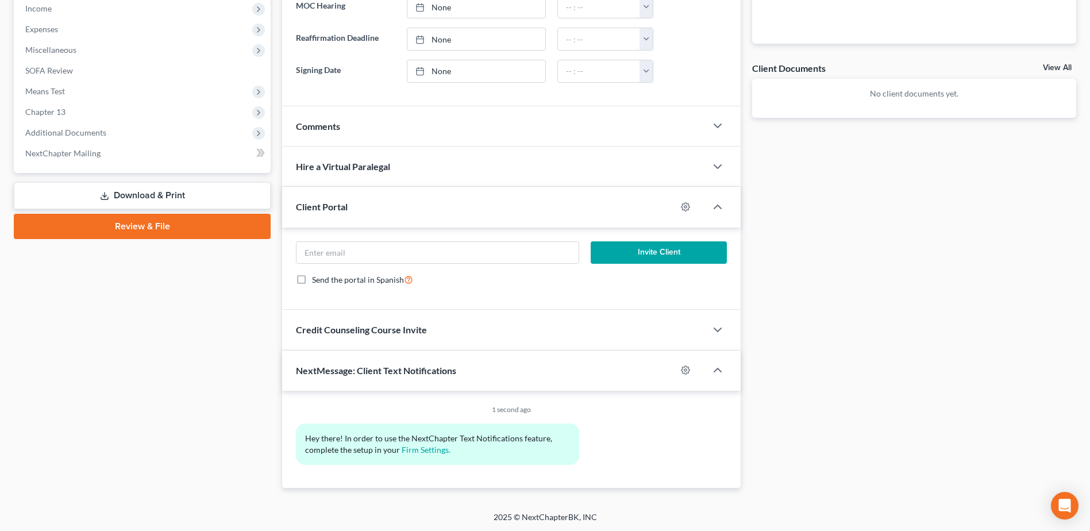
scroll to position [371, 0]
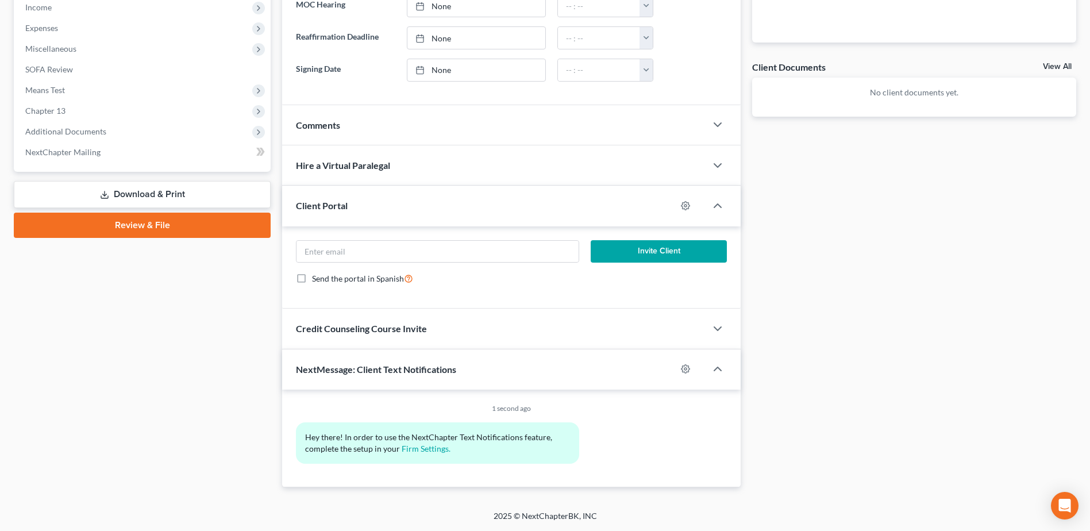
click at [173, 202] on link "Download & Print" at bounding box center [142, 194] width 257 height 27
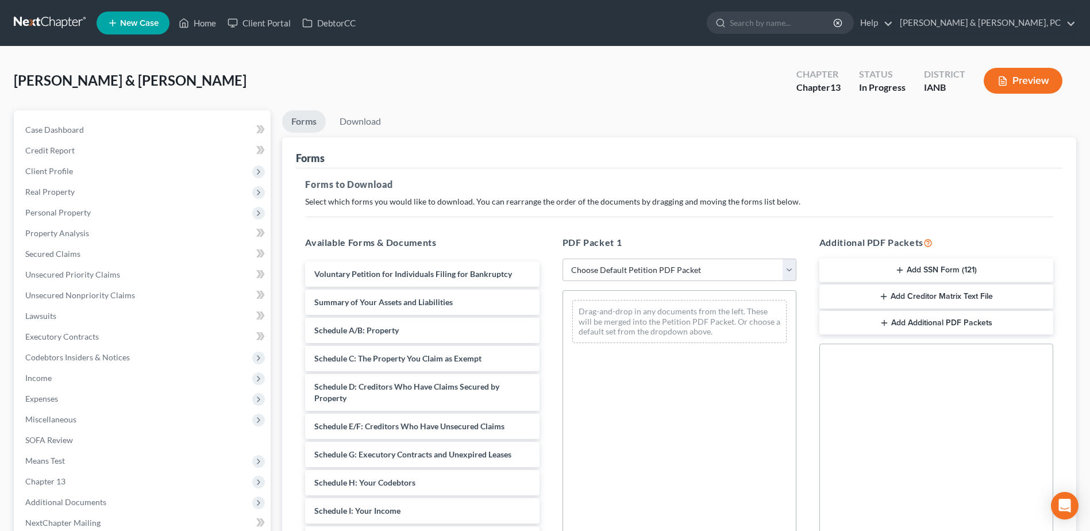
drag, startPoint x: 747, startPoint y: 259, endPoint x: 740, endPoint y: 276, distance: 19.1
click at [747, 259] on select "Choose Default Petition PDF Packet Complete Bankruptcy Petition (all forms and …" at bounding box center [680, 270] width 234 height 23
select select "0"
click at [563, 259] on select "Choose Default Petition PDF Packet Complete Bankruptcy Petition (all forms and …" at bounding box center [680, 270] width 234 height 23
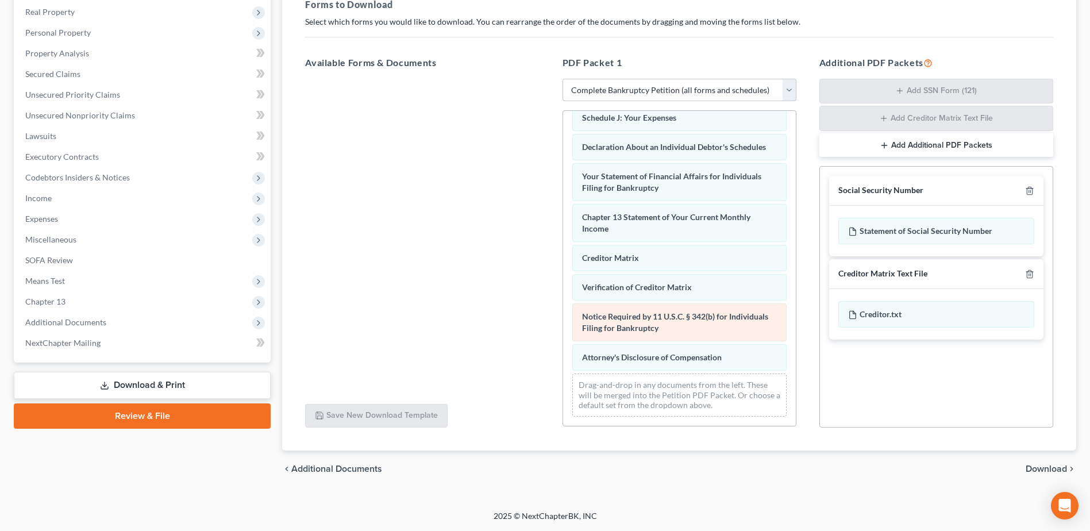
scroll to position [268, 0]
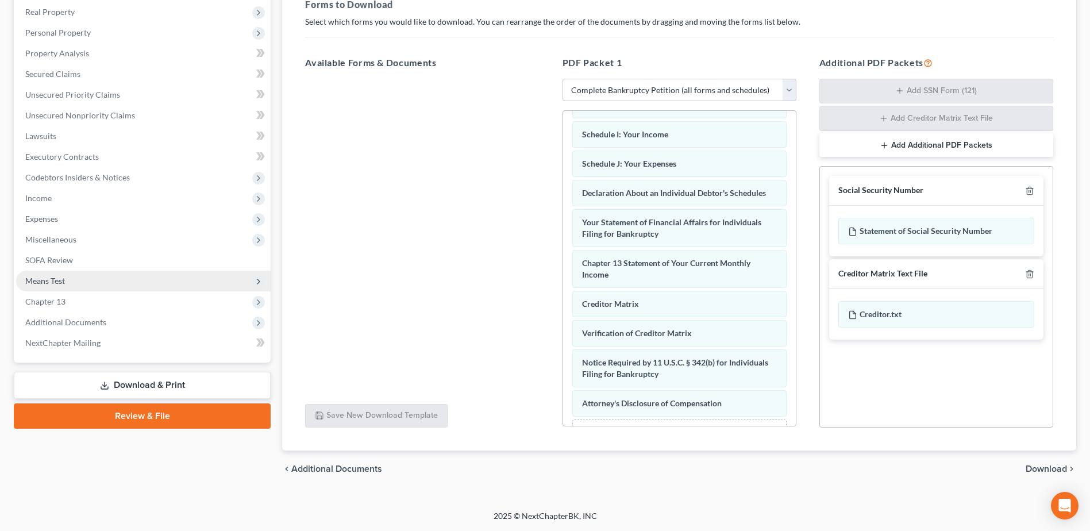
click at [83, 280] on span "Means Test" at bounding box center [143, 281] width 255 height 21
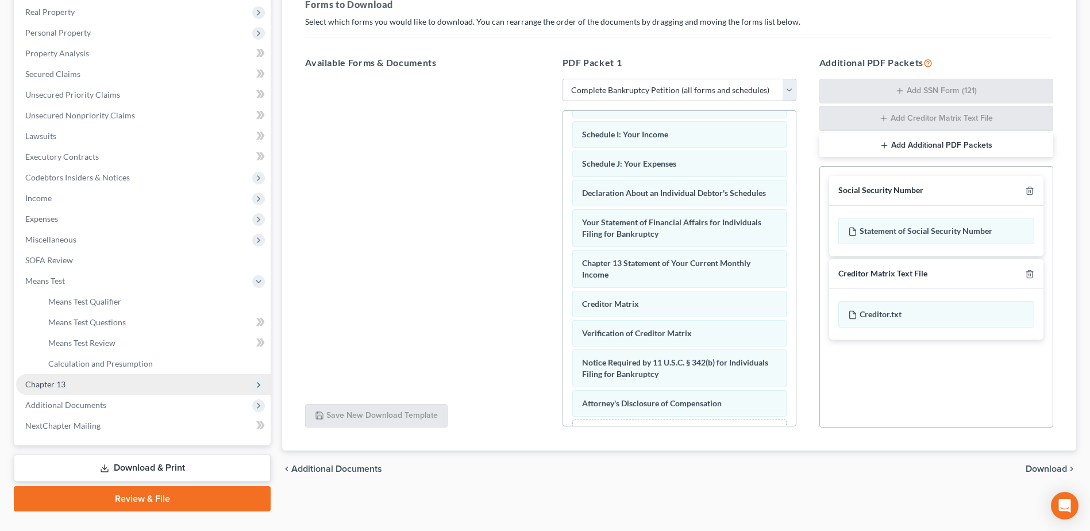
click at [68, 375] on span "Chapter 13" at bounding box center [143, 384] width 255 height 21
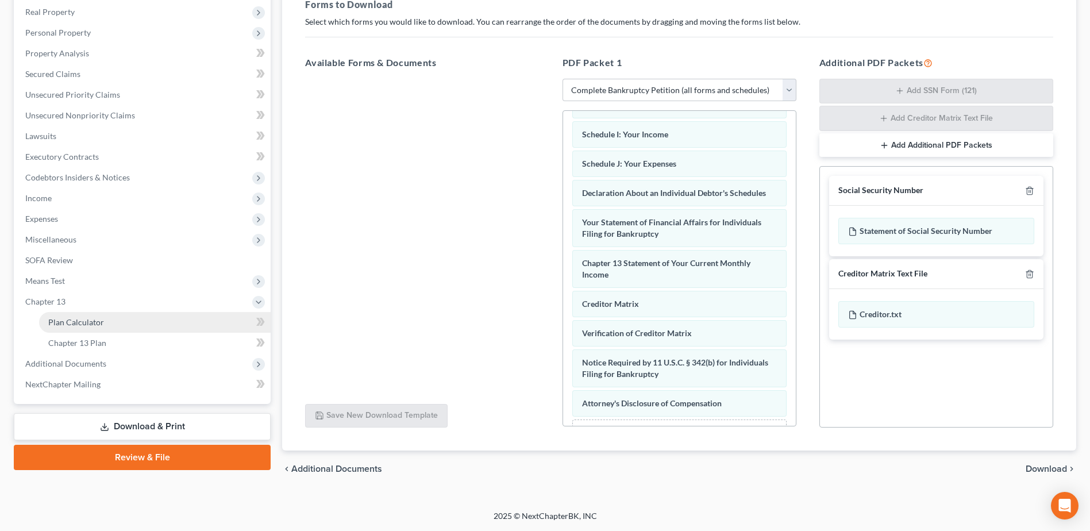
click at [109, 317] on link "Plan Calculator" at bounding box center [155, 322] width 232 height 21
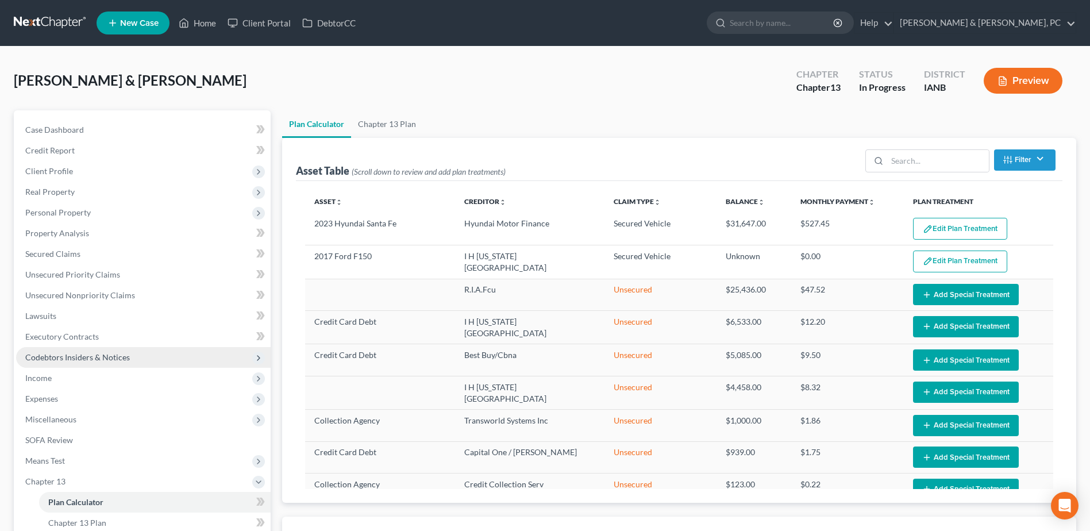
select select "59"
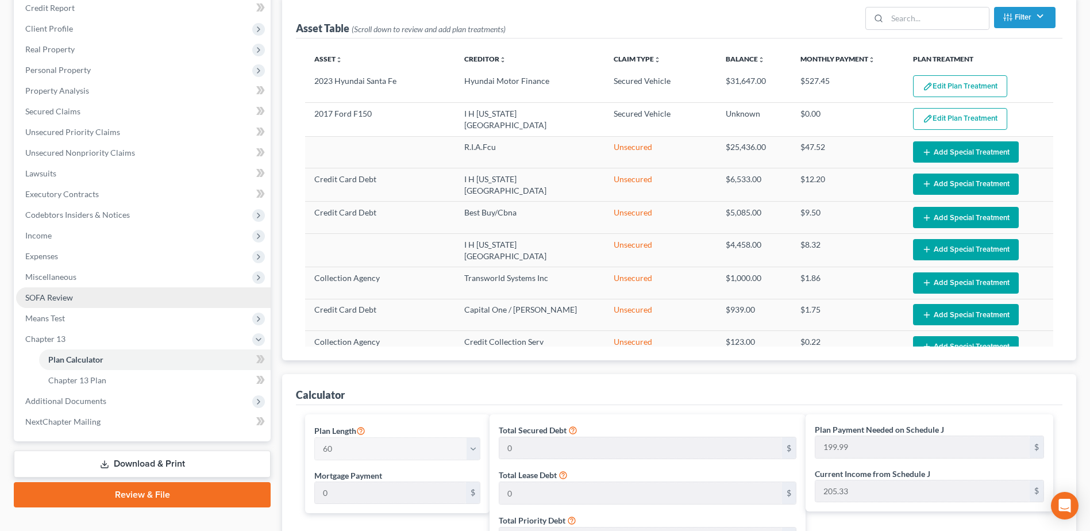
scroll to position [230, 0]
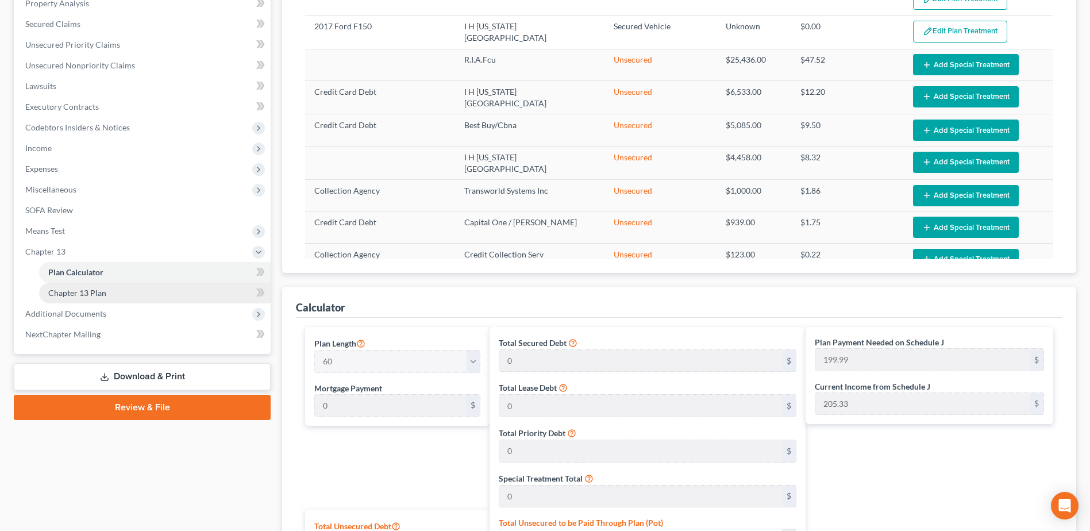
click at [120, 295] on link "Chapter 13 Plan" at bounding box center [155, 293] width 232 height 21
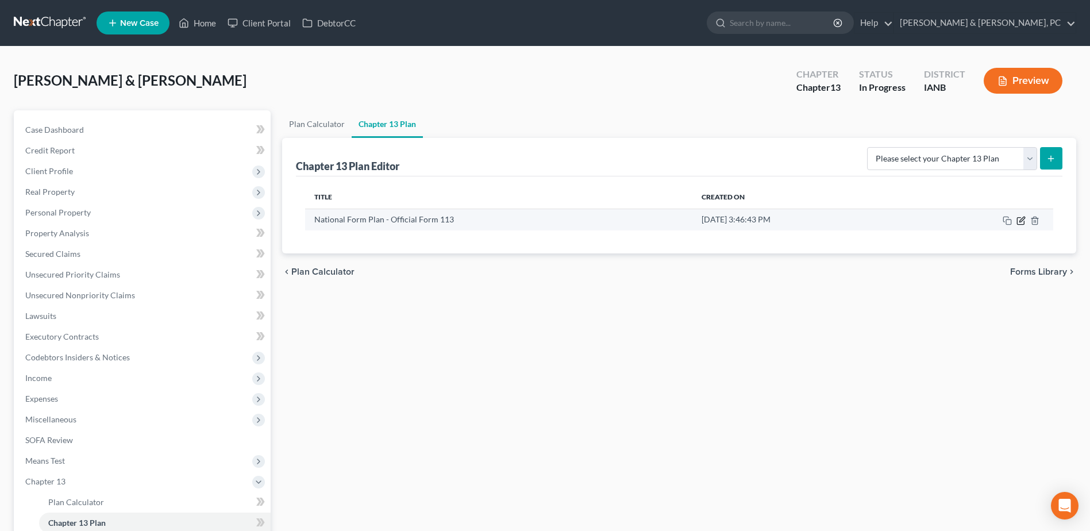
click at [1025, 220] on icon "button" at bounding box center [1021, 220] width 9 height 9
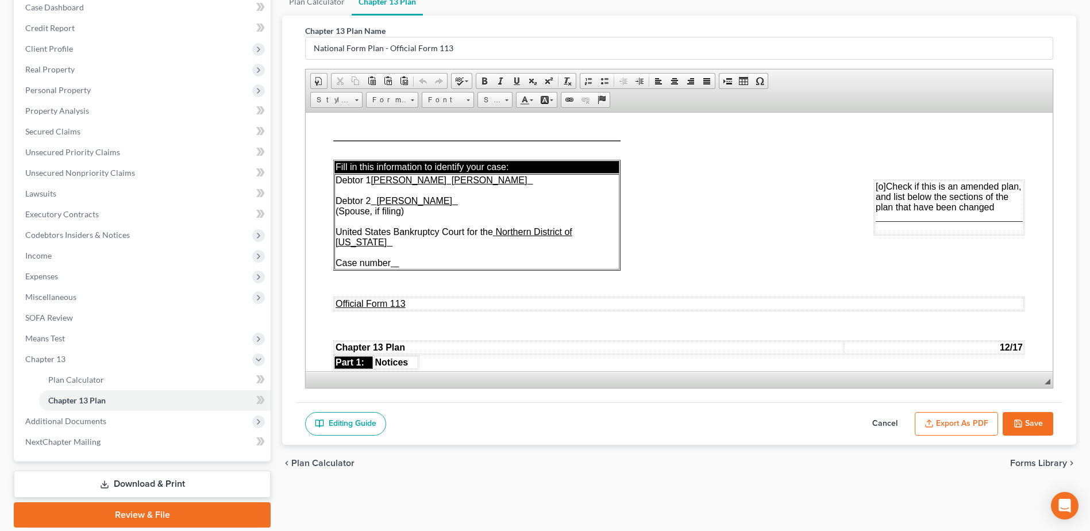
scroll to position [163, 0]
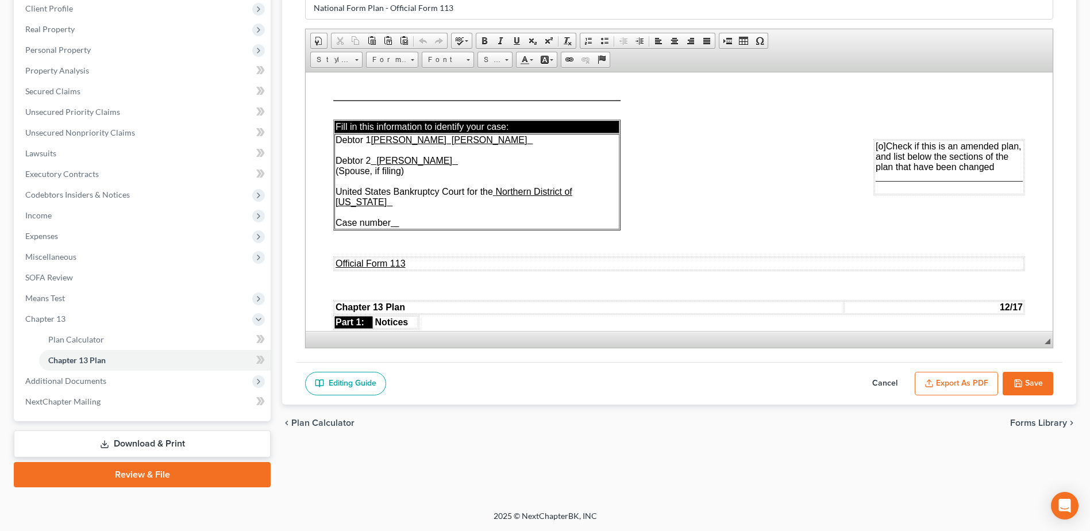
click at [958, 380] on button "Export as PDF" at bounding box center [956, 384] width 83 height 24
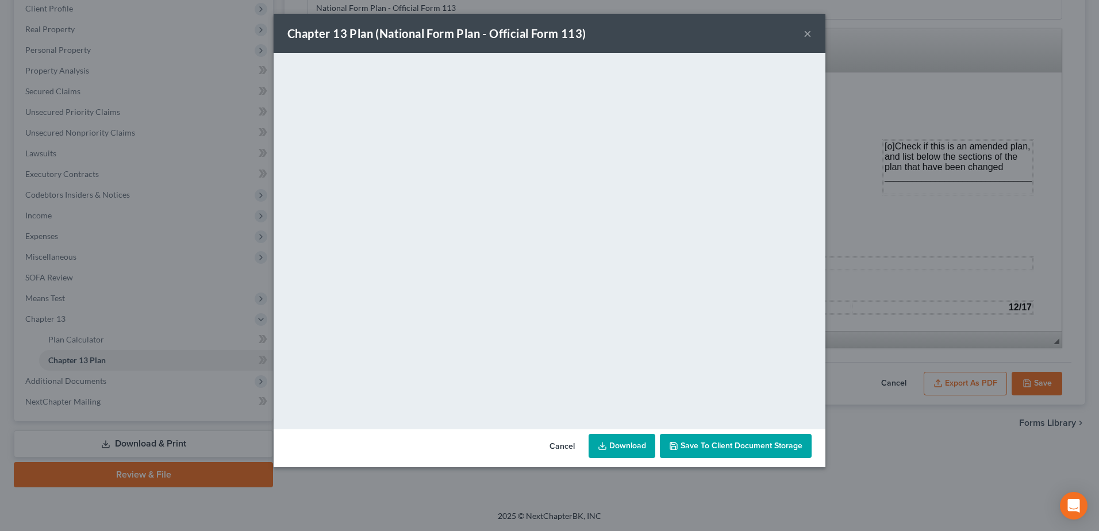
click at [612, 452] on link "Download" at bounding box center [621, 446] width 67 height 24
click at [808, 30] on button "×" at bounding box center [807, 33] width 8 height 14
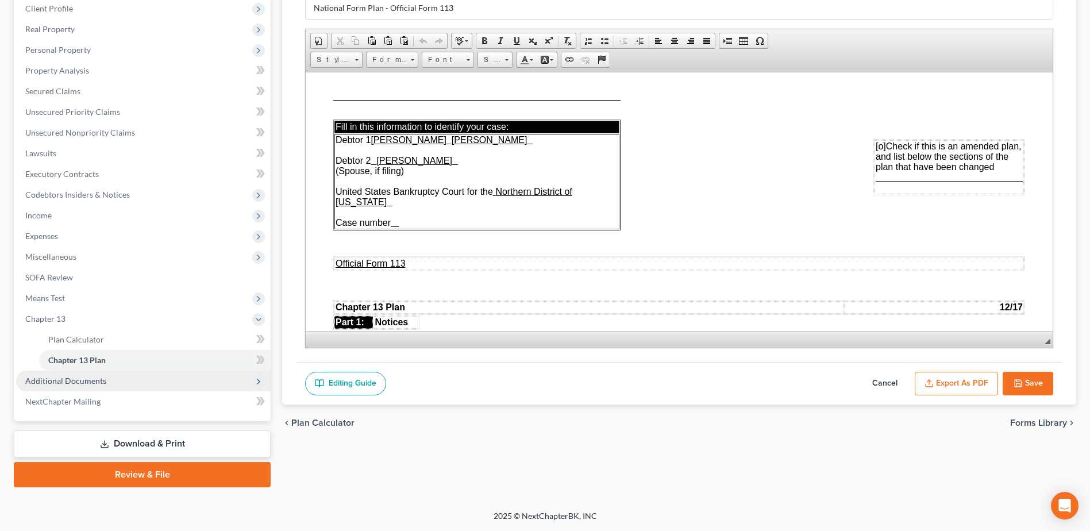
click at [112, 381] on span "Additional Documents" at bounding box center [143, 381] width 255 height 21
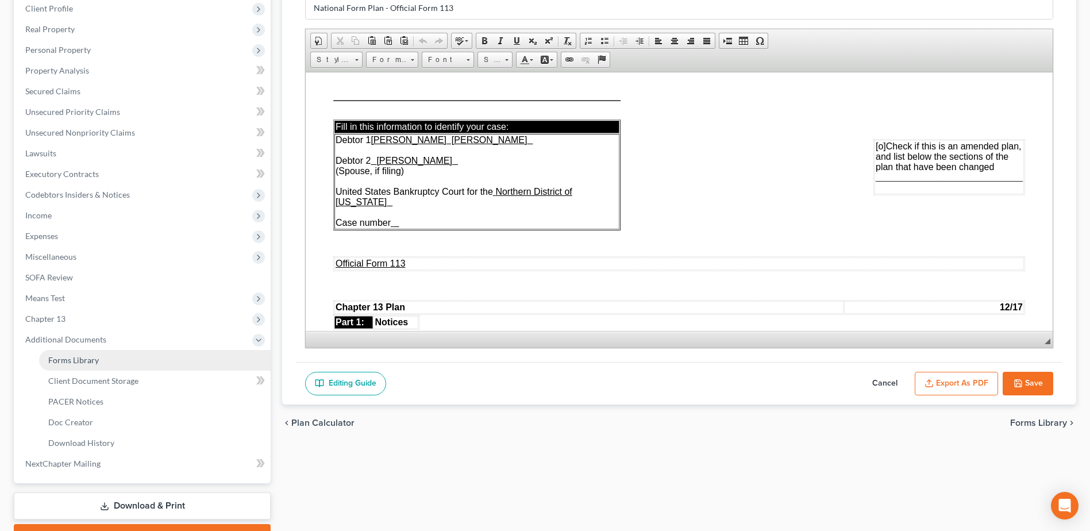
click at [111, 351] on link "Forms Library" at bounding box center [155, 360] width 232 height 21
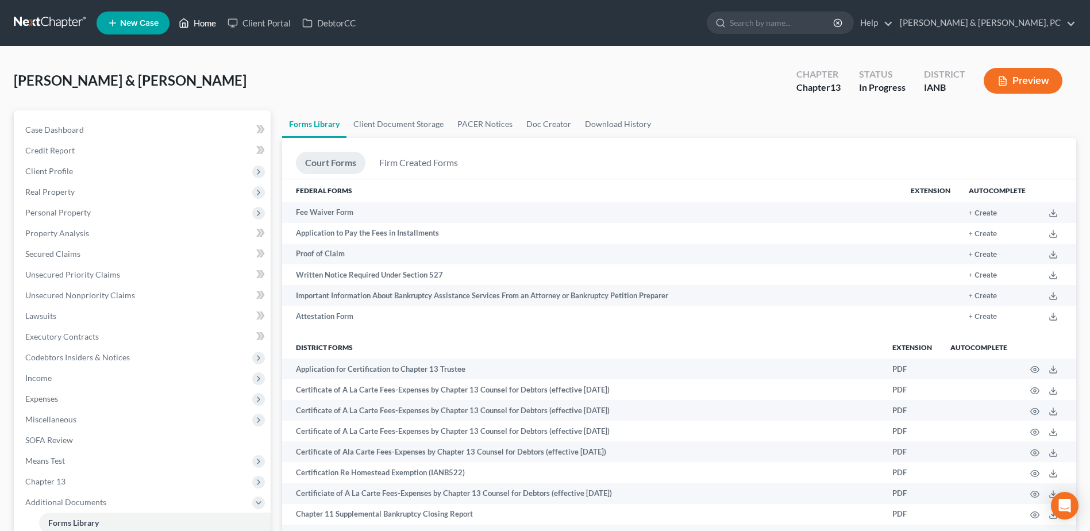
click at [214, 27] on link "Home" at bounding box center [197, 23] width 49 height 21
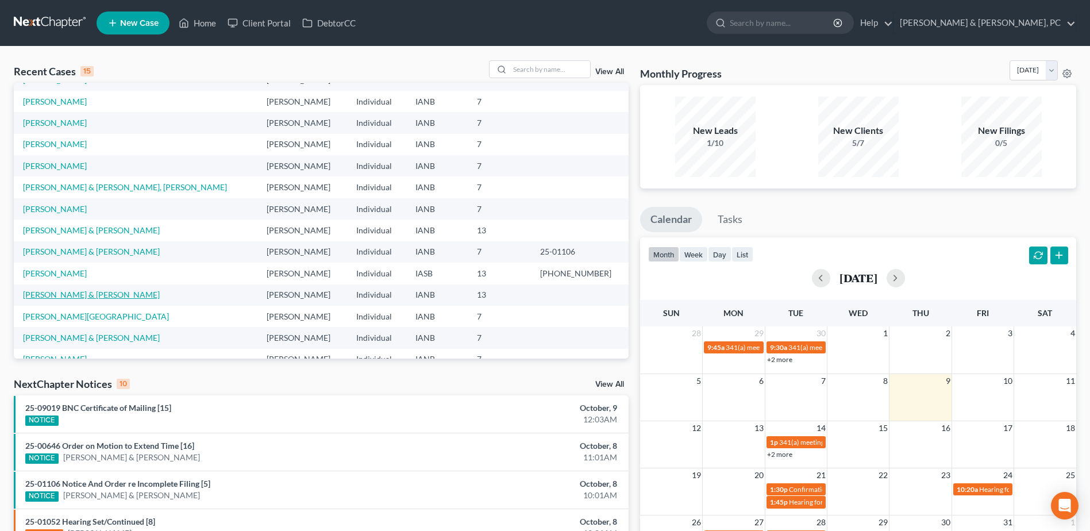
scroll to position [79, 0]
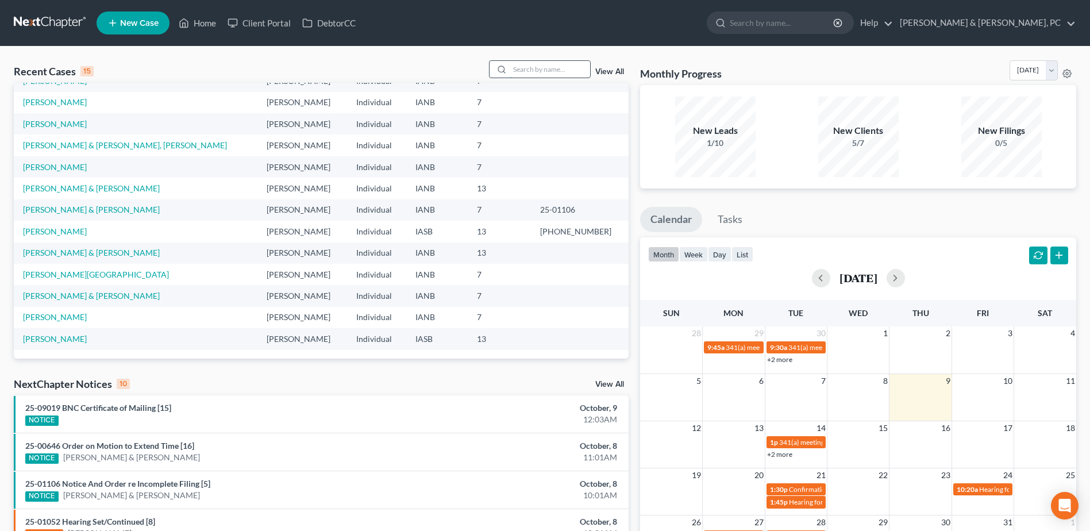
click at [527, 68] on input "search" at bounding box center [550, 69] width 80 height 17
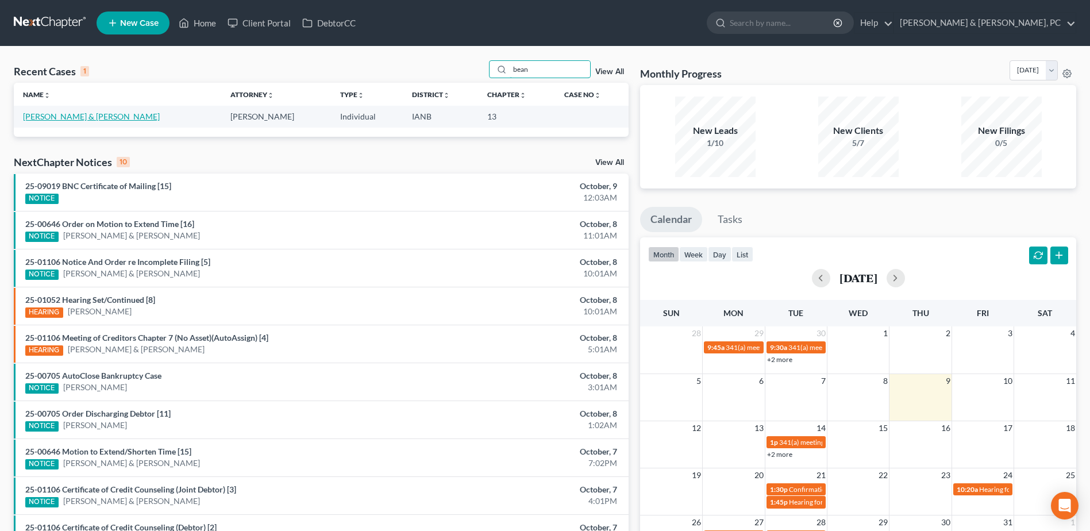
scroll to position [0, 0]
type input "bean"
click at [63, 116] on link "[PERSON_NAME] & [PERSON_NAME]" at bounding box center [91, 116] width 137 height 10
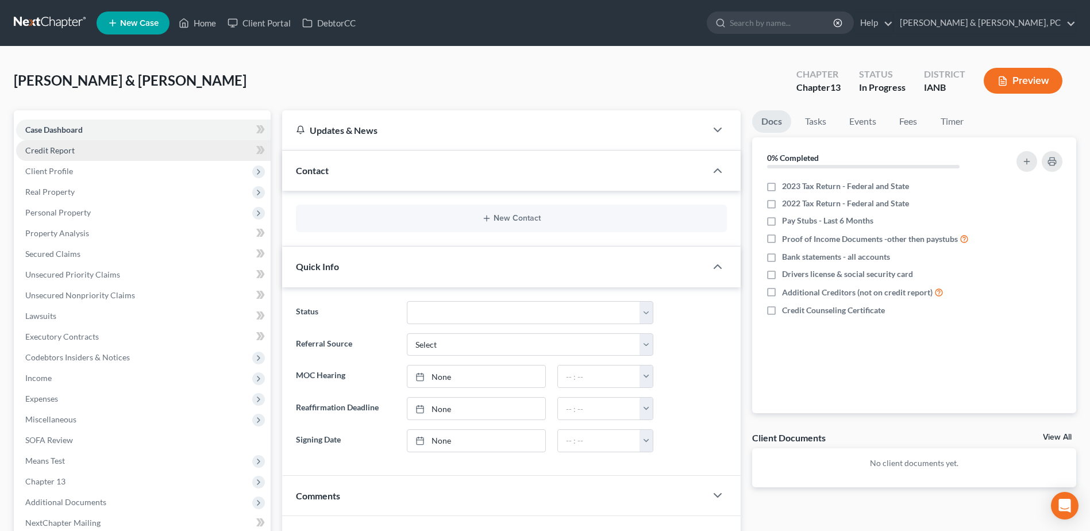
click at [56, 147] on span "Credit Report" at bounding box center [49, 150] width 49 height 10
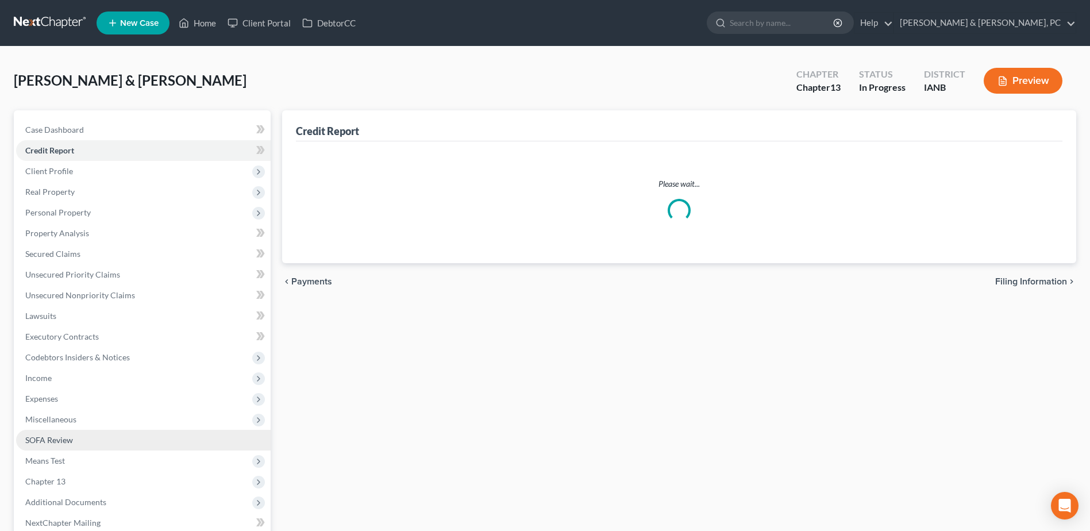
click at [121, 365] on span "Codebtors Insiders & Notices" at bounding box center [143, 357] width 255 height 21
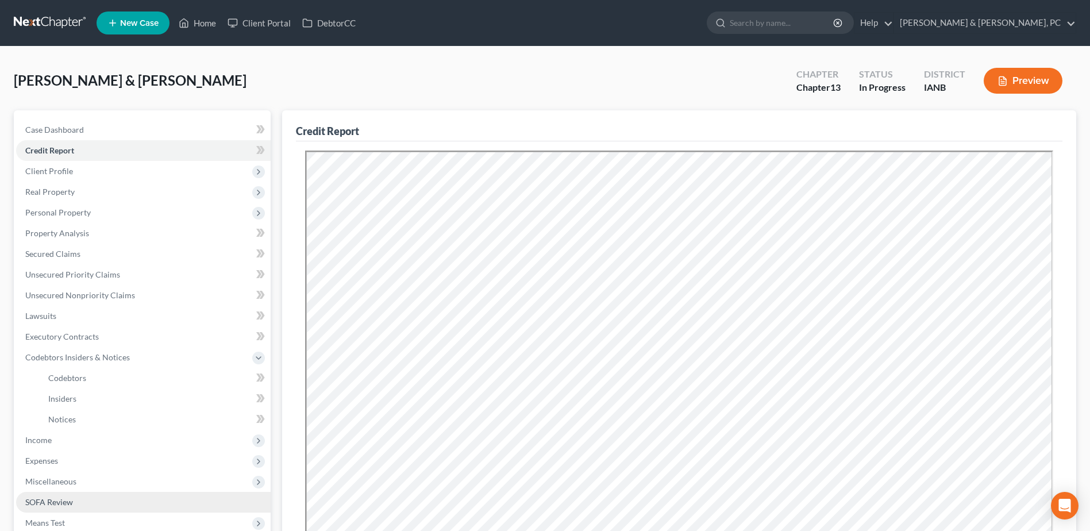
click at [81, 502] on link "SOFA Review" at bounding box center [143, 502] width 255 height 21
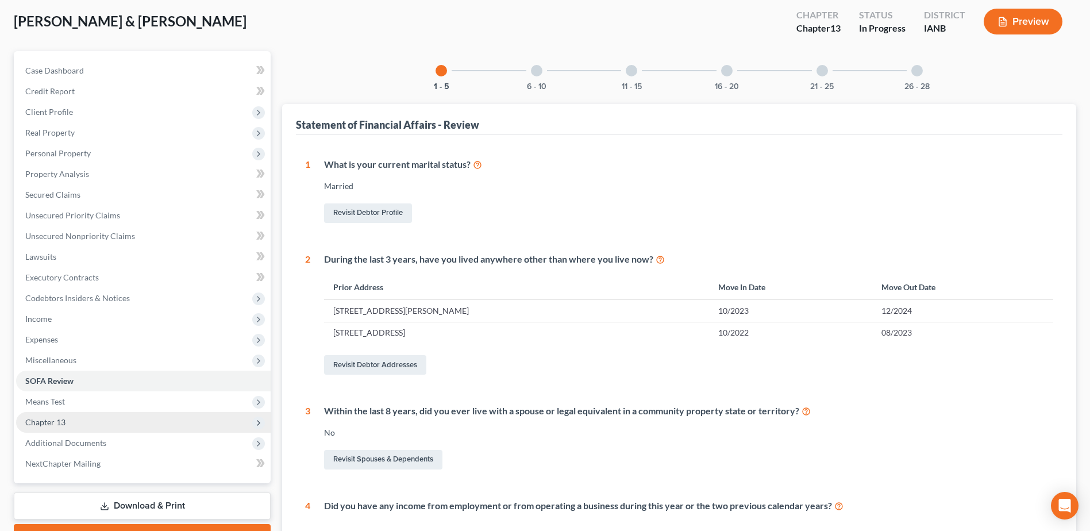
scroll to position [115, 0]
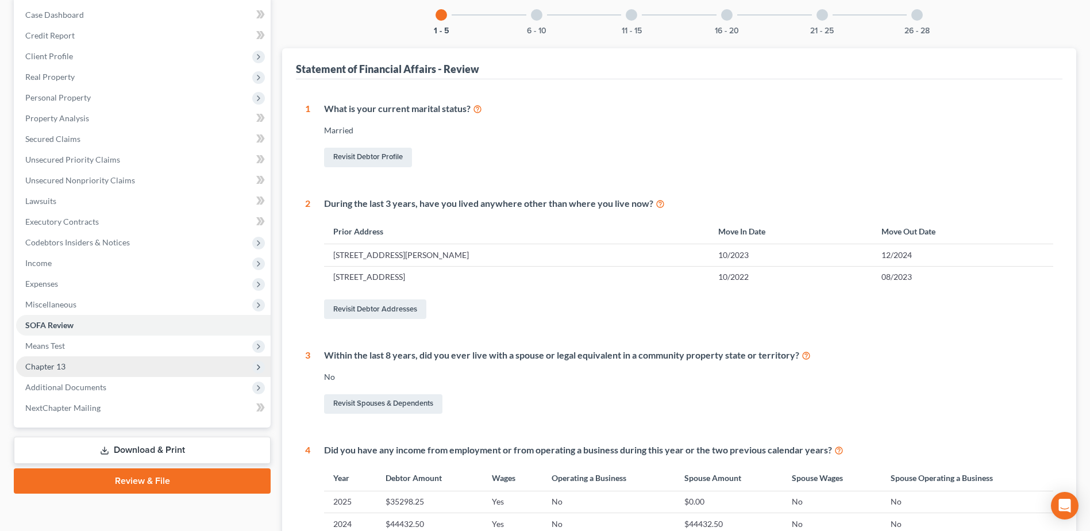
click at [90, 360] on span "Chapter 13" at bounding box center [143, 366] width 255 height 21
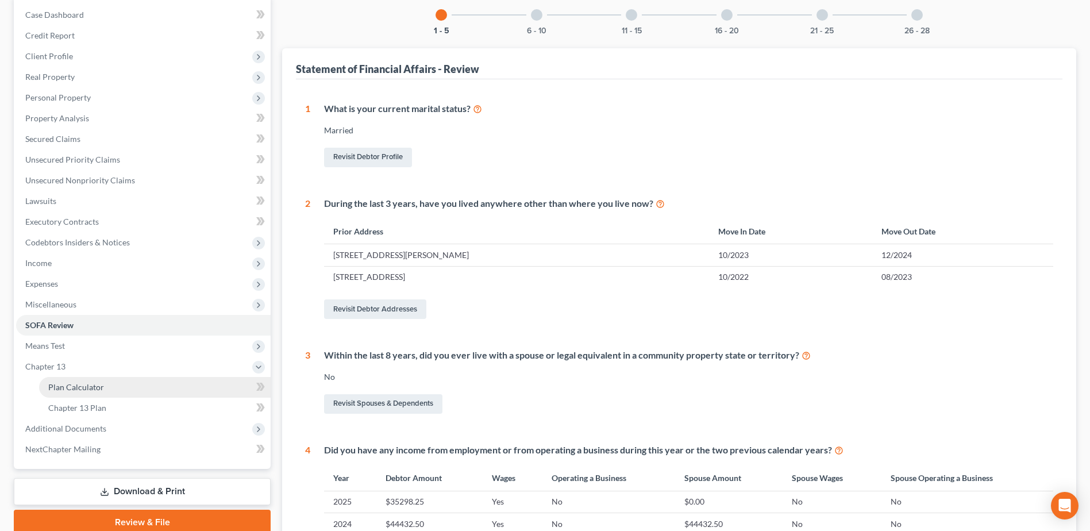
click at [94, 389] on span "Plan Calculator" at bounding box center [76, 387] width 56 height 10
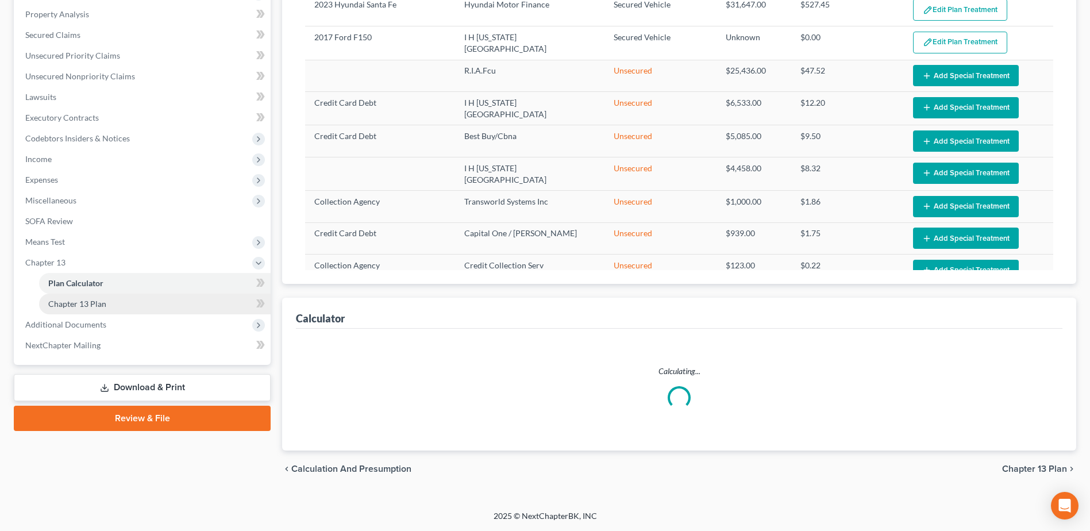
click at [110, 308] on link "Chapter 13 Plan" at bounding box center [155, 304] width 232 height 21
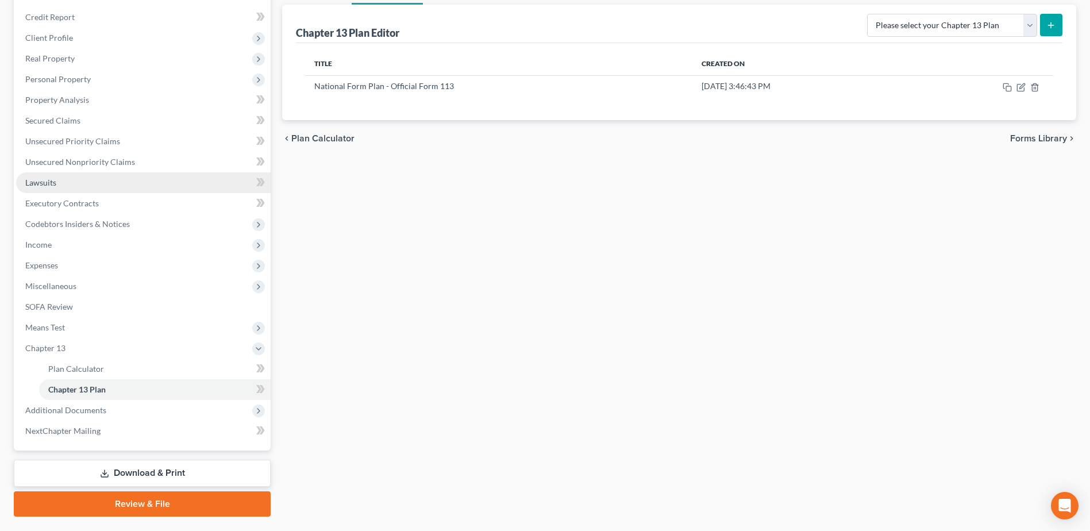
scroll to position [163, 0]
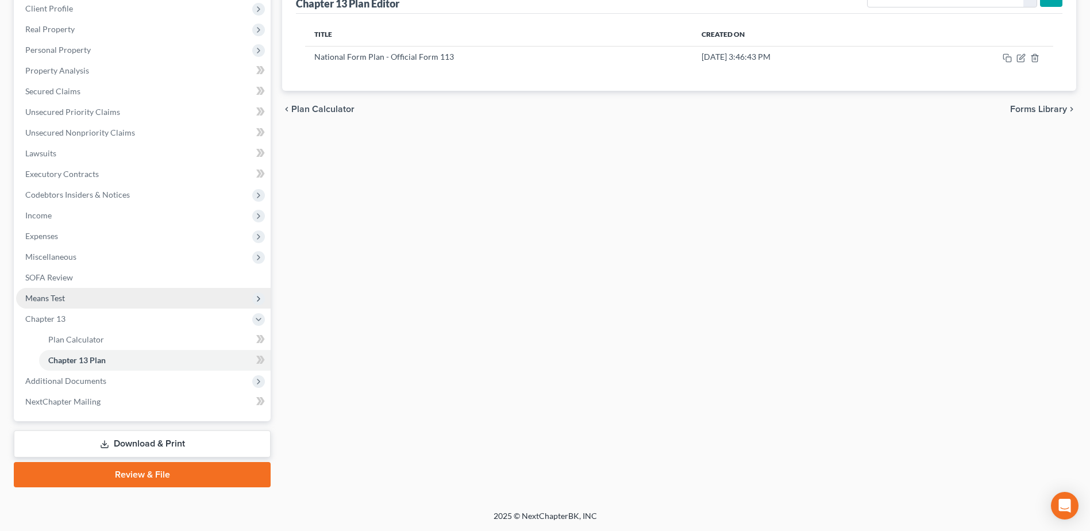
click at [36, 298] on span "Means Test" at bounding box center [45, 298] width 40 height 10
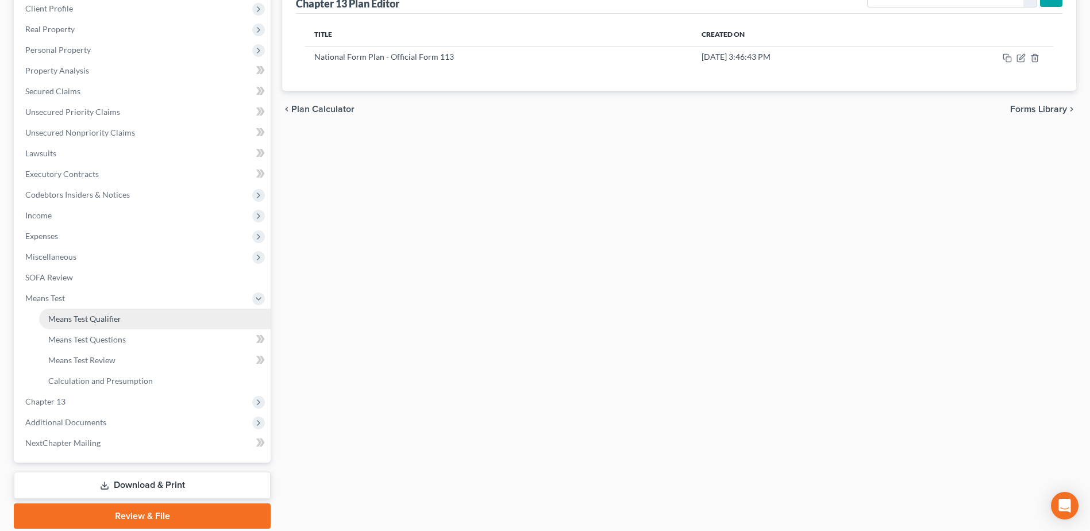
click at [168, 318] on link "Means Test Qualifier" at bounding box center [155, 319] width 232 height 21
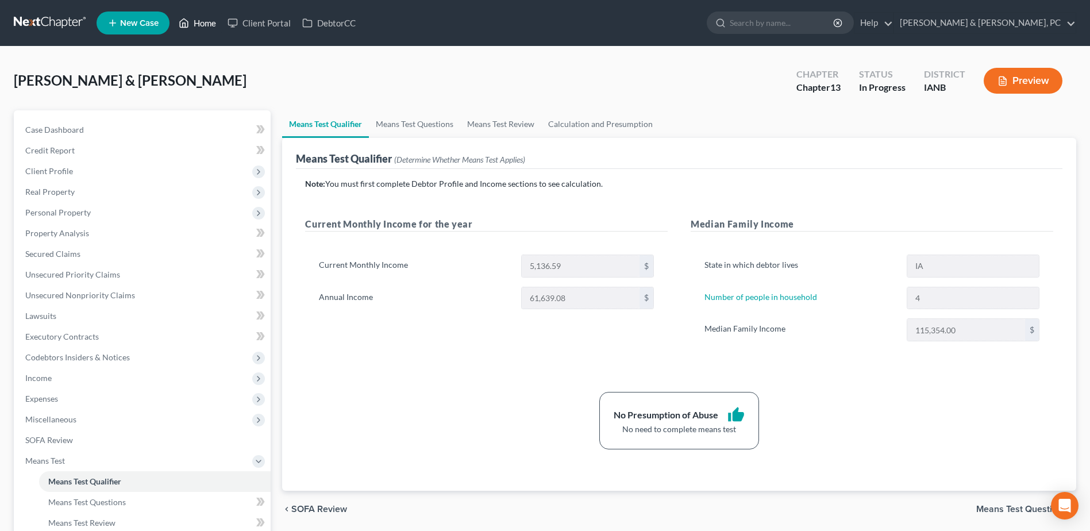
click at [204, 27] on link "Home" at bounding box center [197, 23] width 49 height 21
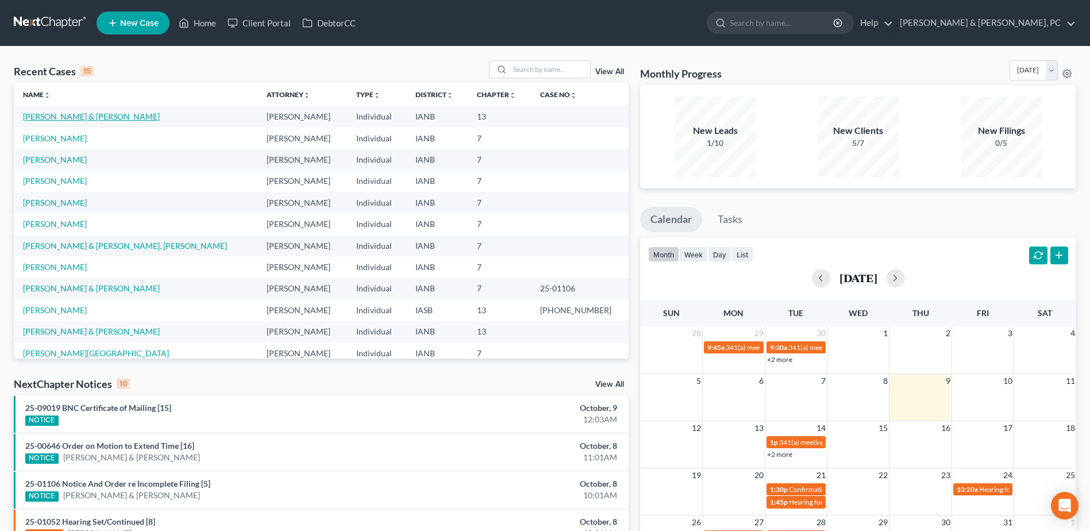
click at [70, 120] on link "[PERSON_NAME] & [PERSON_NAME]" at bounding box center [91, 116] width 137 height 10
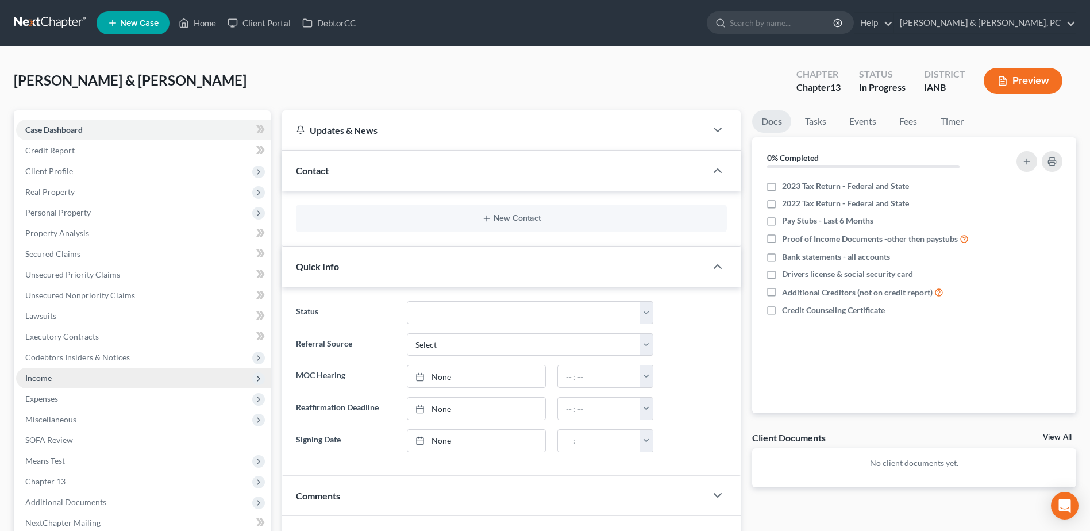
click at [51, 382] on span "Income" at bounding box center [38, 378] width 26 height 10
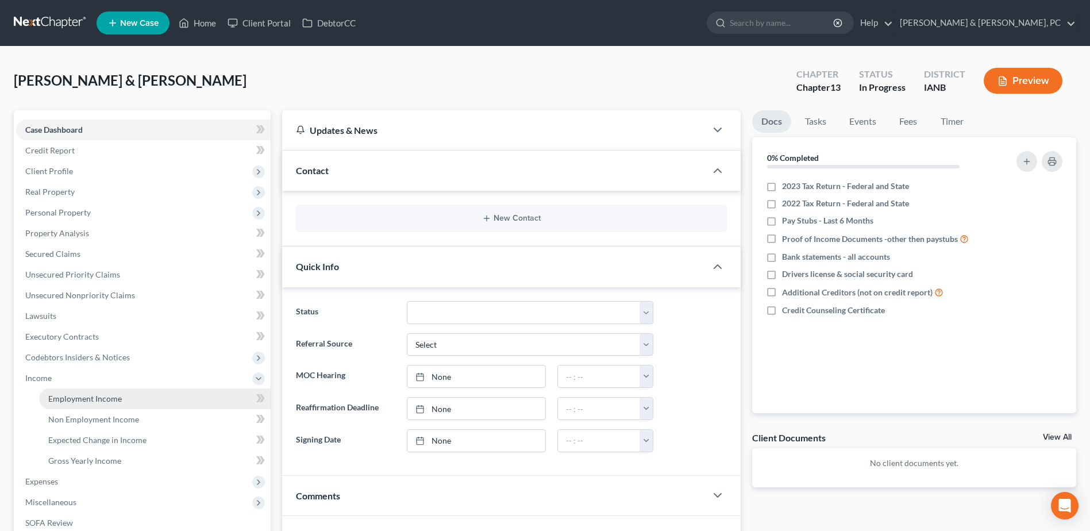
click at [65, 394] on span "Employment Income" at bounding box center [85, 399] width 74 height 10
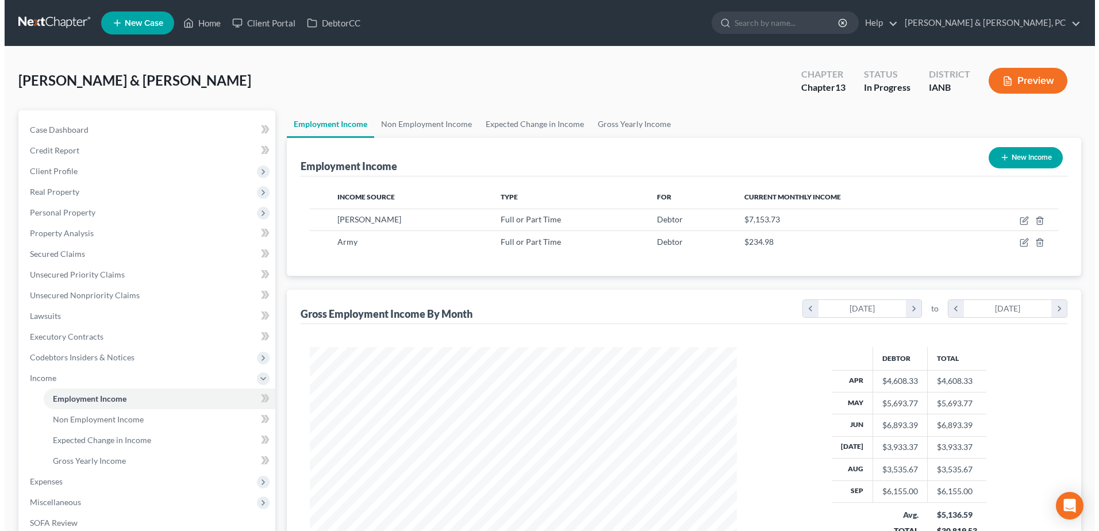
scroll to position [213, 449]
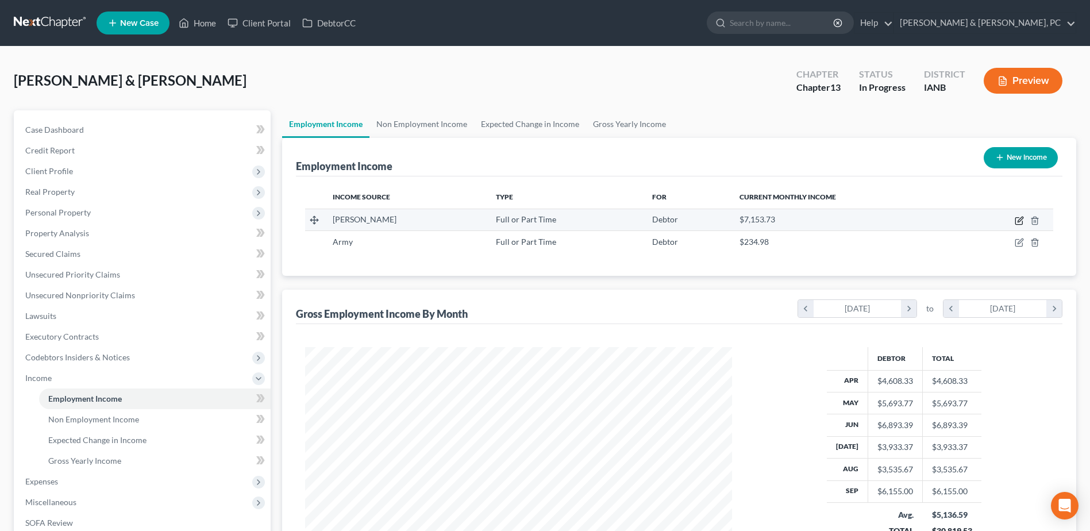
click at [1018, 222] on icon "button" at bounding box center [1020, 219] width 5 height 5
select select "0"
select select "16"
select select "3"
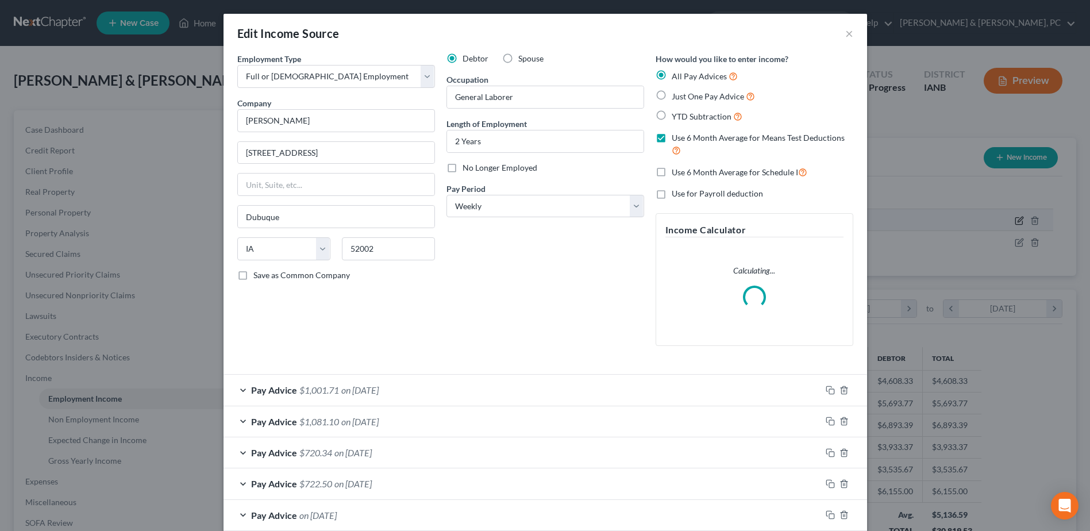
scroll to position [215, 454]
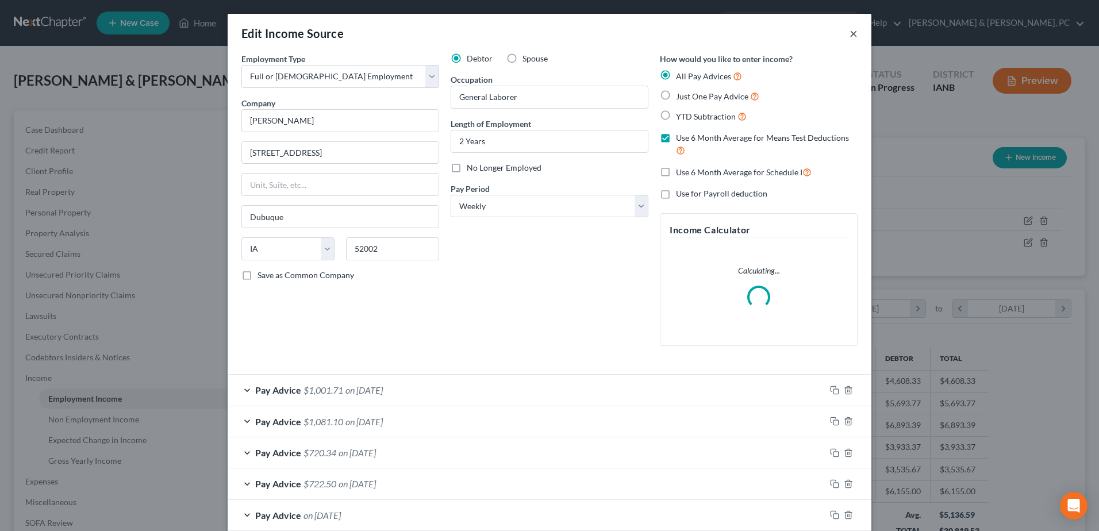
click at [849, 33] on button "×" at bounding box center [853, 33] width 8 height 14
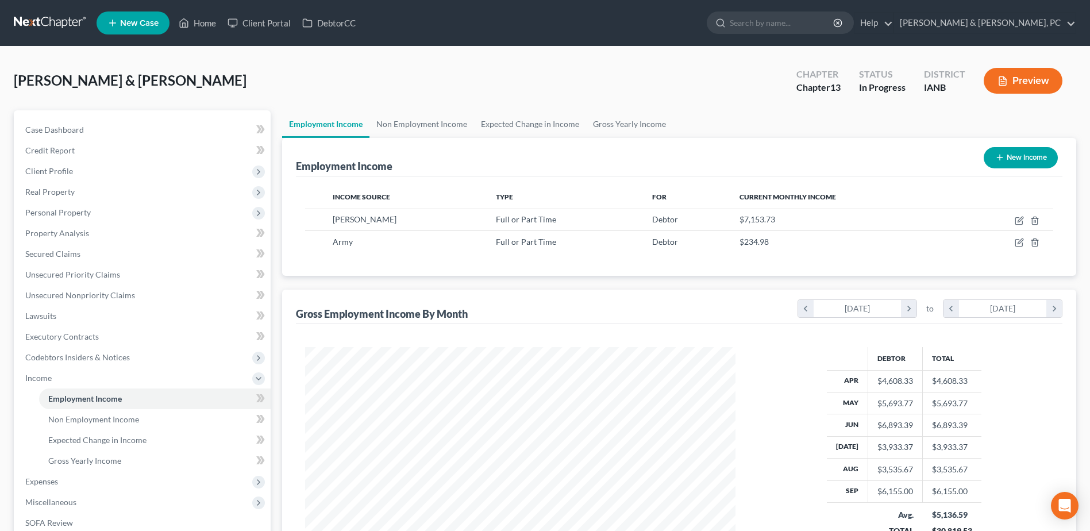
scroll to position [574428, 574191]
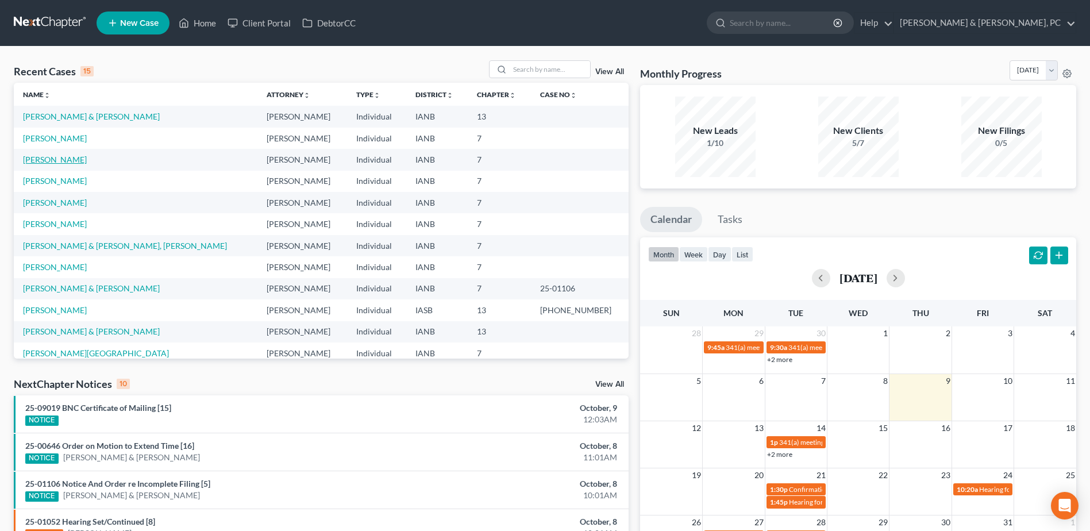
click at [56, 157] on link "[PERSON_NAME]" at bounding box center [55, 160] width 64 height 10
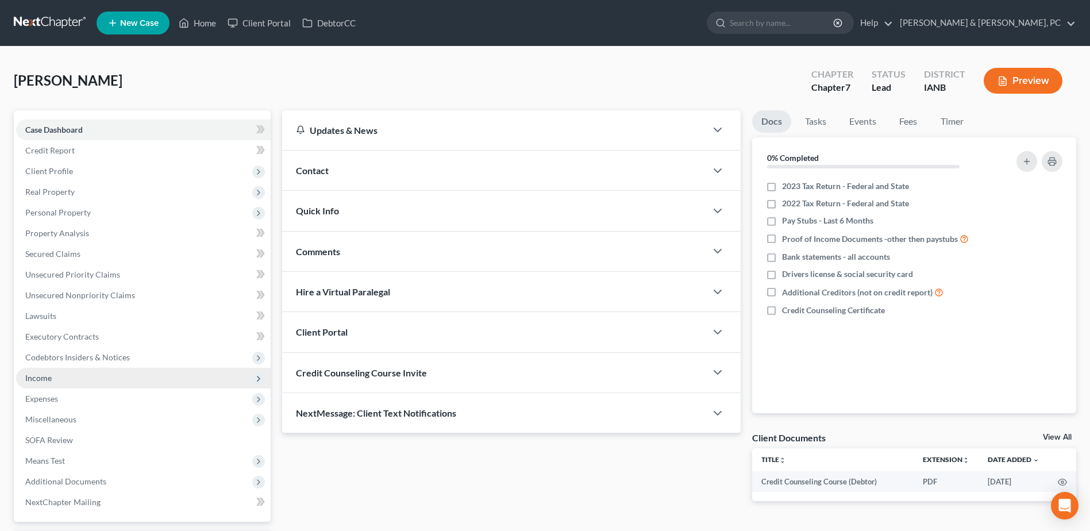
click at [89, 386] on span "Income" at bounding box center [143, 378] width 255 height 21
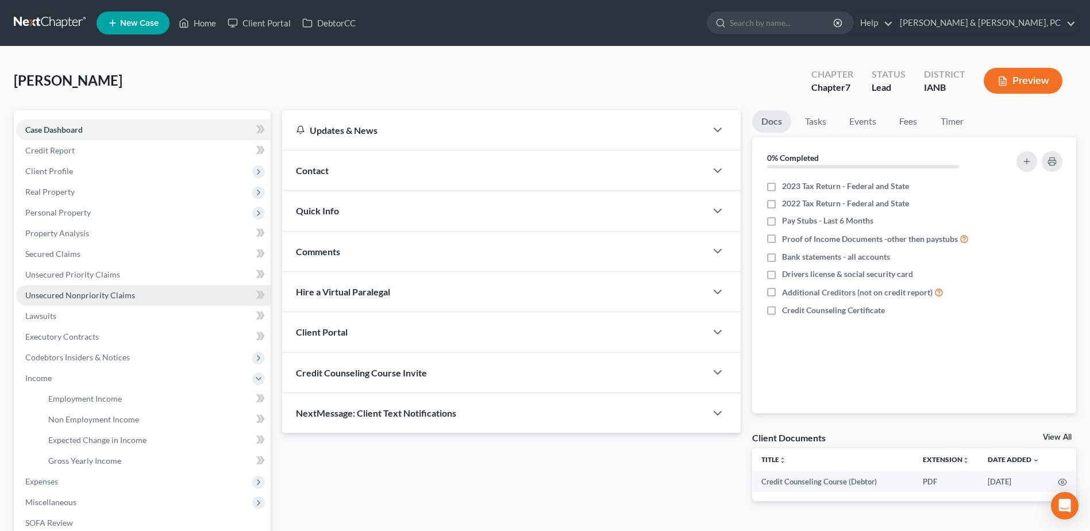
click at [89, 294] on span "Unsecured Nonpriority Claims" at bounding box center [80, 295] width 110 height 10
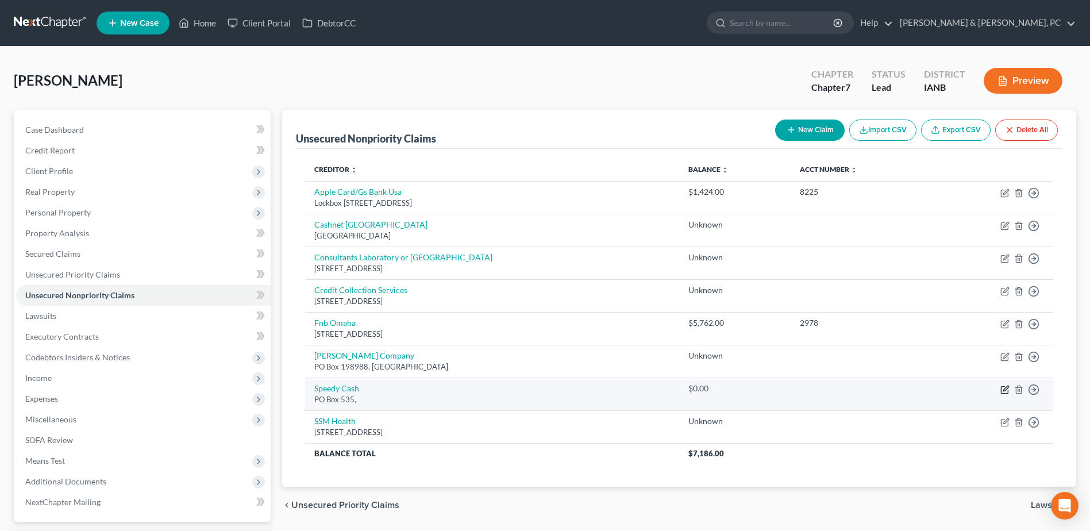
click at [1008, 391] on icon "button" at bounding box center [1004, 389] width 7 height 7
select select "0"
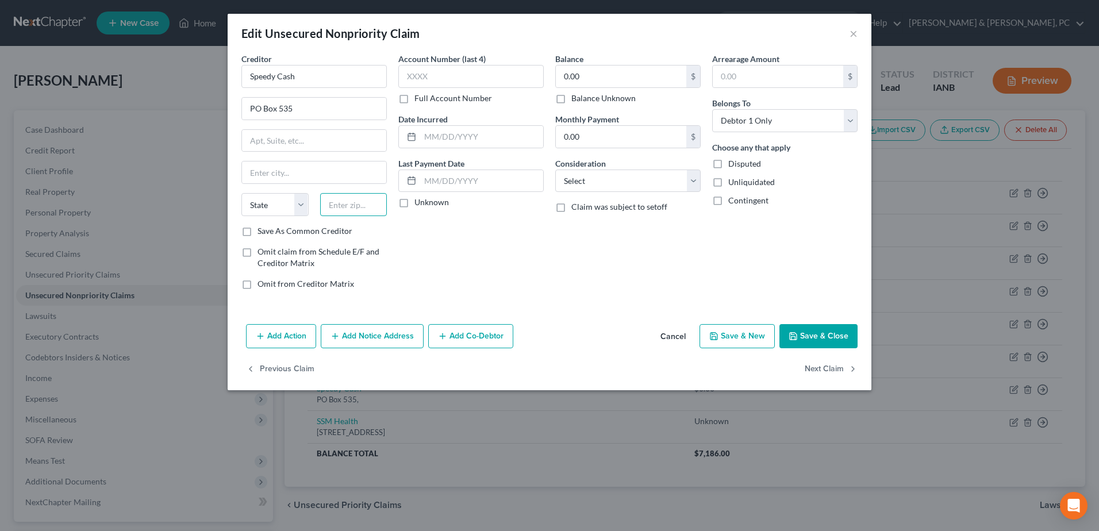
click at [365, 205] on input "text" at bounding box center [353, 204] width 67 height 23
type input "43017"
type input "Dublin"
select select "36"
click at [609, 96] on label "Balance Unknown" at bounding box center [603, 98] width 64 height 11
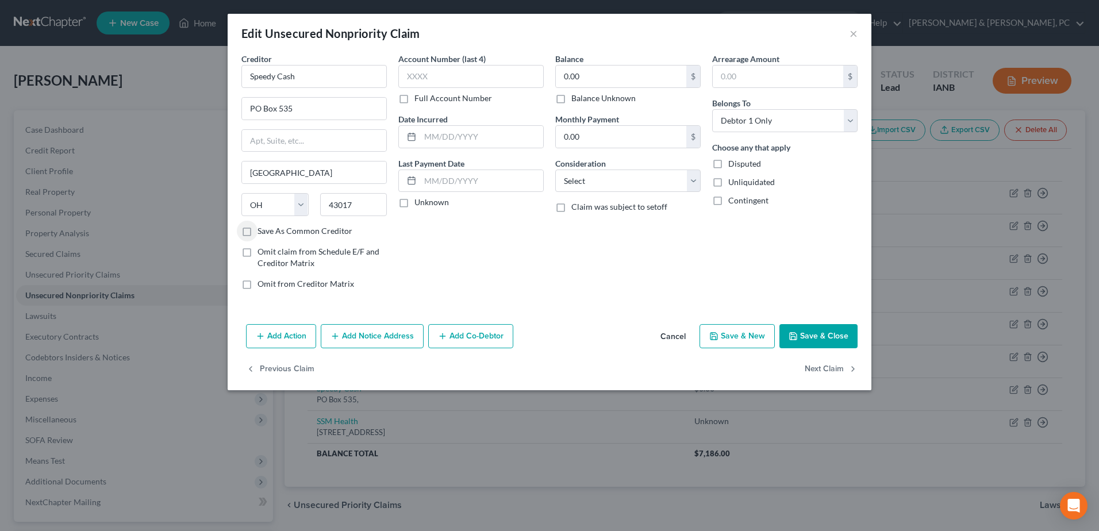
click at [583, 96] on input "Balance Unknown" at bounding box center [579, 96] width 7 height 7
checkbox input "true"
click at [817, 333] on button "Save & Close" at bounding box center [818, 336] width 78 height 24
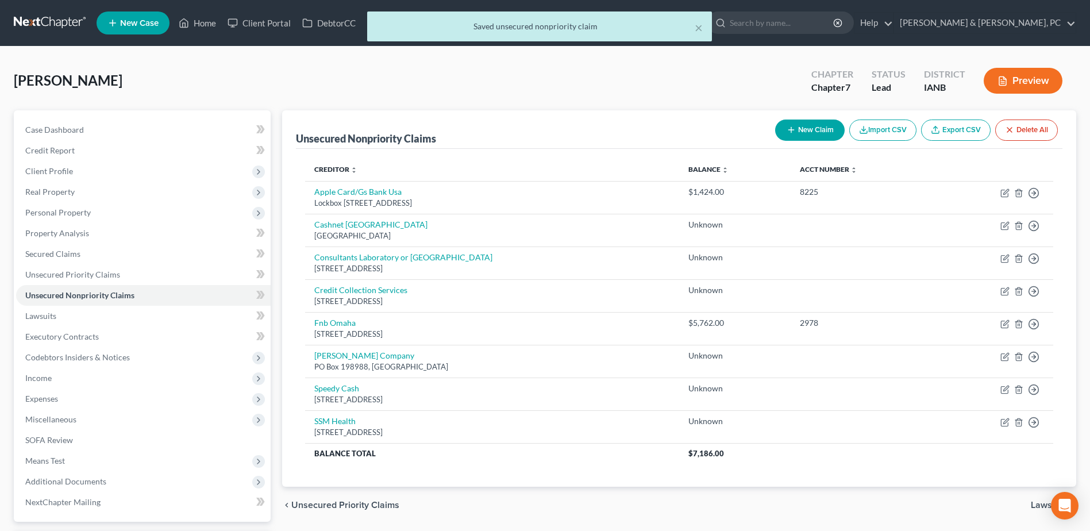
click at [792, 128] on icon "button" at bounding box center [791, 129] width 9 height 9
select select "0"
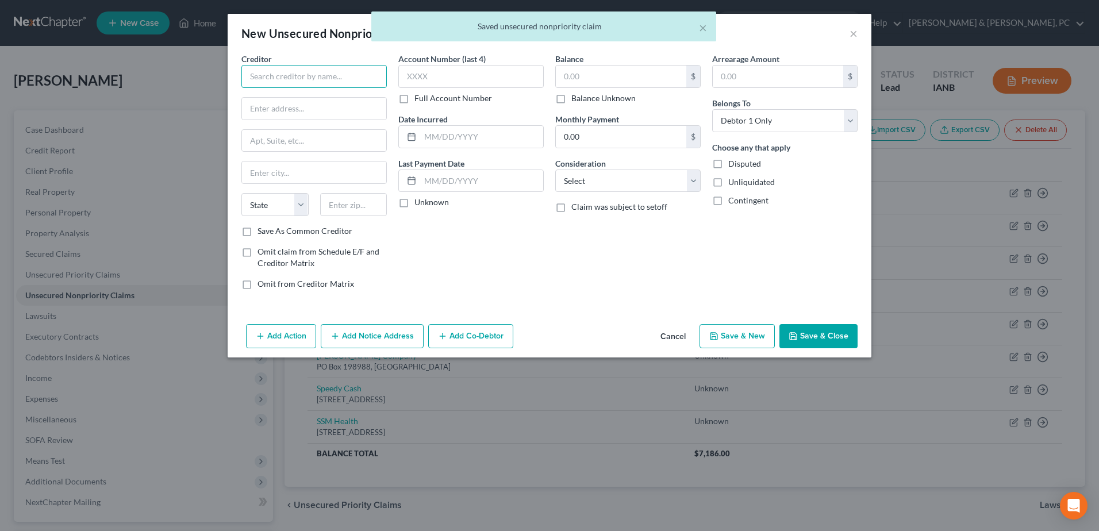
click at [306, 75] on input "text" at bounding box center [313, 76] width 145 height 23
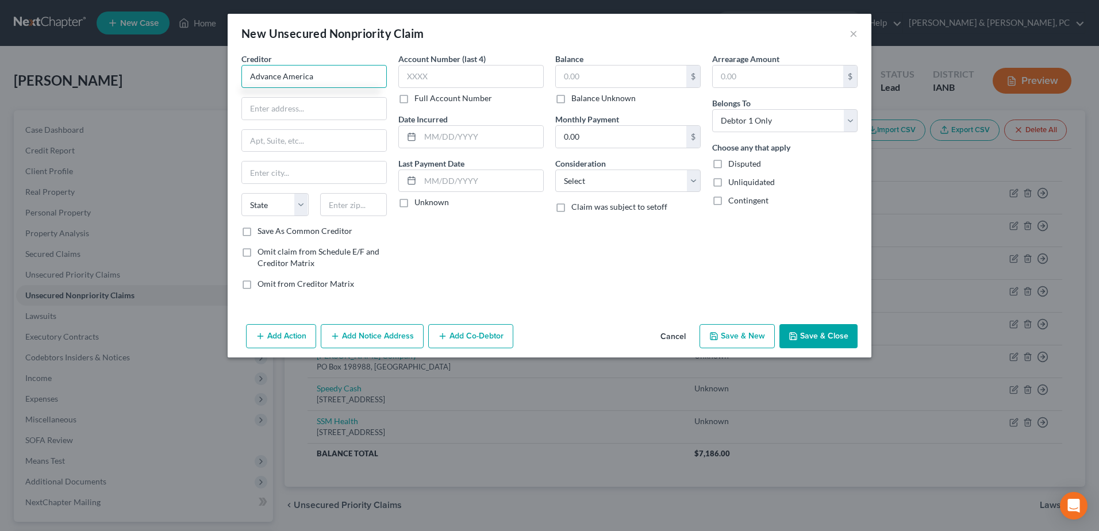
type input "Advance America"
type input "750 Shipyard Drive"
type input "Suite 300"
type input "19801"
type input "Wilmington"
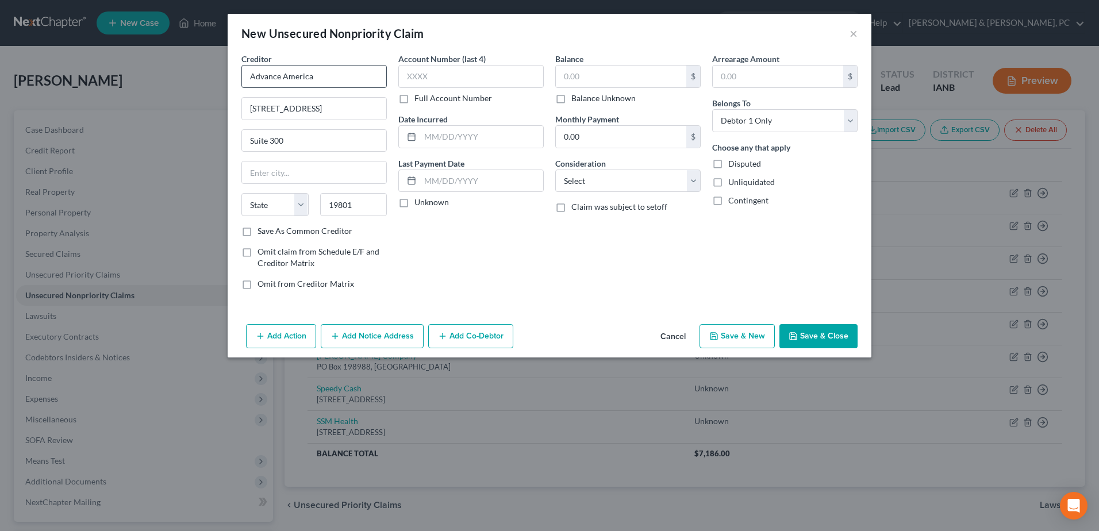
select select "7"
click at [584, 101] on label "Balance Unknown" at bounding box center [603, 98] width 64 height 11
click at [583, 100] on input "Balance Unknown" at bounding box center [579, 96] width 7 height 7
checkbox input "true"
type input "0.00"
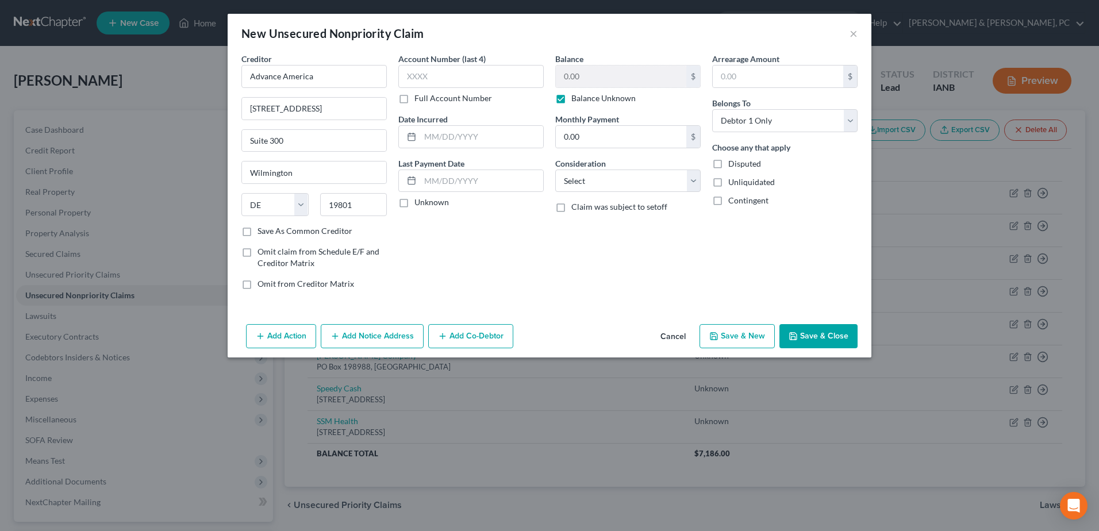
click at [841, 334] on button "Save & Close" at bounding box center [818, 336] width 78 height 24
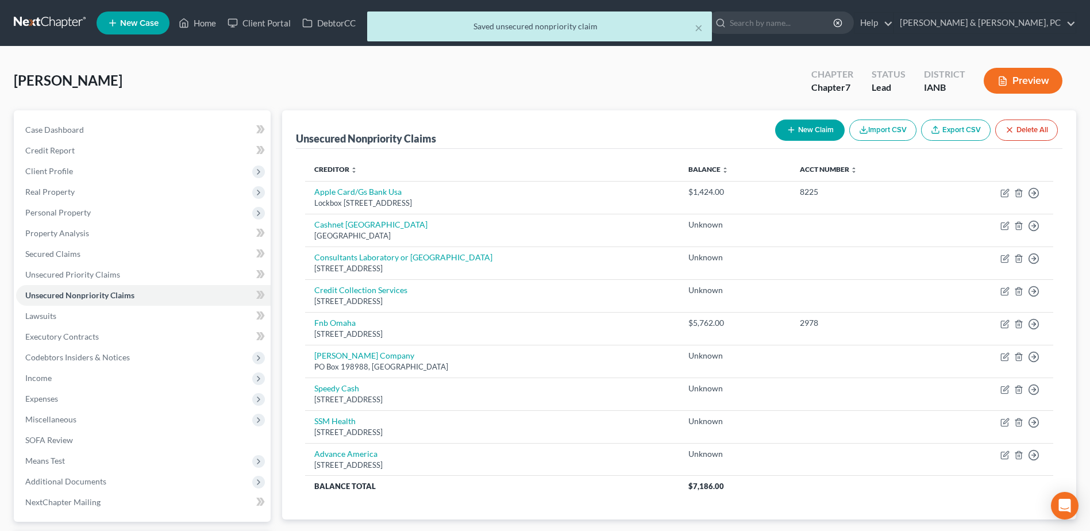
click at [814, 130] on button "New Claim" at bounding box center [810, 130] width 70 height 21
select select "0"
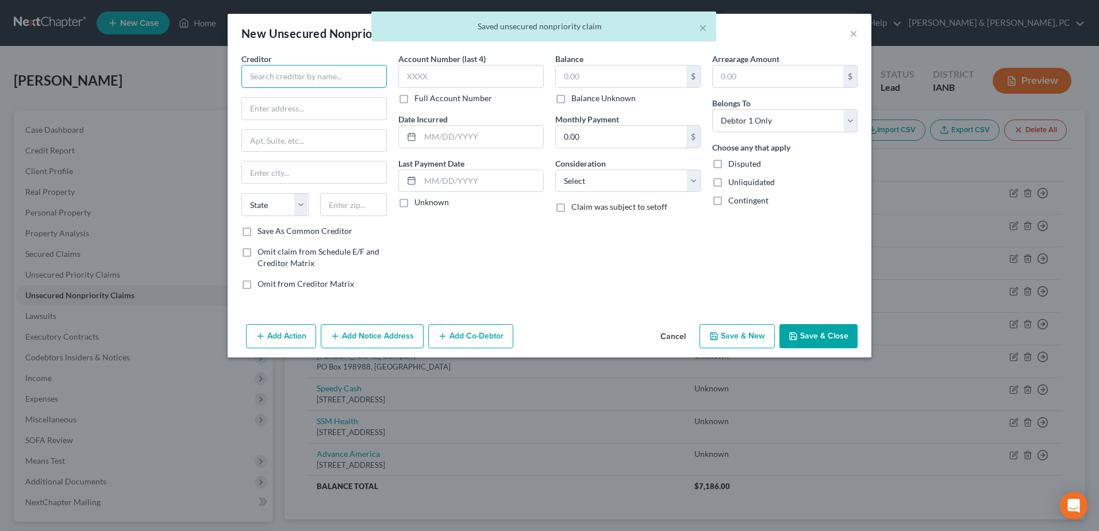
click at [299, 73] on input "text" at bounding box center [313, 76] width 145 height 23
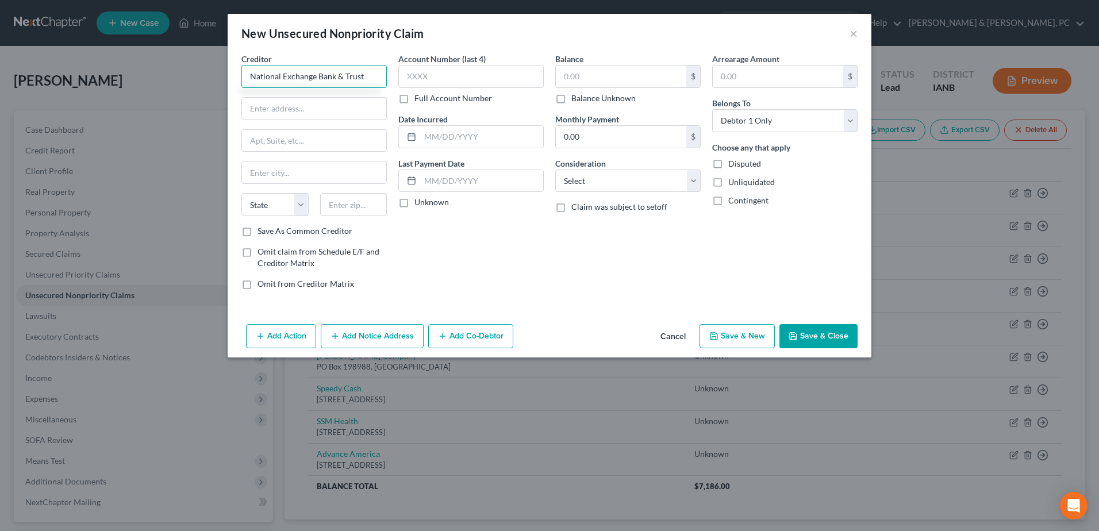
type input "National Exchange Bank & Trust"
type input "705 W Water St"
type input "54968"
type input "Princeton"
select select "52"
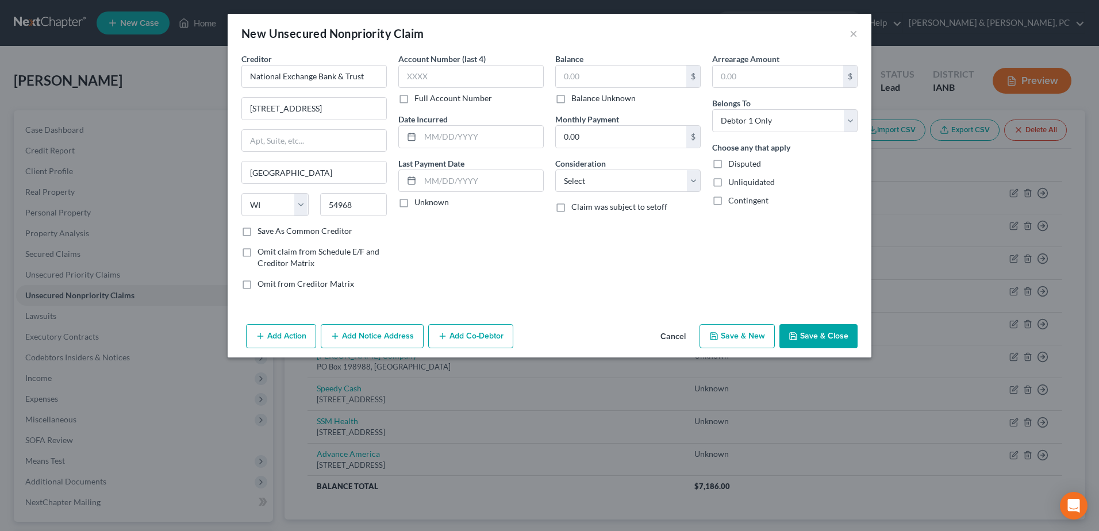
click at [605, 98] on label "Balance Unknown" at bounding box center [603, 98] width 64 height 11
click at [583, 98] on input "Balance Unknown" at bounding box center [579, 96] width 7 height 7
checkbox input "true"
type input "0.00"
click at [798, 327] on button "Save & Close" at bounding box center [818, 336] width 78 height 24
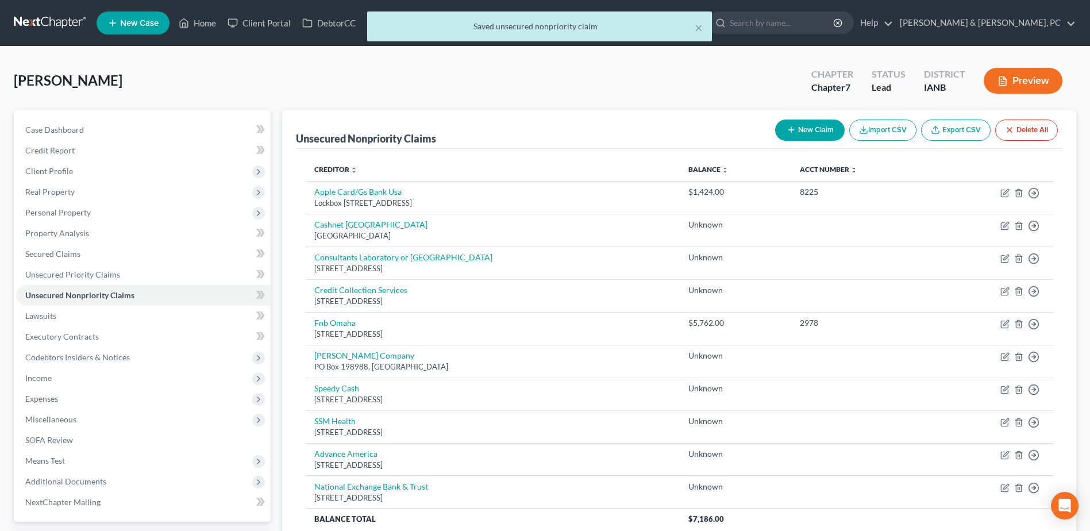
click at [802, 123] on button "New Claim" at bounding box center [810, 130] width 70 height 21
select select "0"
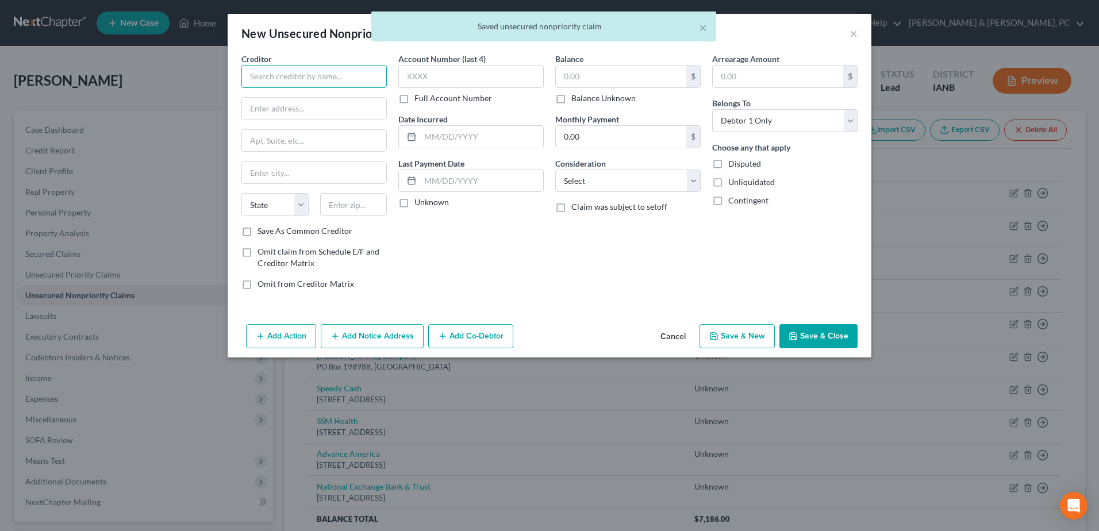
click at [298, 73] on input "text" at bounding box center [313, 76] width 145 height 23
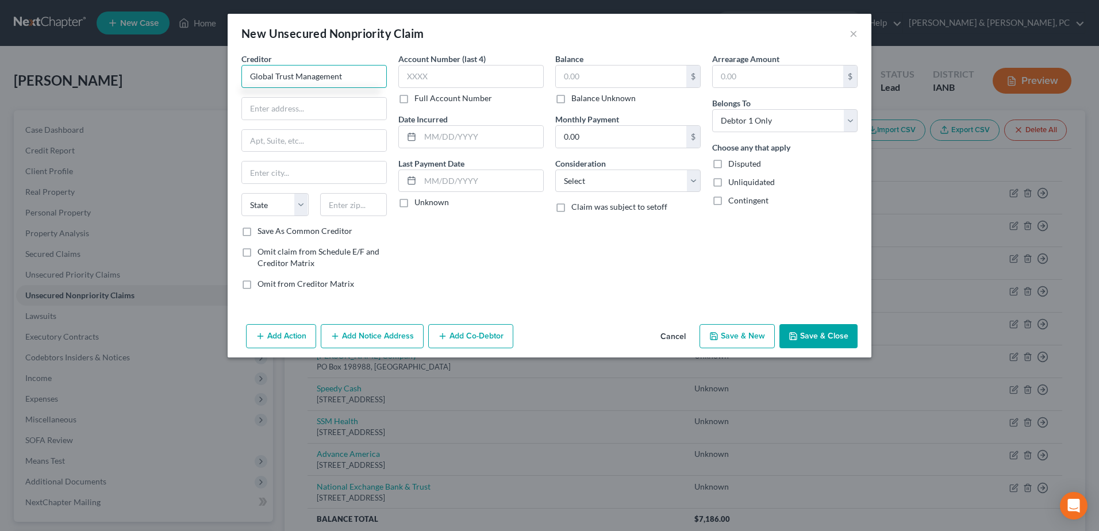
type input "Global Trust Management"
type input "PO Box 26244"
click at [350, 205] on input "text" at bounding box center [353, 204] width 67 height 23
type input "33623"
type input "Tampa"
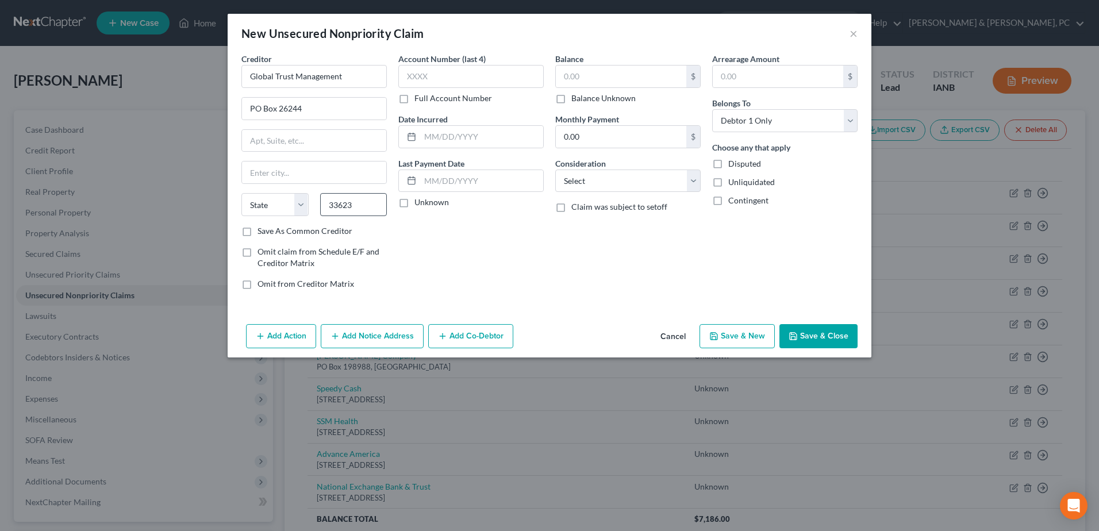
select select "9"
click at [594, 91] on div "$ Balance Unknown" at bounding box center [627, 84] width 145 height 39
click at [605, 99] on label "Balance Unknown" at bounding box center [603, 98] width 64 height 11
click at [583, 99] on input "Balance Unknown" at bounding box center [579, 96] width 7 height 7
checkbox input "true"
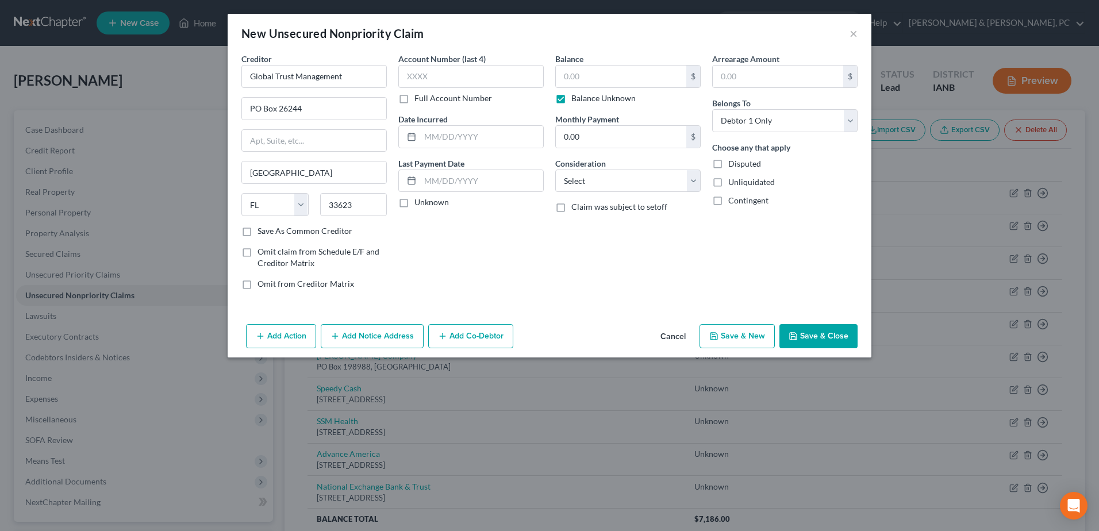
type input "0.00"
click at [804, 328] on button "Save & Close" at bounding box center [818, 336] width 78 height 24
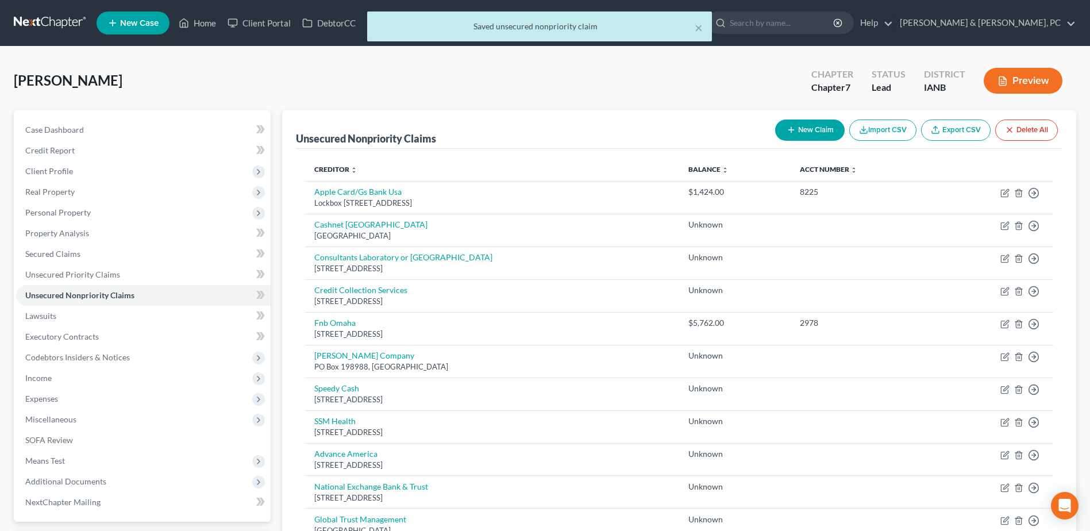
click at [808, 129] on button "New Claim" at bounding box center [810, 130] width 70 height 21
select select "0"
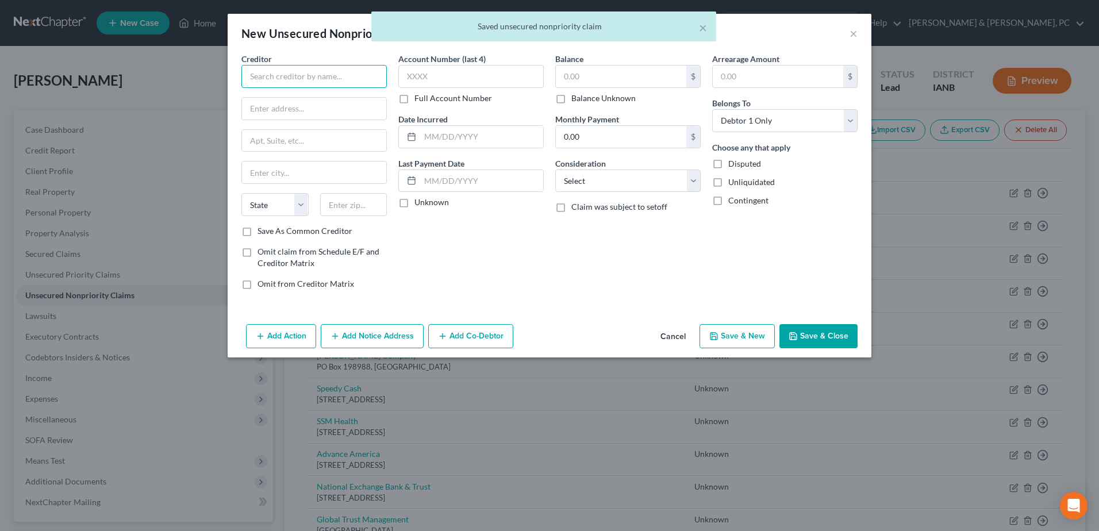
click at [330, 80] on input "text" at bounding box center [313, 76] width 145 height 23
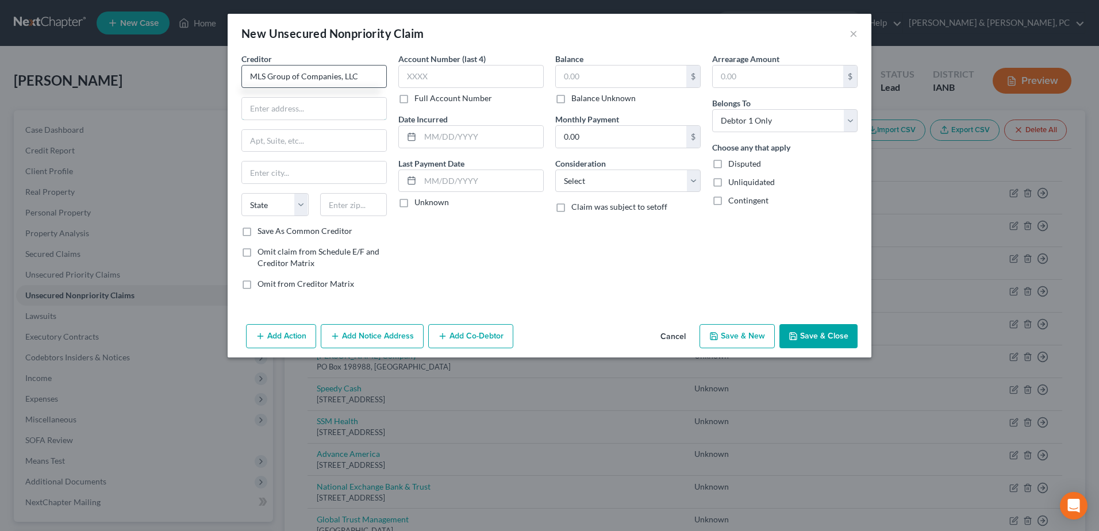
type input "MLS Group of Companies, LLC"
type input "20750 Civic Center Dr"
type input "Suite 600"
type input "48076"
type input "Southfield"
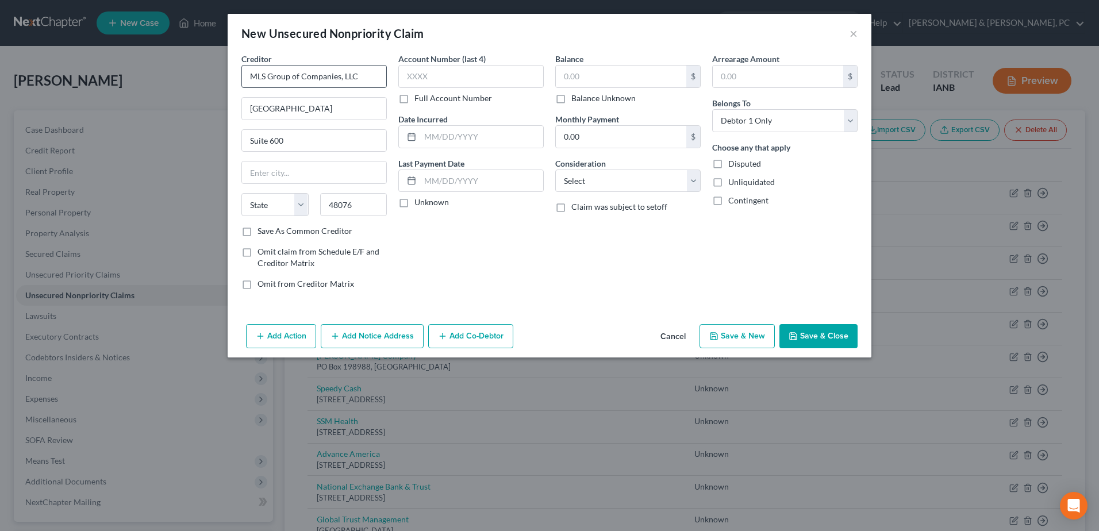
select select "23"
click at [605, 102] on label "Balance Unknown" at bounding box center [603, 98] width 64 height 11
click at [583, 100] on input "Balance Unknown" at bounding box center [579, 96] width 7 height 7
checkbox input "true"
type input "0.00"
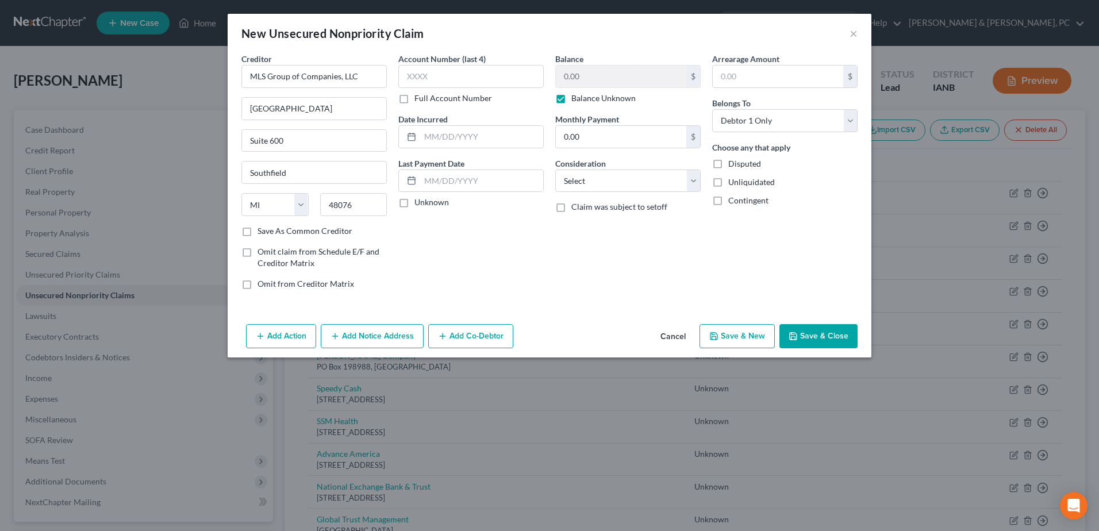
click at [832, 338] on button "Save & Close" at bounding box center [818, 336] width 78 height 24
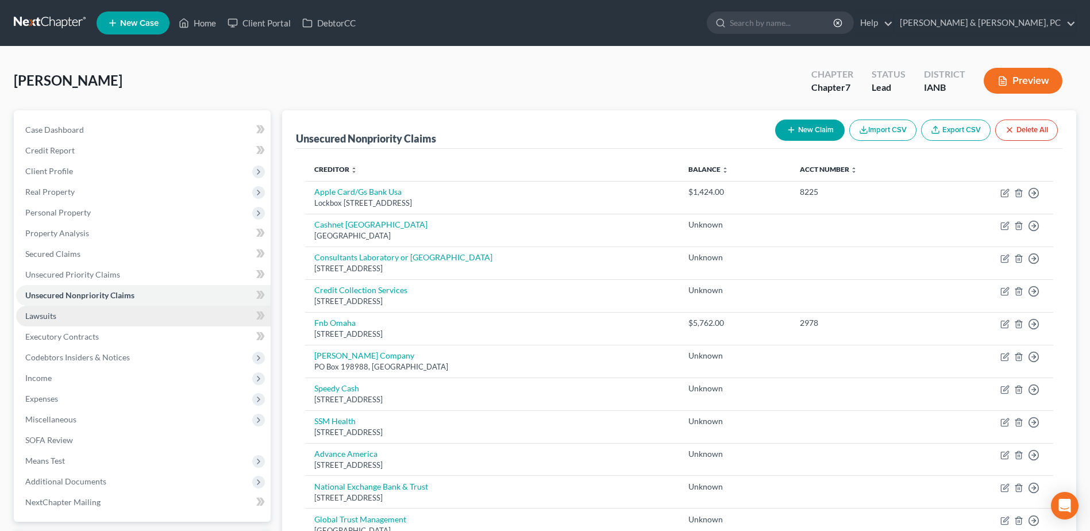
click at [113, 311] on link "Lawsuits" at bounding box center [143, 316] width 255 height 21
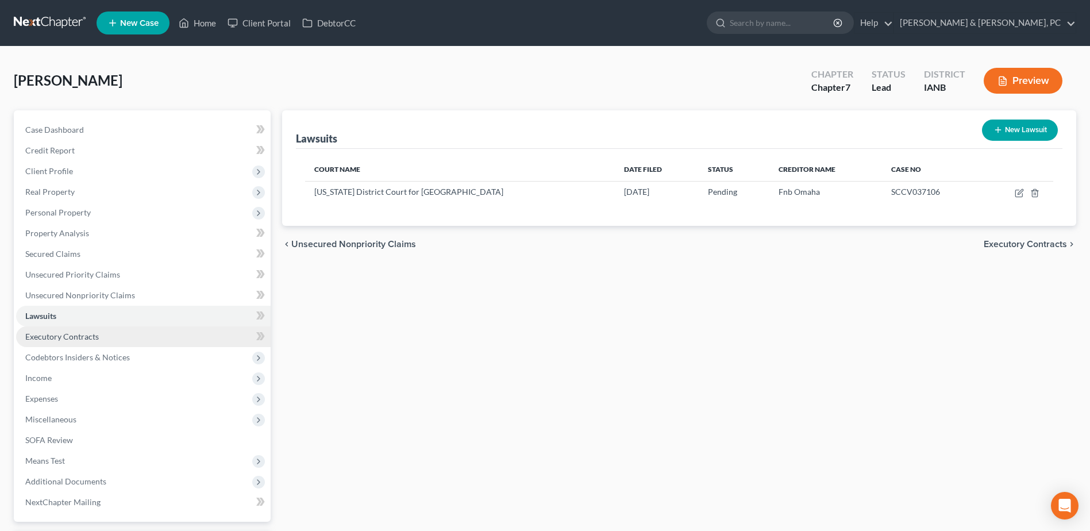
click at [117, 337] on link "Executory Contracts" at bounding box center [143, 336] width 255 height 21
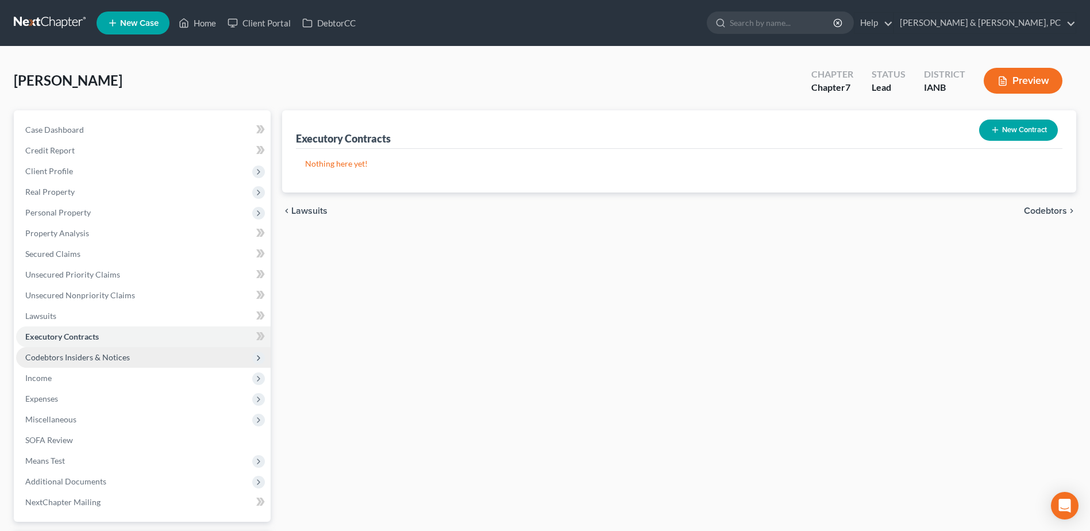
click at [119, 351] on span "Codebtors Insiders & Notices" at bounding box center [143, 357] width 255 height 21
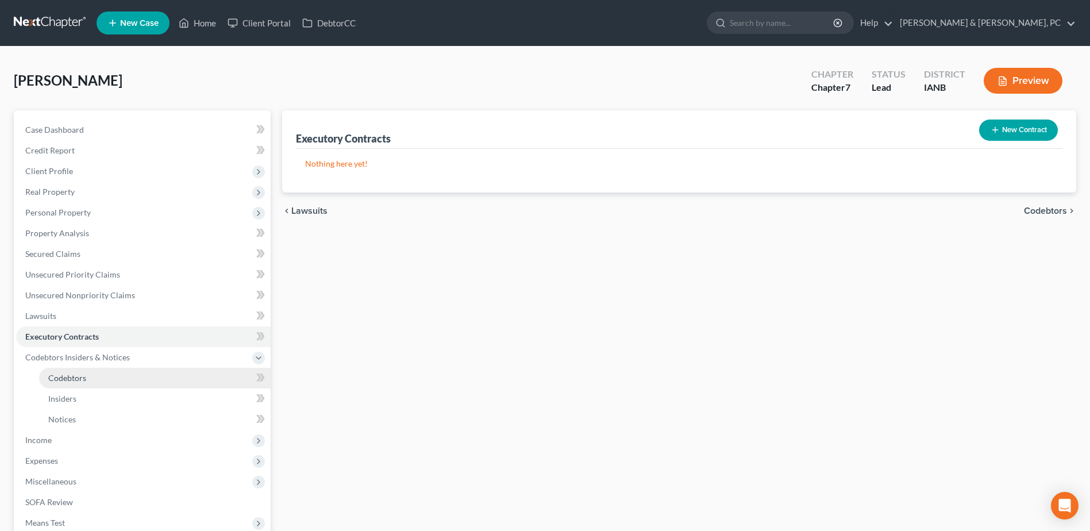
click at [99, 373] on link "Codebtors" at bounding box center [155, 378] width 232 height 21
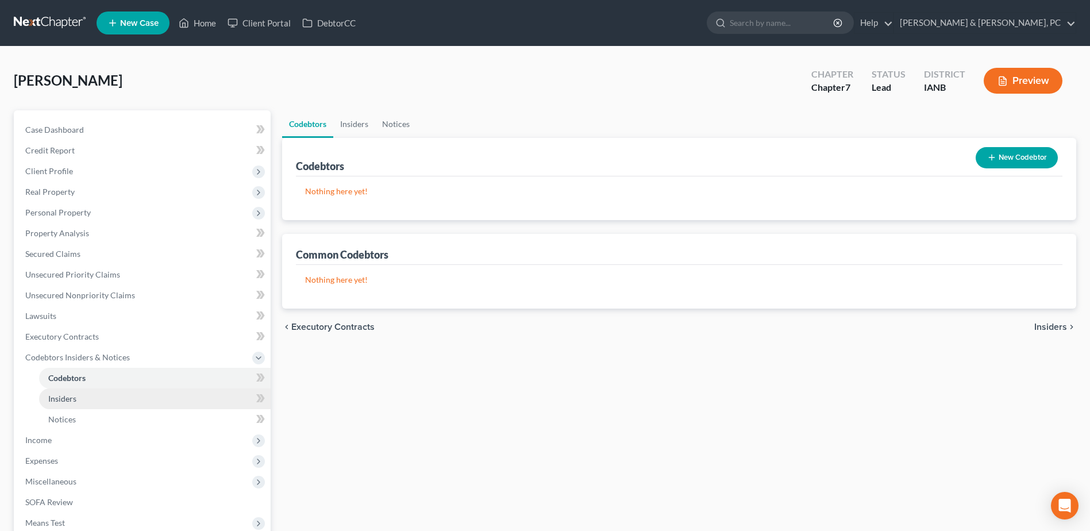
click at [89, 392] on link "Insiders" at bounding box center [155, 398] width 232 height 21
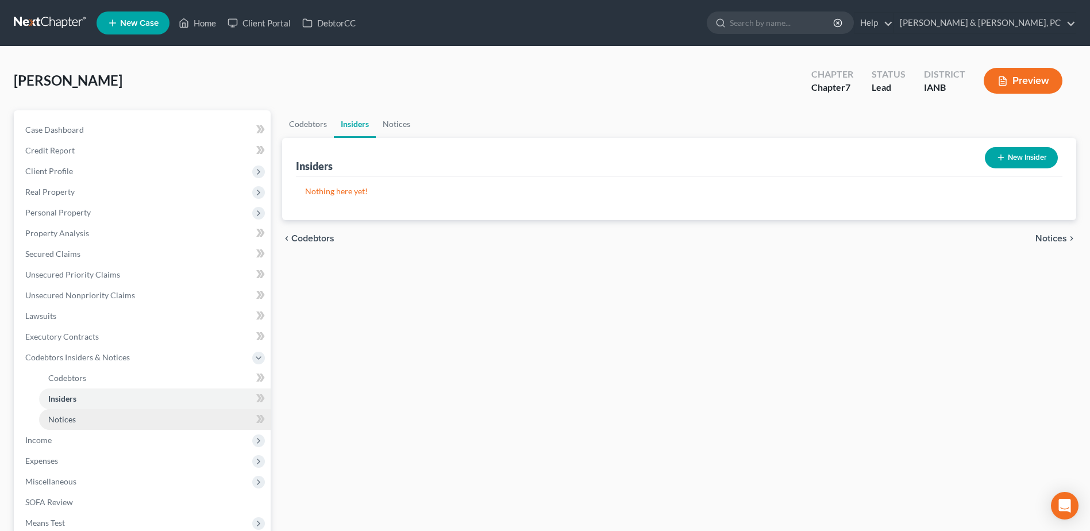
click at [93, 409] on link "Notices" at bounding box center [155, 419] width 232 height 21
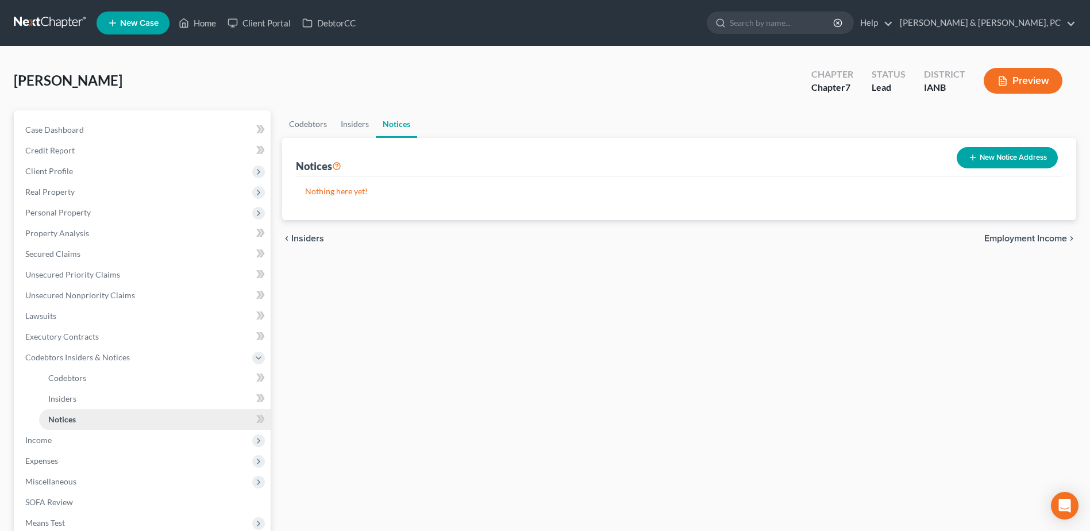
click at [92, 426] on link "Notices" at bounding box center [155, 419] width 232 height 21
click at [90, 438] on span "Income" at bounding box center [143, 440] width 255 height 21
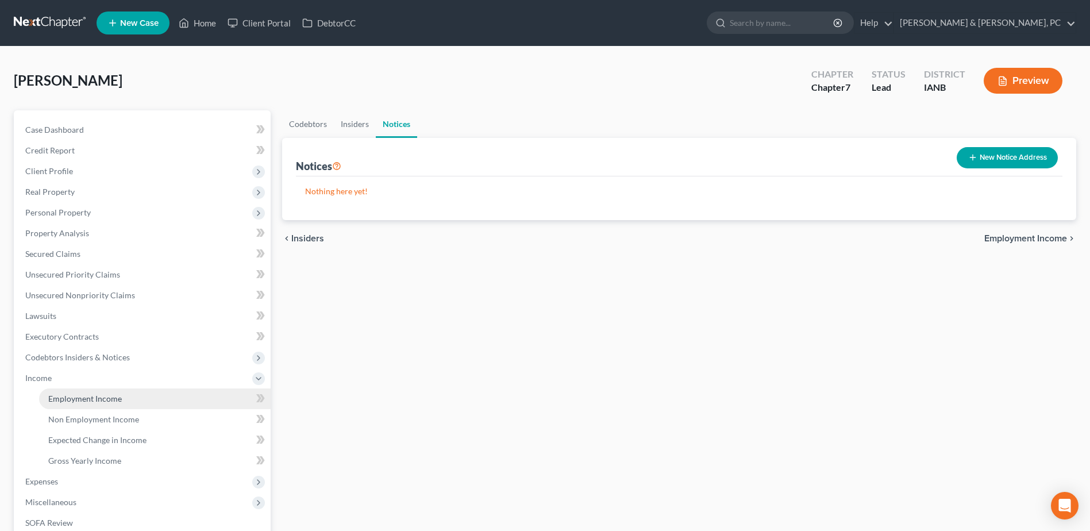
click at [101, 399] on span "Employment Income" at bounding box center [85, 399] width 74 height 10
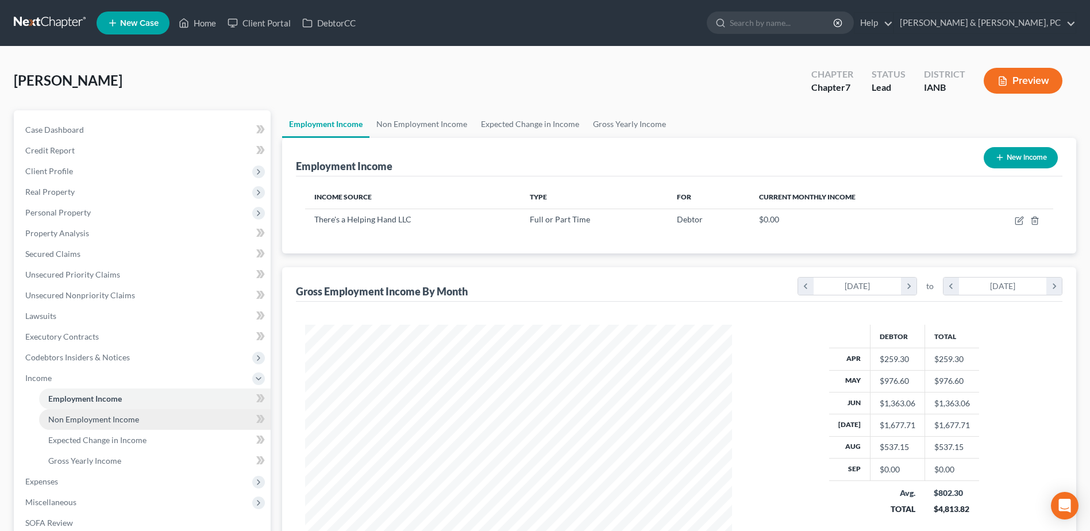
scroll to position [213, 449]
click at [102, 419] on span "Non Employment Income" at bounding box center [93, 419] width 91 height 10
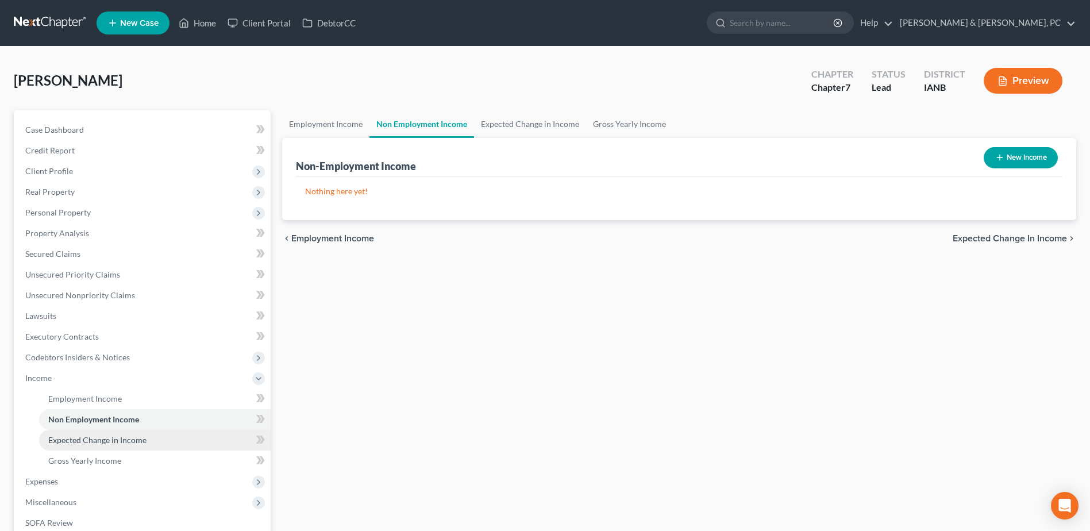
click at [106, 440] on span "Expected Change in Income" at bounding box center [97, 440] width 98 height 10
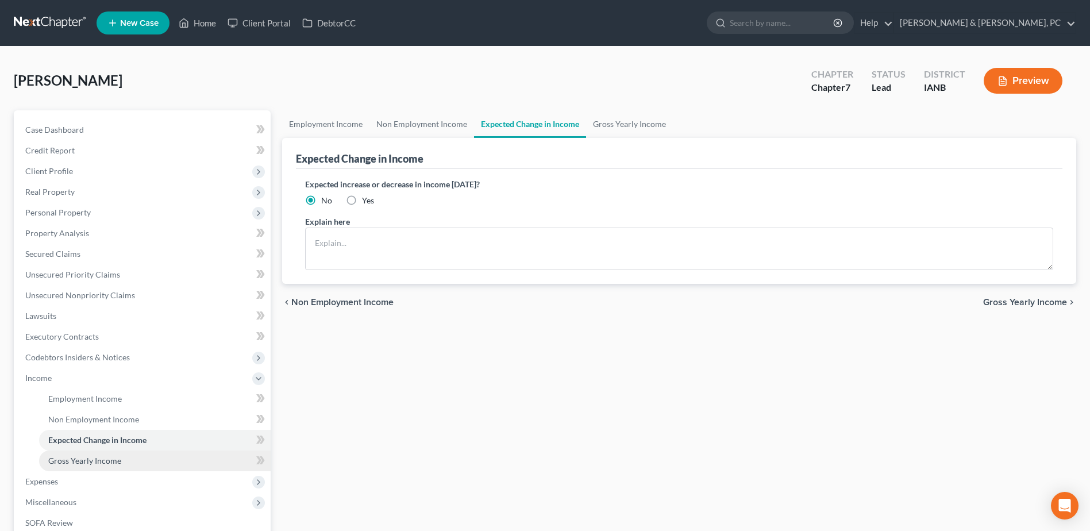
click at [103, 461] on span "Gross Yearly Income" at bounding box center [84, 461] width 73 height 10
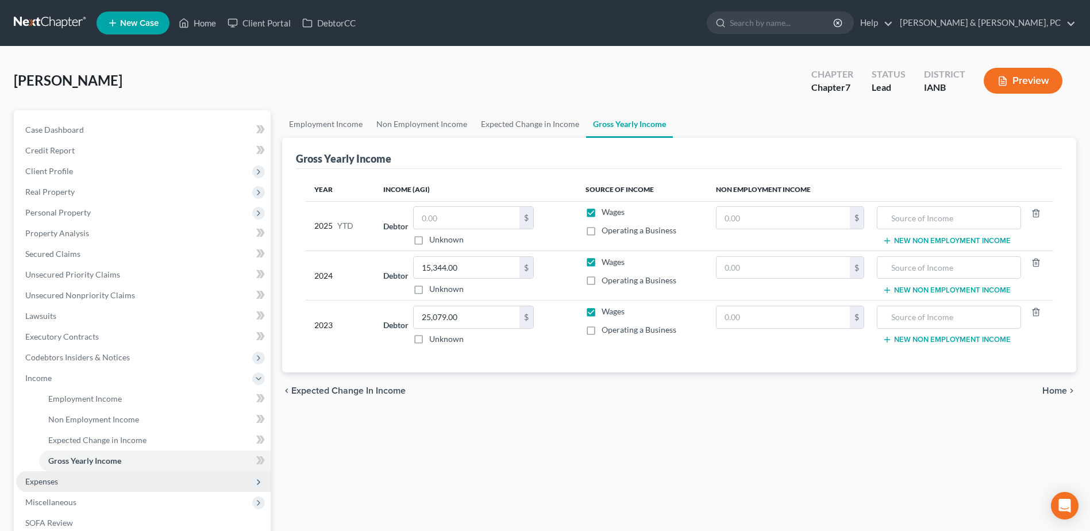
click at [93, 490] on span "Expenses" at bounding box center [143, 481] width 255 height 21
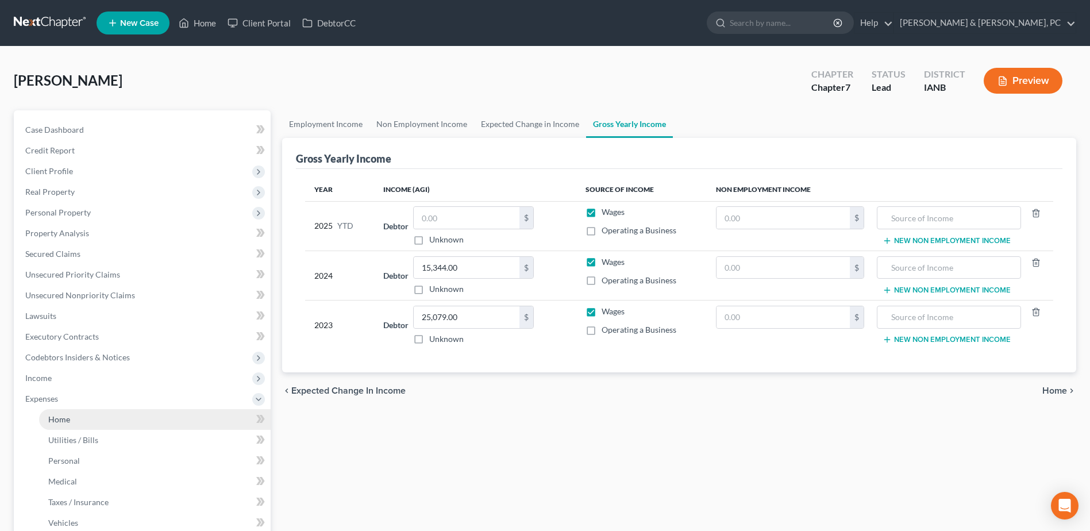
click at [74, 422] on link "Home" at bounding box center [155, 419] width 232 height 21
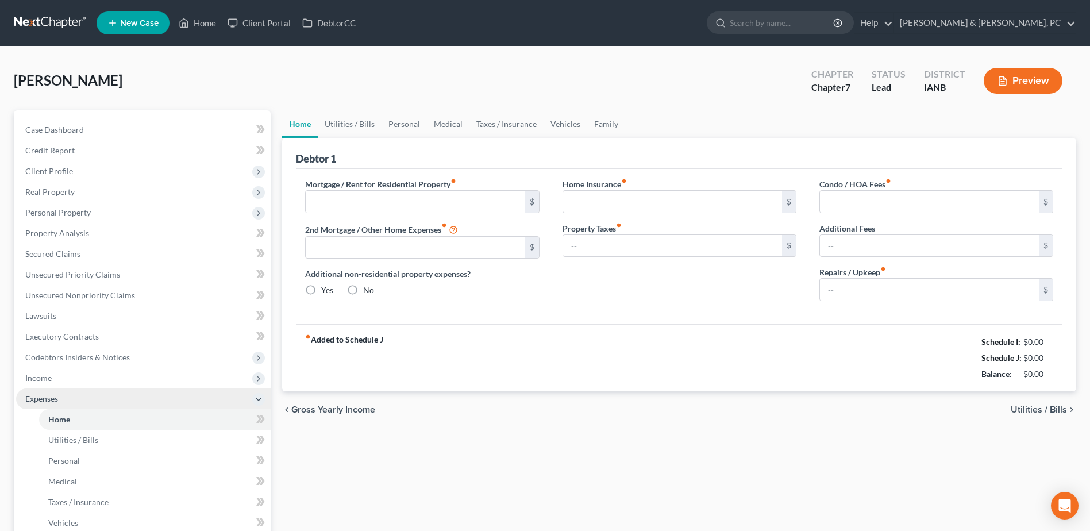
type input "500.00"
type input "0.00"
radio input "true"
type input "0.00"
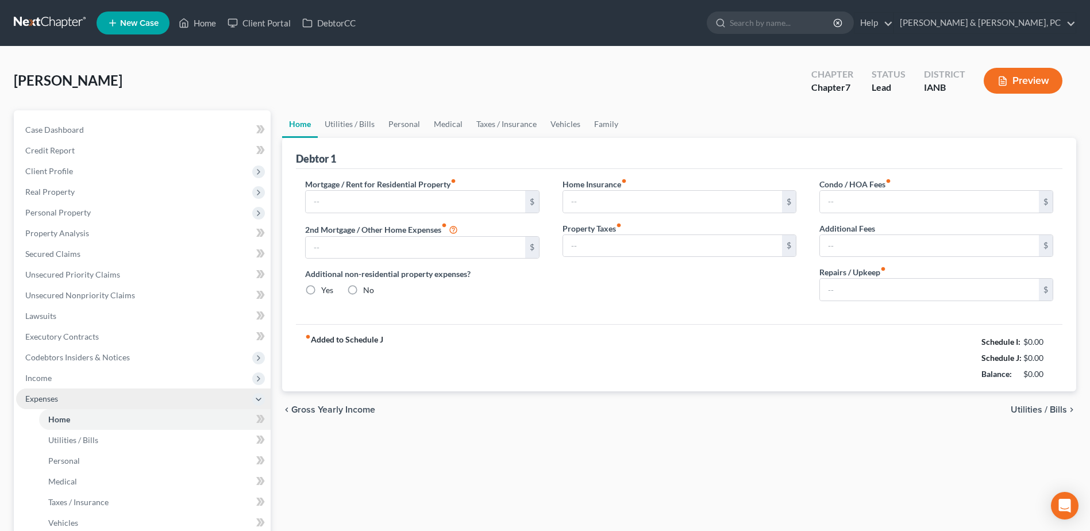
type input "0.00"
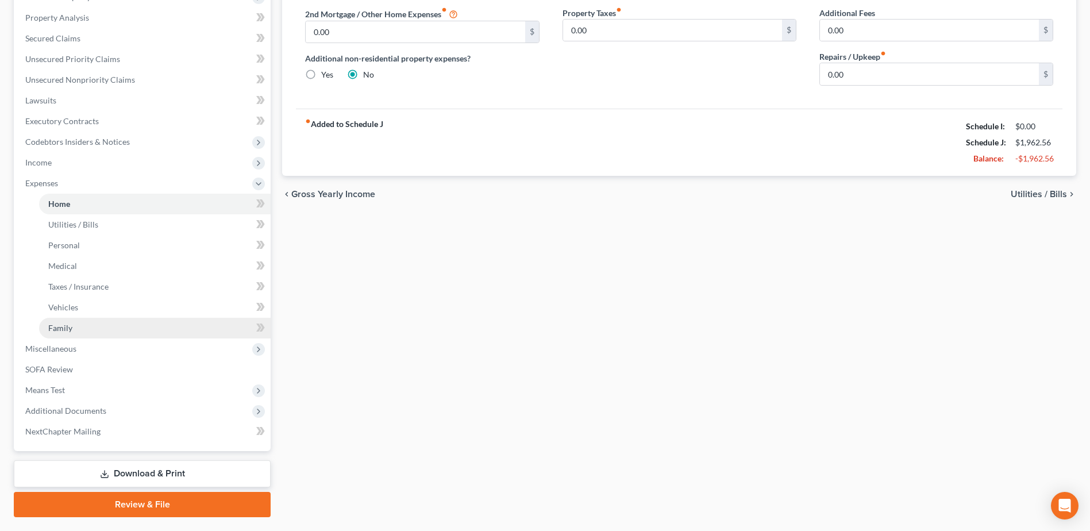
scroll to position [188, 0]
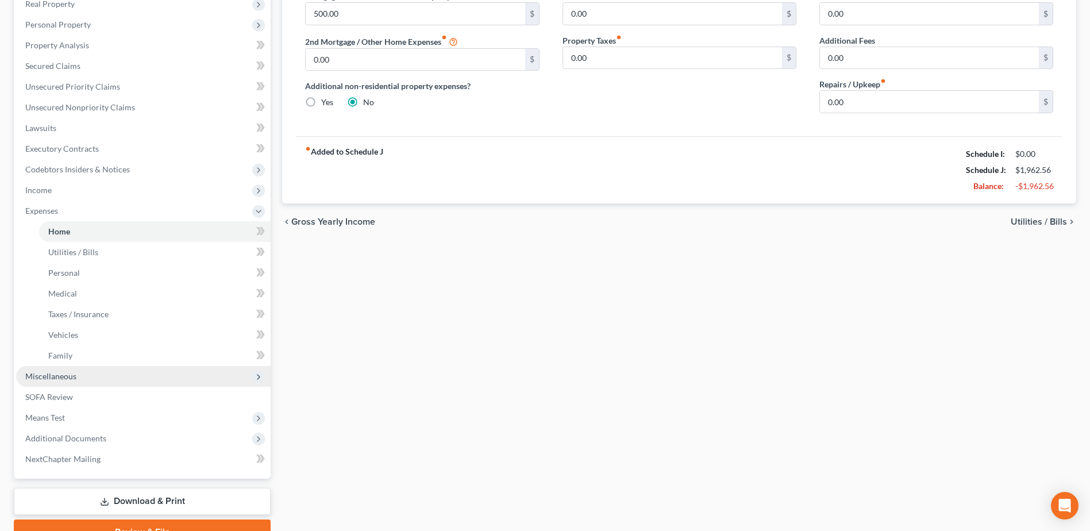
click at [64, 378] on span "Miscellaneous" at bounding box center [50, 376] width 51 height 10
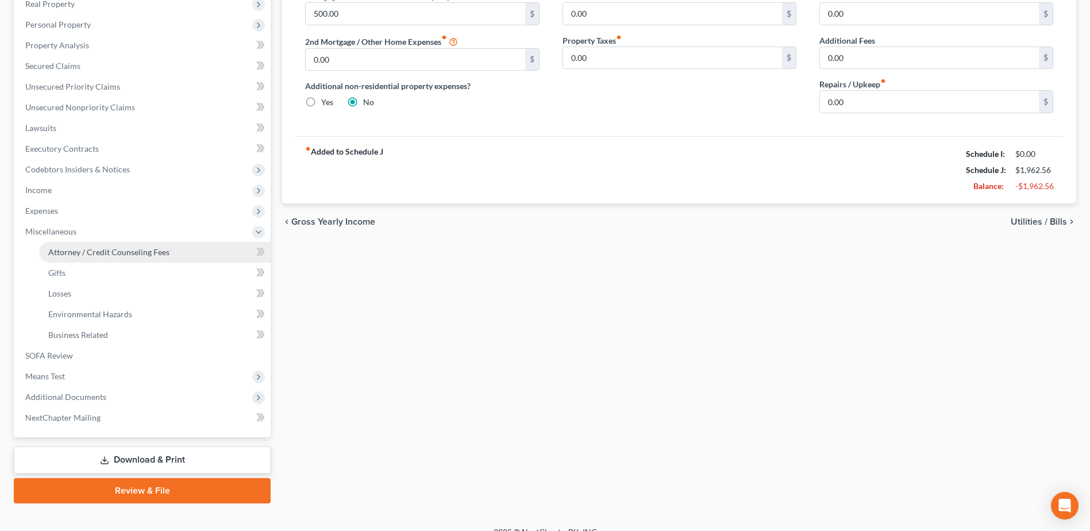
click at [92, 245] on link "Attorney / Credit Counseling Fees" at bounding box center [155, 252] width 232 height 21
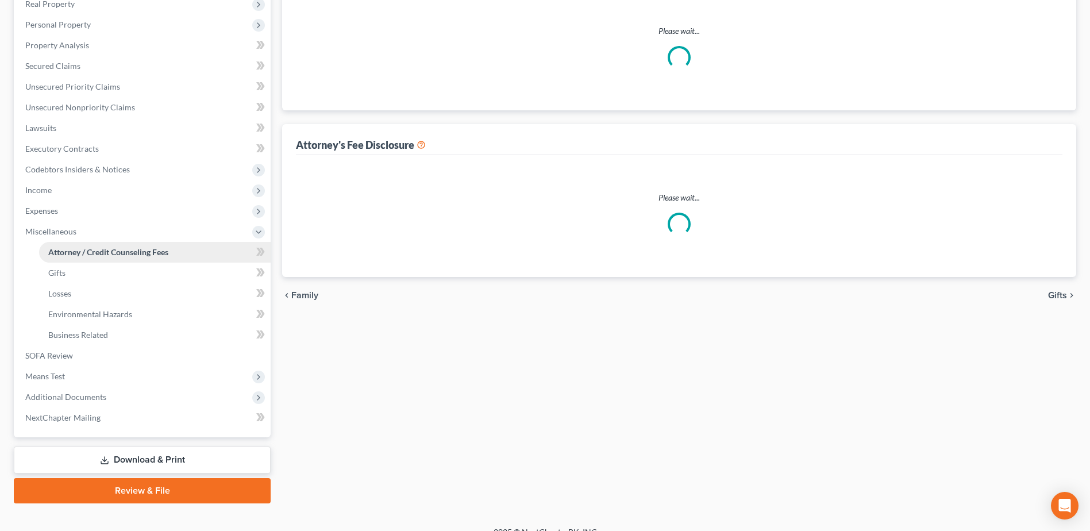
scroll to position [44, 0]
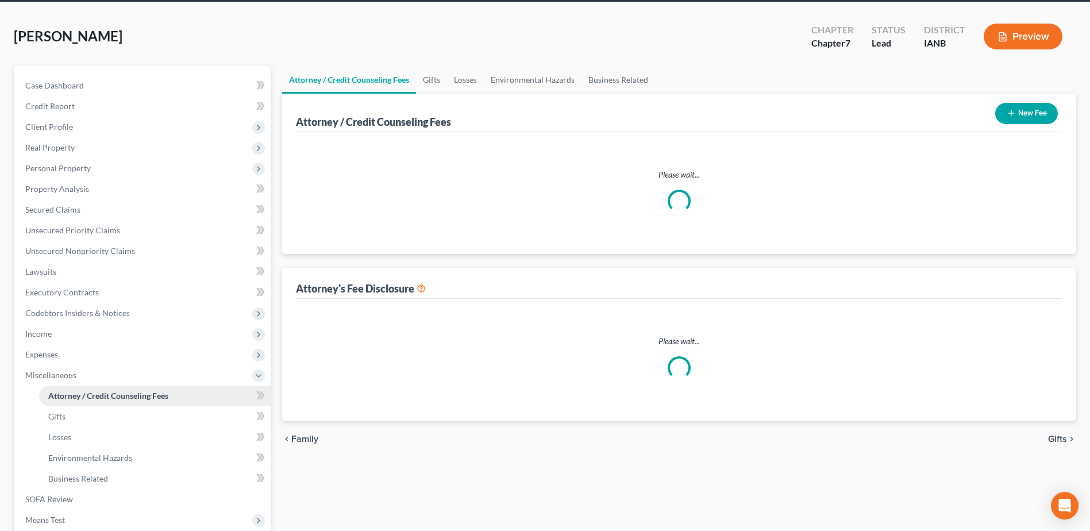
select select "0"
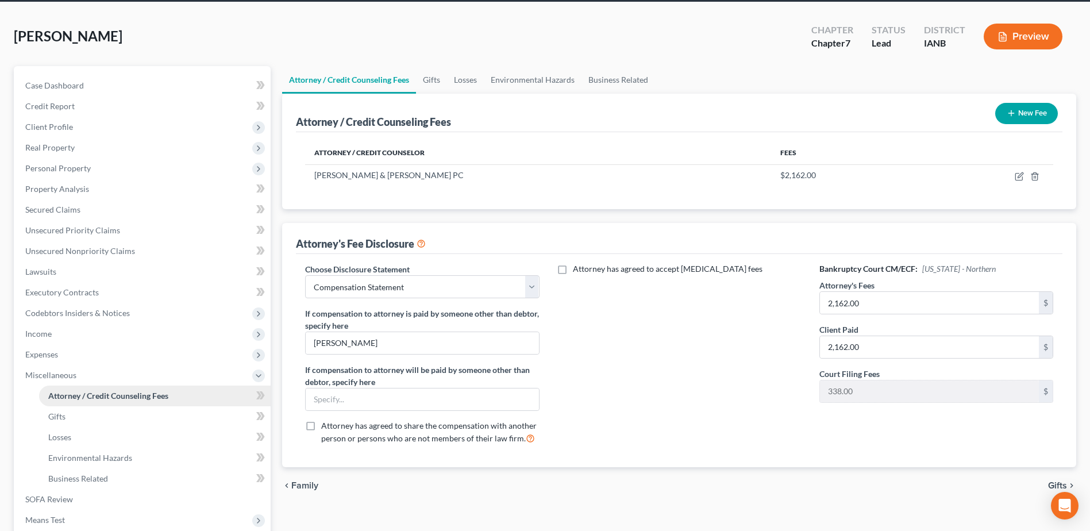
scroll to position [0, 0]
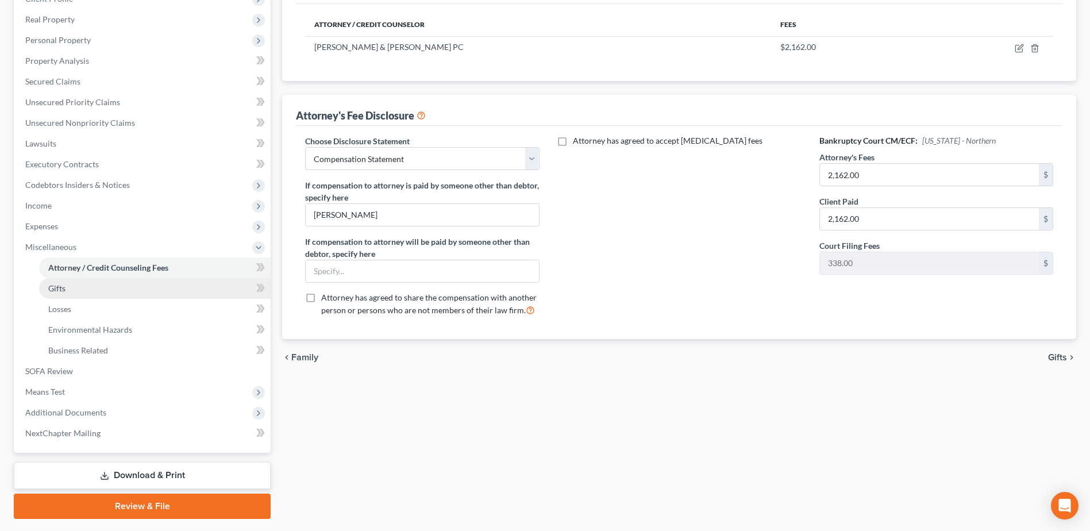
click at [159, 287] on link "Gifts" at bounding box center [155, 288] width 232 height 21
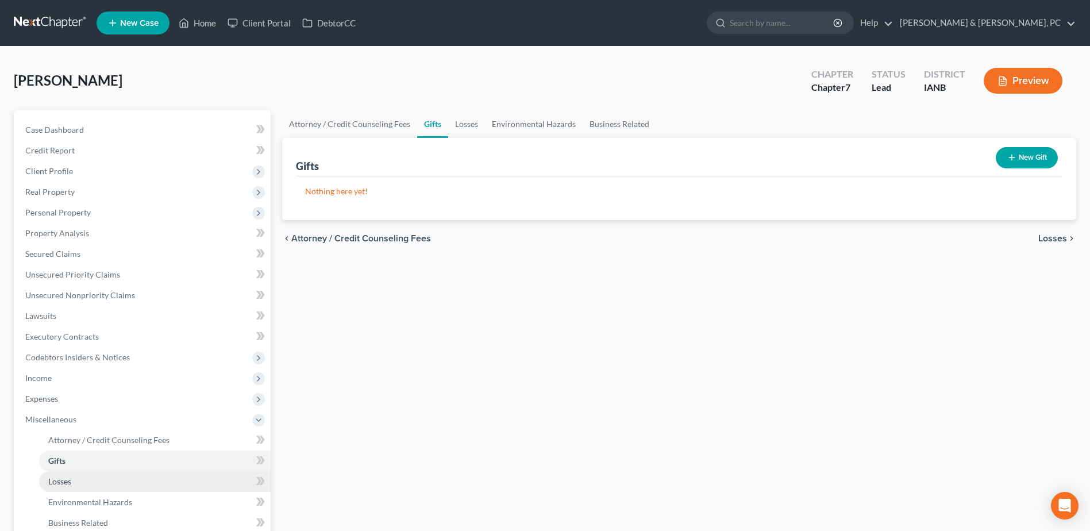
click at [98, 485] on link "Losses" at bounding box center [155, 481] width 232 height 21
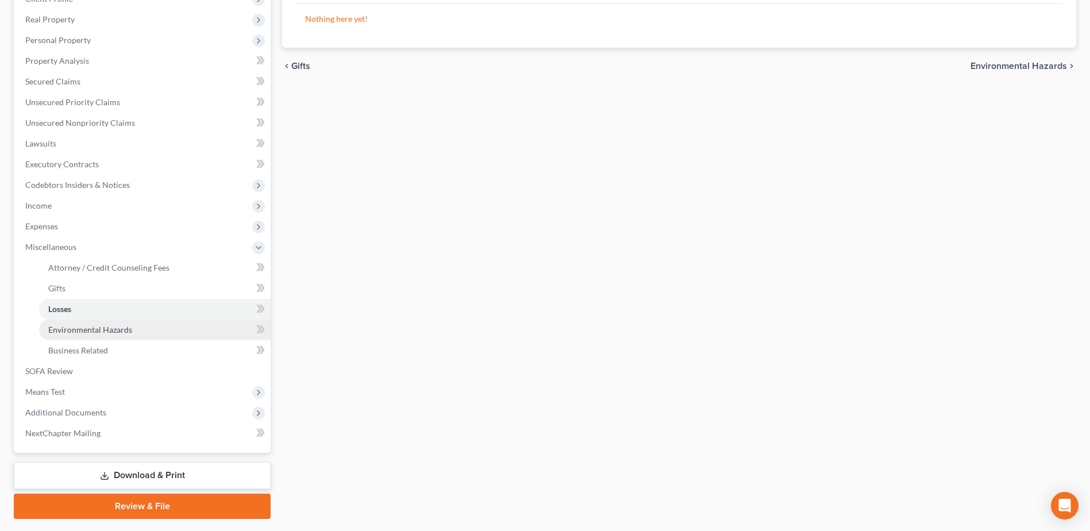
click at [141, 331] on link "Environmental Hazards" at bounding box center [155, 330] width 232 height 21
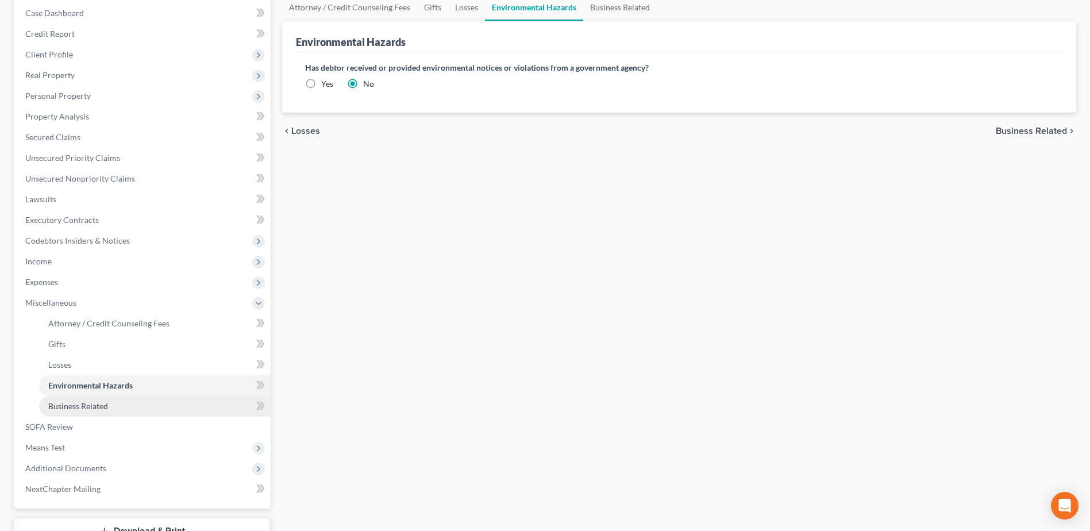
click at [125, 406] on link "Business Related" at bounding box center [155, 406] width 232 height 21
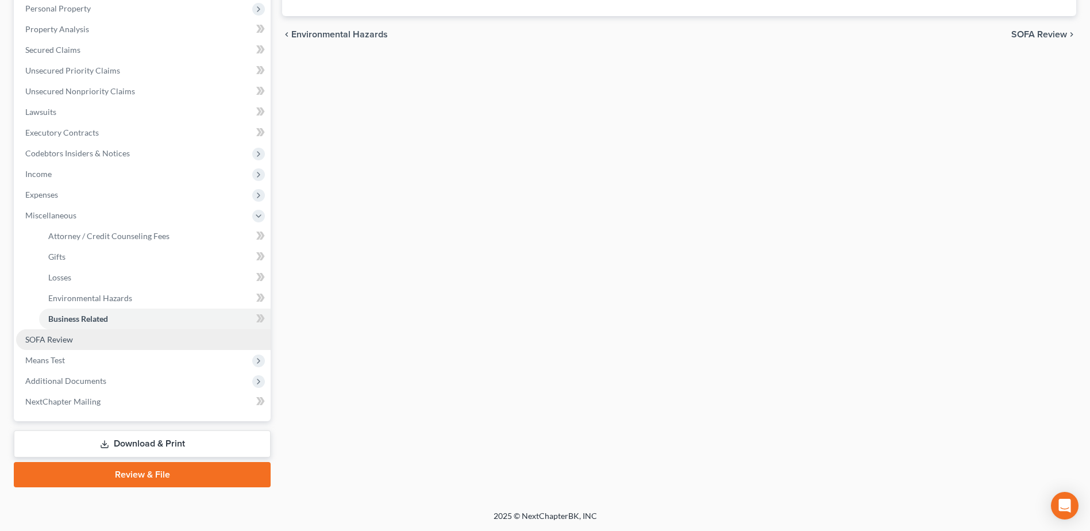
click at [103, 341] on link "SOFA Review" at bounding box center [143, 339] width 255 height 21
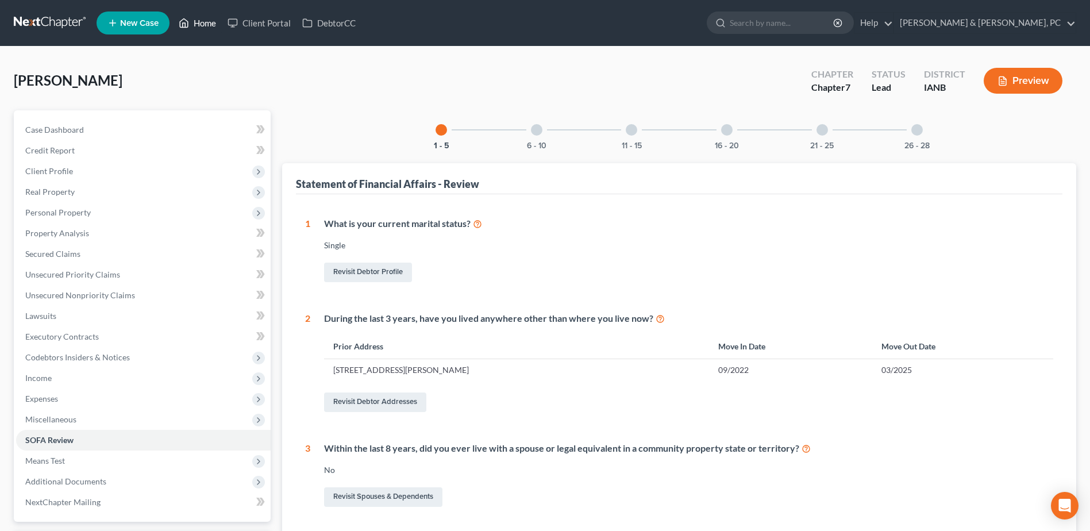
click at [199, 26] on link "Home" at bounding box center [197, 23] width 49 height 21
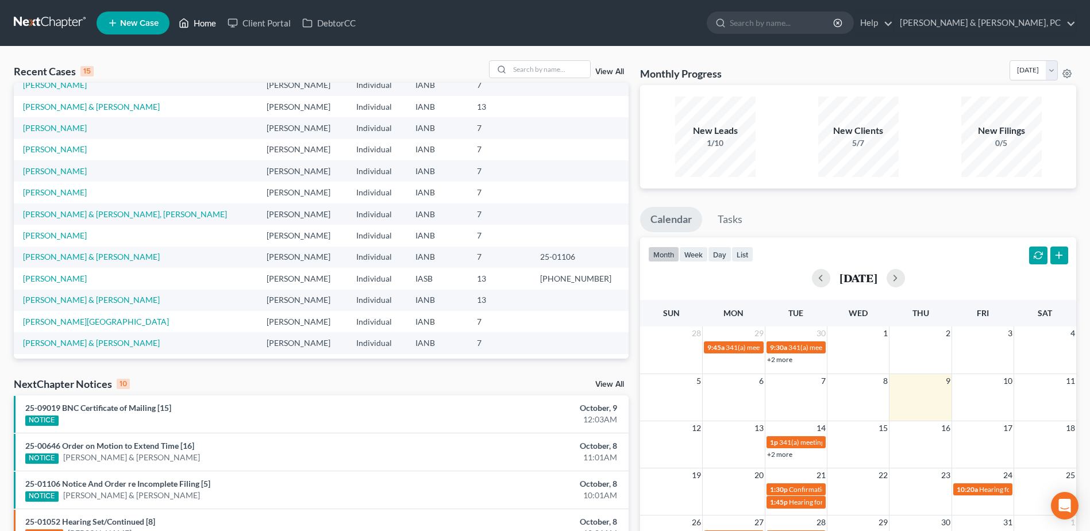
scroll to position [57, 0]
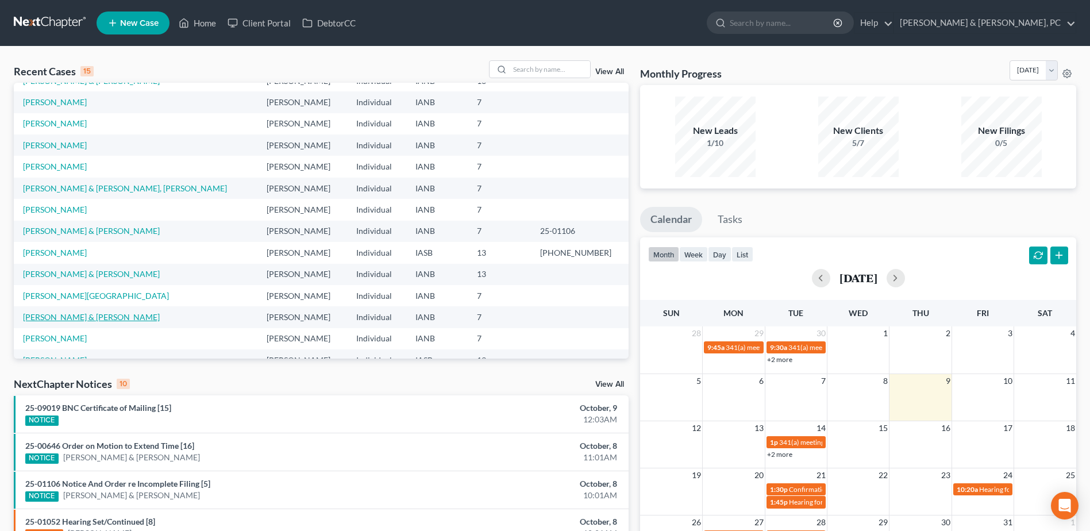
click at [94, 317] on link "[PERSON_NAME] & [PERSON_NAME]" at bounding box center [91, 317] width 137 height 10
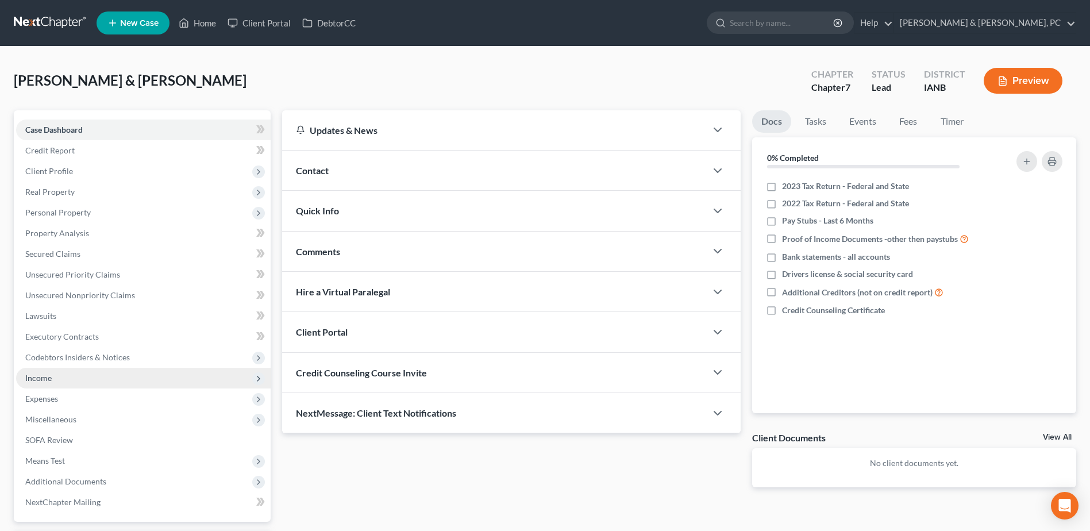
click at [113, 381] on span "Income" at bounding box center [143, 378] width 255 height 21
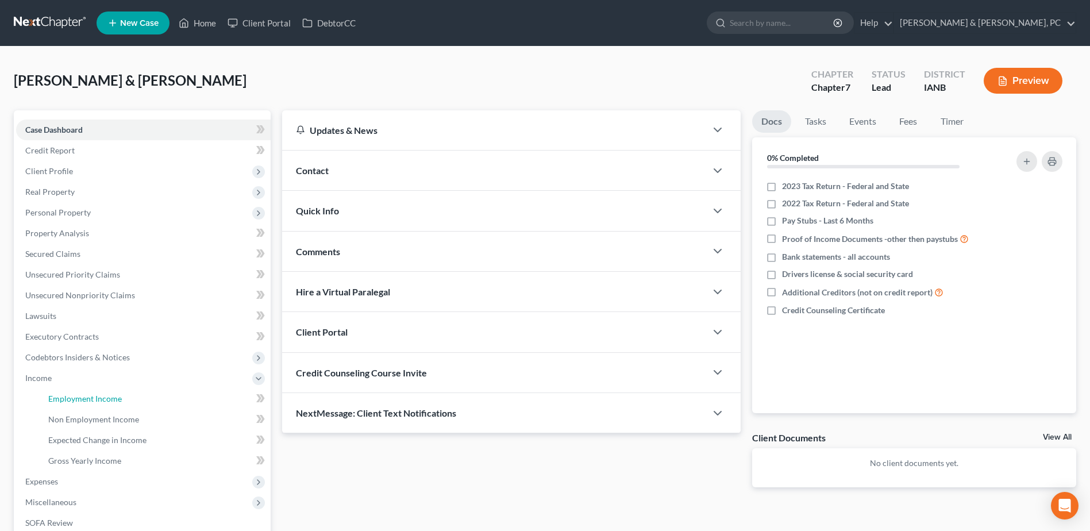
drag, startPoint x: 83, startPoint y: 403, endPoint x: 320, endPoint y: 398, distance: 236.8
click at [83, 403] on span "Employment Income" at bounding box center [85, 399] width 74 height 10
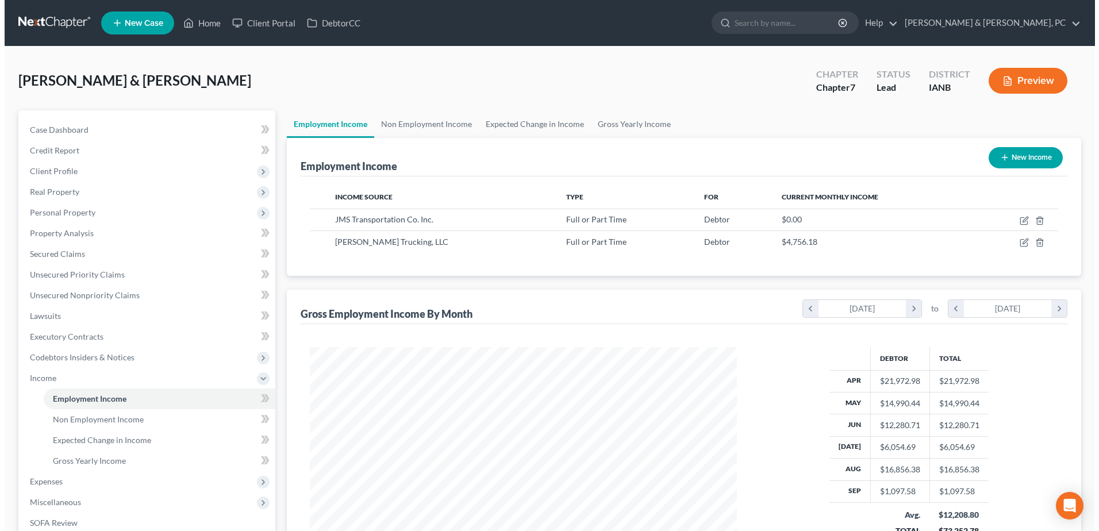
scroll to position [213, 449]
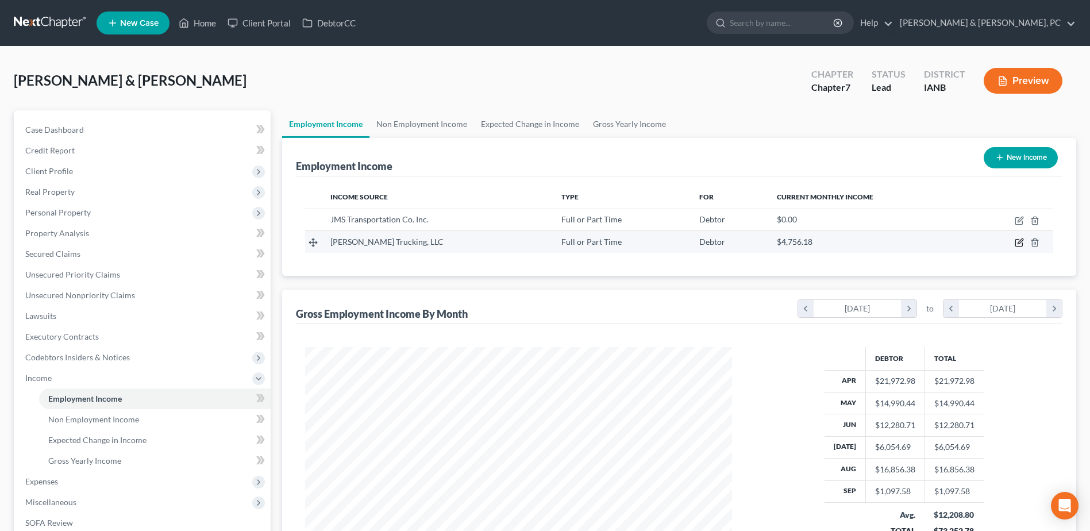
click at [1018, 242] on icon "button" at bounding box center [1019, 242] width 9 height 9
select select "0"
select select "16"
select select "3"
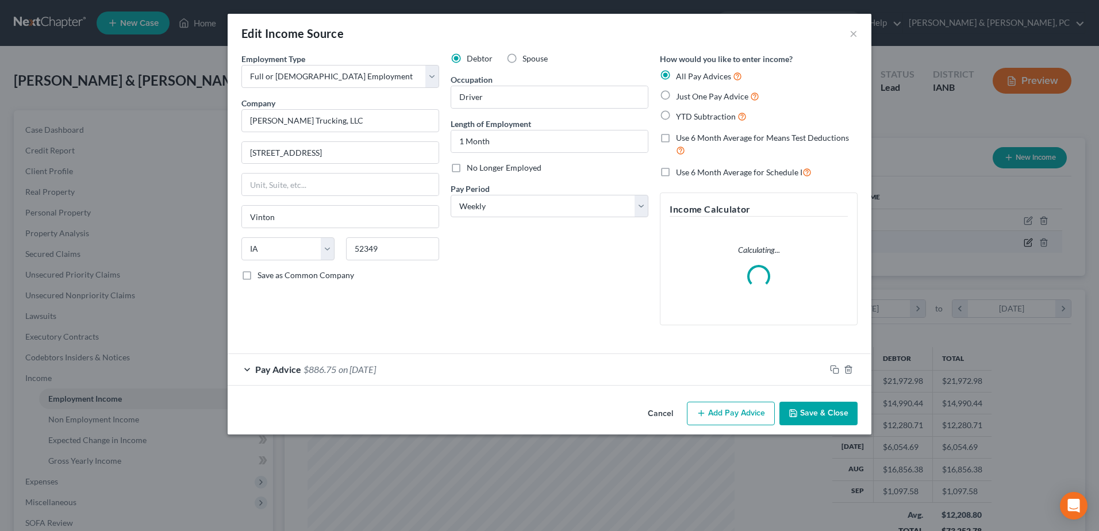
scroll to position [215, 454]
click at [390, 361] on div "Pay Advice $886.75 on 09/12/2025" at bounding box center [527, 369] width 598 height 30
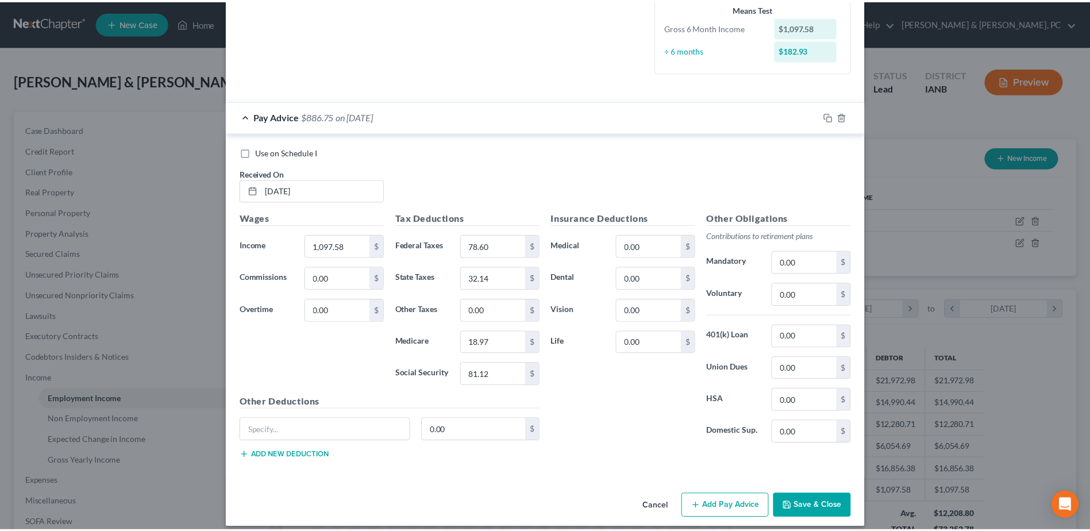
scroll to position [298, 0]
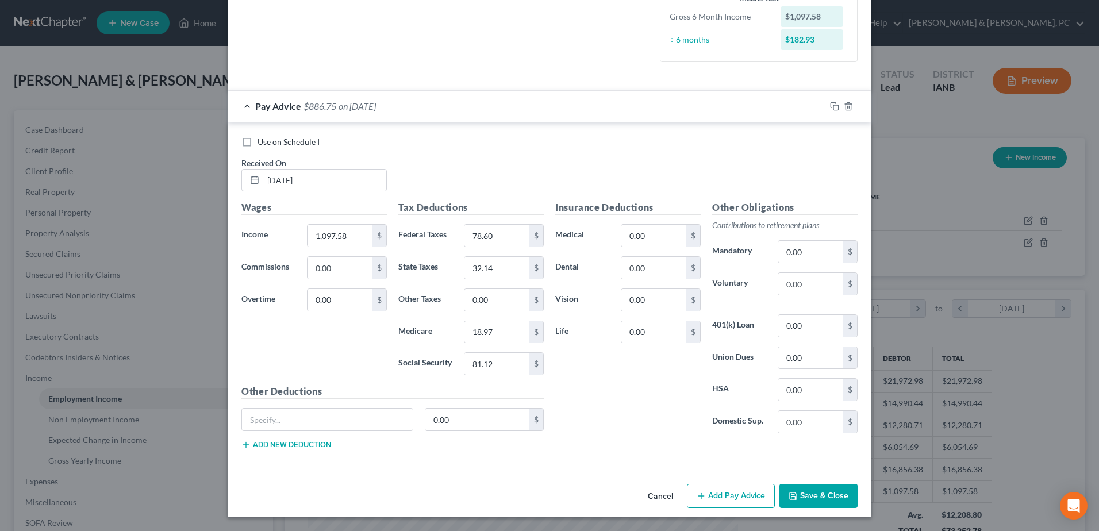
click at [669, 495] on button "Cancel" at bounding box center [660, 496] width 44 height 23
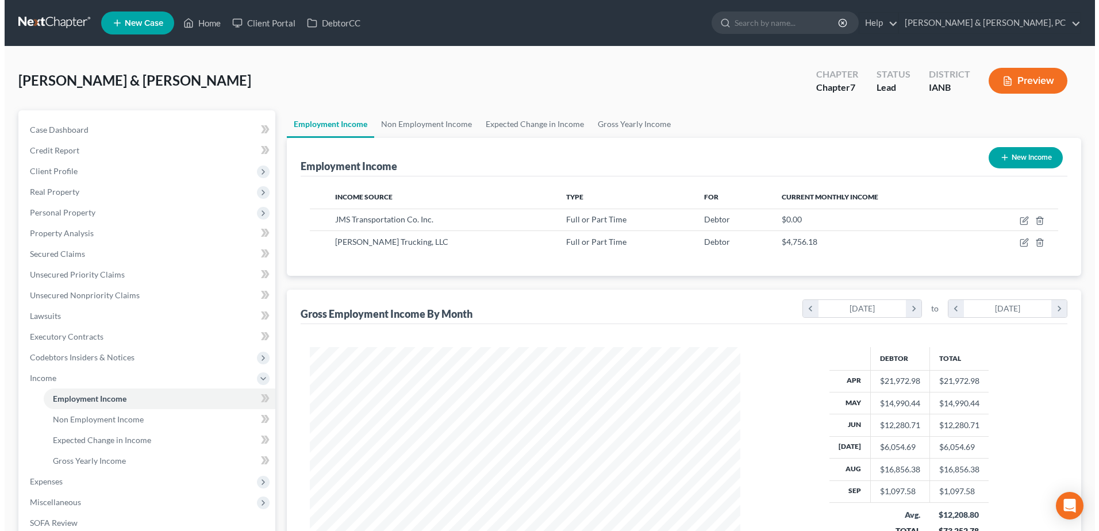
scroll to position [574428, 574191]
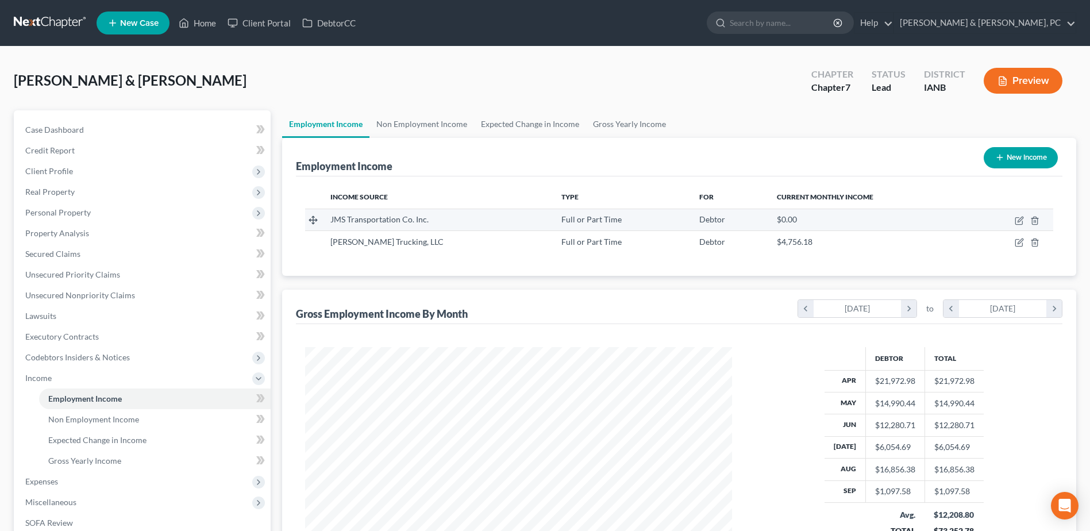
click at [1022, 225] on td at bounding box center [1011, 220] width 84 height 22
click at [1018, 220] on icon "button" at bounding box center [1019, 220] width 9 height 9
select select "0"
select select "16"
select select "3"
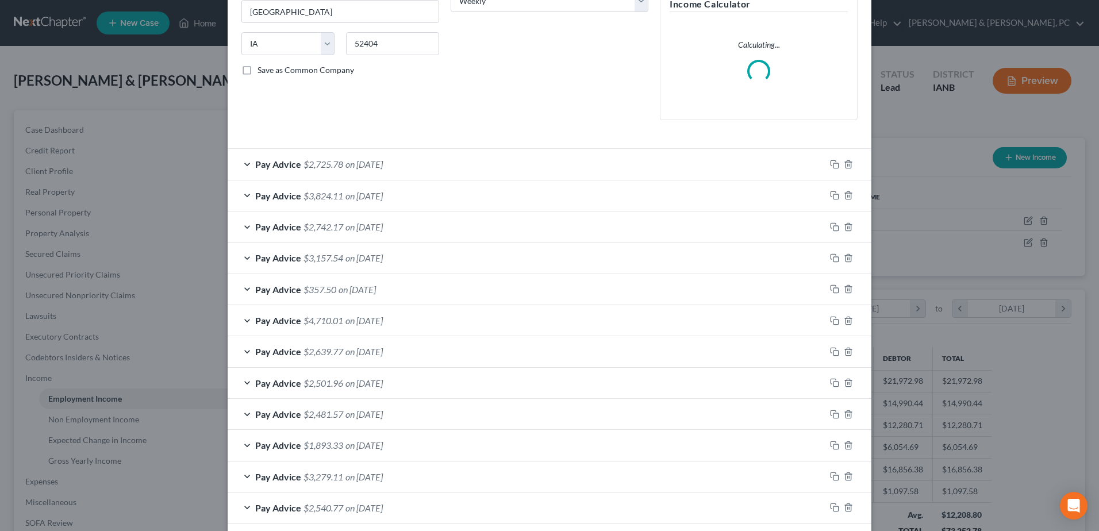
scroll to position [172, 0]
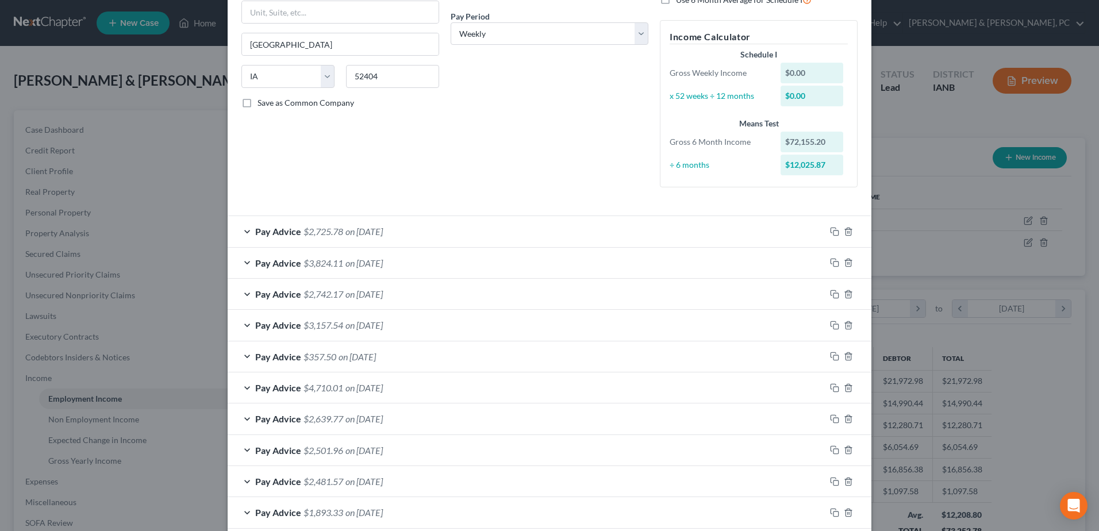
click at [740, 178] on div "Means Test Gross 6 Month Income $72,155.20 ÷ 6 months $12,025.87" at bounding box center [759, 148] width 190 height 60
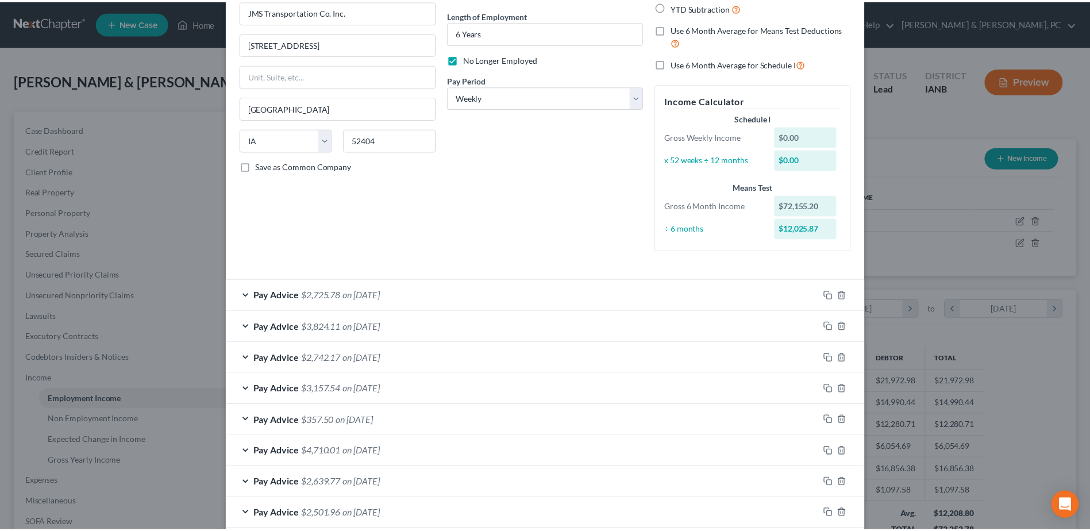
scroll to position [0, 0]
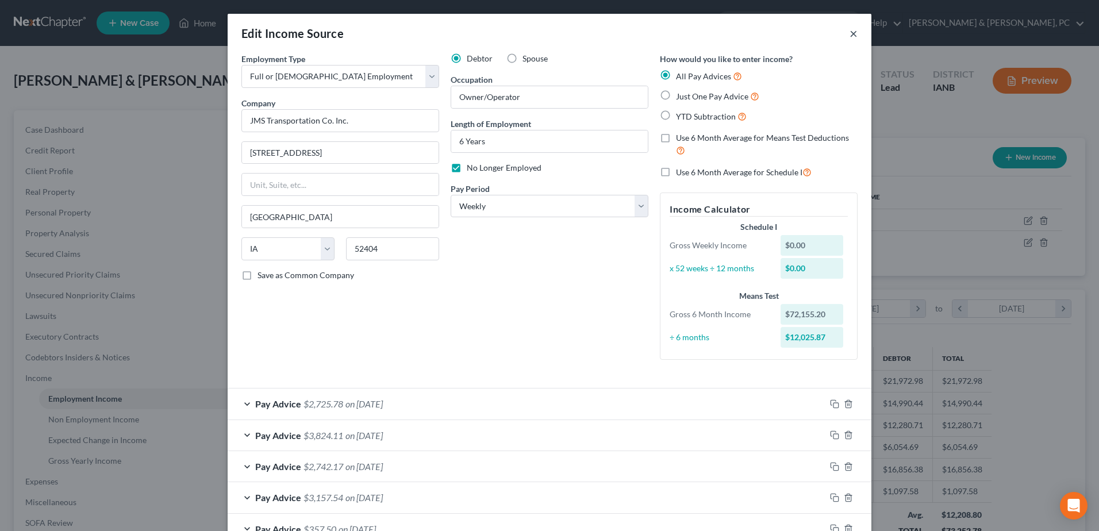
click at [849, 37] on button "×" at bounding box center [853, 33] width 8 height 14
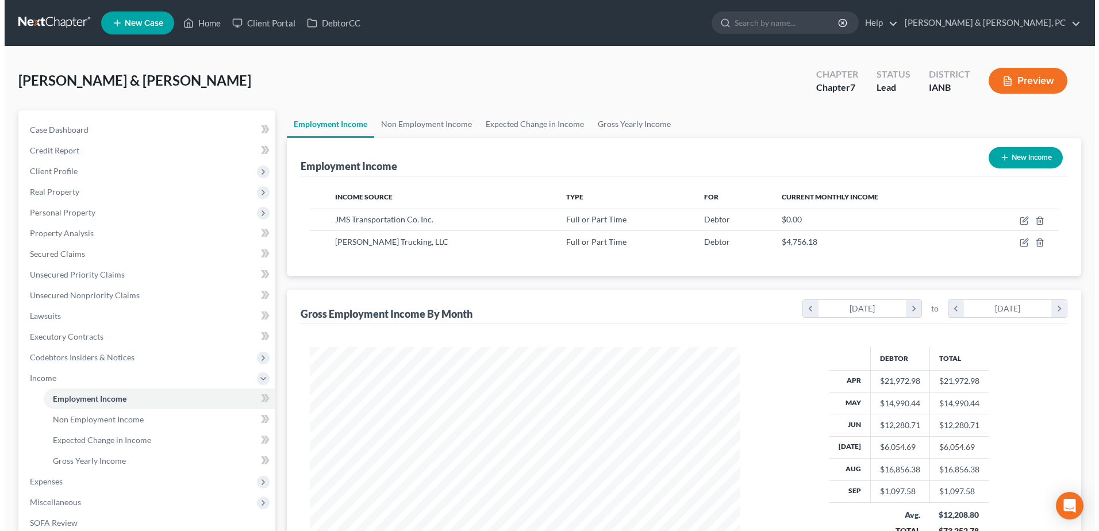
scroll to position [574428, 574191]
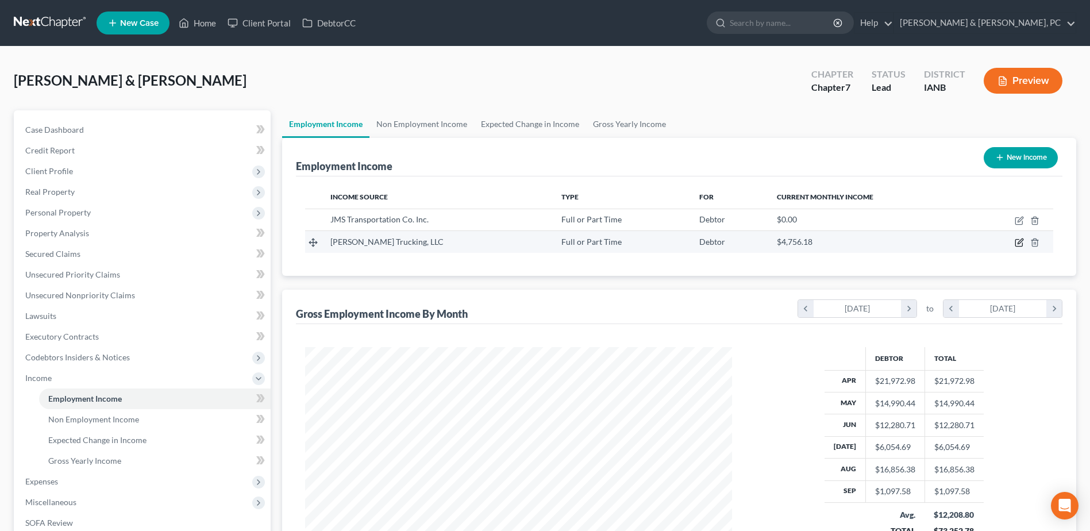
click at [1018, 244] on icon "button" at bounding box center [1020, 241] width 5 height 5
select select "0"
select select "16"
select select "3"
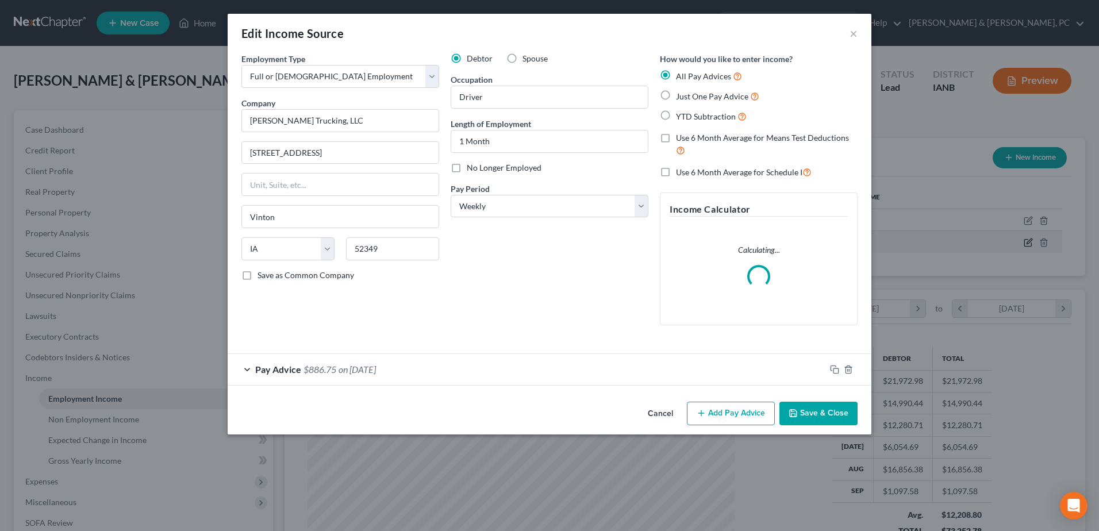
scroll to position [215, 454]
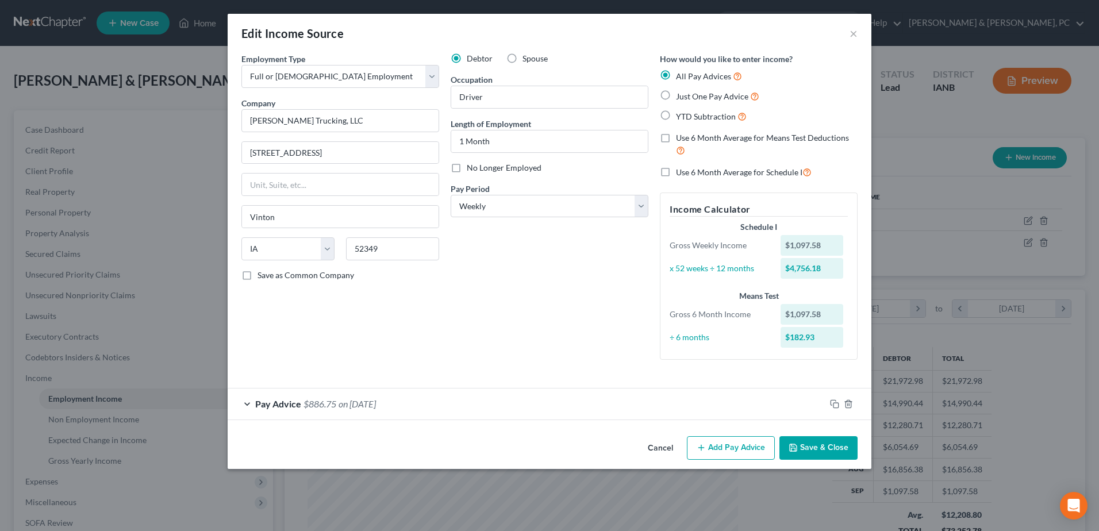
click at [672, 400] on div "Pay Advice $886.75 on 09/12/2025" at bounding box center [527, 403] width 598 height 30
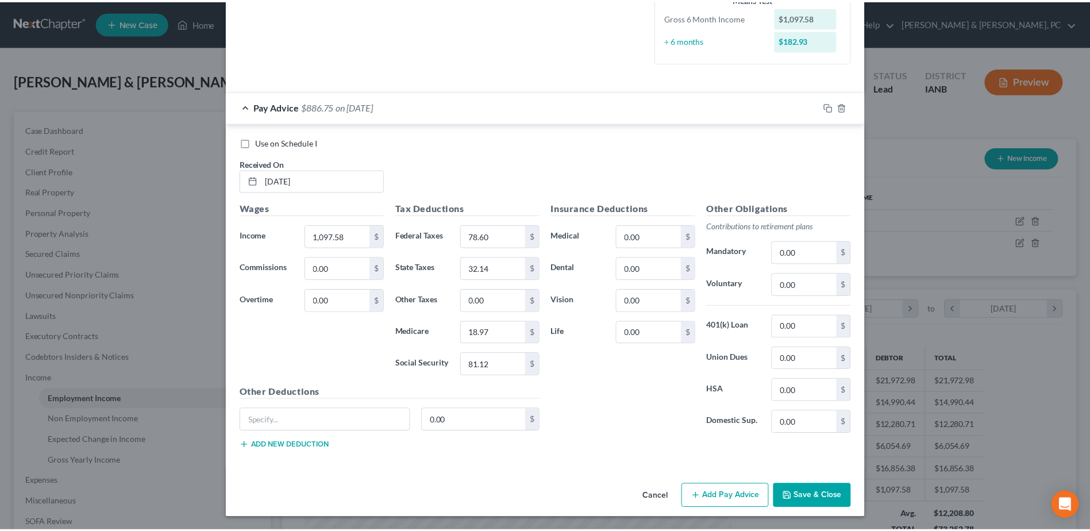
scroll to position [298, 0]
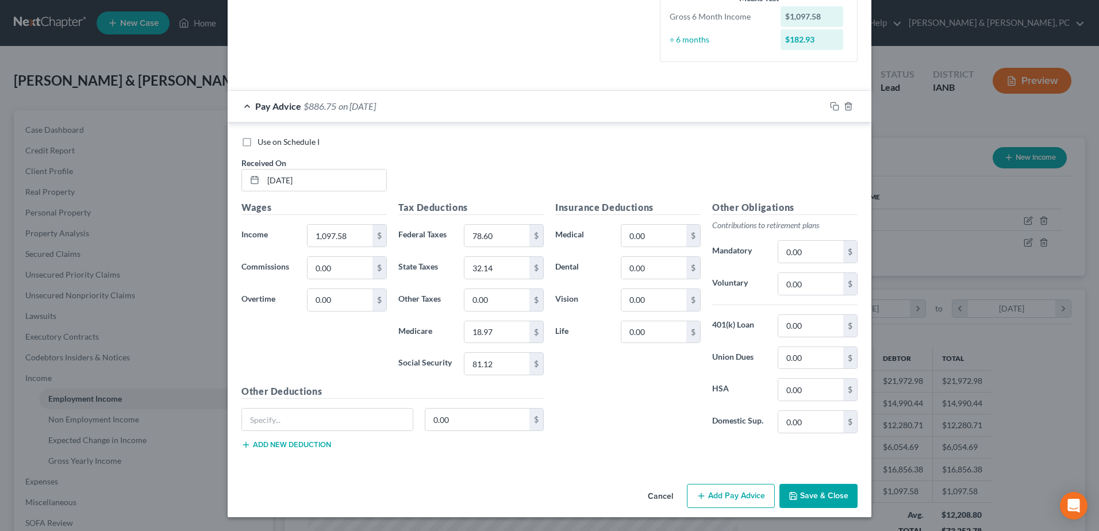
click at [832, 494] on button "Save & Close" at bounding box center [818, 496] width 78 height 24
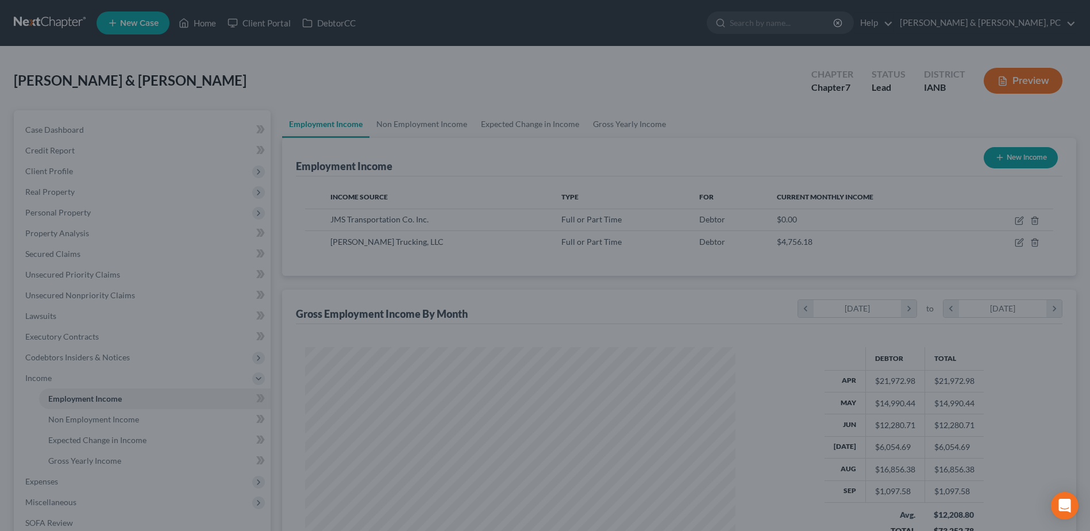
scroll to position [574428, 574191]
